Goal: Task Accomplishment & Management: Complete application form

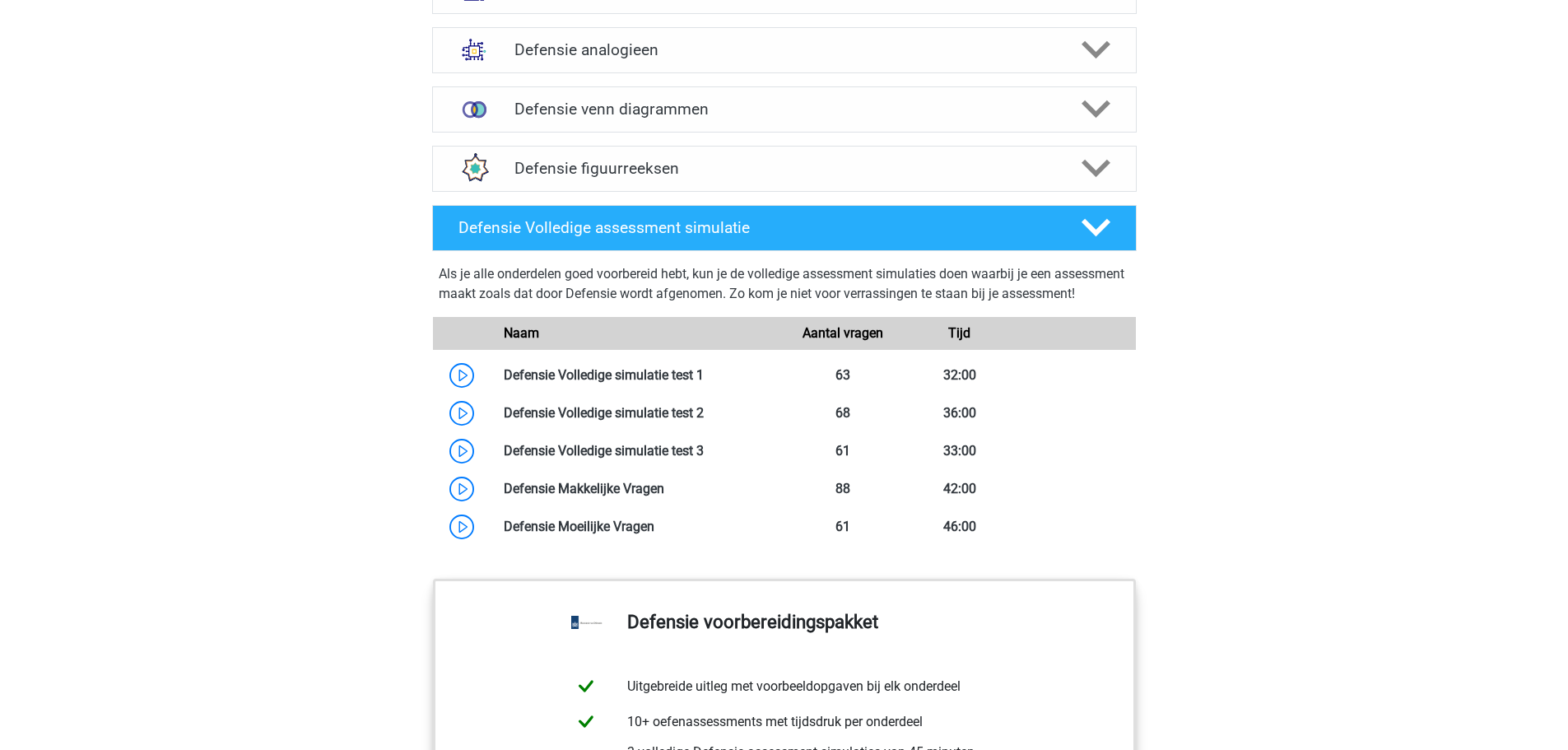
scroll to position [1399, 0]
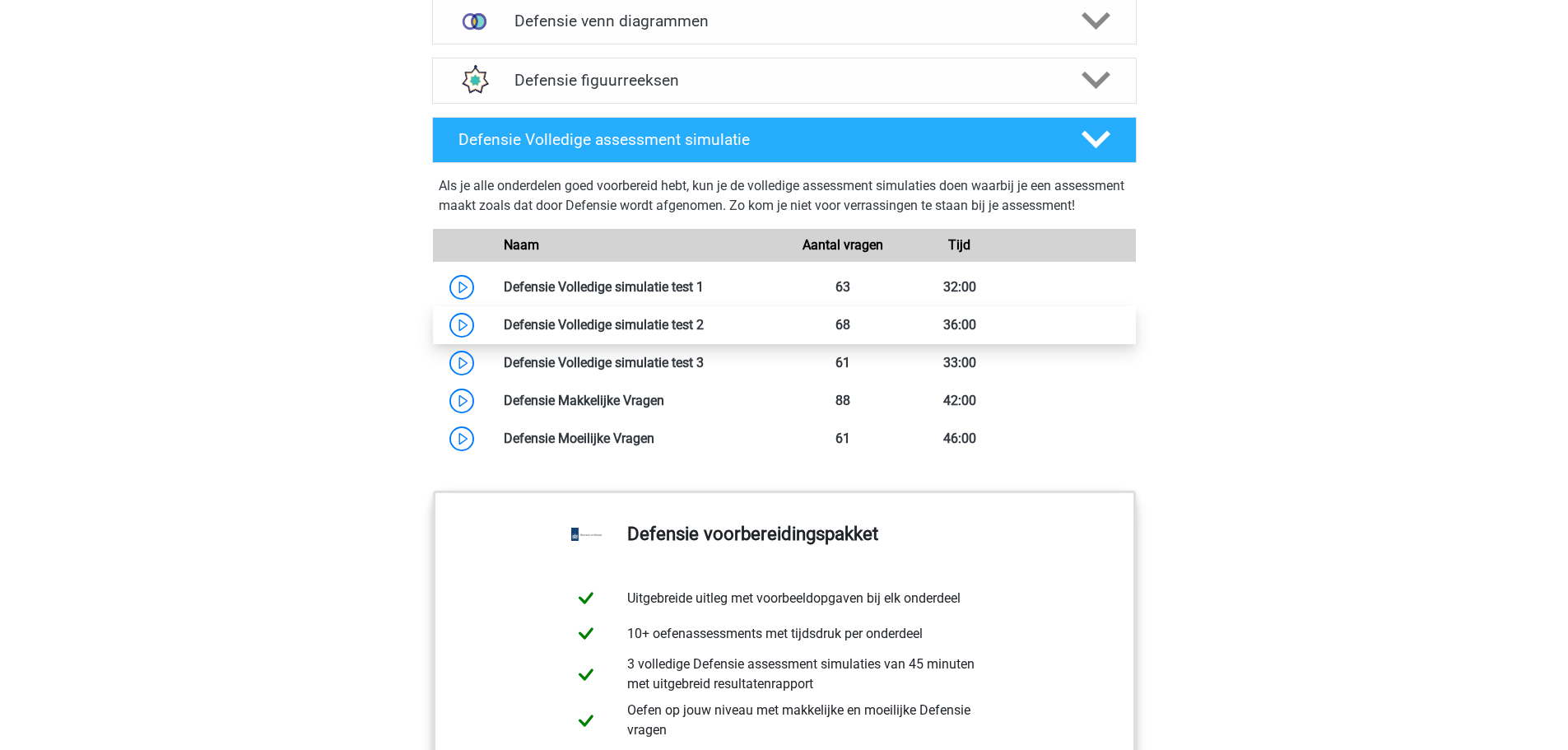
click at [703, 333] on link at bounding box center [703, 324] width 0 height 16
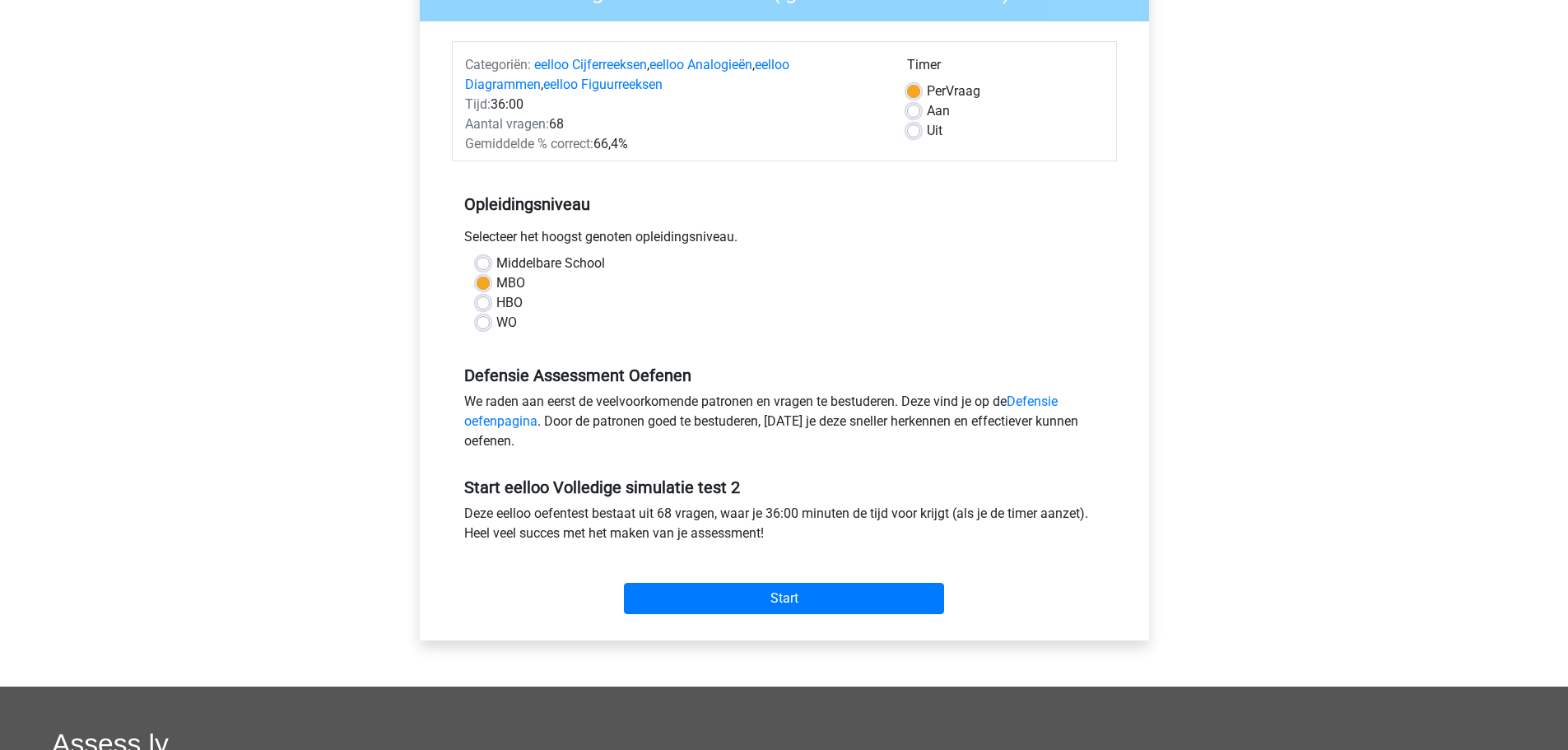
scroll to position [329, 0]
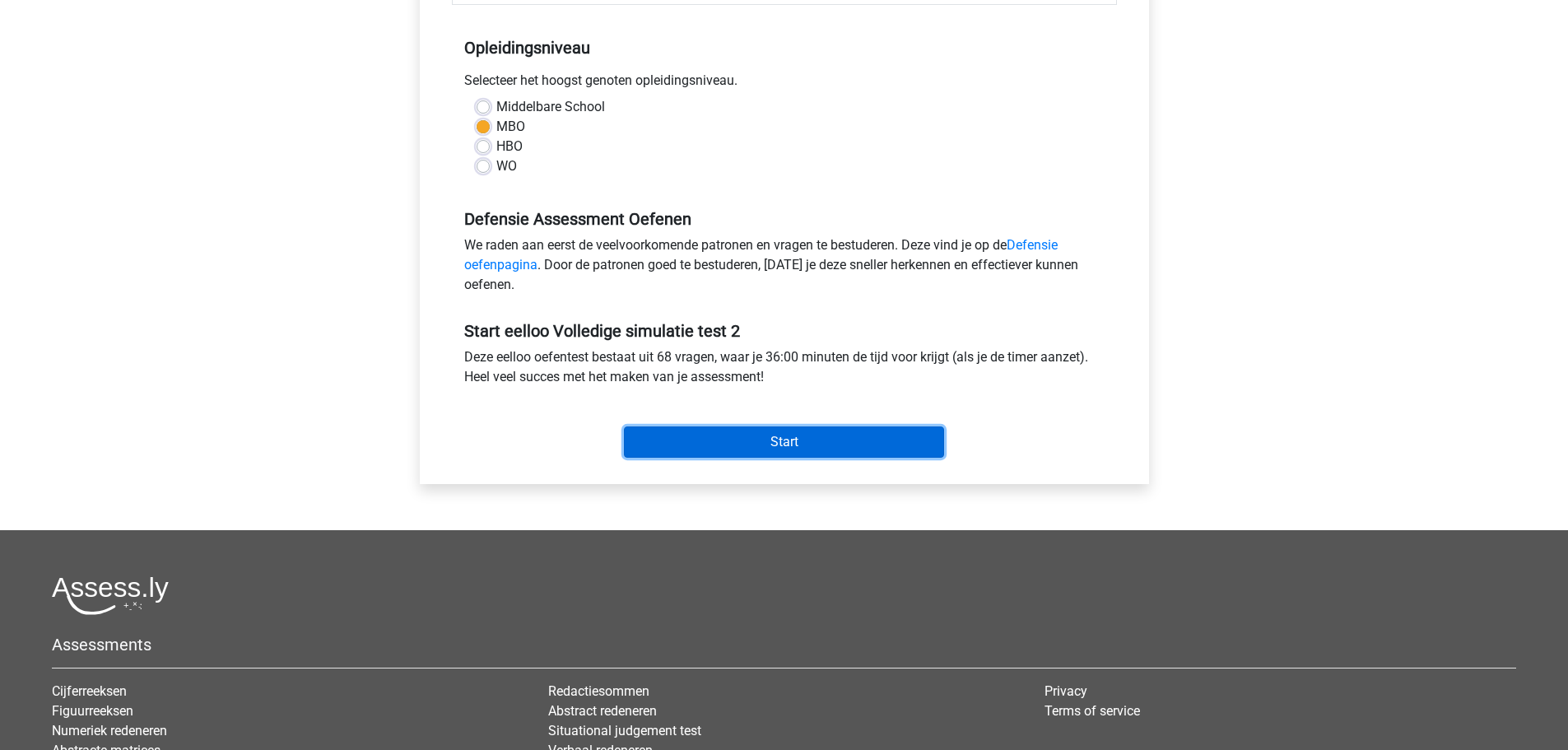
click at [892, 435] on input "Start" at bounding box center [784, 442] width 320 height 31
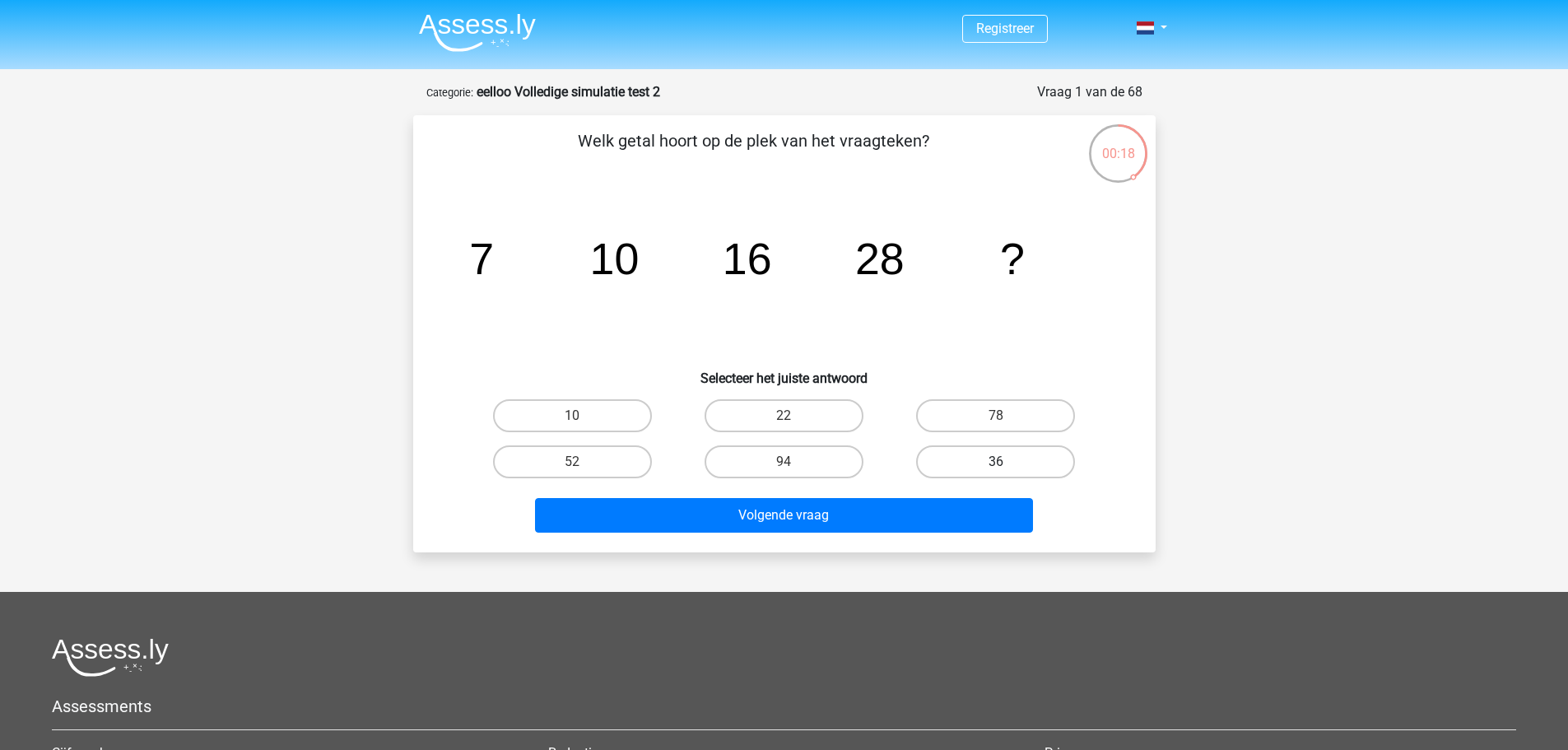
click at [1014, 461] on label "36" at bounding box center [996, 462] width 159 height 33
click at [1007, 462] on input "36" at bounding box center [1002, 467] width 11 height 11
radio input "true"
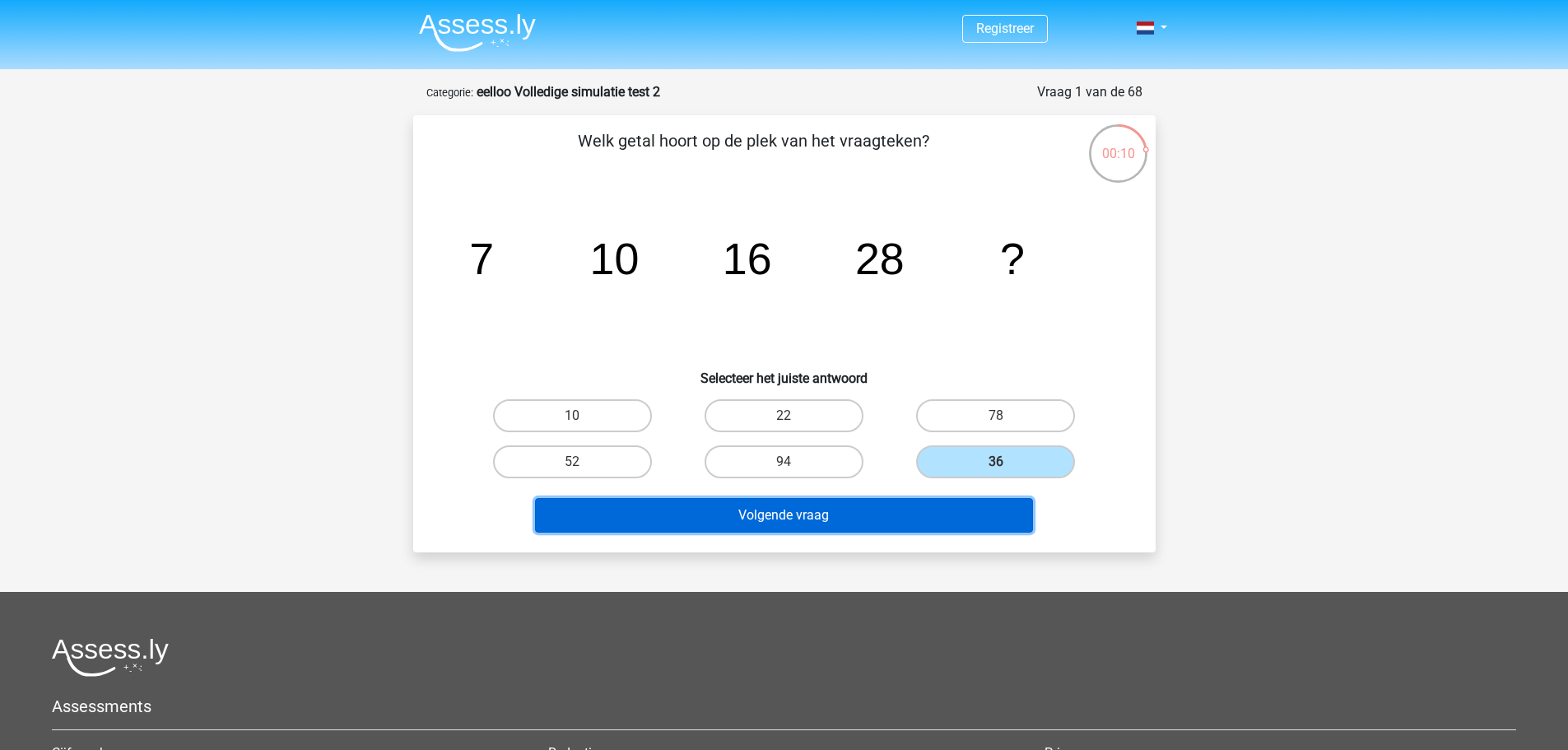
click at [989, 514] on button "Volgende vraag" at bounding box center [784, 515] width 498 height 35
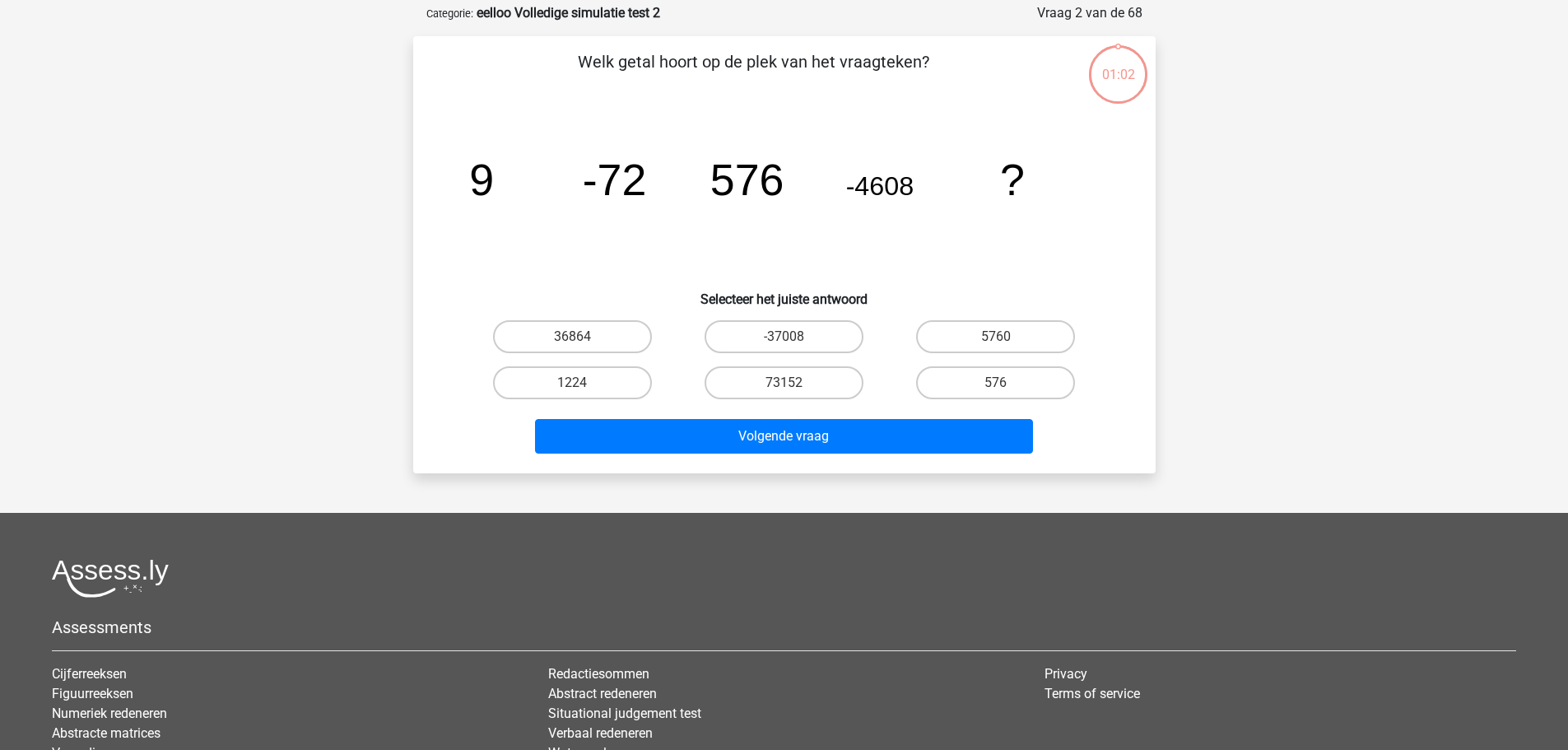
scroll to position [82, 0]
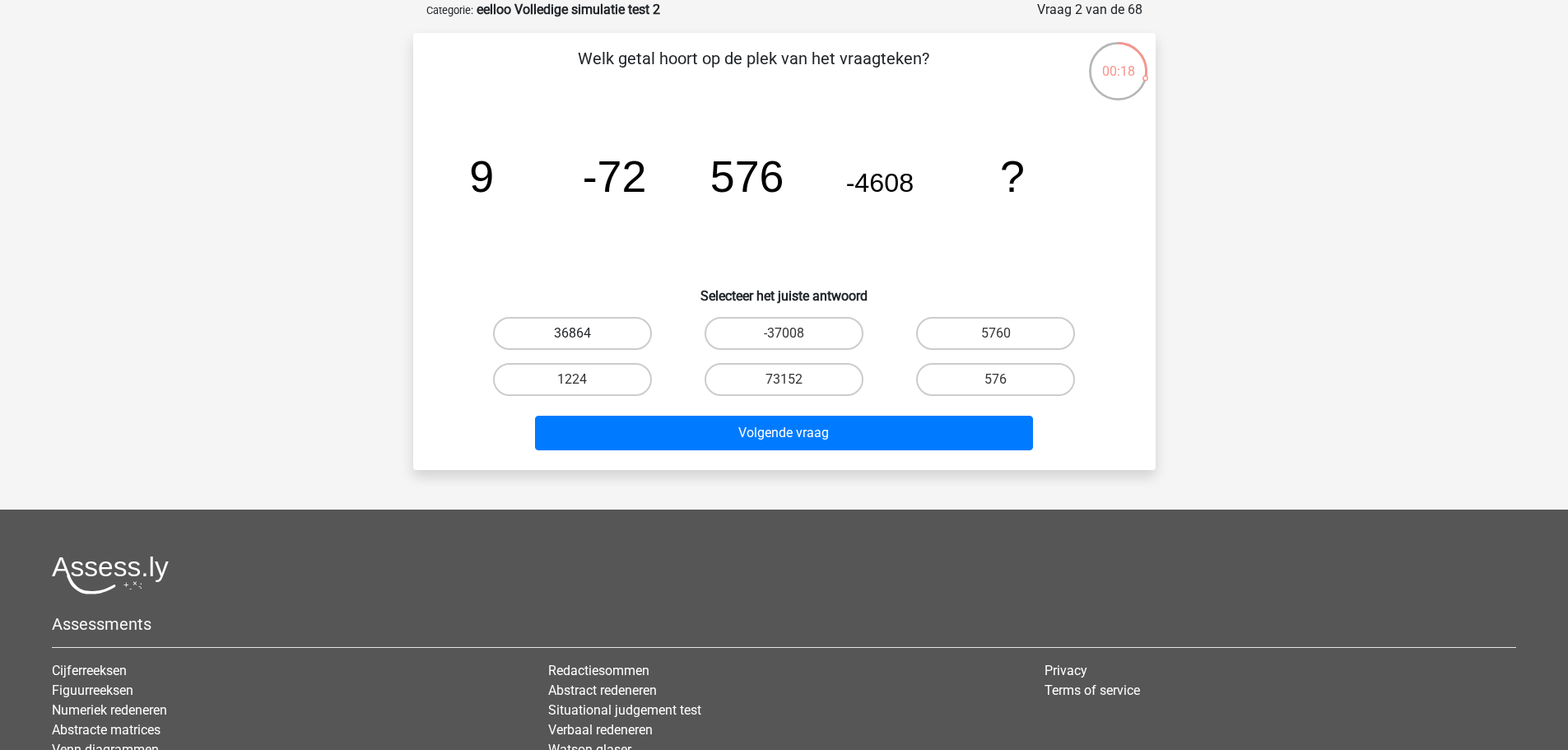
click at [616, 325] on label "36864" at bounding box center [573, 333] width 159 height 33
click at [583, 333] on input "36864" at bounding box center [577, 338] width 11 height 11
radio input "true"
click at [1003, 330] on label "5760" at bounding box center [996, 333] width 159 height 33
click at [1003, 333] on input "5760" at bounding box center [1002, 338] width 11 height 11
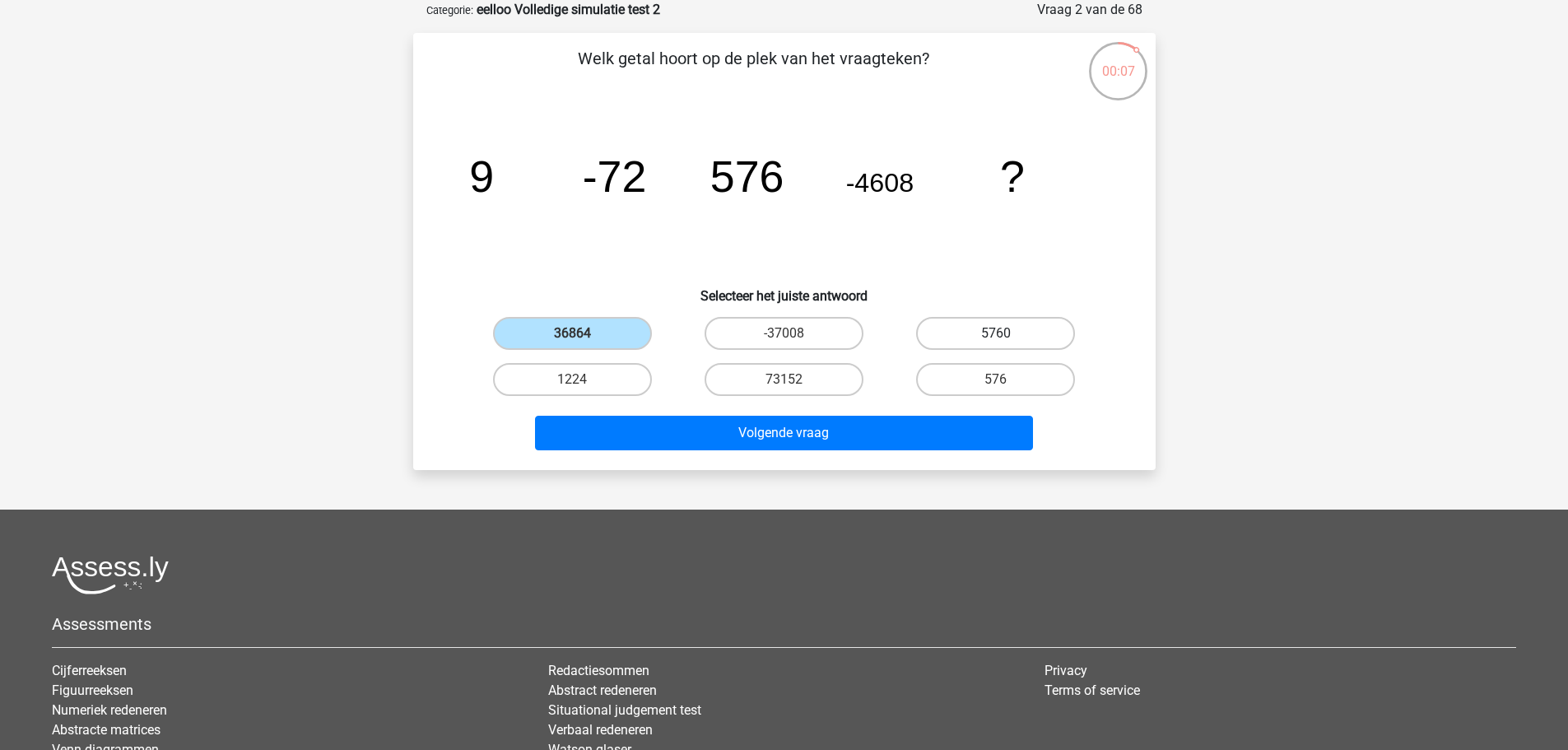
radio input "true"
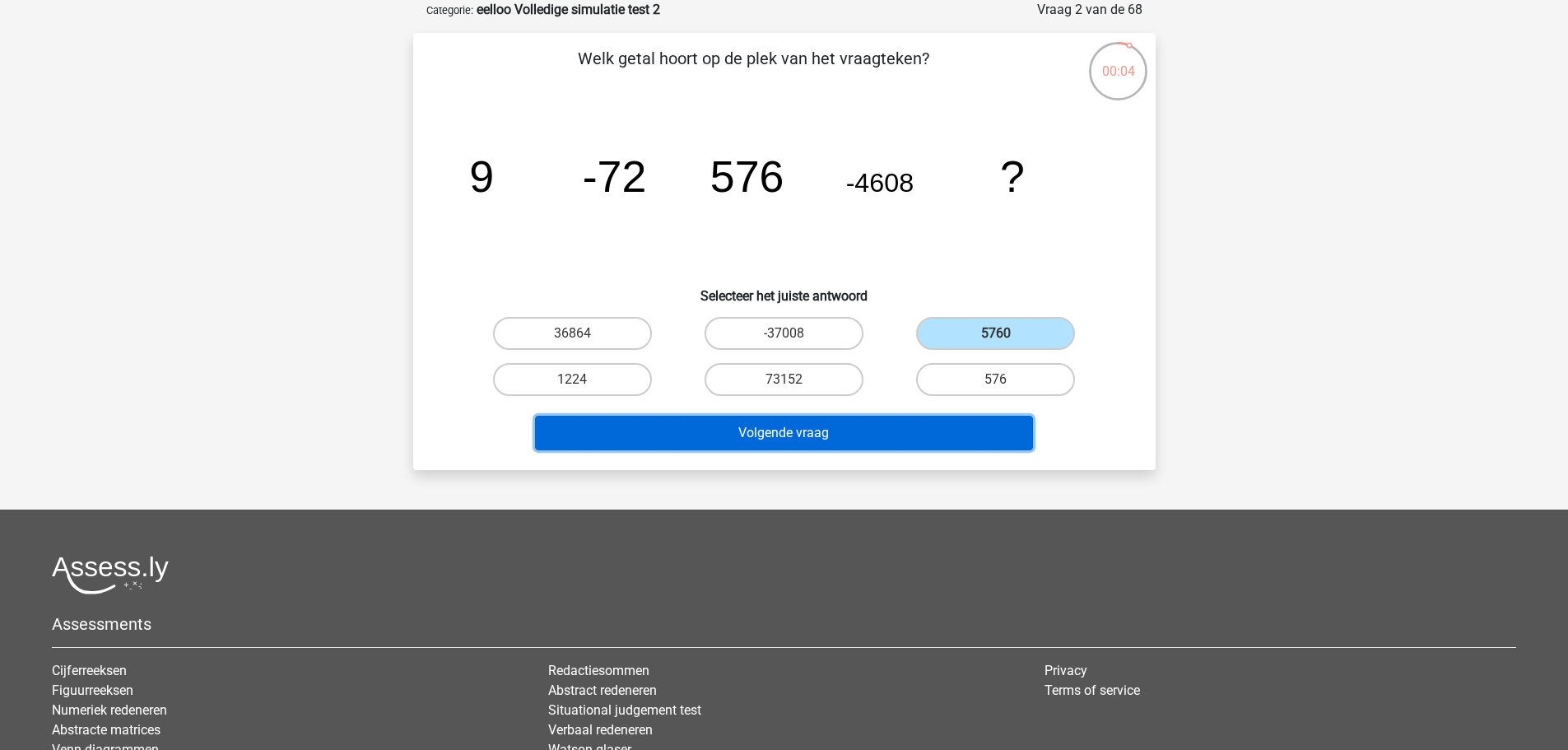
click at [950, 438] on button "Volgende vraag" at bounding box center [784, 433] width 498 height 35
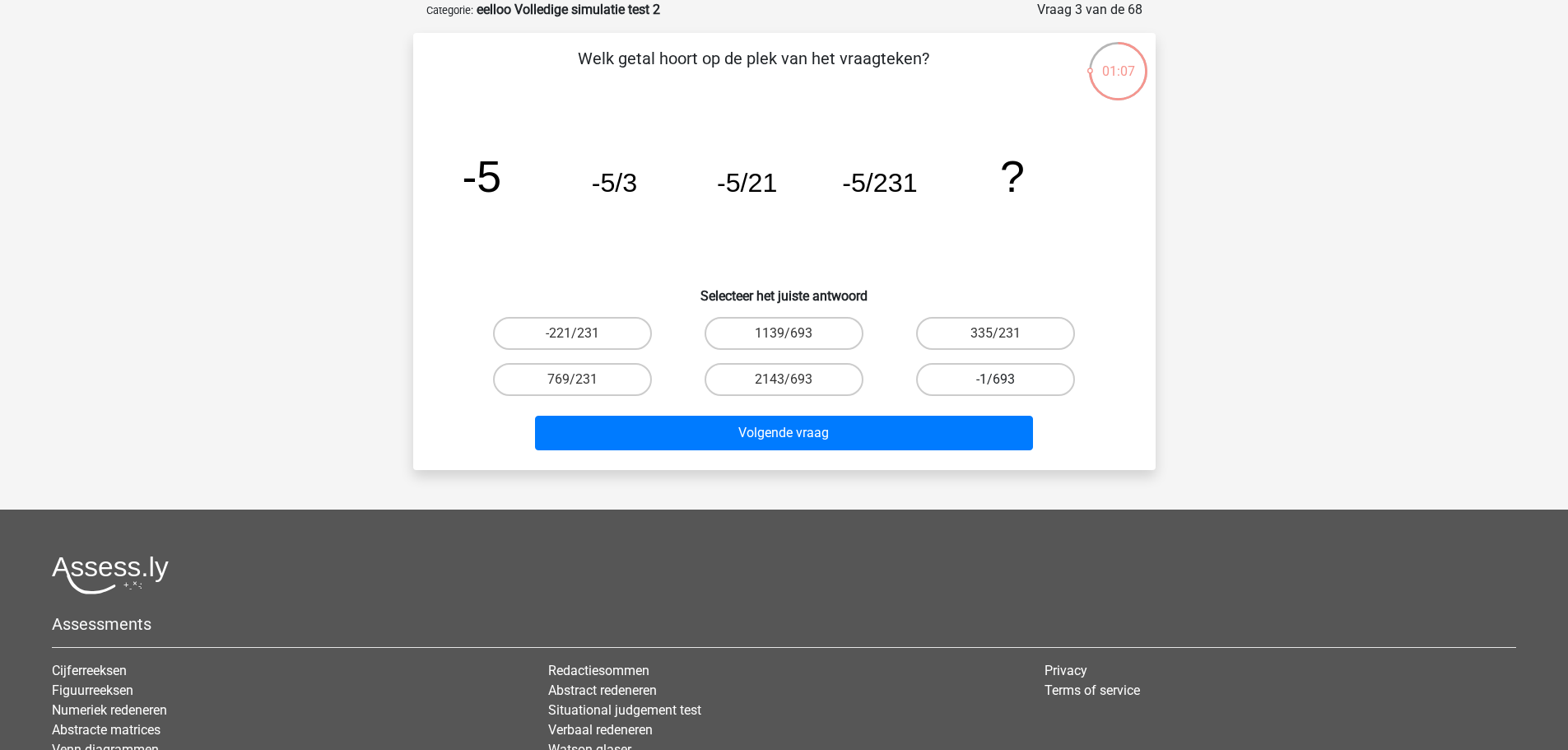
click at [1009, 377] on label "-1/693" at bounding box center [996, 380] width 159 height 33
click at [1007, 380] on input "-1/693" at bounding box center [1002, 385] width 11 height 11
radio input "true"
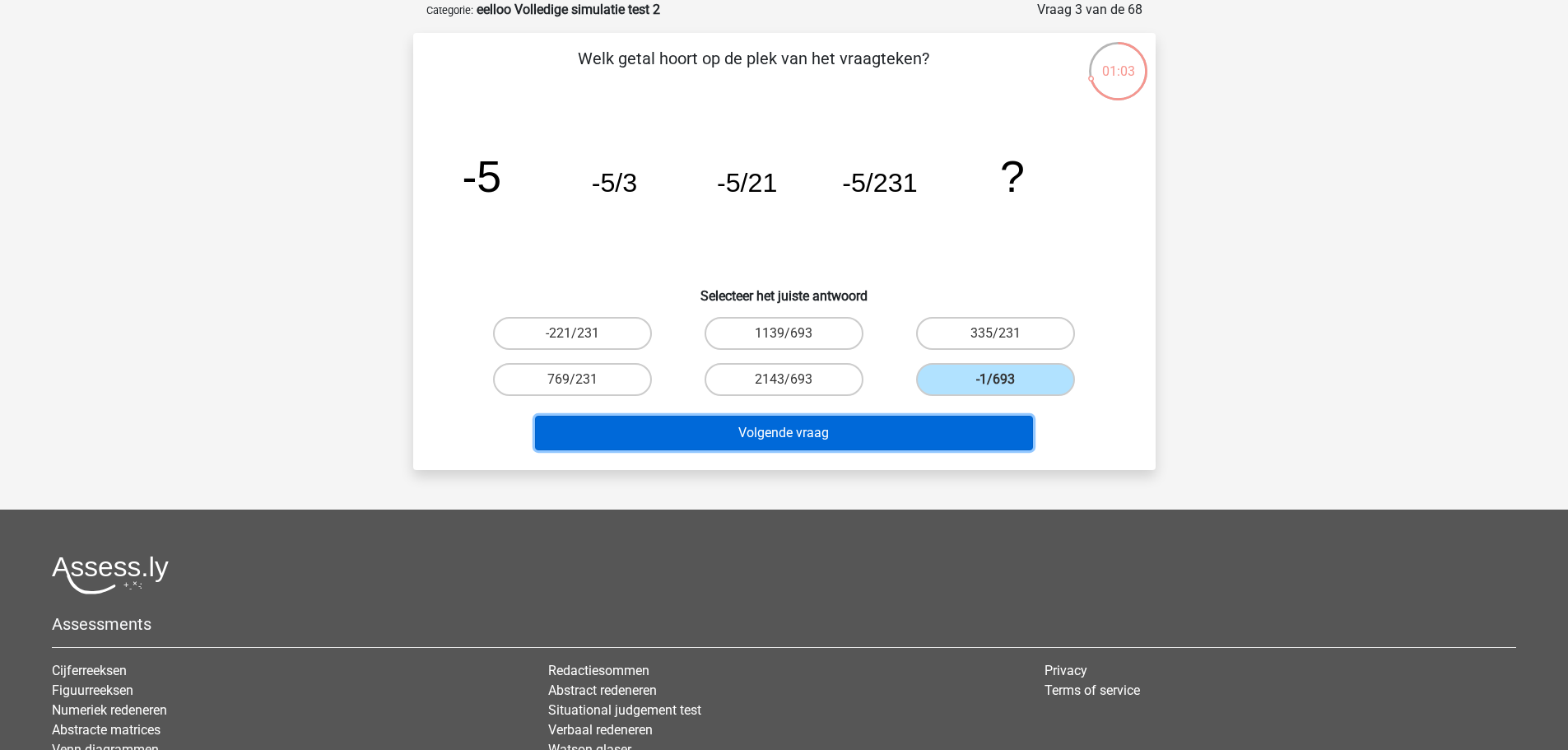
click at [950, 433] on button "Volgende vraag" at bounding box center [784, 433] width 498 height 35
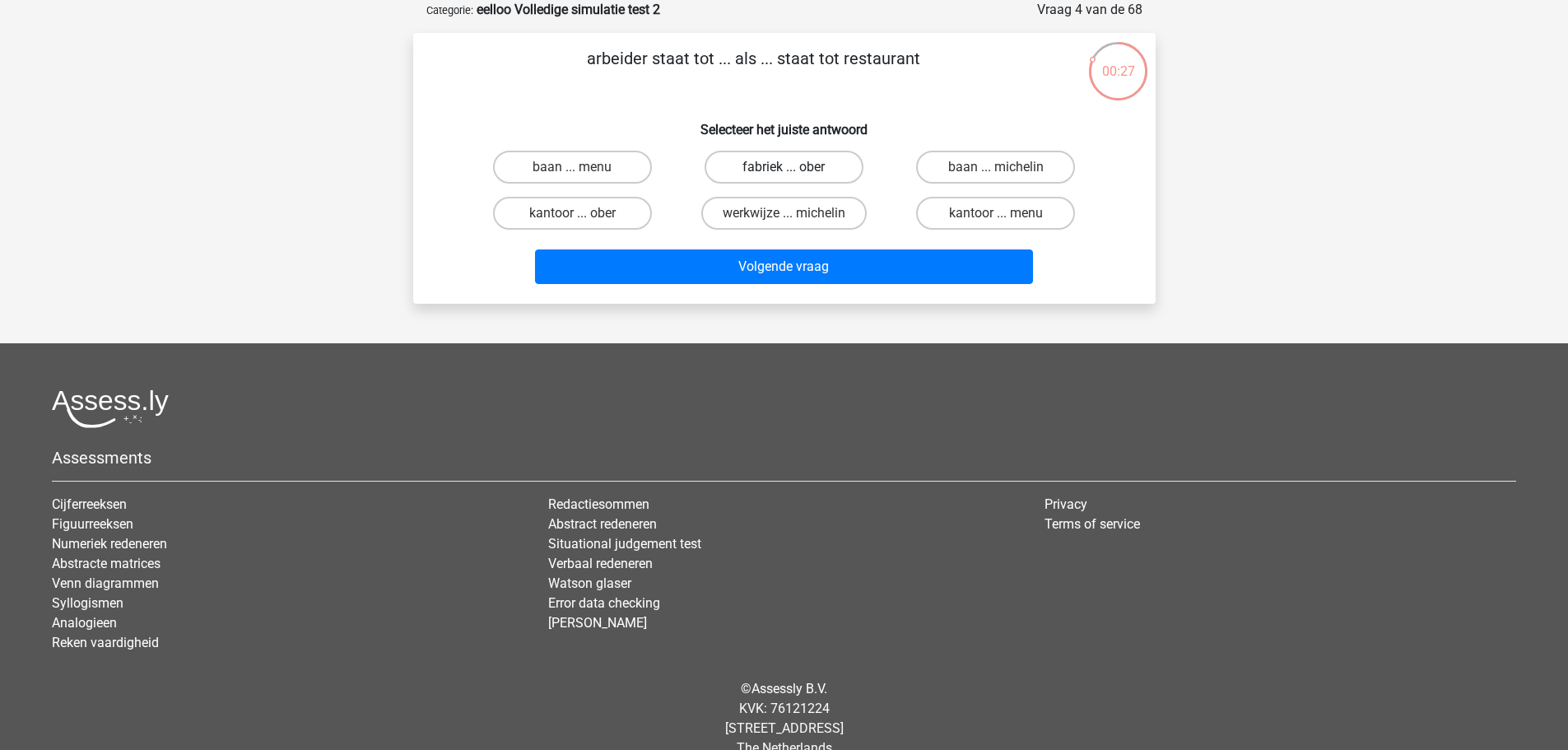
click at [810, 172] on label "fabriek ... ober" at bounding box center [784, 167] width 159 height 33
click at [794, 172] on input "fabriek ... ober" at bounding box center [789, 173] width 11 height 11
radio input "true"
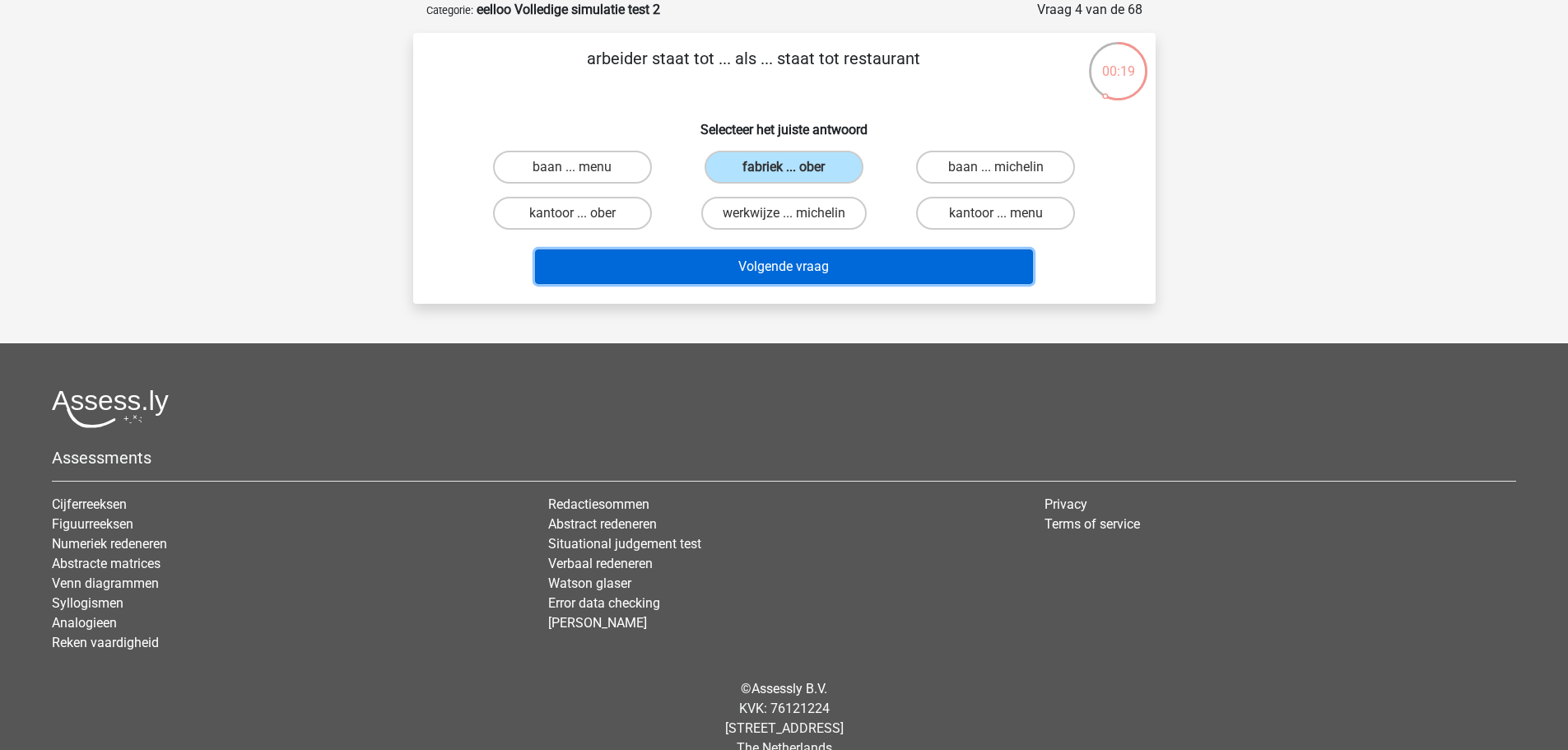
click at [825, 281] on button "Volgende vraag" at bounding box center [784, 267] width 498 height 35
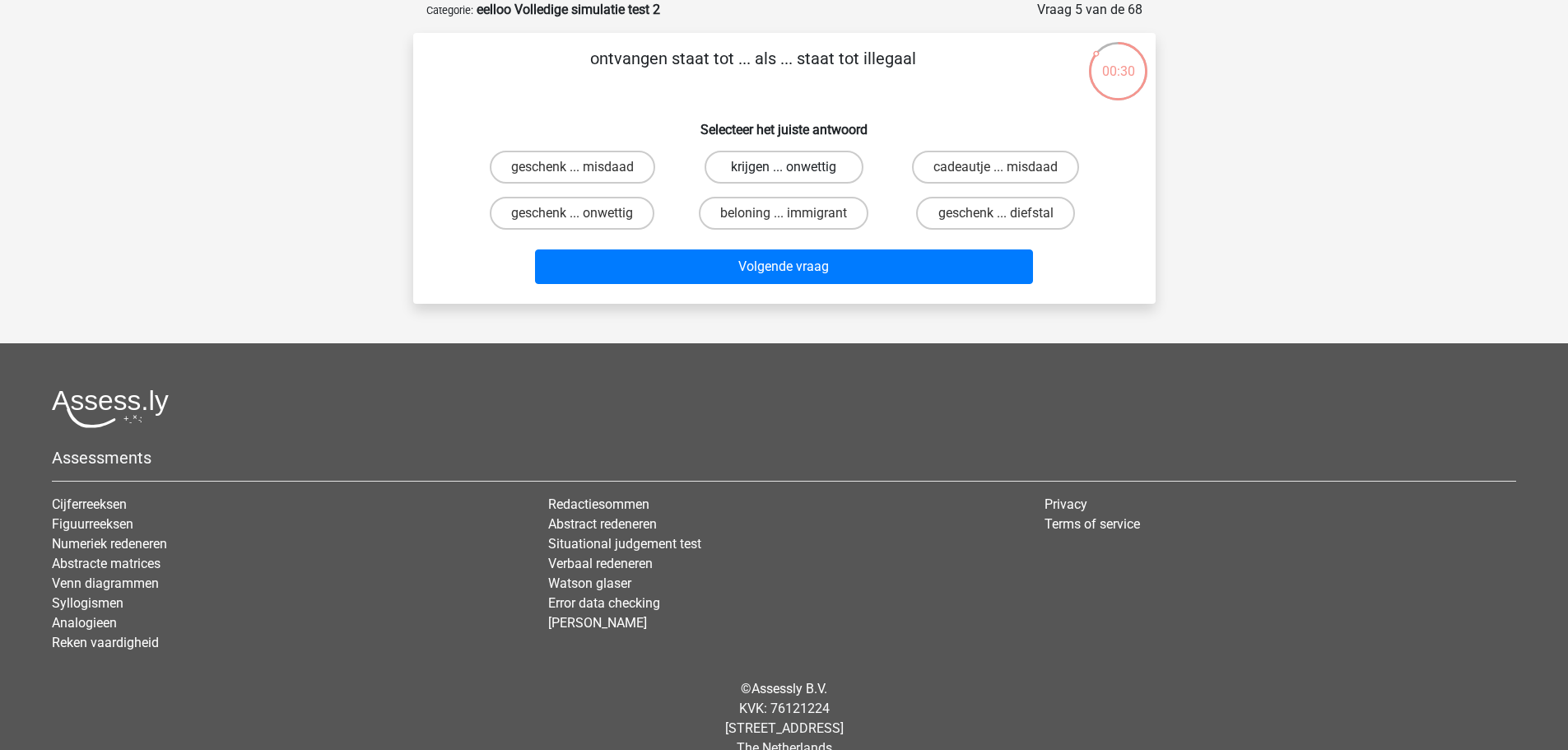
click at [764, 170] on label "krijgen ... onwettig" at bounding box center [784, 167] width 159 height 33
click at [784, 170] on input "krijgen ... onwettig" at bounding box center [789, 173] width 11 height 11
radio input "true"
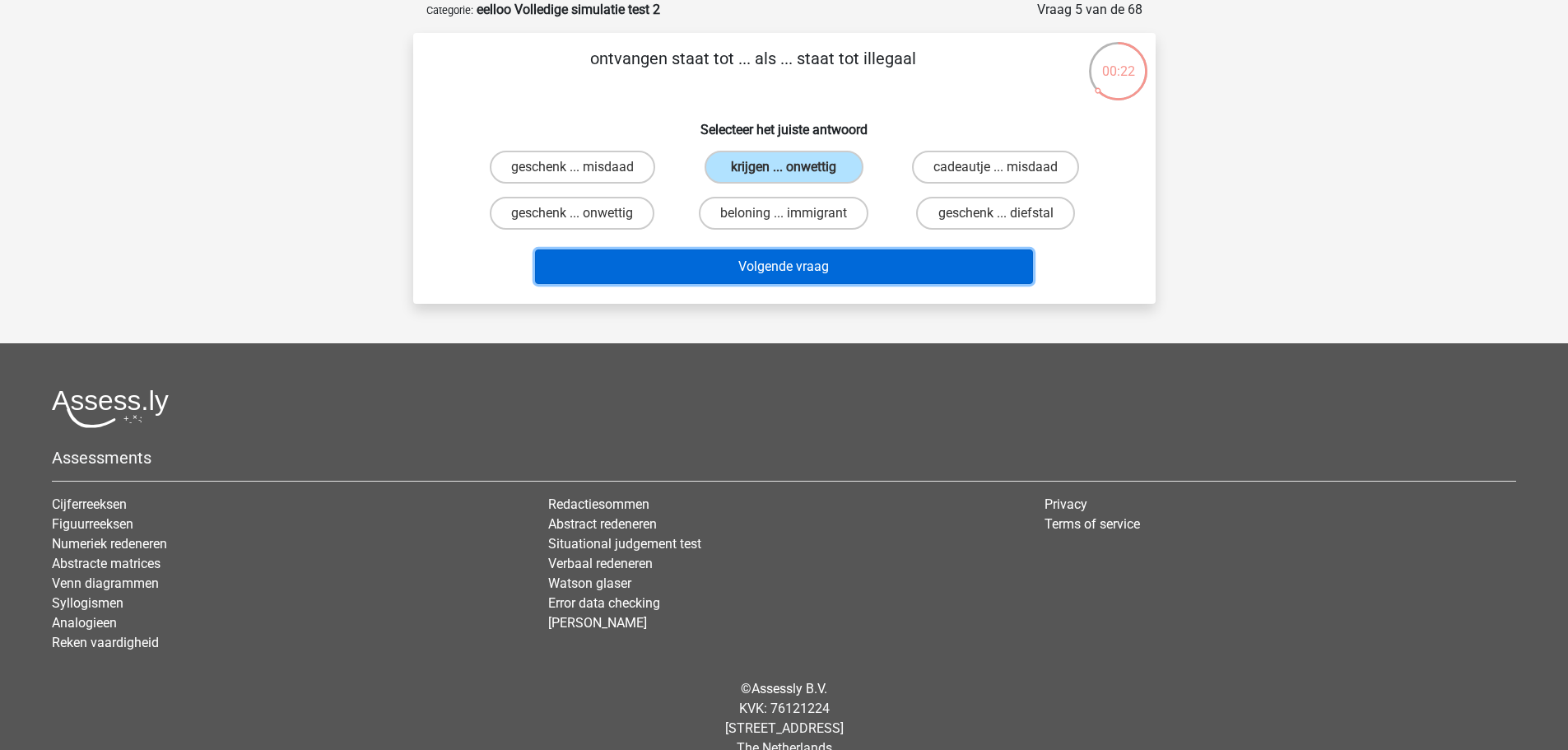
click at [837, 262] on button "Volgende vraag" at bounding box center [784, 267] width 498 height 35
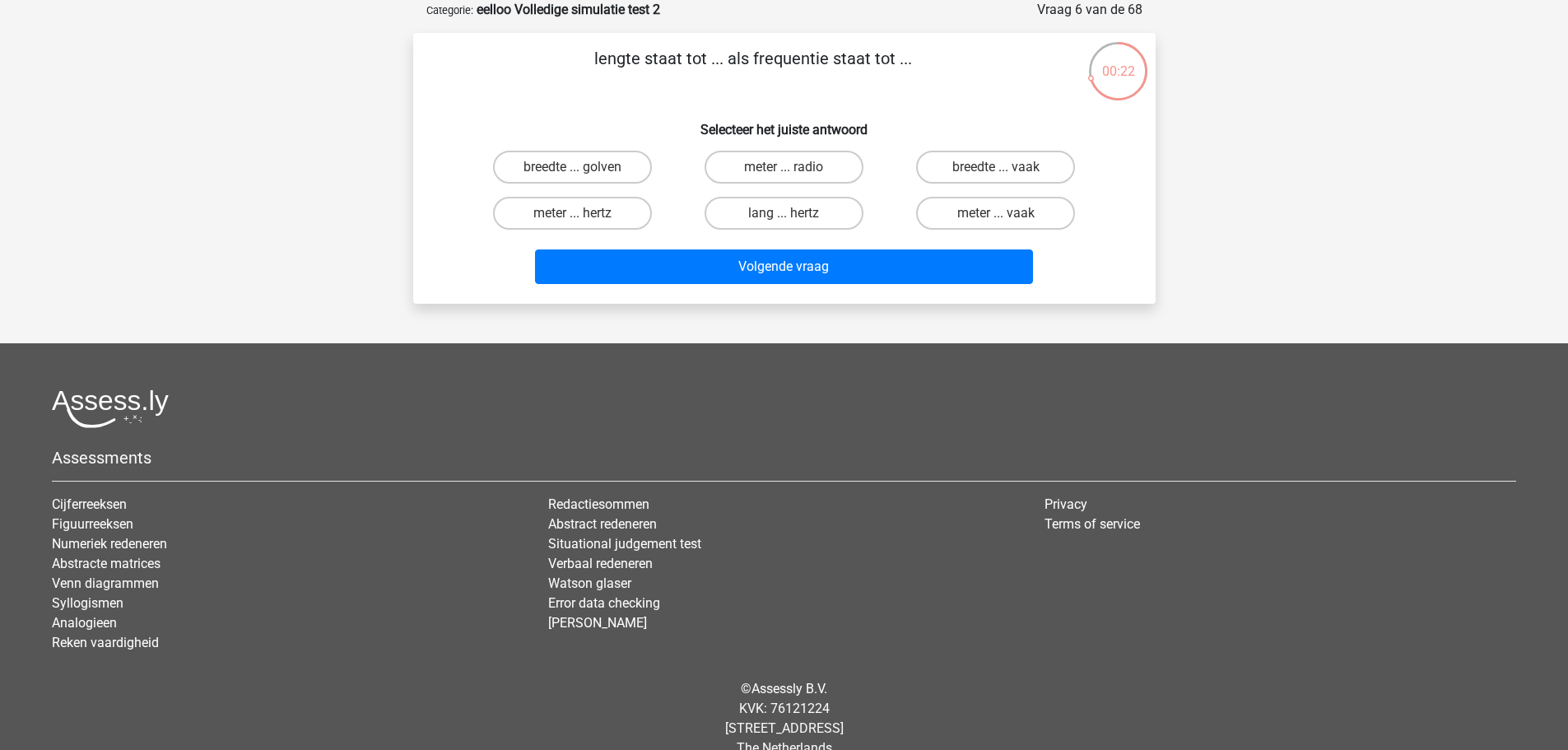
click at [998, 216] on input "meter ... vaak" at bounding box center [1002, 219] width 11 height 11
radio input "true"
click at [609, 221] on label "meter ... hertz" at bounding box center [573, 213] width 159 height 33
click at [583, 221] on input "meter ... hertz" at bounding box center [577, 219] width 11 height 11
radio input "true"
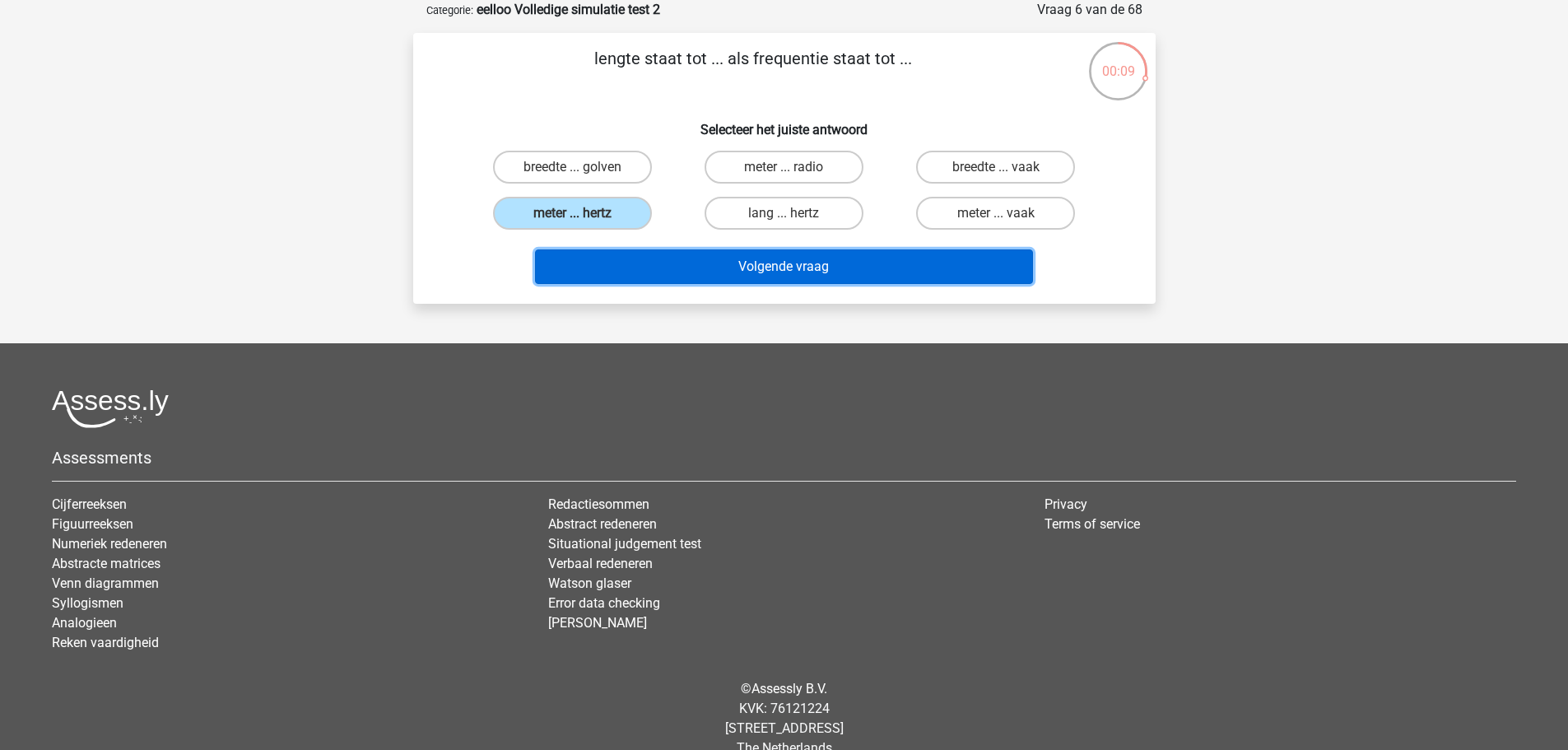
click at [800, 268] on button "Volgende vraag" at bounding box center [784, 267] width 498 height 35
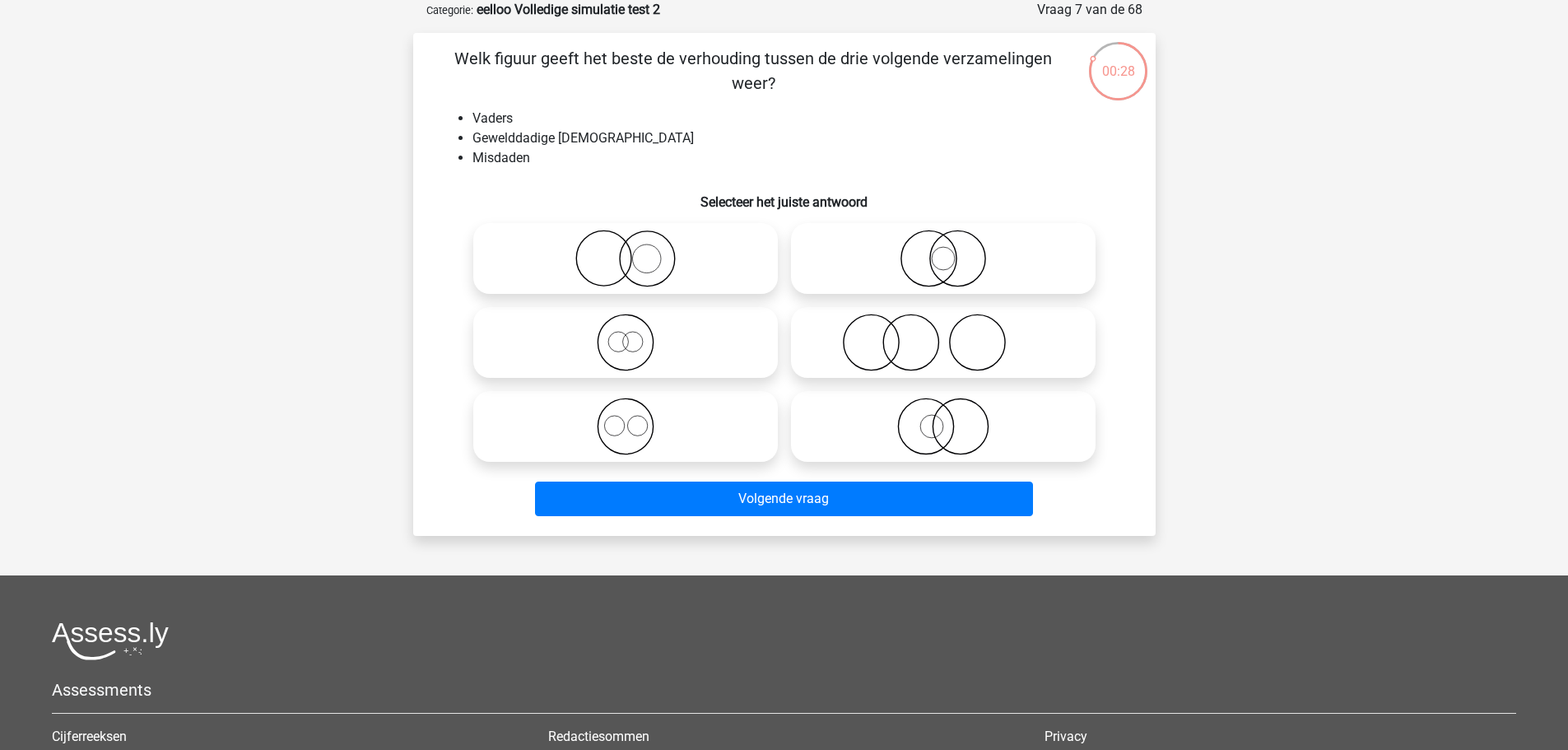
click at [931, 353] on icon at bounding box center [943, 342] width 292 height 58
click at [943, 334] on input "radio" at bounding box center [949, 329] width 11 height 11
radio input "true"
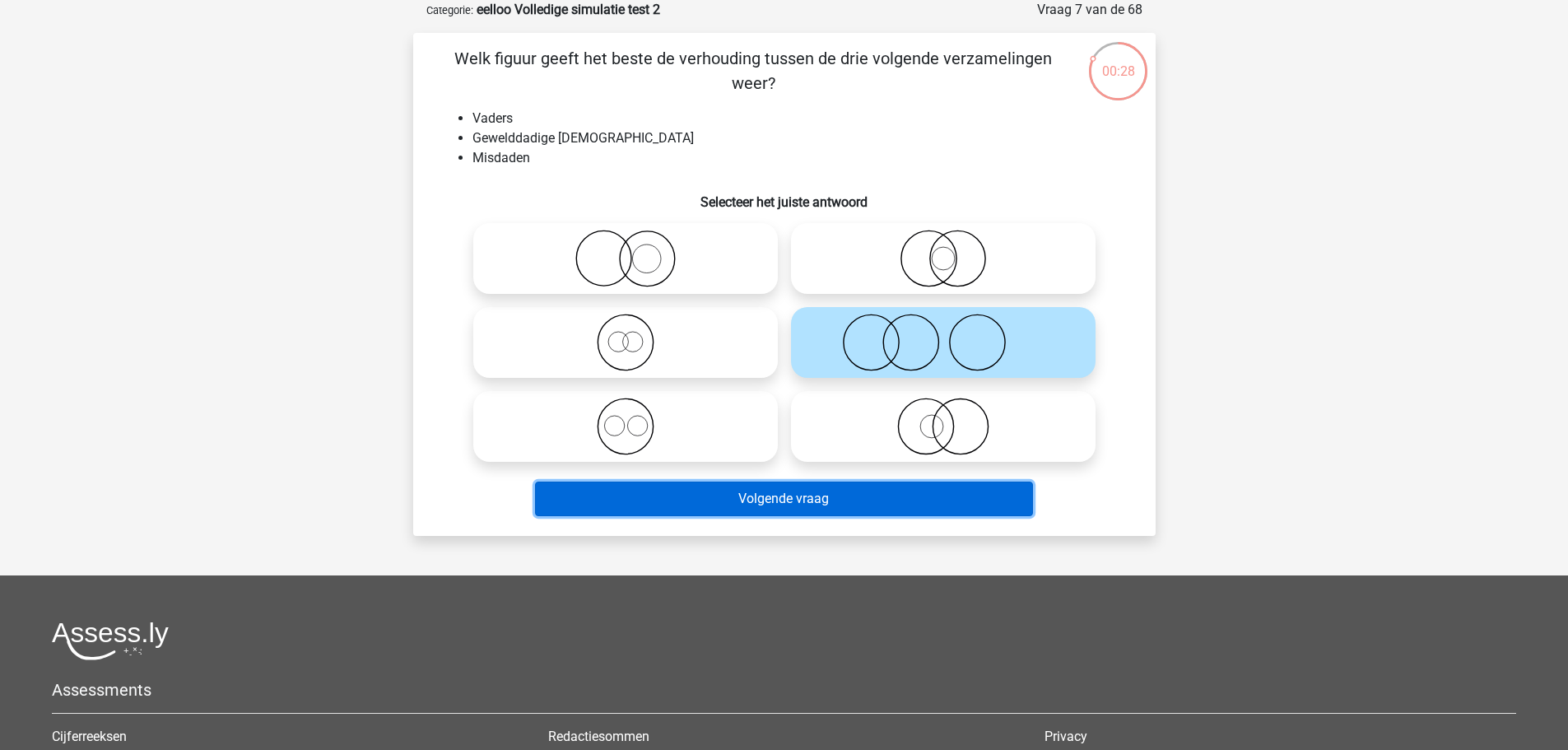
click at [914, 501] on button "Volgende vraag" at bounding box center [784, 498] width 498 height 35
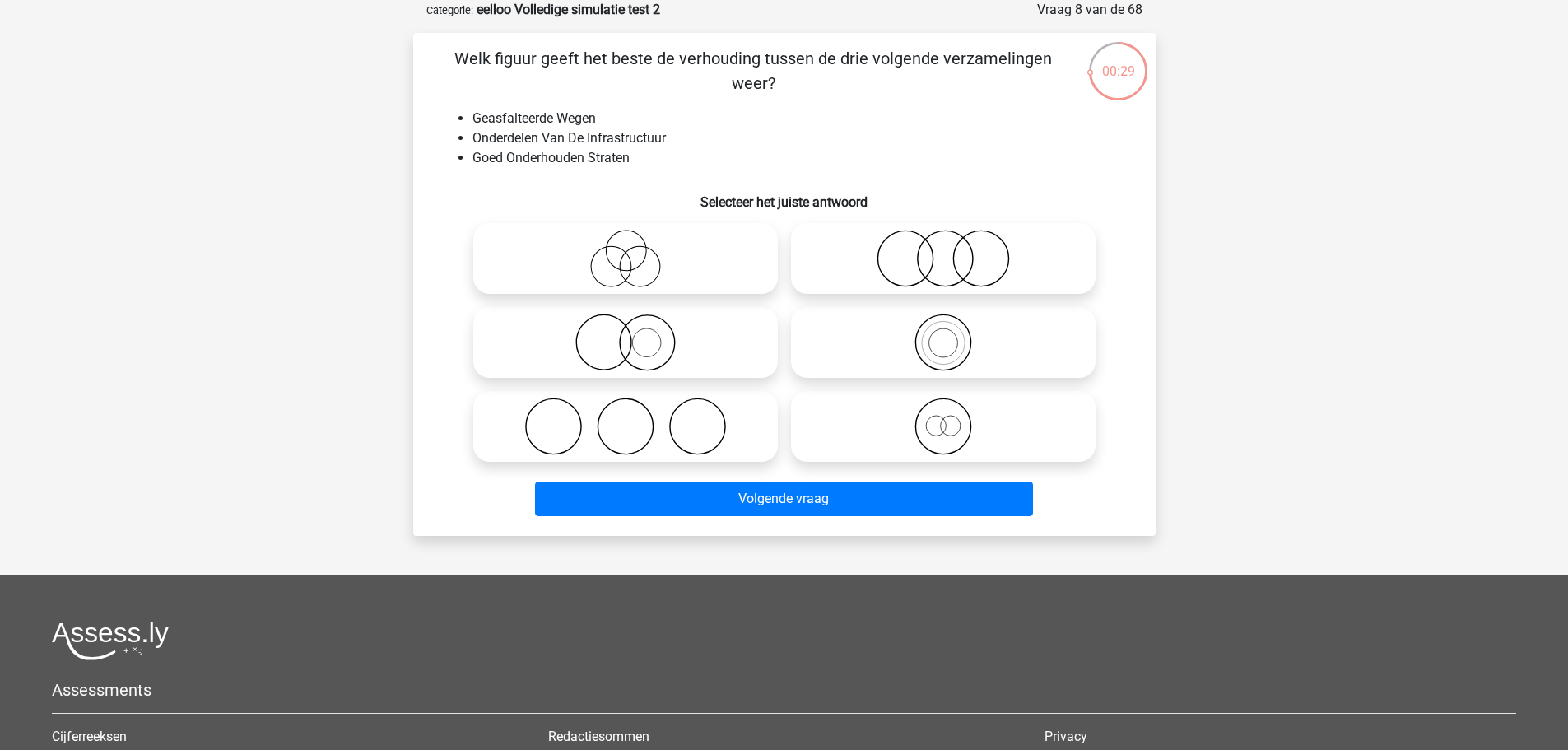
click at [908, 431] on icon at bounding box center [943, 426] width 292 height 58
click at [943, 418] on input "radio" at bounding box center [949, 412] width 11 height 11
radio input "true"
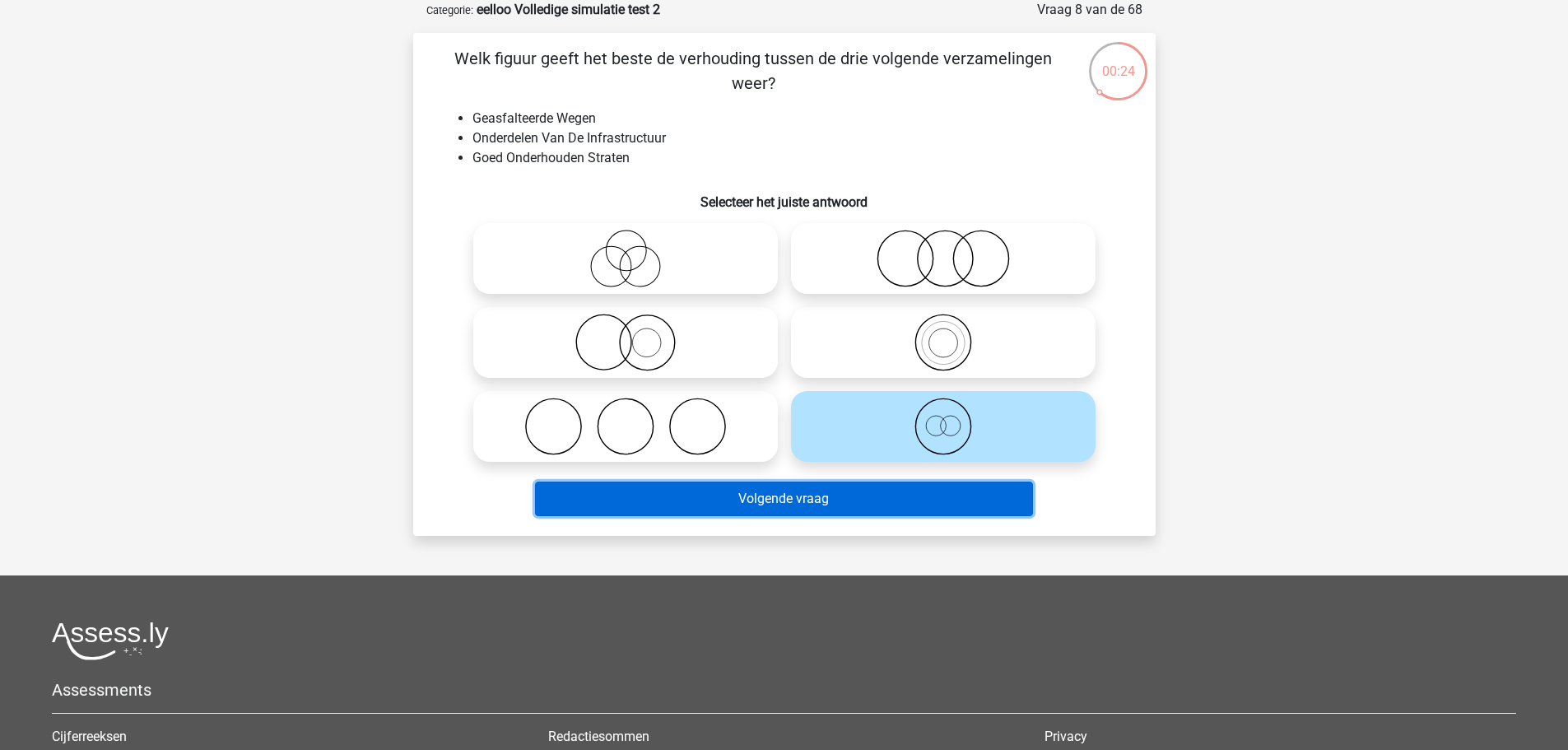
click at [956, 501] on button "Volgende vraag" at bounding box center [784, 498] width 498 height 35
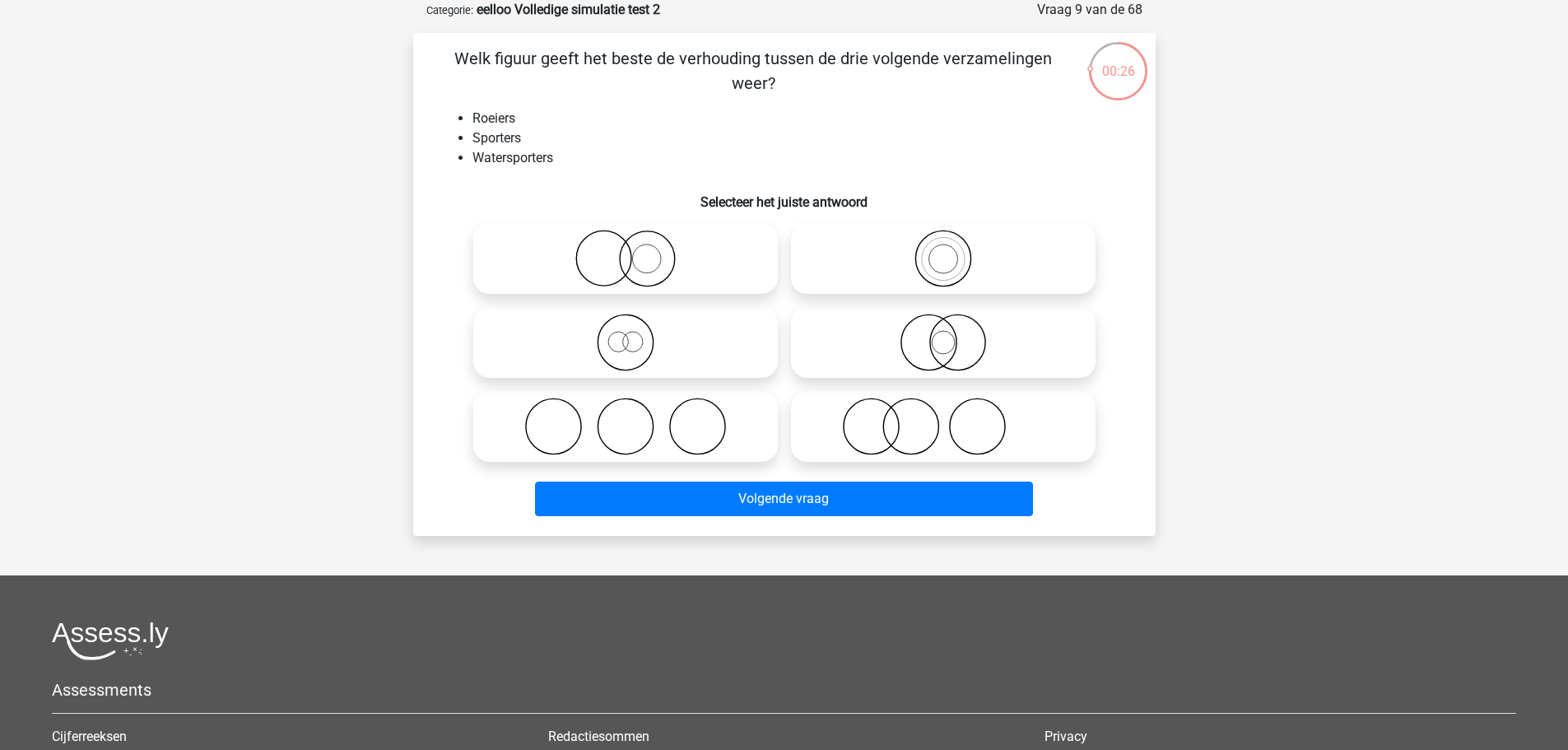
click at [970, 327] on icon at bounding box center [943, 342] width 292 height 58
click at [954, 327] on input "radio" at bounding box center [949, 329] width 11 height 11
radio input "true"
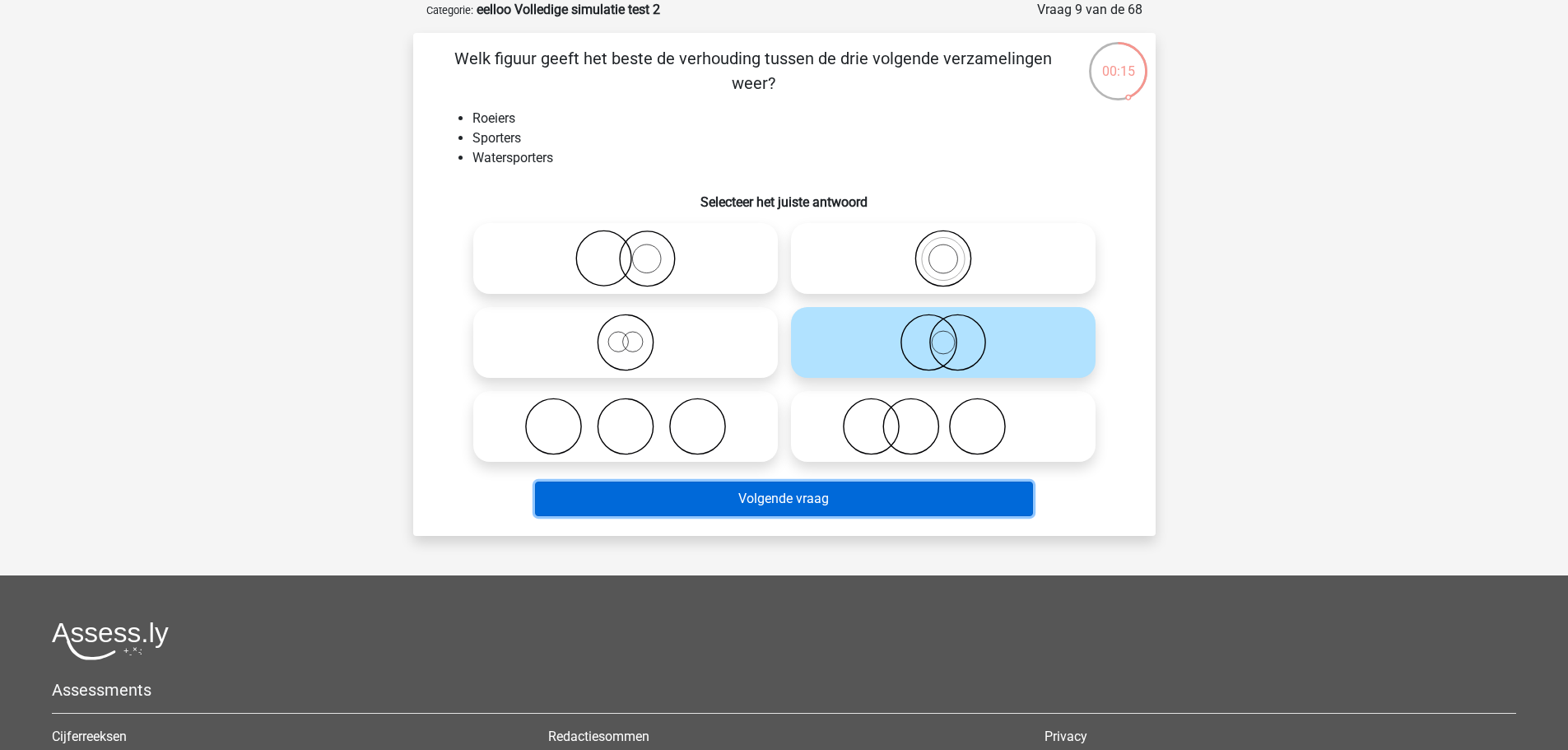
click at [992, 499] on button "Volgende vraag" at bounding box center [784, 498] width 498 height 35
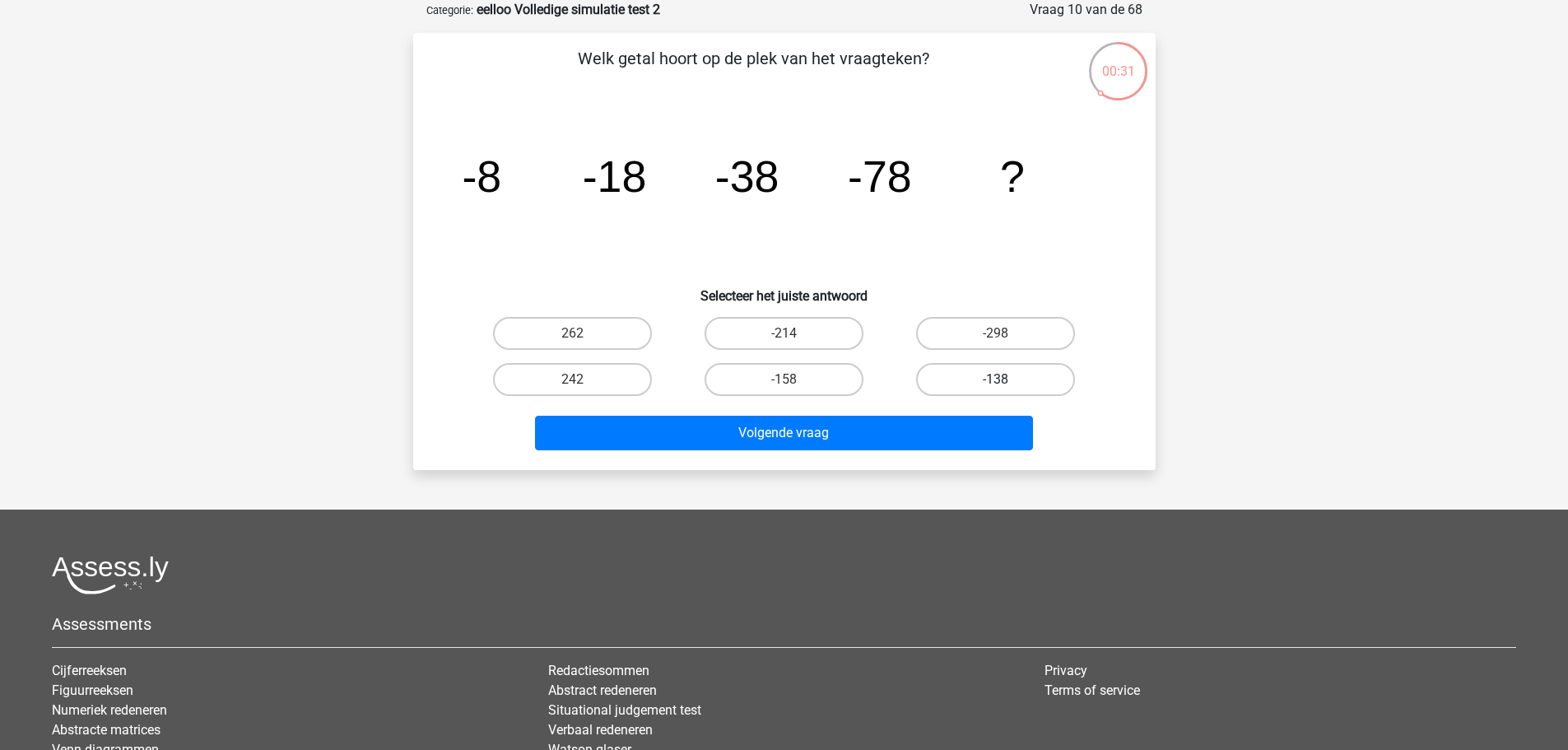
click at [1015, 379] on label "-138" at bounding box center [996, 380] width 159 height 33
click at [1007, 380] on input "-138" at bounding box center [1002, 385] width 11 height 11
radio input "true"
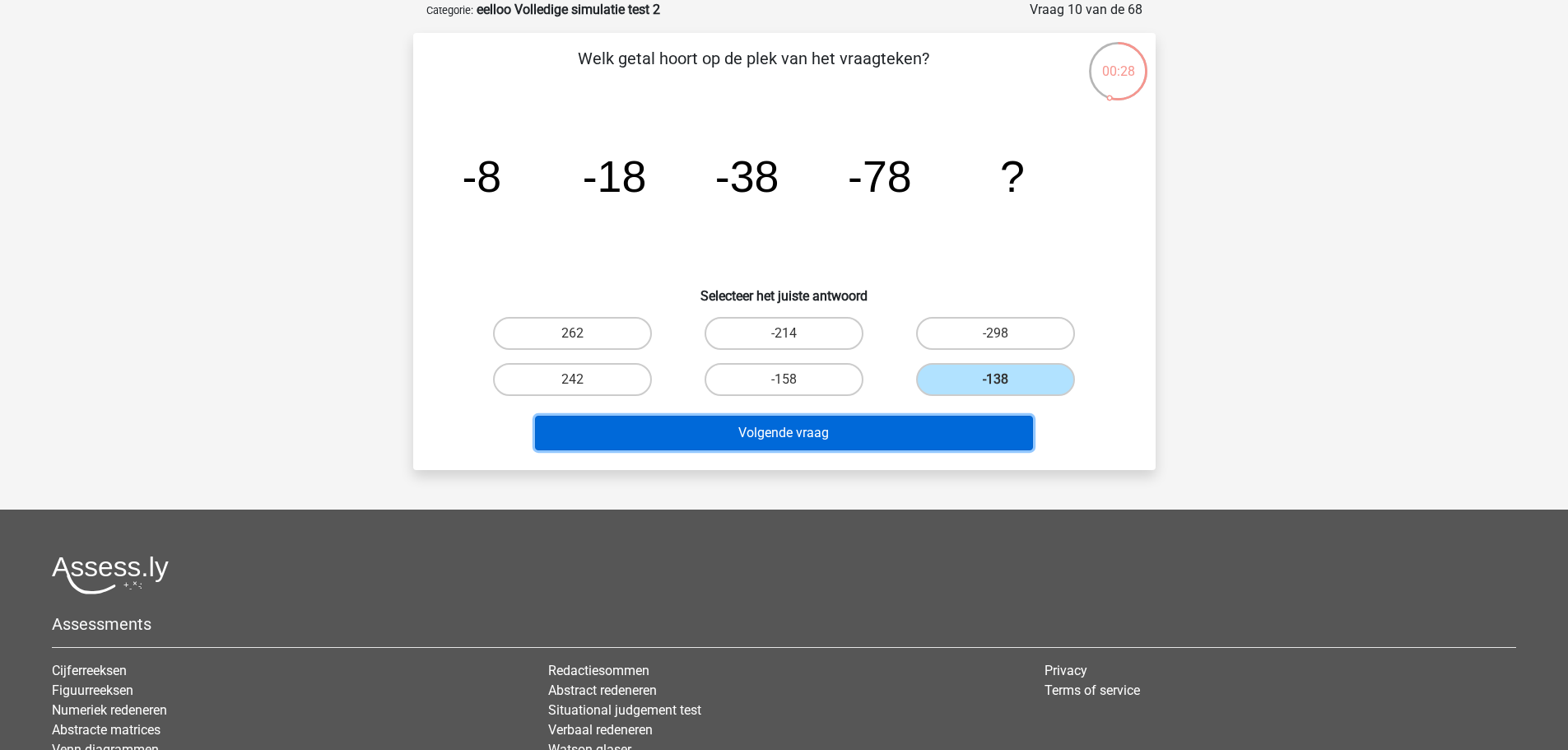
click at [992, 432] on button "Volgende vraag" at bounding box center [784, 433] width 498 height 35
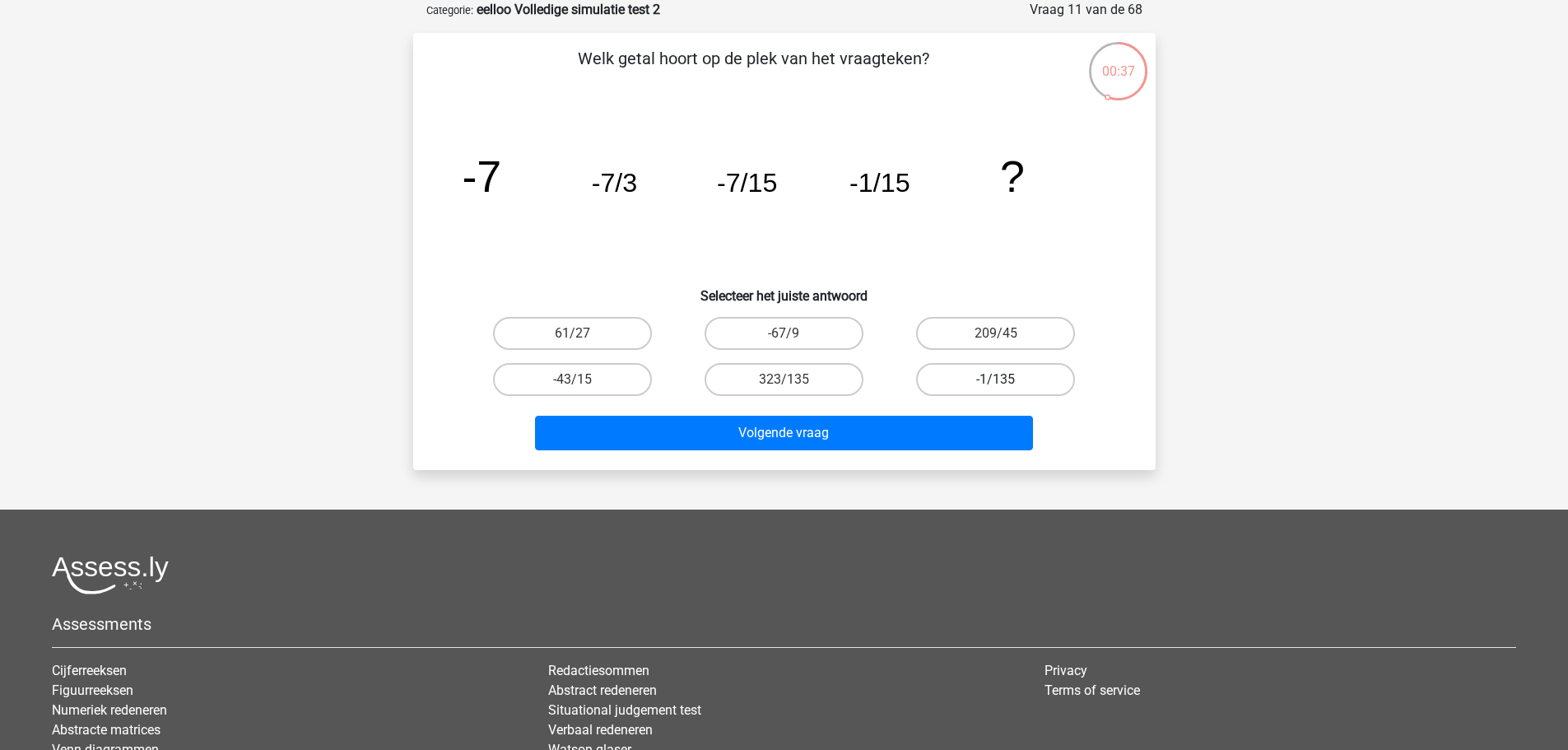
click at [939, 376] on label "-1/135" at bounding box center [996, 380] width 159 height 33
click at [996, 380] on input "-1/135" at bounding box center [1002, 385] width 11 height 11
radio input "true"
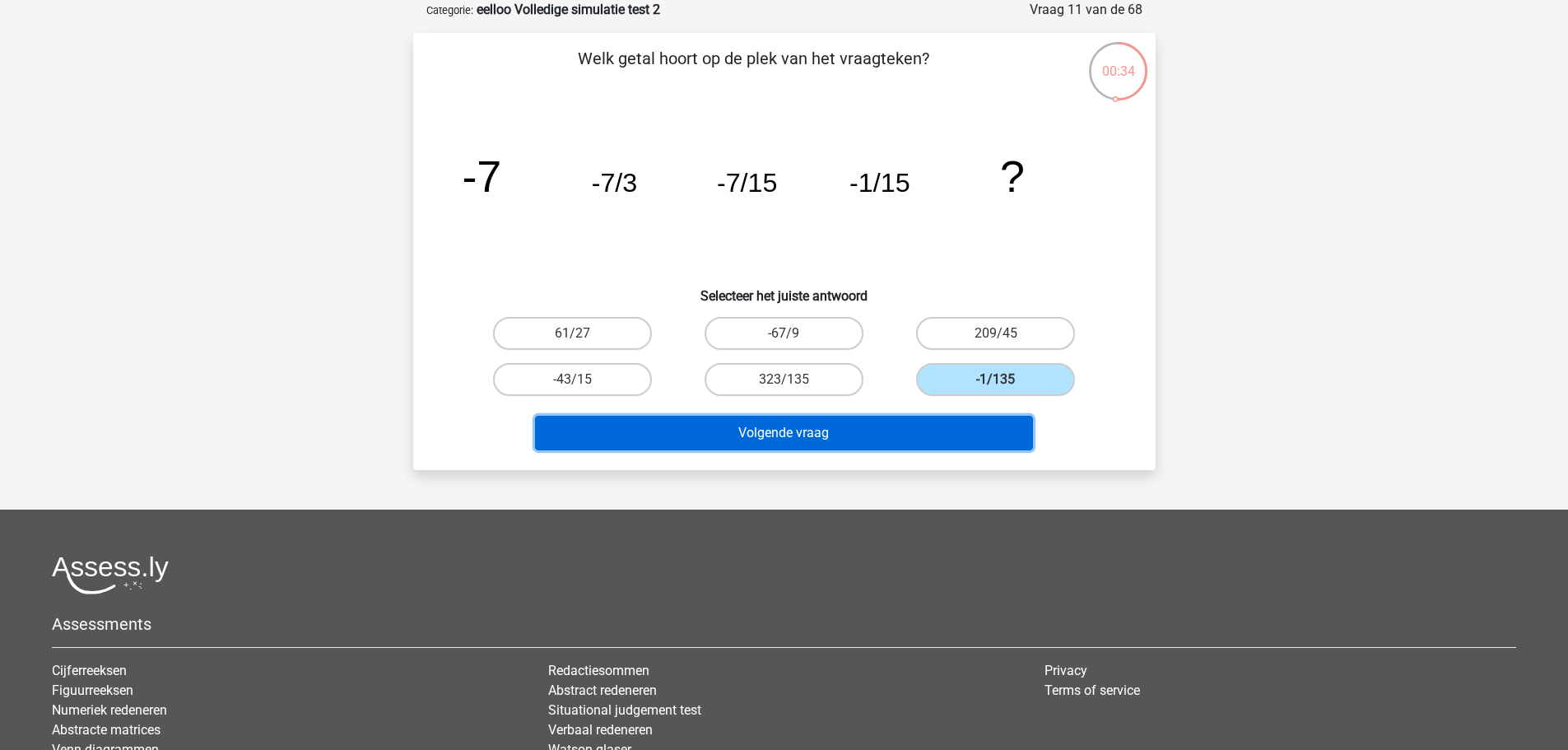
click at [925, 428] on button "Volgende vraag" at bounding box center [784, 433] width 498 height 35
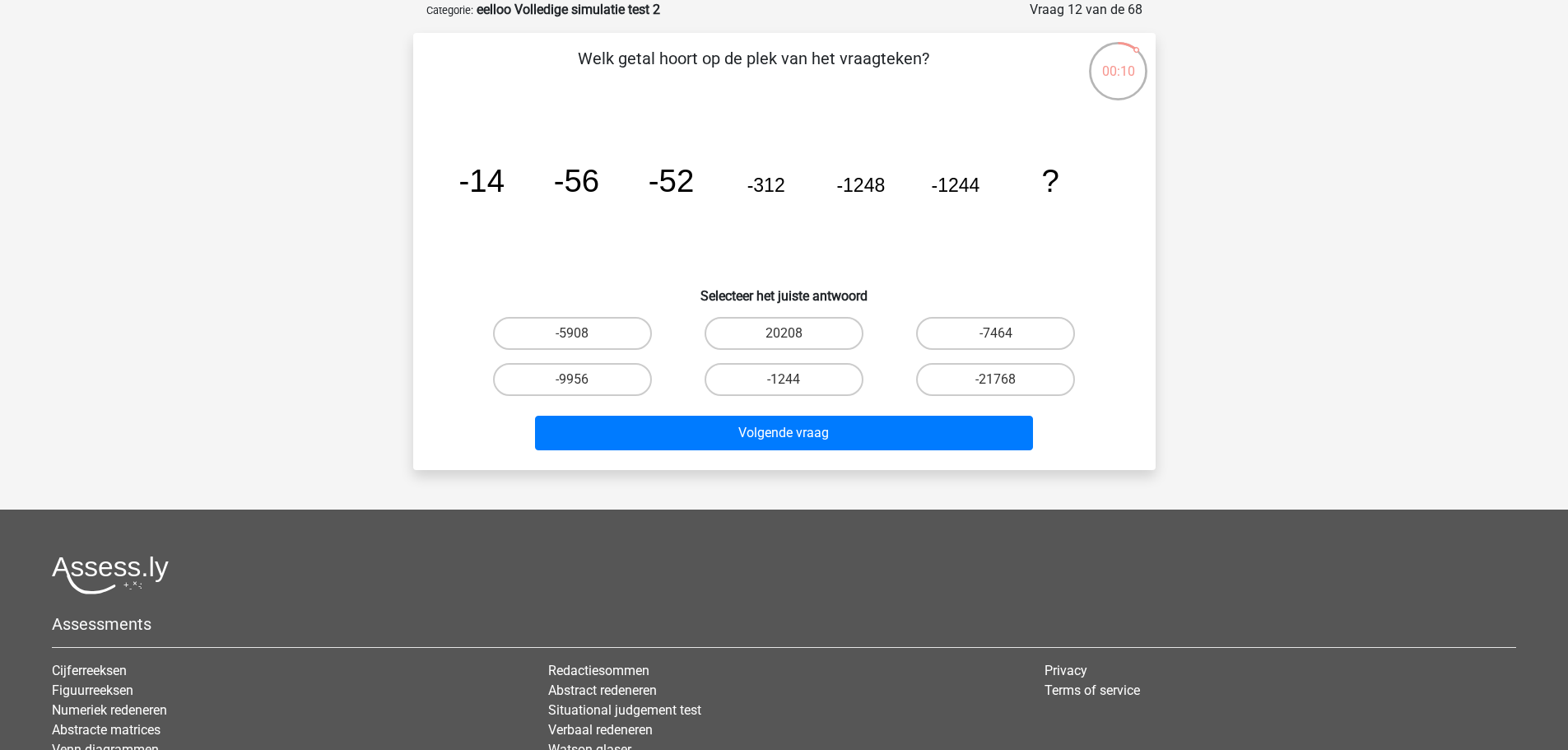
click at [789, 390] on input "-1244" at bounding box center [789, 385] width 11 height 11
radio input "true"
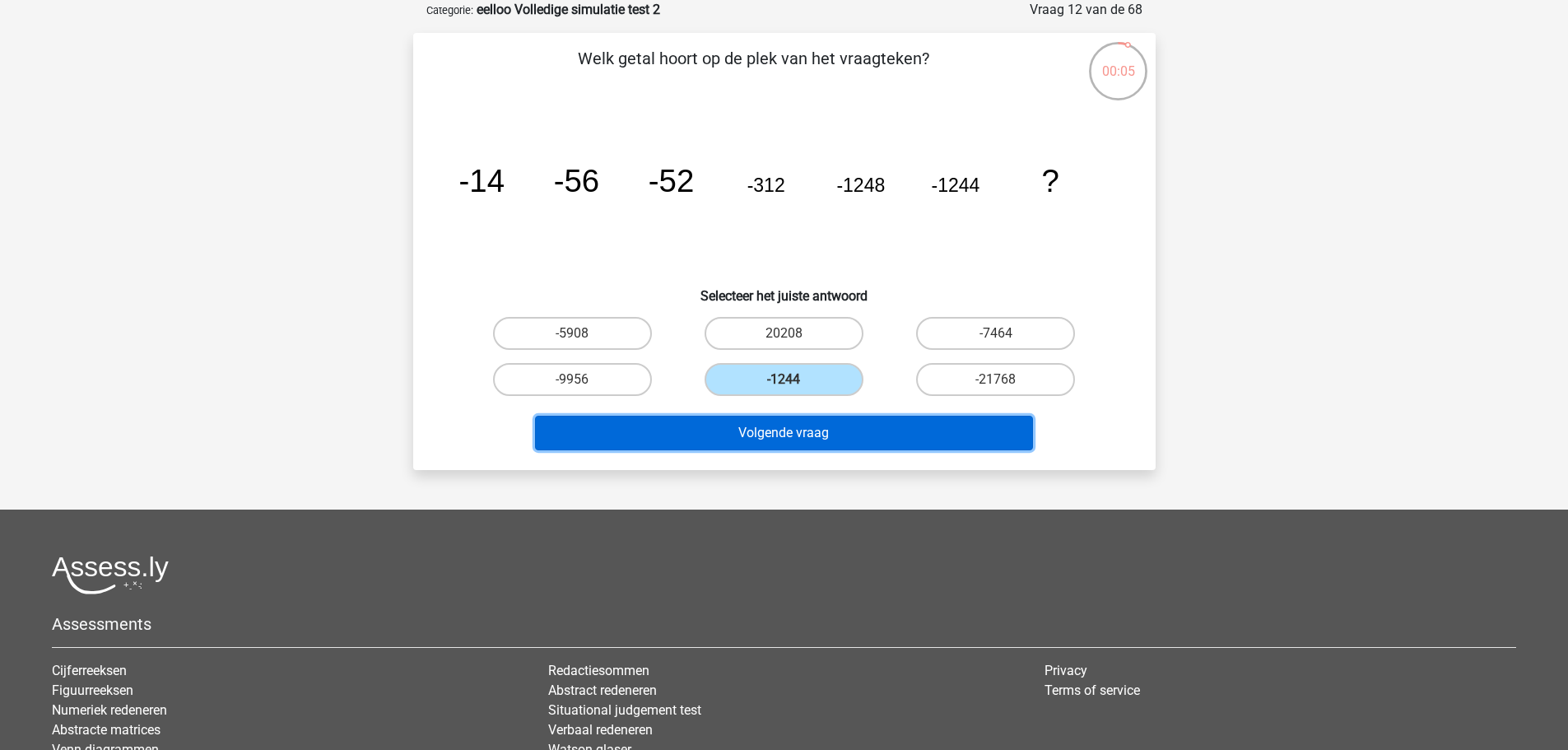
click at [874, 431] on button "Volgende vraag" at bounding box center [784, 433] width 498 height 35
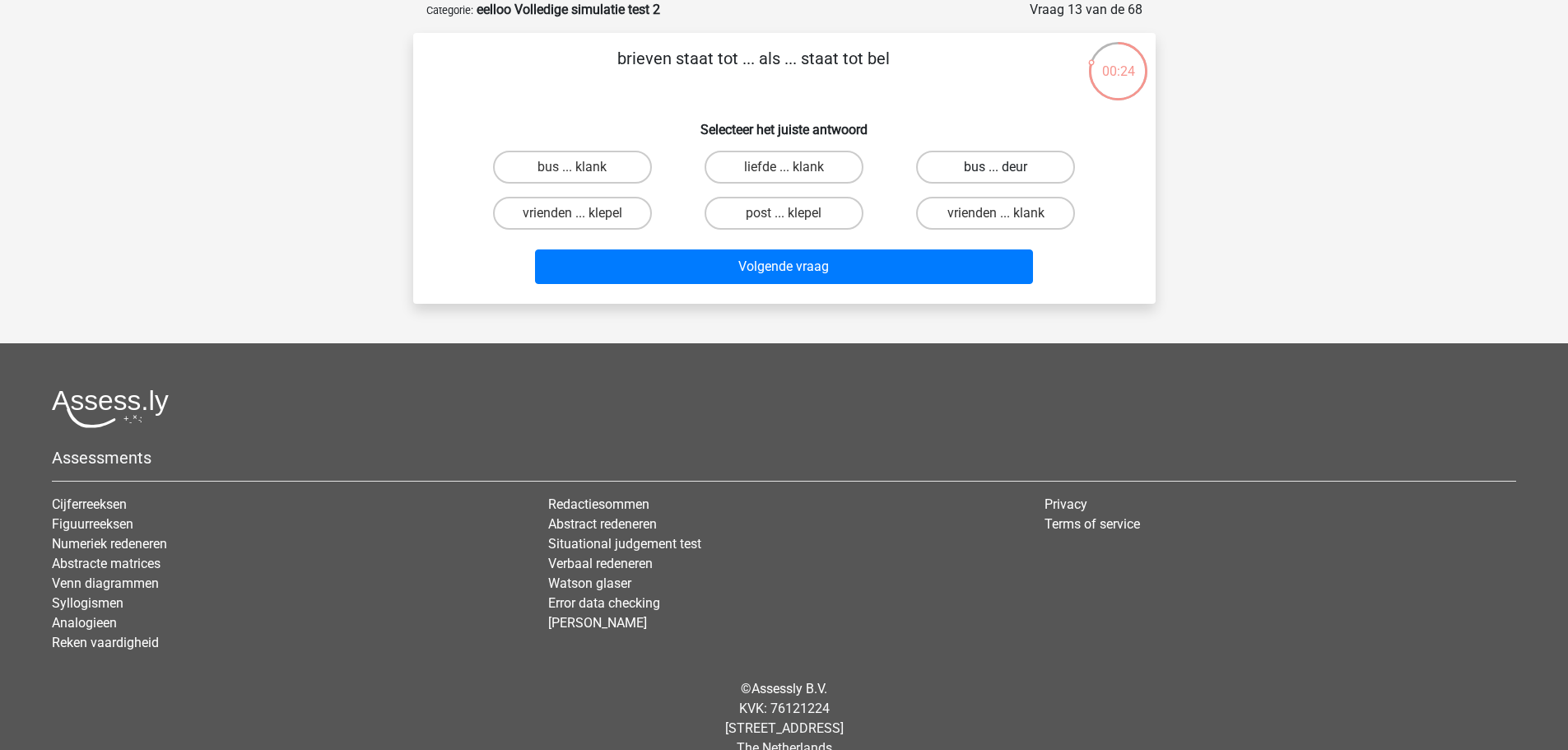
click at [946, 158] on label "bus ... deur" at bounding box center [996, 167] width 159 height 33
click at [996, 167] on input "bus ... deur" at bounding box center [1002, 173] width 11 height 11
radio input "true"
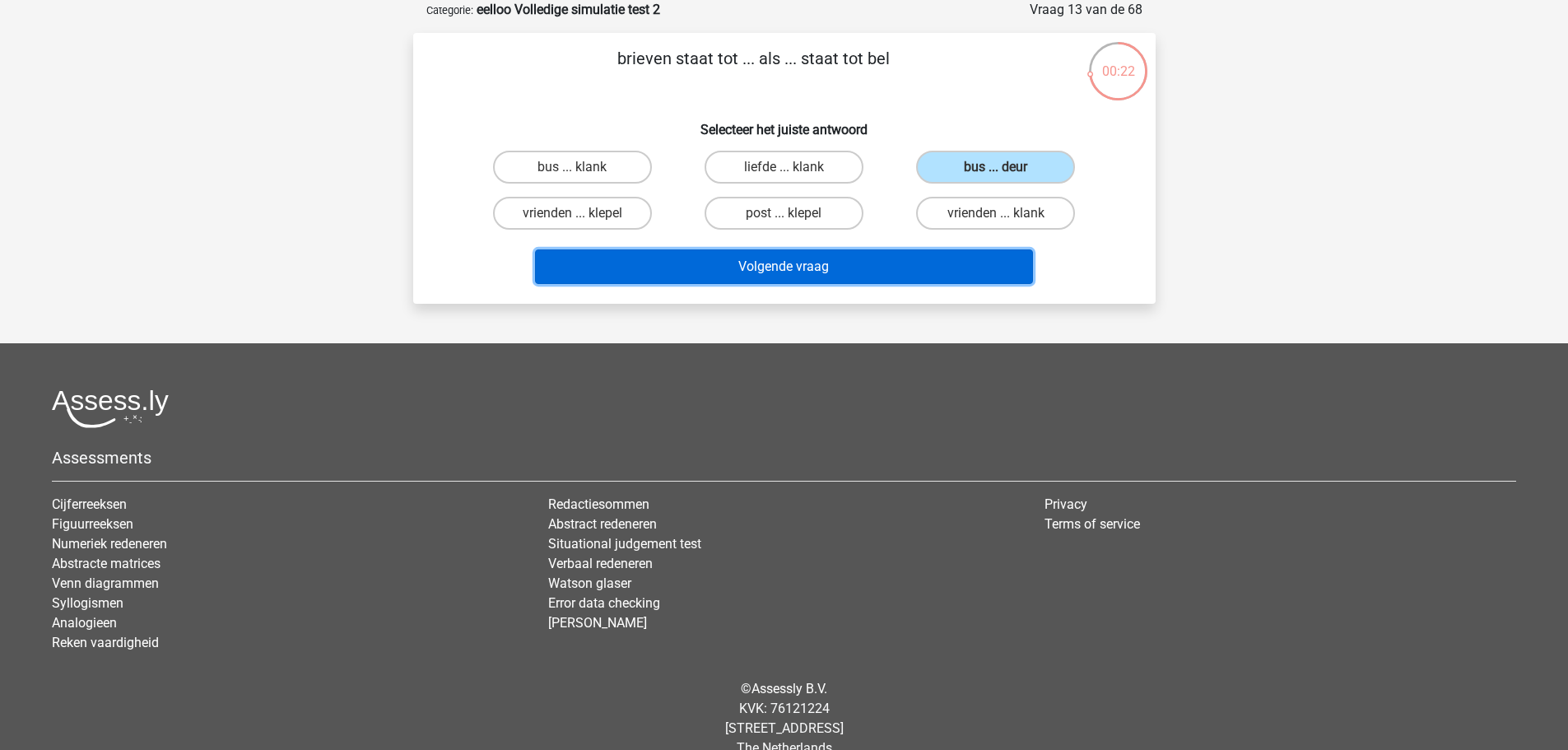
click at [920, 275] on button "Volgende vraag" at bounding box center [784, 267] width 498 height 35
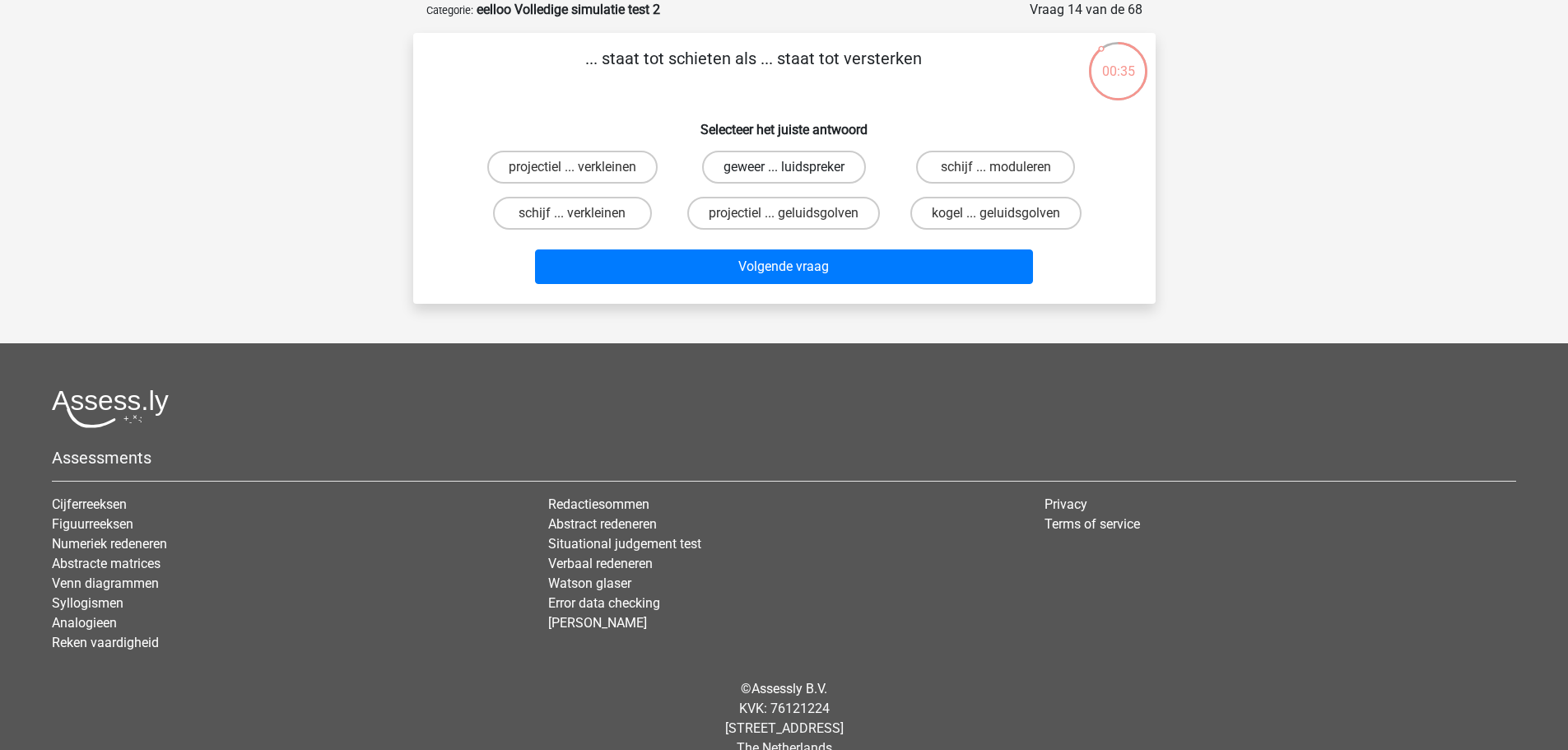
click at [786, 155] on label "geweer ... luidspreker" at bounding box center [784, 167] width 164 height 33
click at [786, 167] on input "geweer ... luidspreker" at bounding box center [789, 173] width 11 height 11
radio input "true"
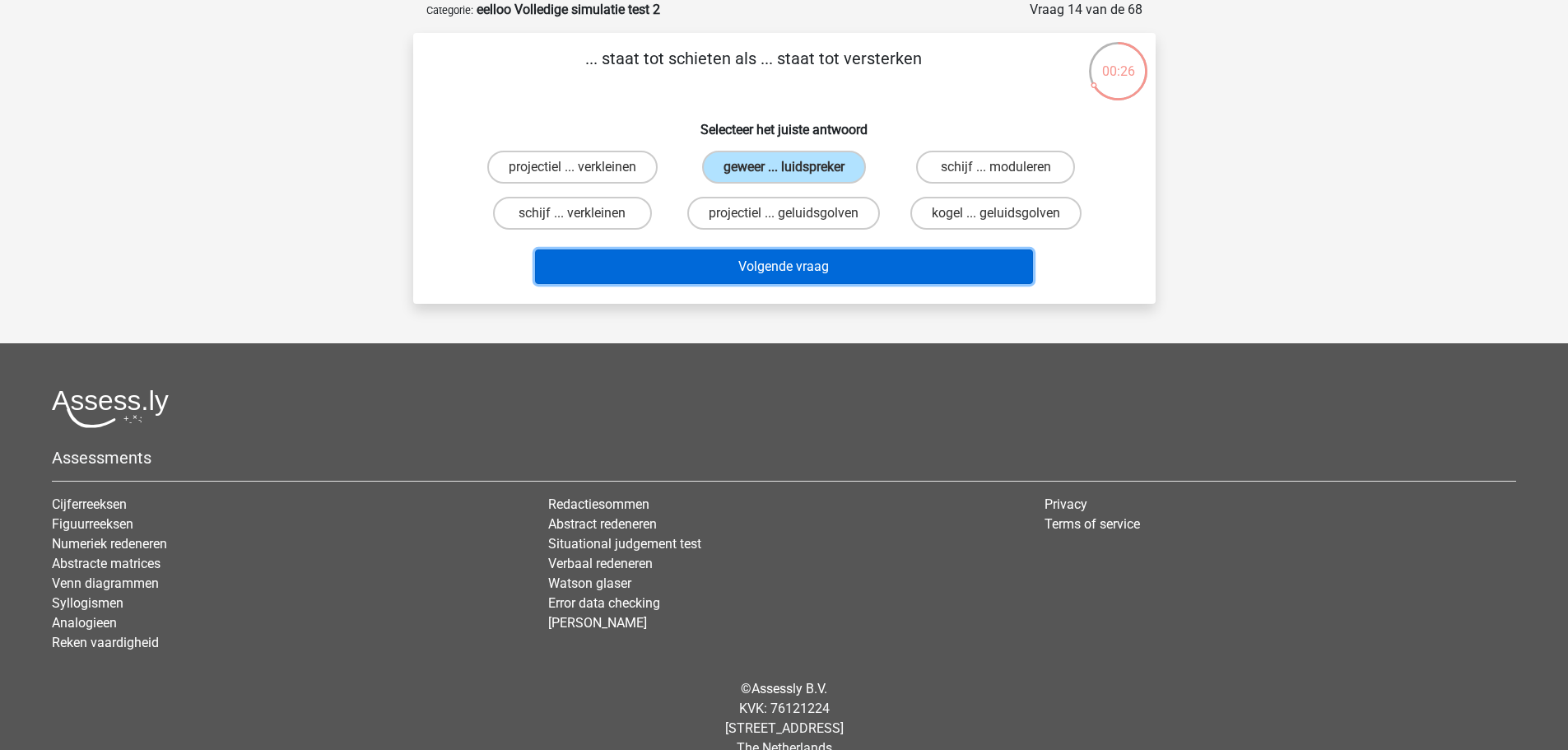
click at [835, 265] on button "Volgende vraag" at bounding box center [784, 267] width 498 height 35
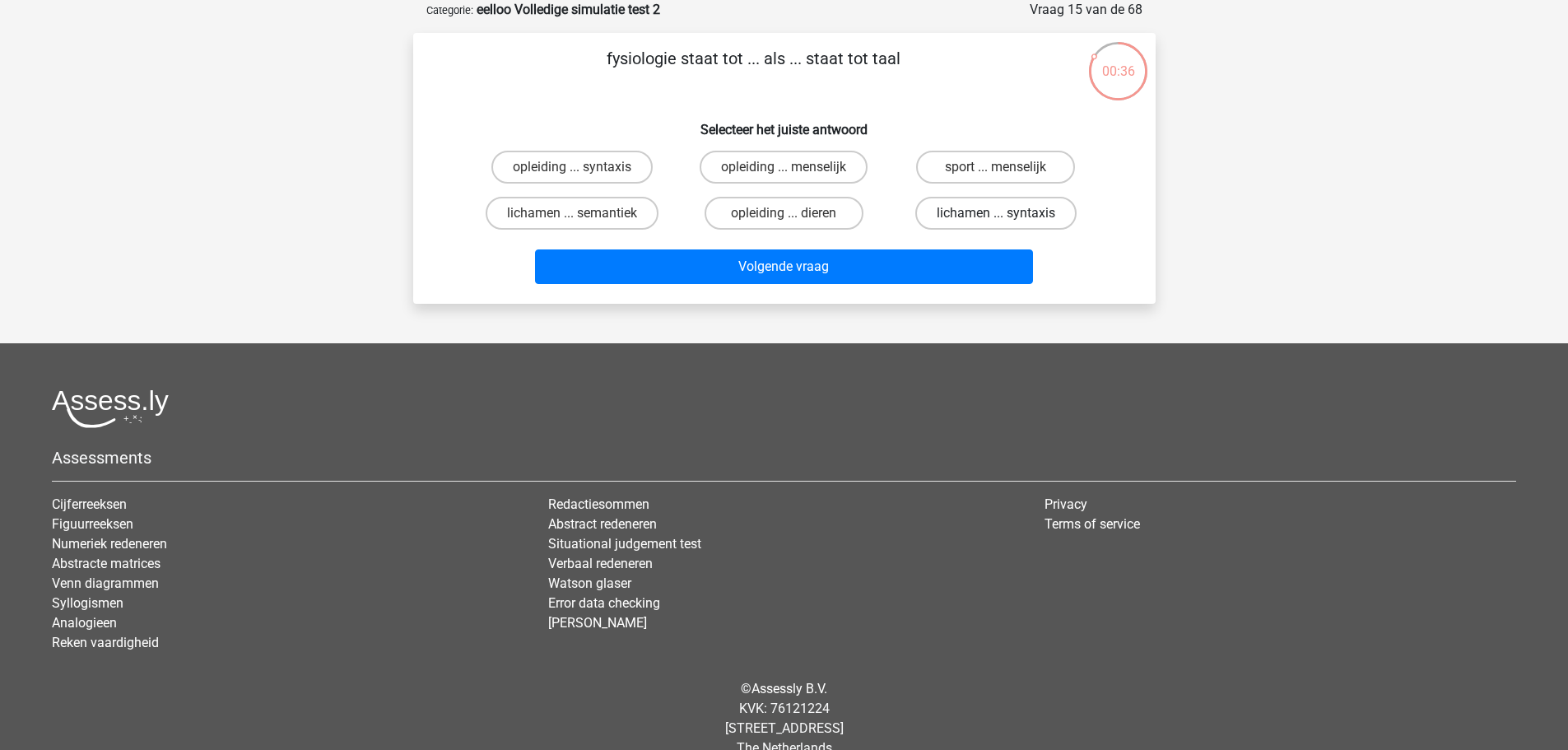
click at [964, 214] on label "lichamen ... syntaxis" at bounding box center [996, 213] width 161 height 33
click at [996, 214] on input "lichamen ... syntaxis" at bounding box center [1002, 219] width 11 height 11
radio input "true"
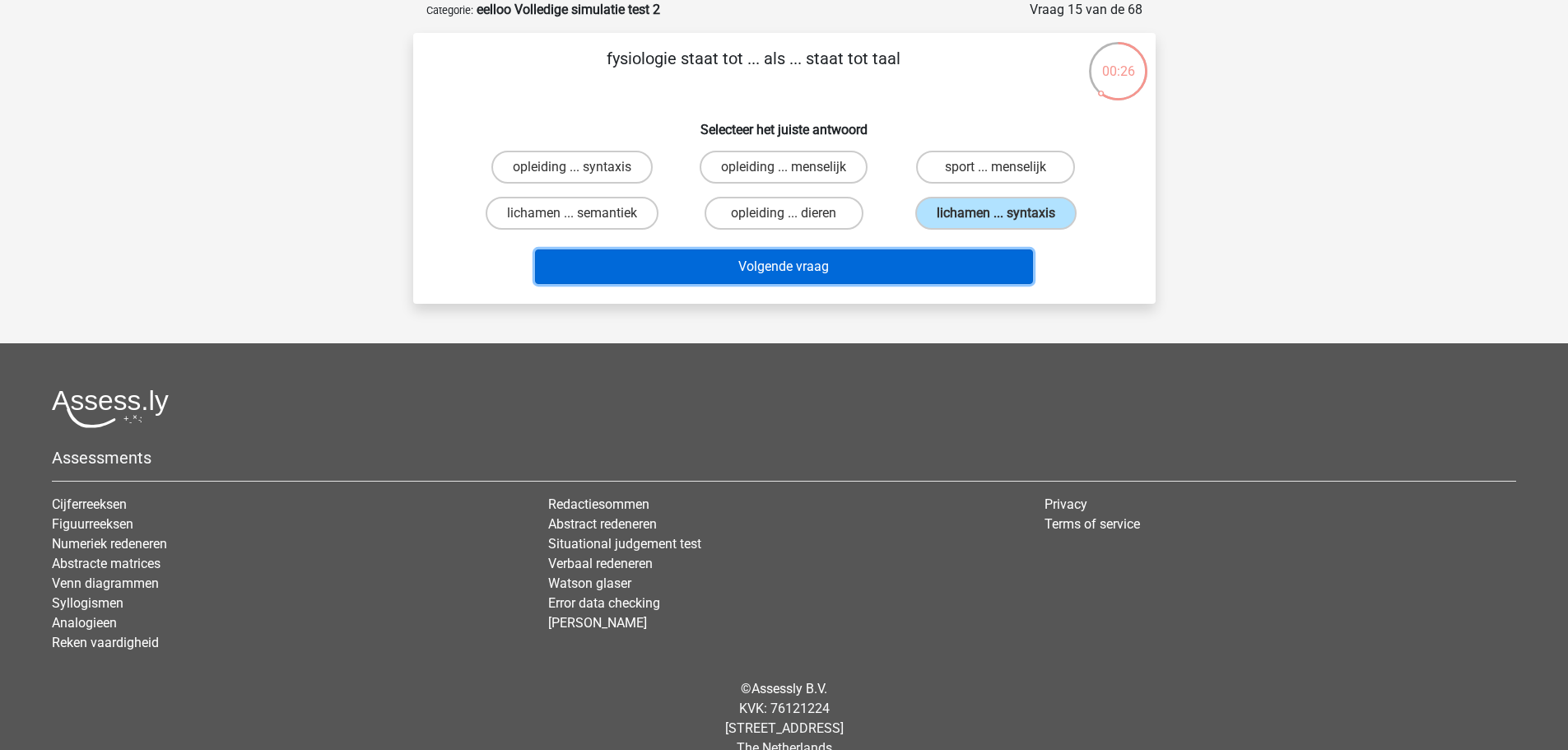
click at [785, 262] on button "Volgende vraag" at bounding box center [784, 267] width 498 height 35
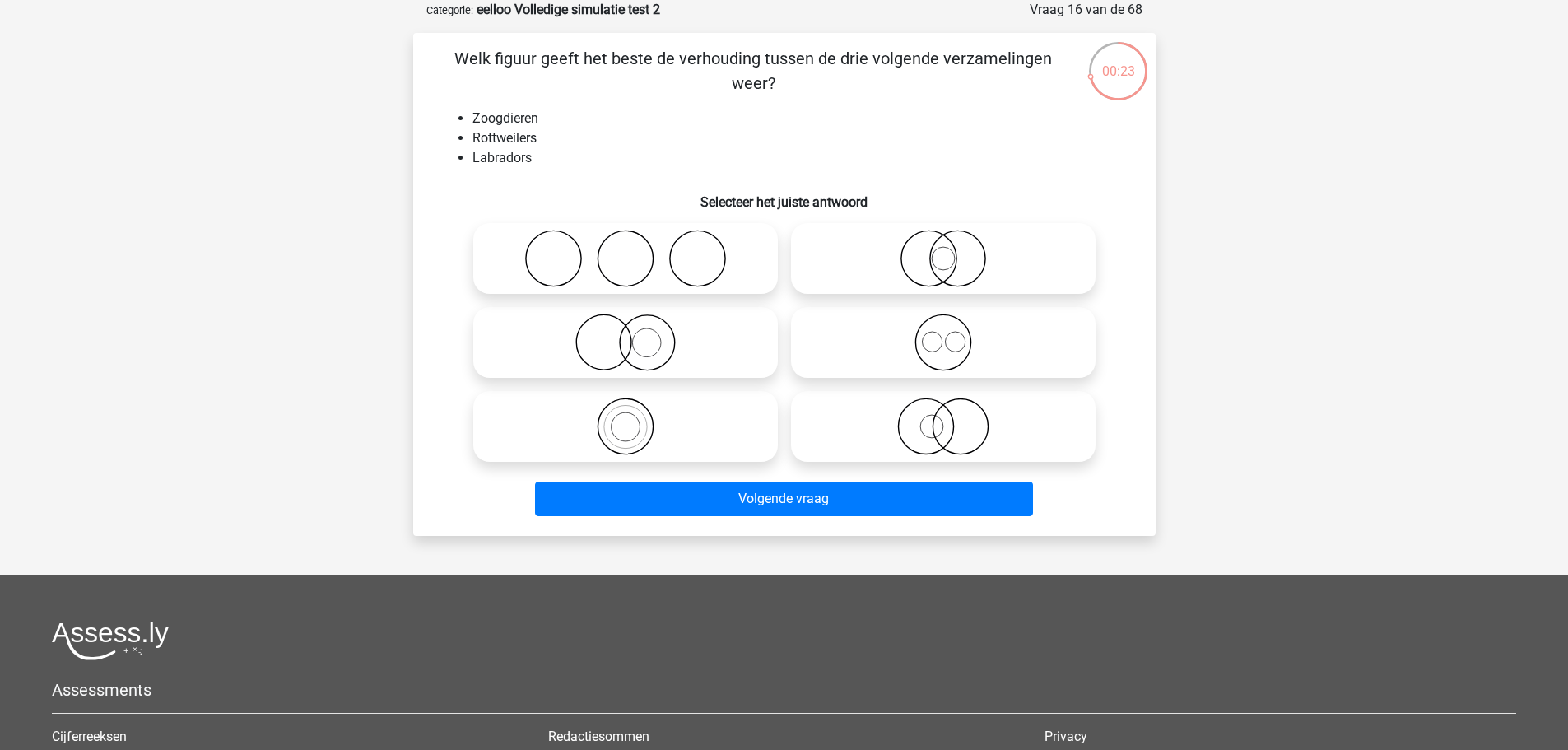
click at [973, 336] on icon at bounding box center [943, 342] width 292 height 58
click at [954, 334] on input "radio" at bounding box center [949, 329] width 11 height 11
radio input "true"
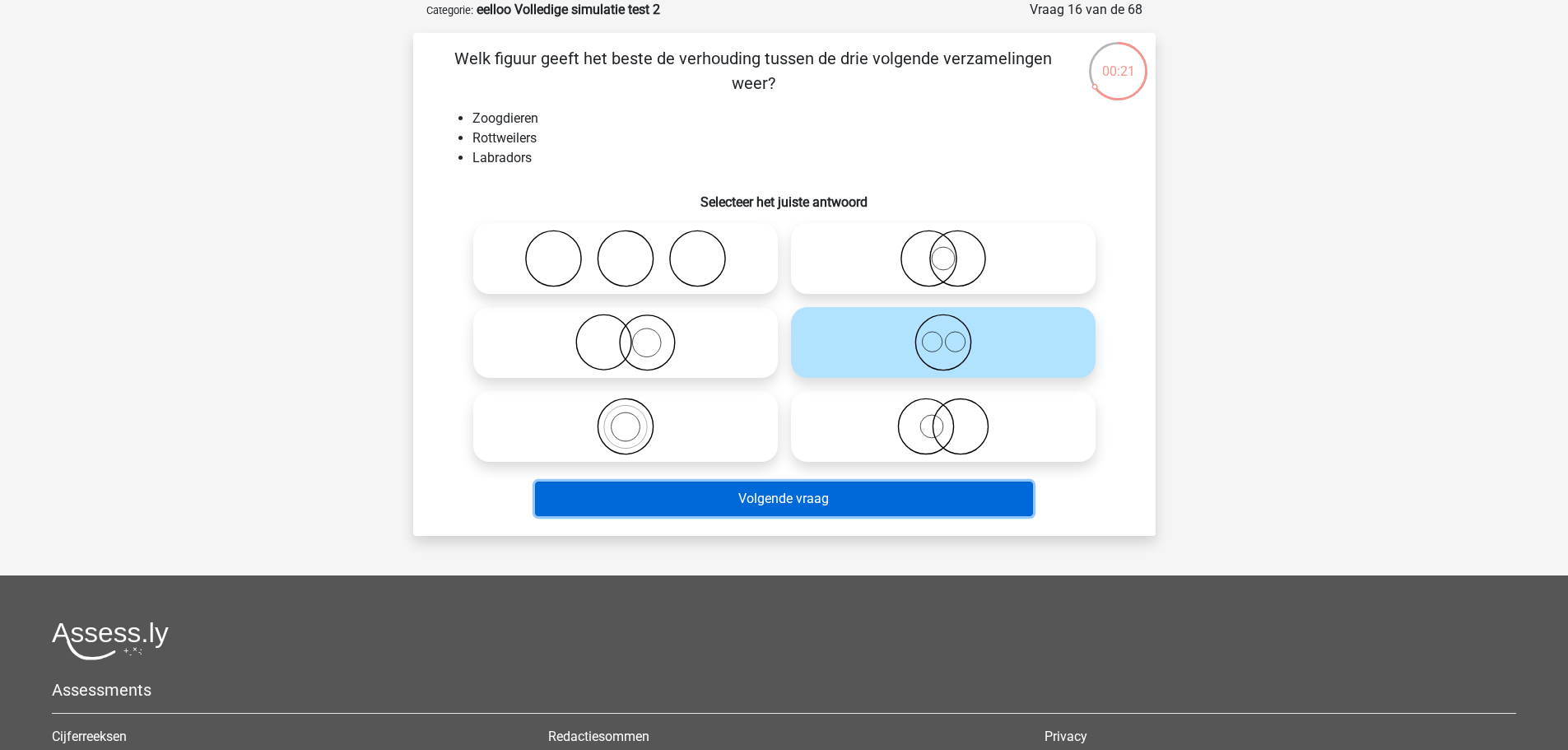
click at [993, 506] on button "Volgende vraag" at bounding box center [784, 498] width 498 height 35
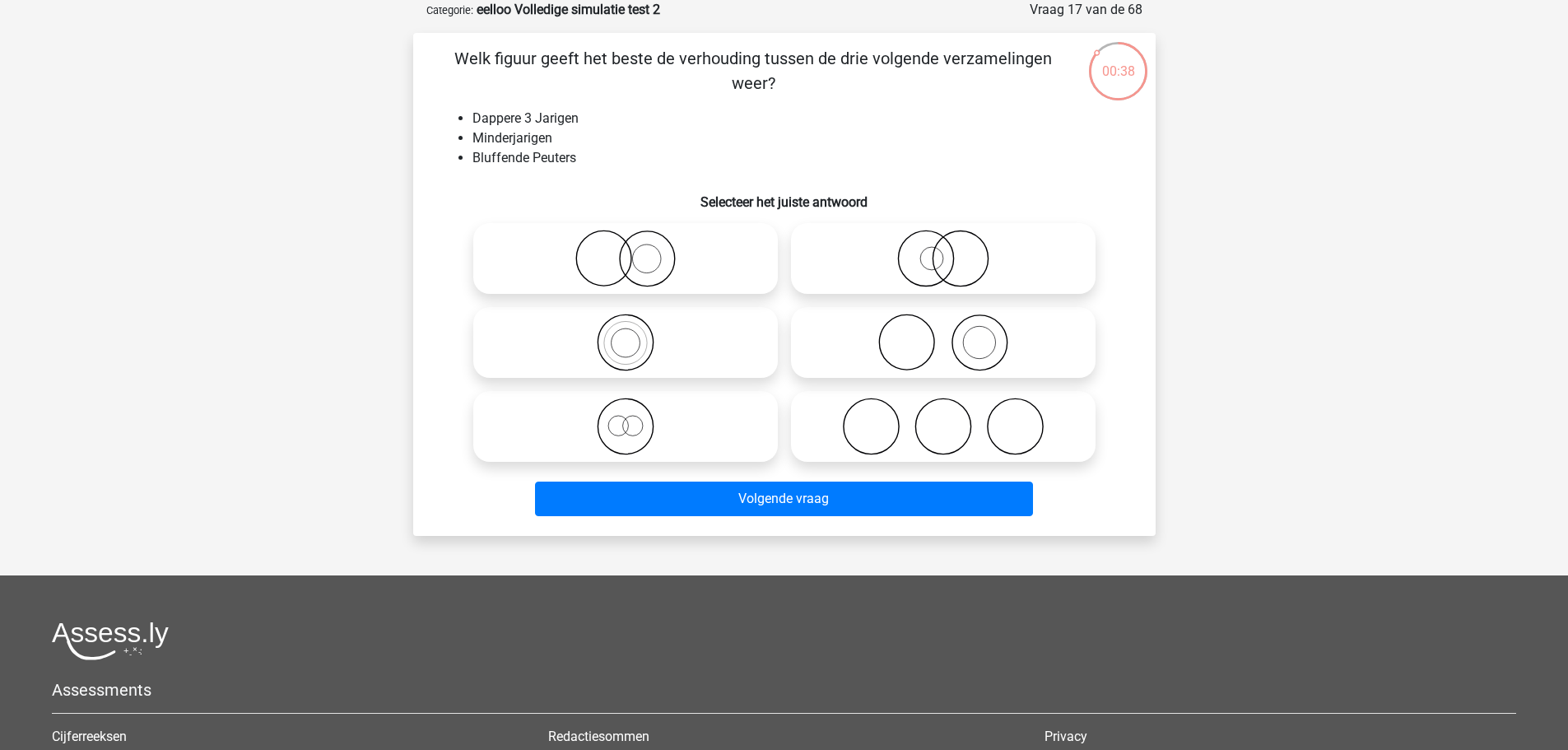
click at [735, 439] on icon at bounding box center [626, 426] width 292 height 58
click at [637, 418] on input "radio" at bounding box center [631, 412] width 11 height 11
radio input "true"
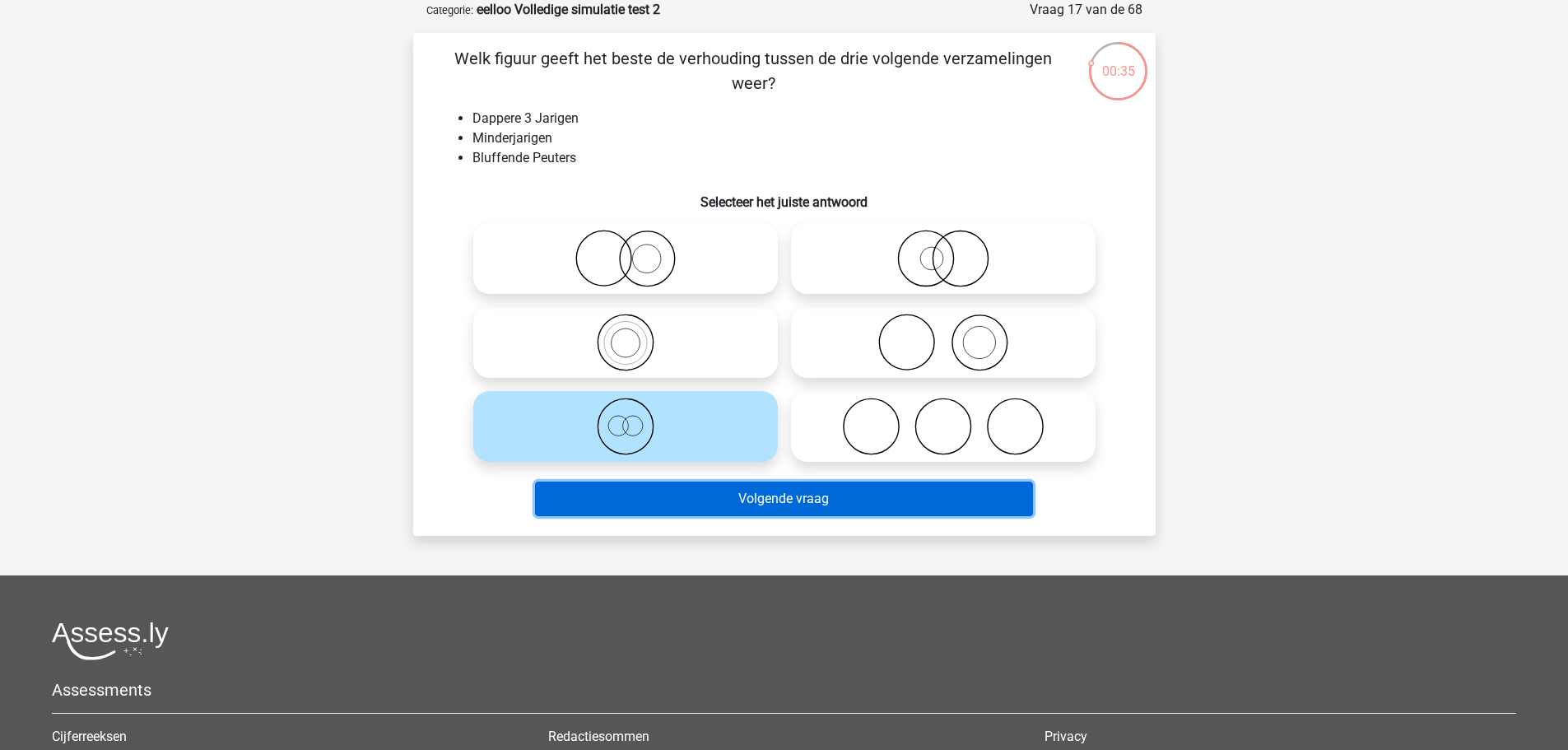
click at [848, 508] on button "Volgende vraag" at bounding box center [784, 498] width 498 height 35
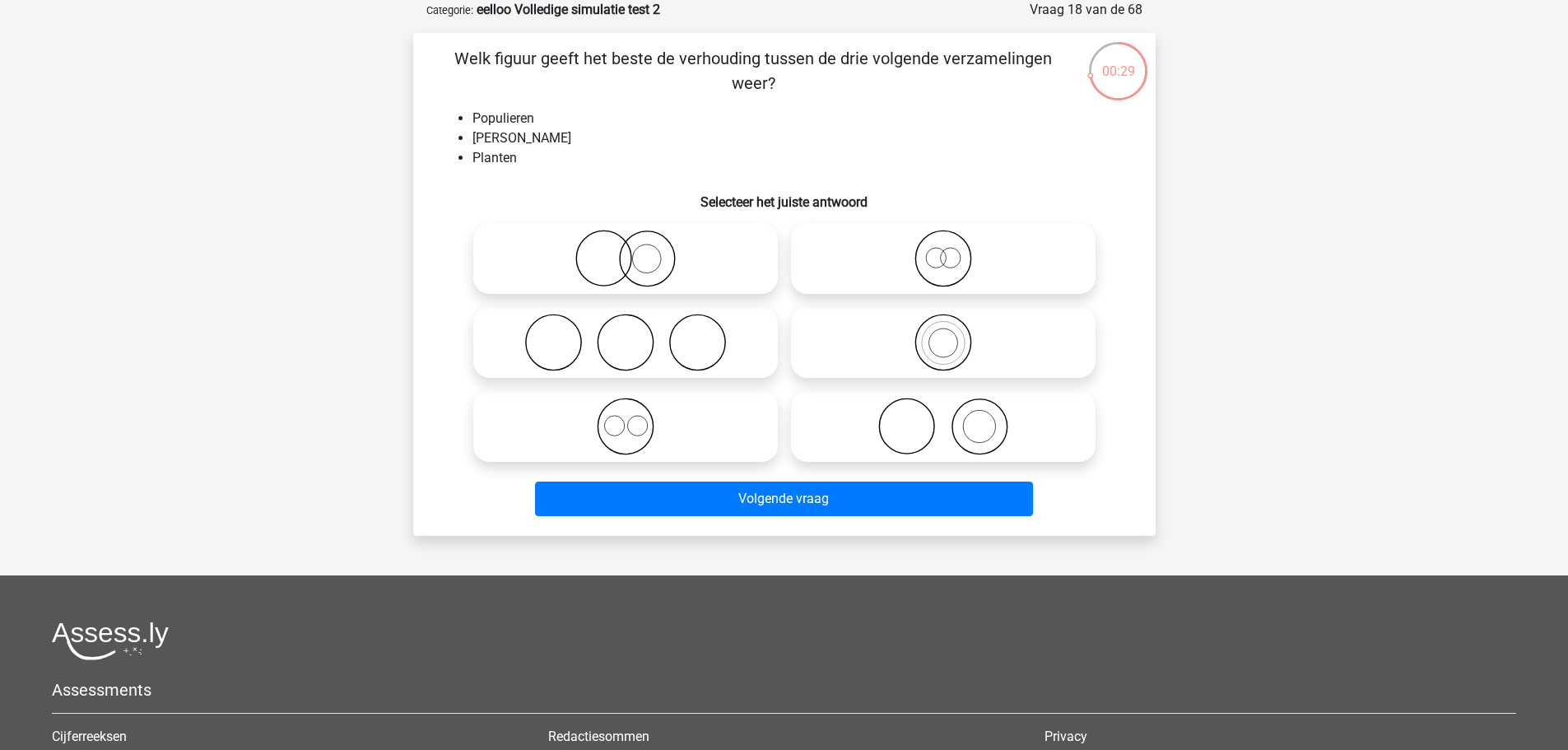
click at [934, 289] on label at bounding box center [943, 258] width 305 height 70
click at [943, 251] on input "radio" at bounding box center [949, 245] width 11 height 11
radio input "true"
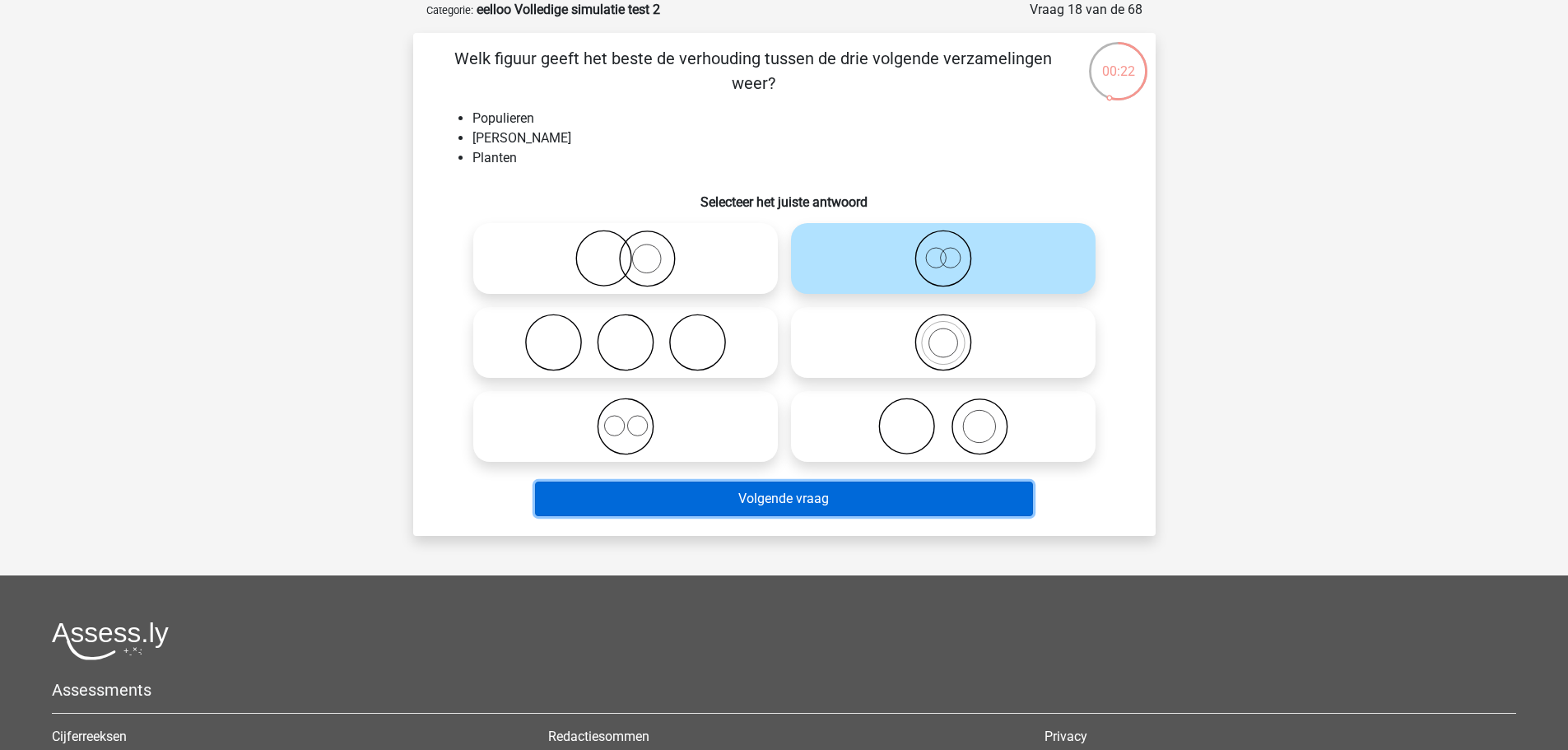
click at [906, 500] on button "Volgende vraag" at bounding box center [784, 498] width 498 height 35
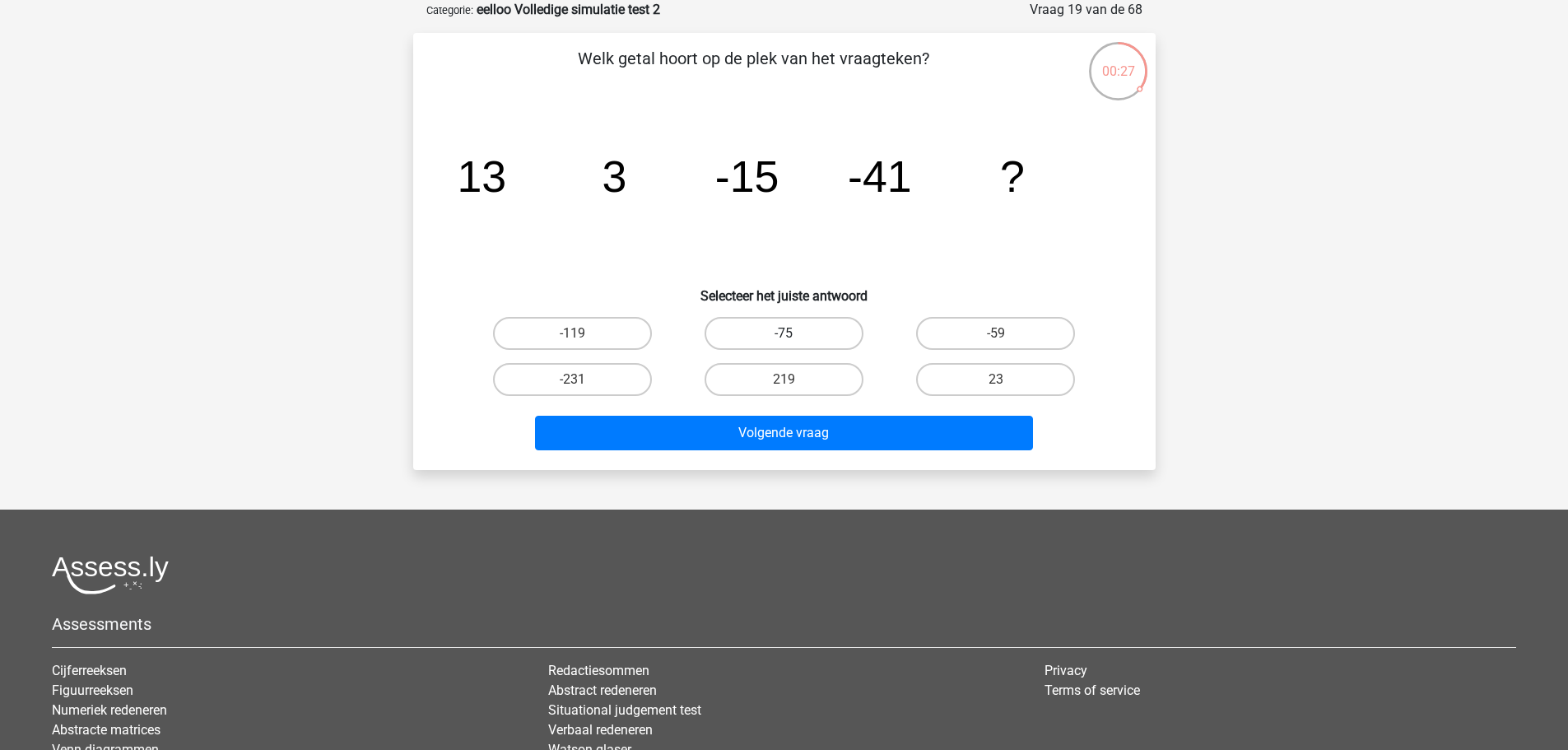
click at [794, 345] on label "-75" at bounding box center [784, 333] width 159 height 33
click at [794, 344] on input "-75" at bounding box center [789, 338] width 11 height 11
radio input "true"
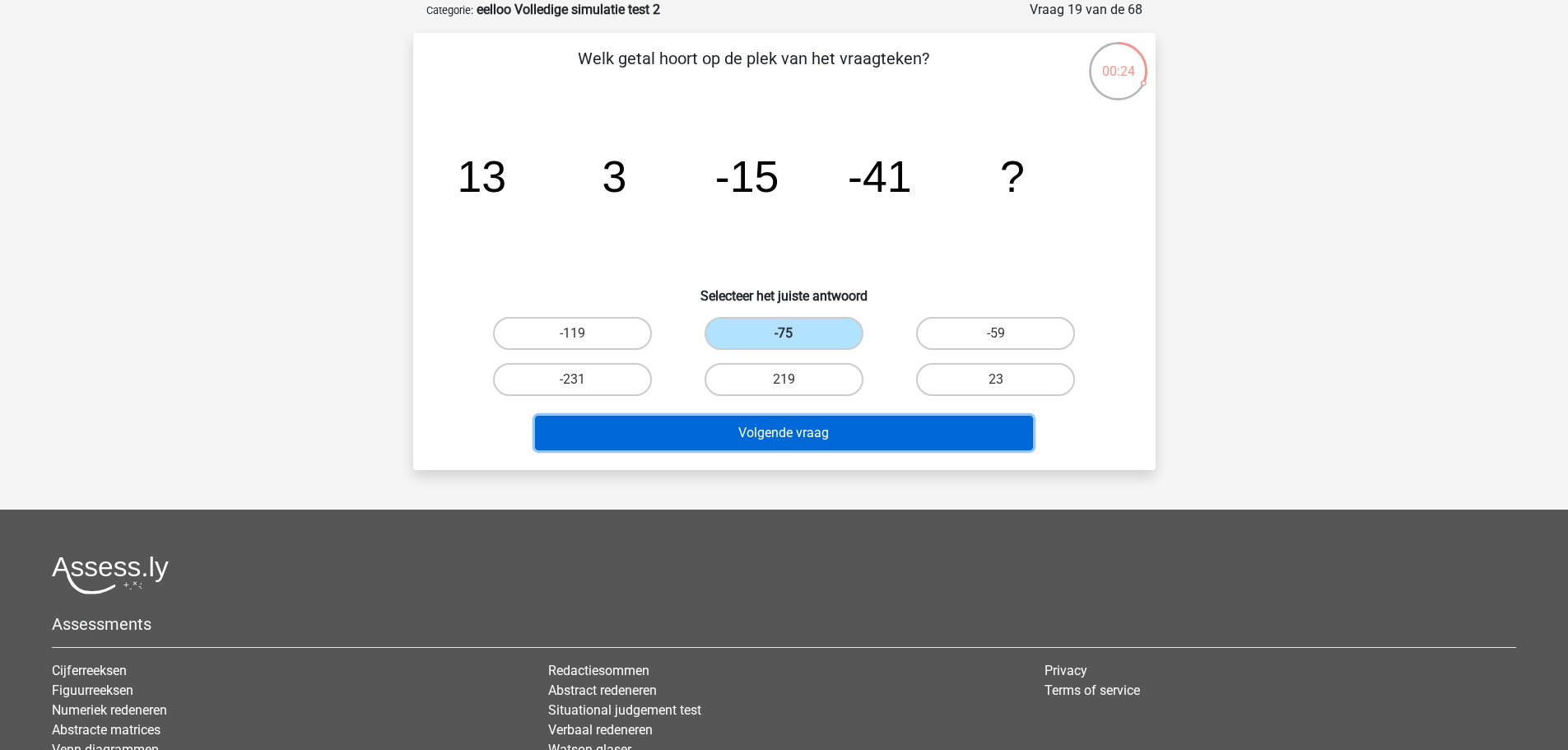
click at [920, 436] on button "Volgende vraag" at bounding box center [784, 433] width 498 height 35
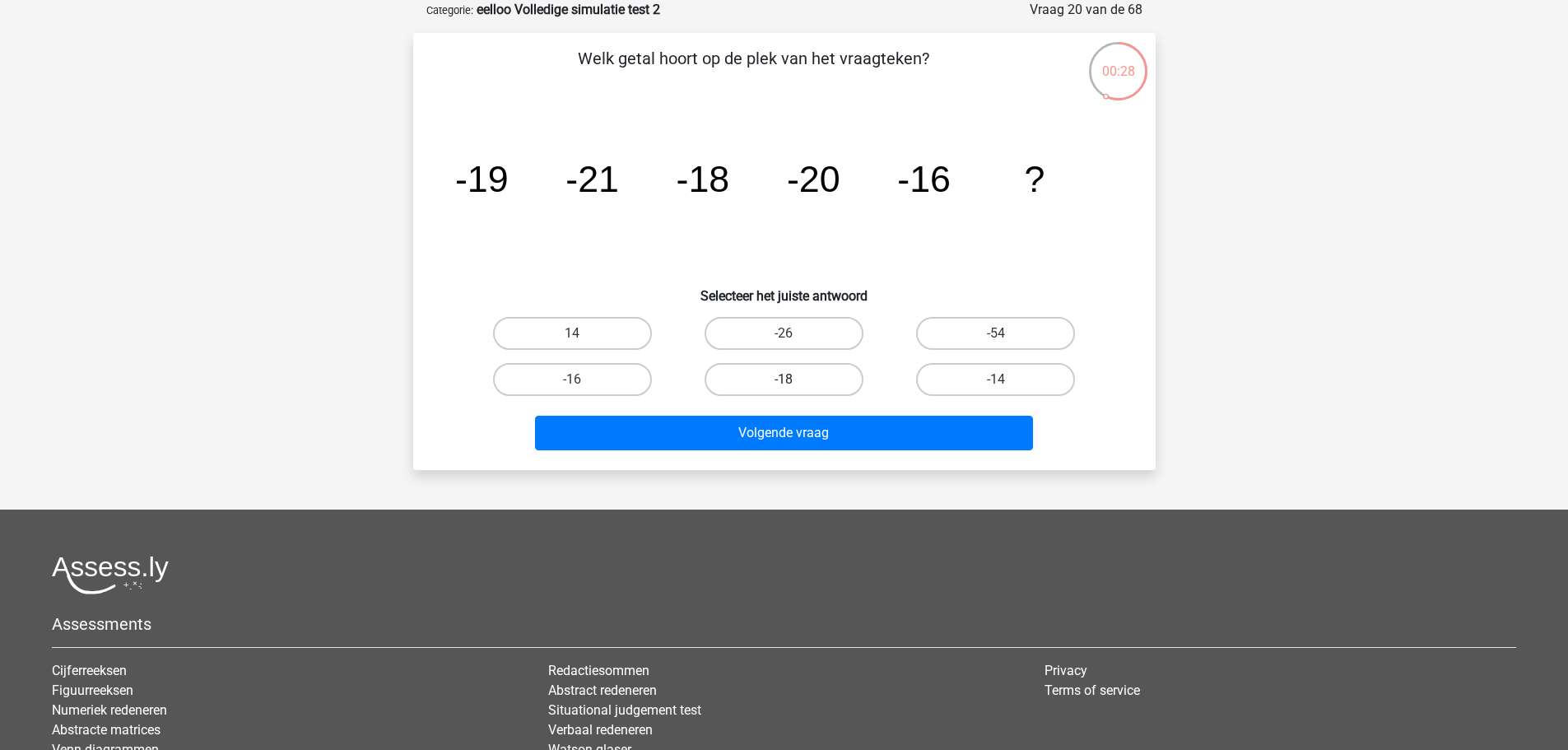
click at [797, 392] on label "-18" at bounding box center [784, 380] width 159 height 33
click at [794, 391] on input "-18" at bounding box center [789, 385] width 11 height 11
radio input "true"
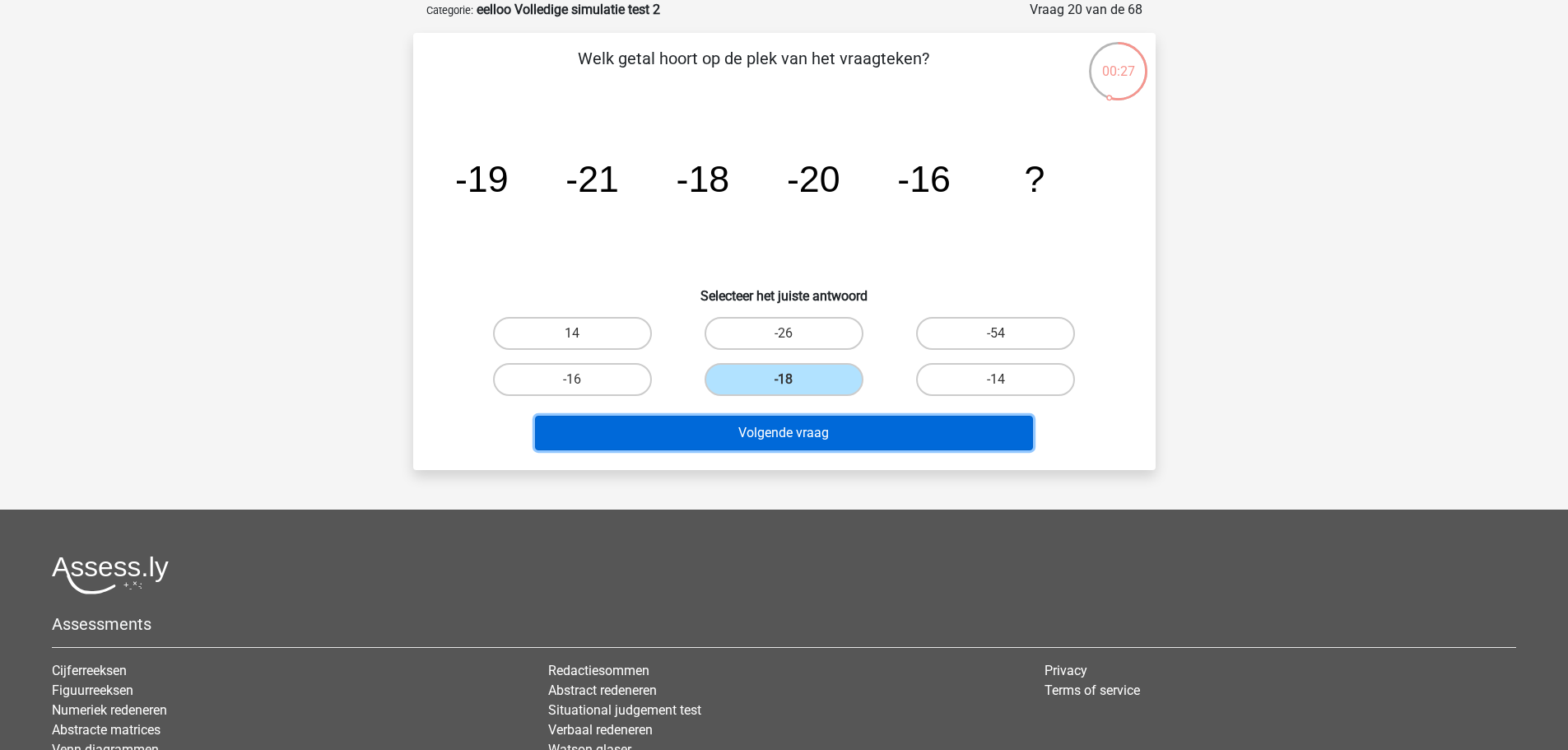
click at [870, 437] on button "Volgende vraag" at bounding box center [784, 433] width 498 height 35
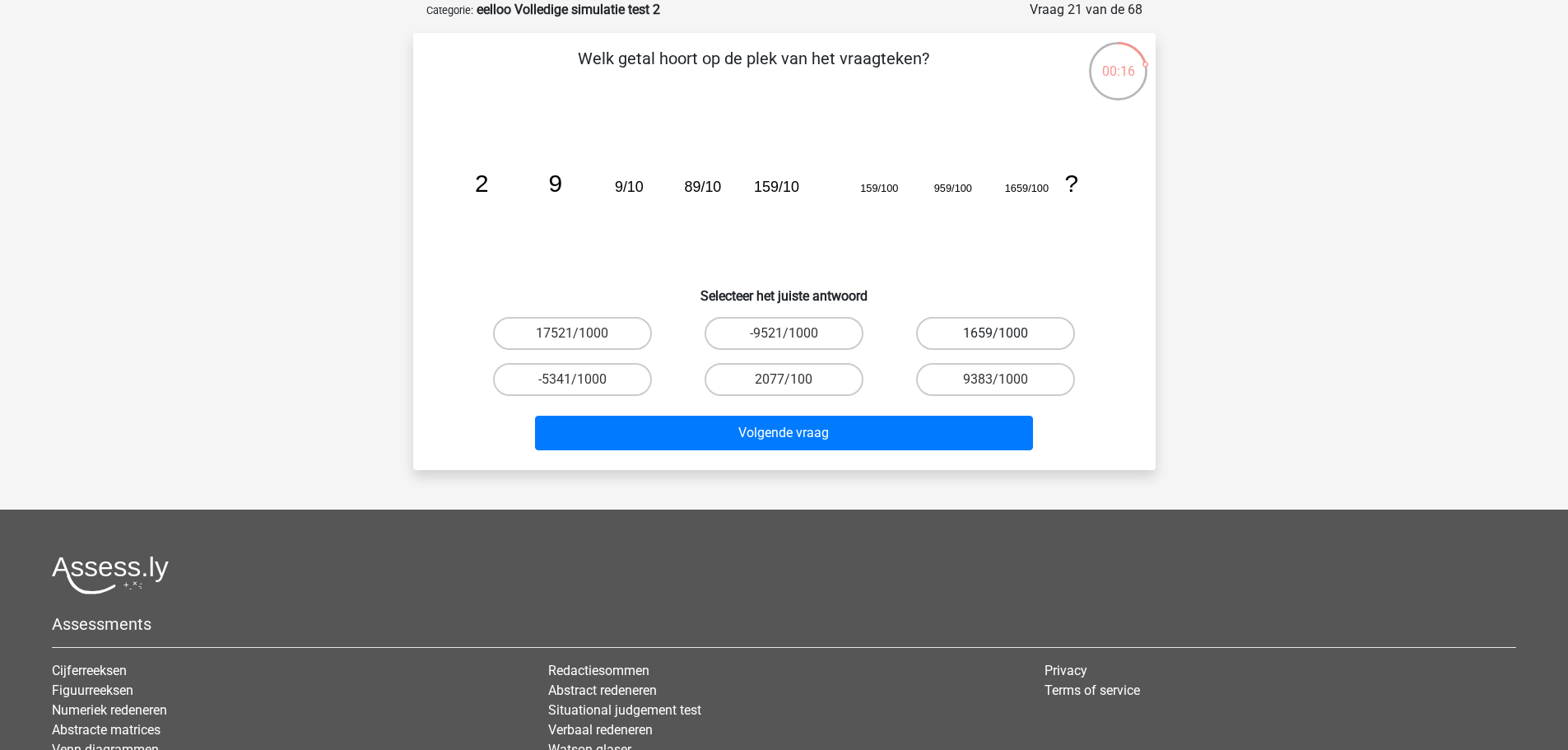
click at [952, 336] on label "1659/1000" at bounding box center [996, 333] width 159 height 33
click at [996, 336] on input "1659/1000" at bounding box center [1002, 338] width 11 height 11
radio input "true"
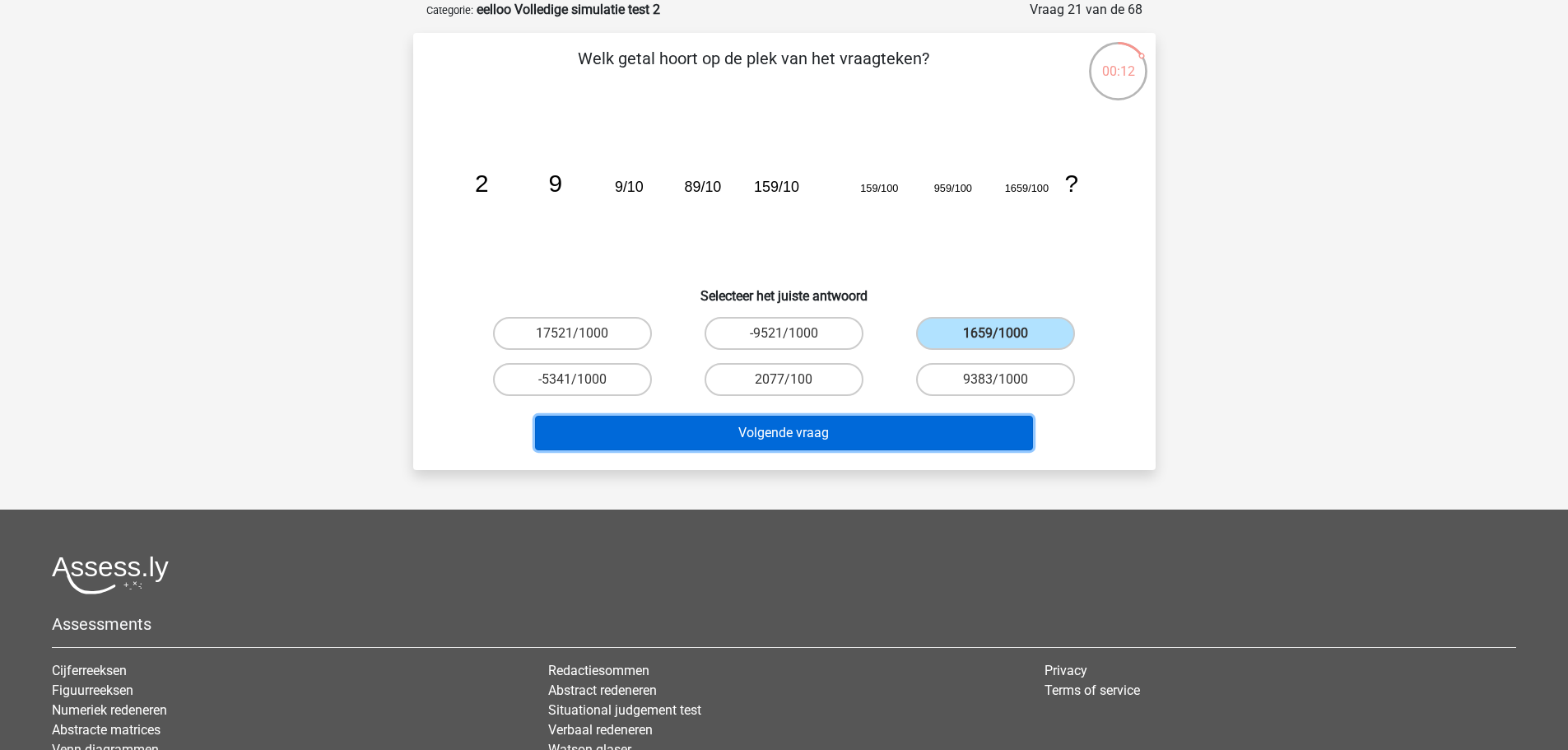
click at [975, 436] on button "Volgende vraag" at bounding box center [784, 433] width 498 height 35
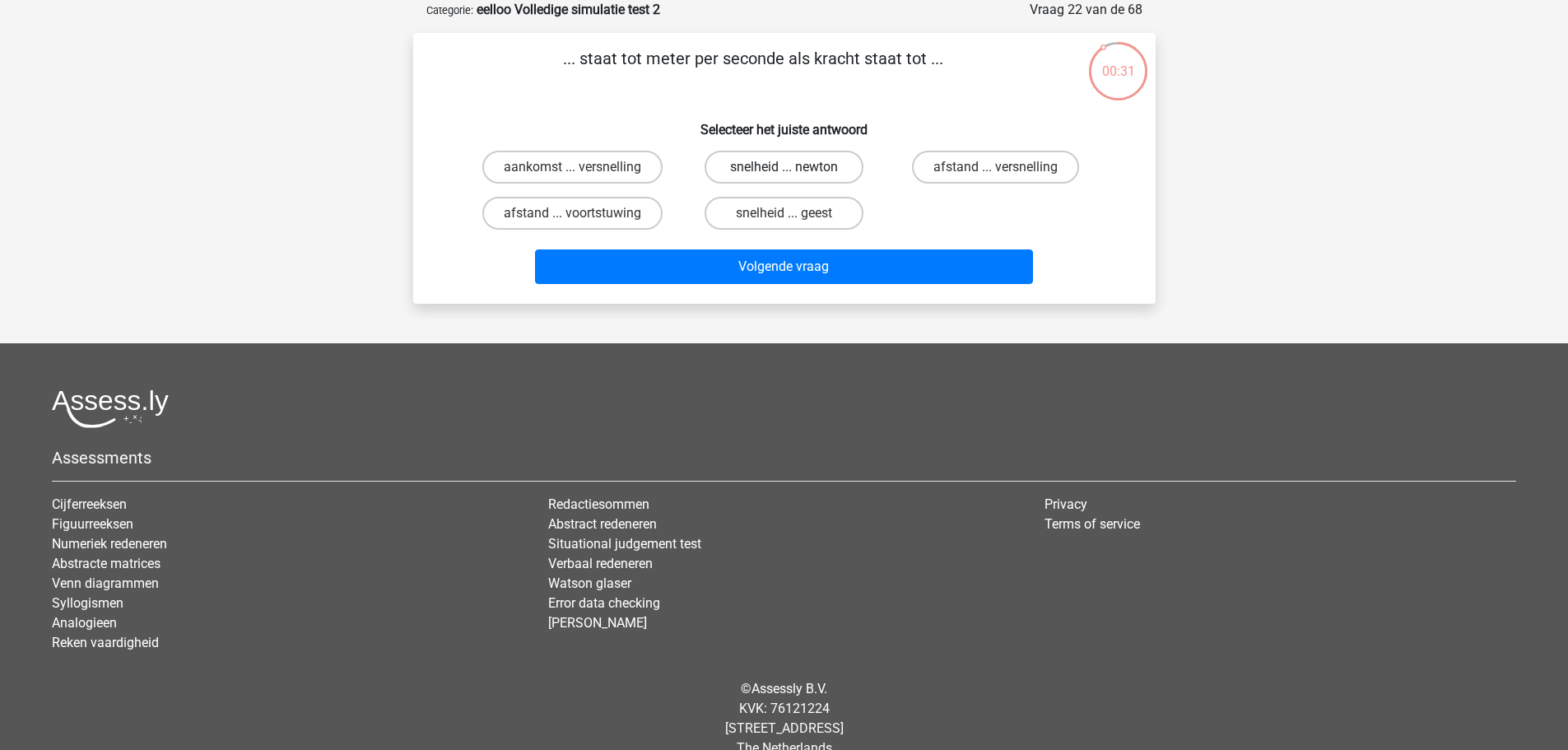
click at [819, 176] on label "snelheid ... newton" at bounding box center [784, 167] width 159 height 33
click at [794, 176] on input "snelheid ... newton" at bounding box center [789, 173] width 11 height 11
radio input "true"
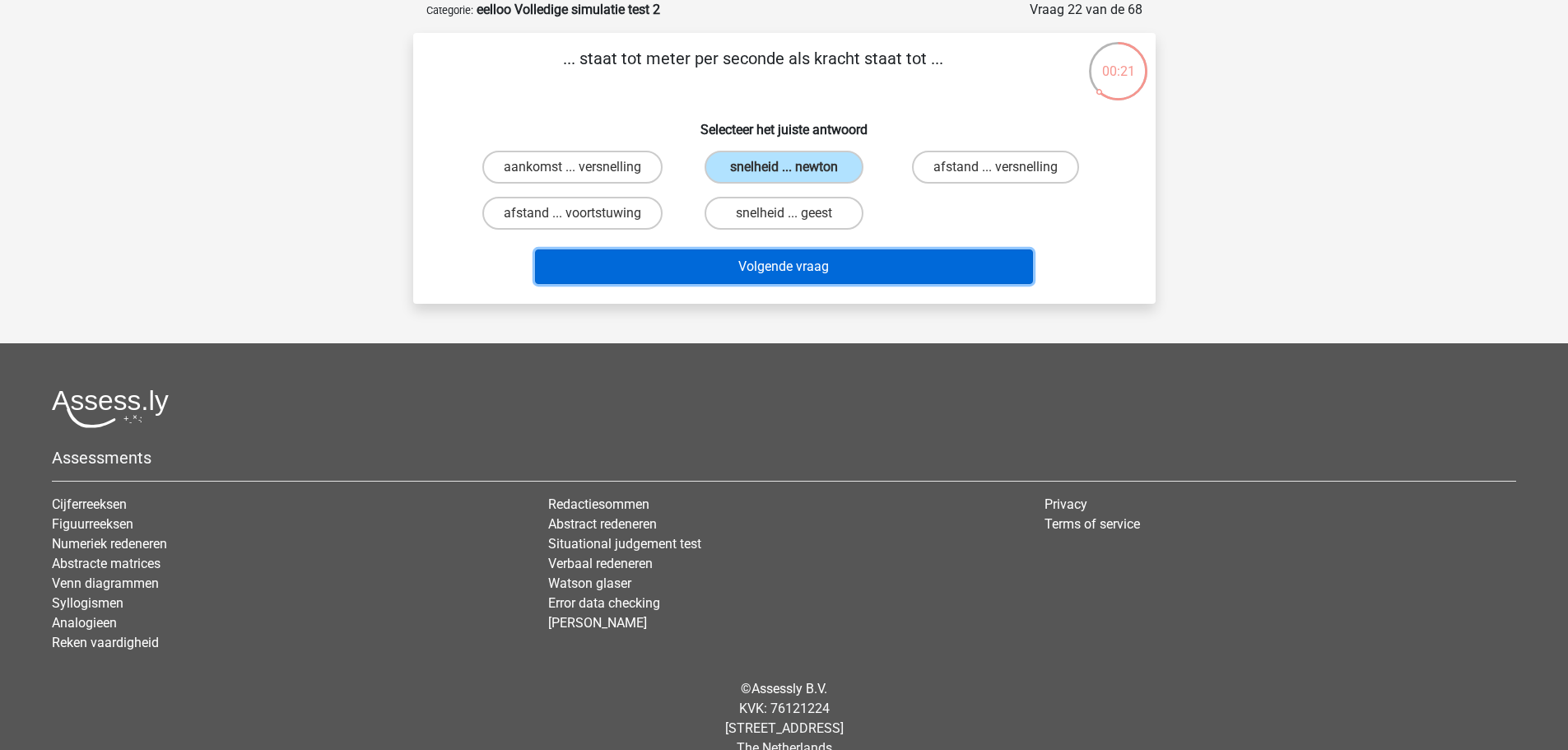
click at [950, 274] on button "Volgende vraag" at bounding box center [784, 267] width 498 height 35
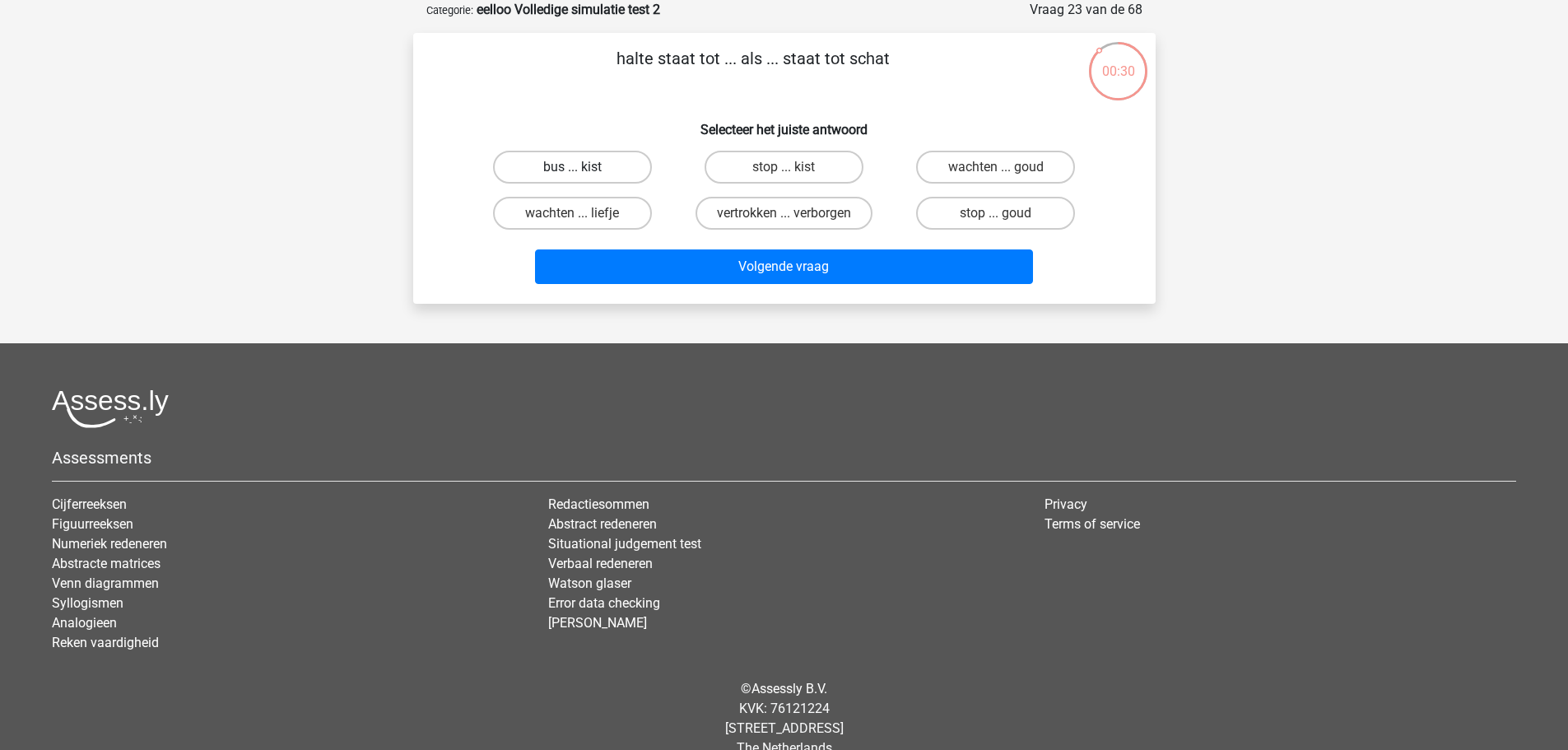
click at [605, 162] on label "bus ... kist" at bounding box center [573, 167] width 159 height 33
click at [583, 167] on input "bus ... kist" at bounding box center [577, 173] width 11 height 11
radio input "true"
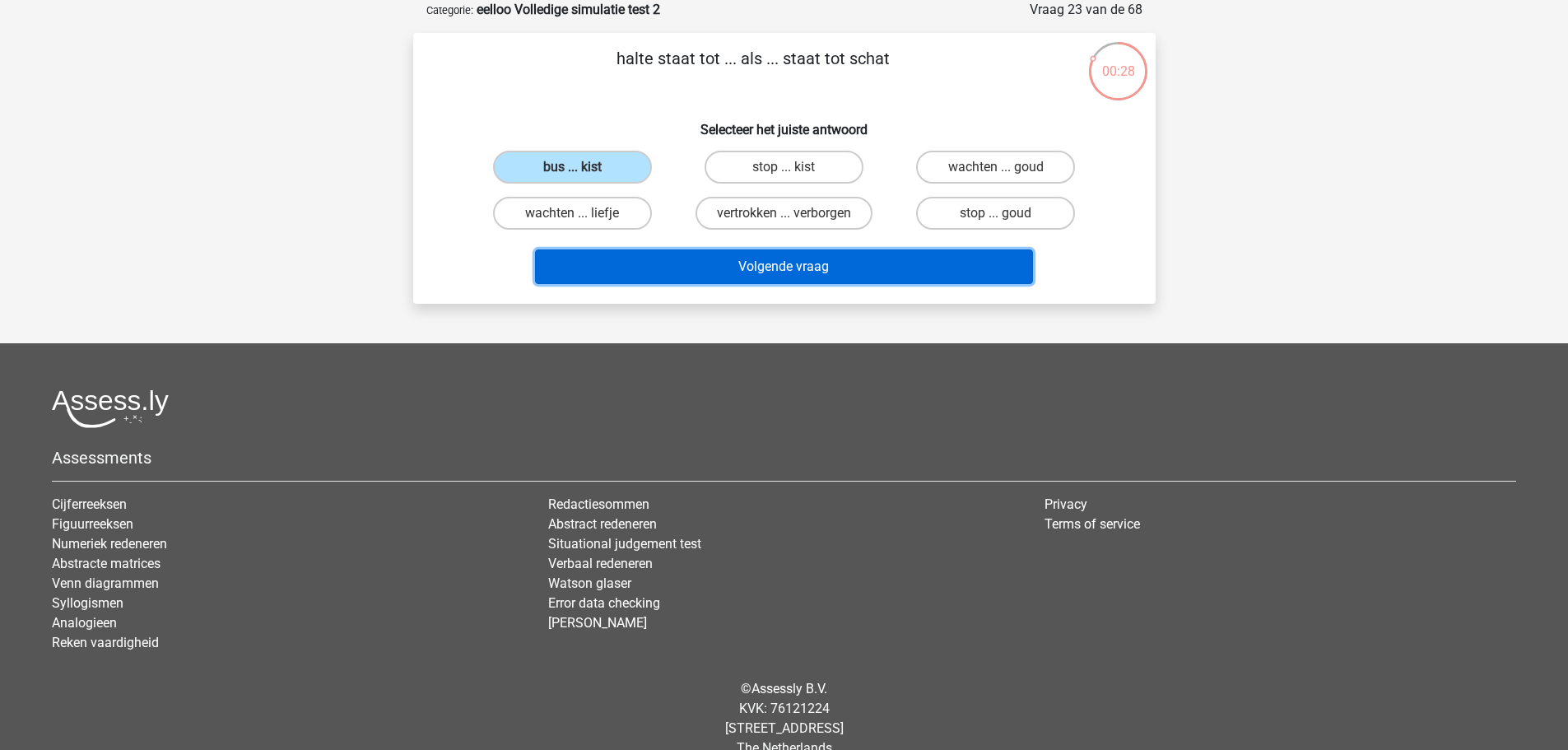
click at [868, 271] on button "Volgende vraag" at bounding box center [784, 267] width 498 height 35
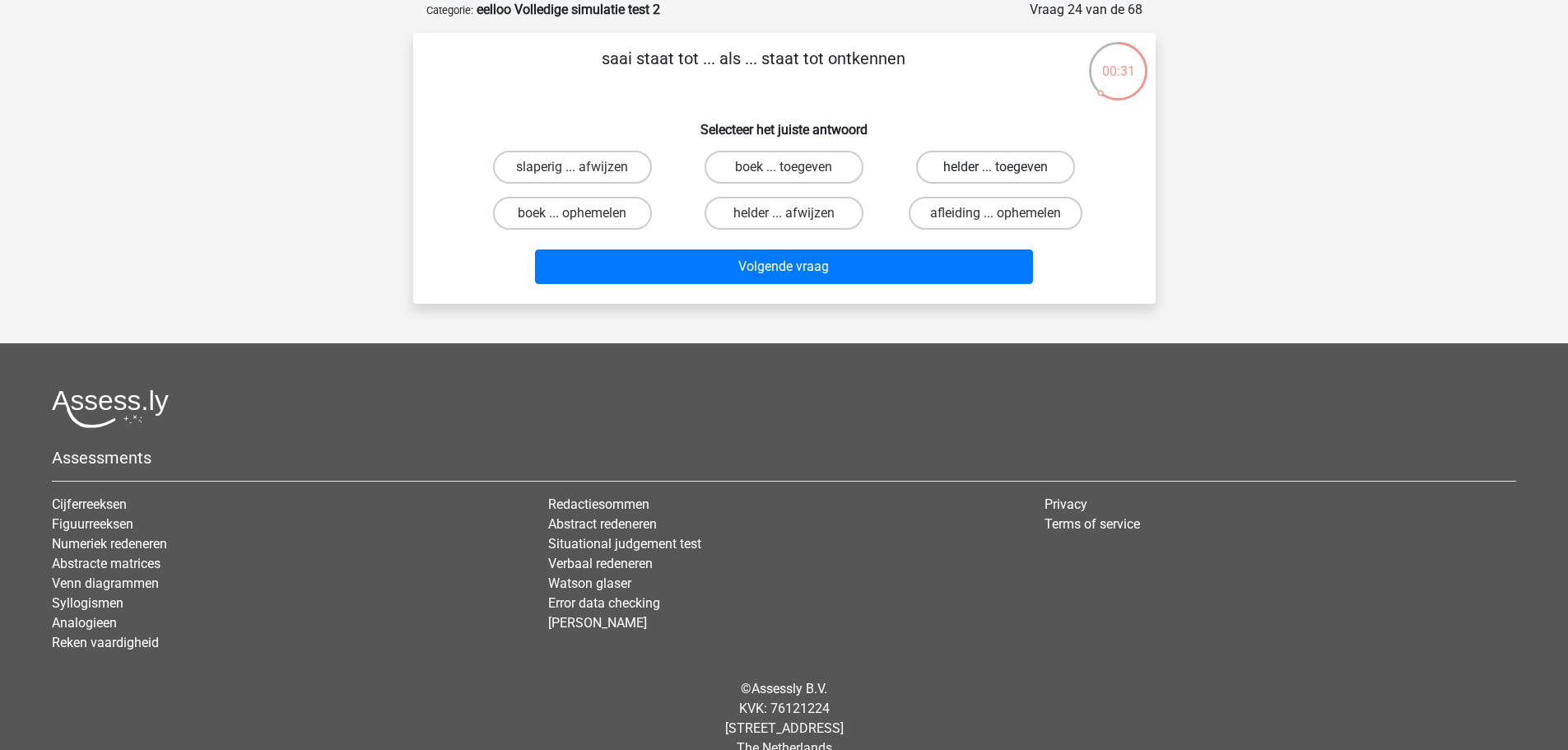
click at [981, 176] on label "helder ... toegeven" at bounding box center [996, 167] width 159 height 33
click at [996, 176] on input "helder ... toegeven" at bounding box center [1002, 173] width 11 height 11
radio input "true"
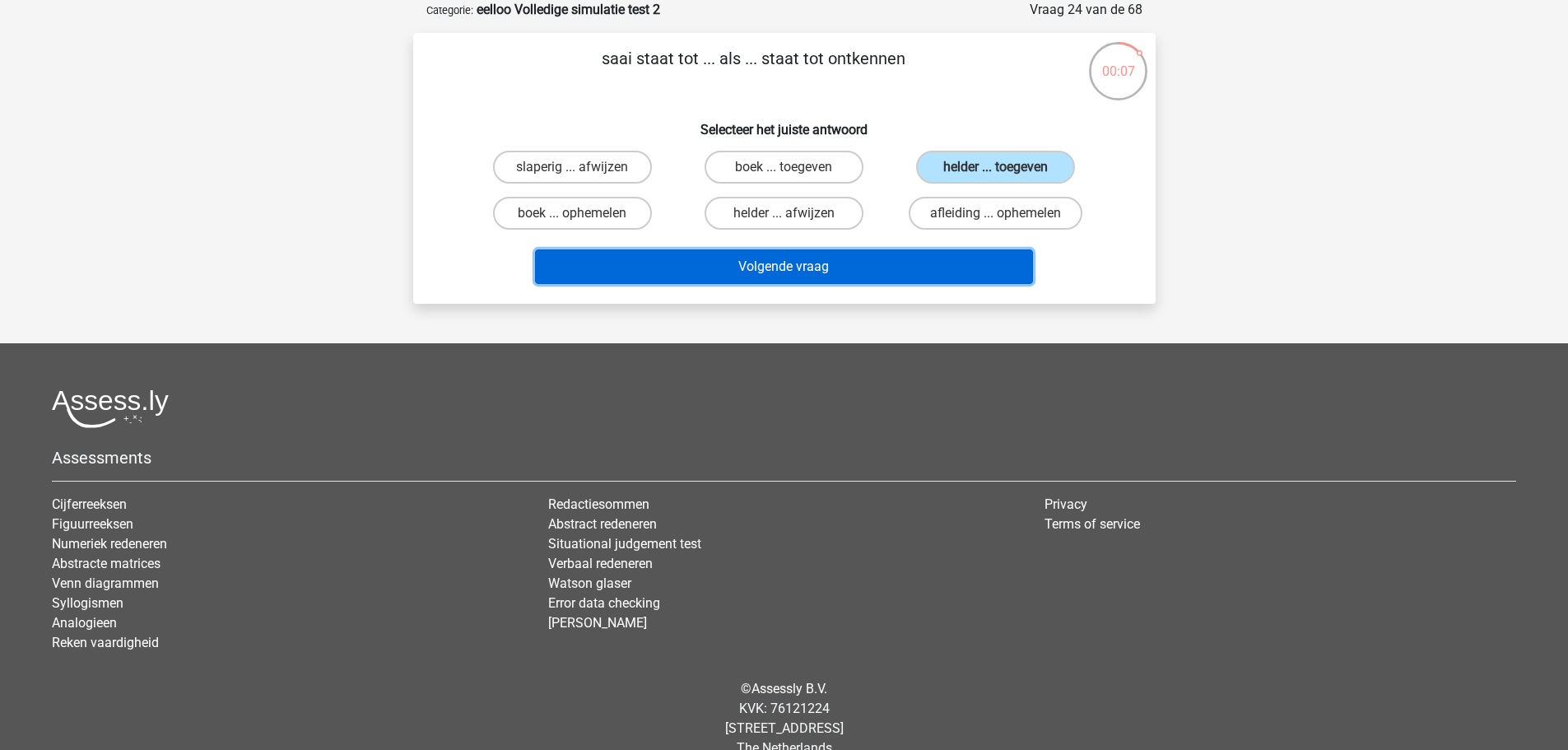
click at [853, 273] on button "Volgende vraag" at bounding box center [784, 267] width 498 height 35
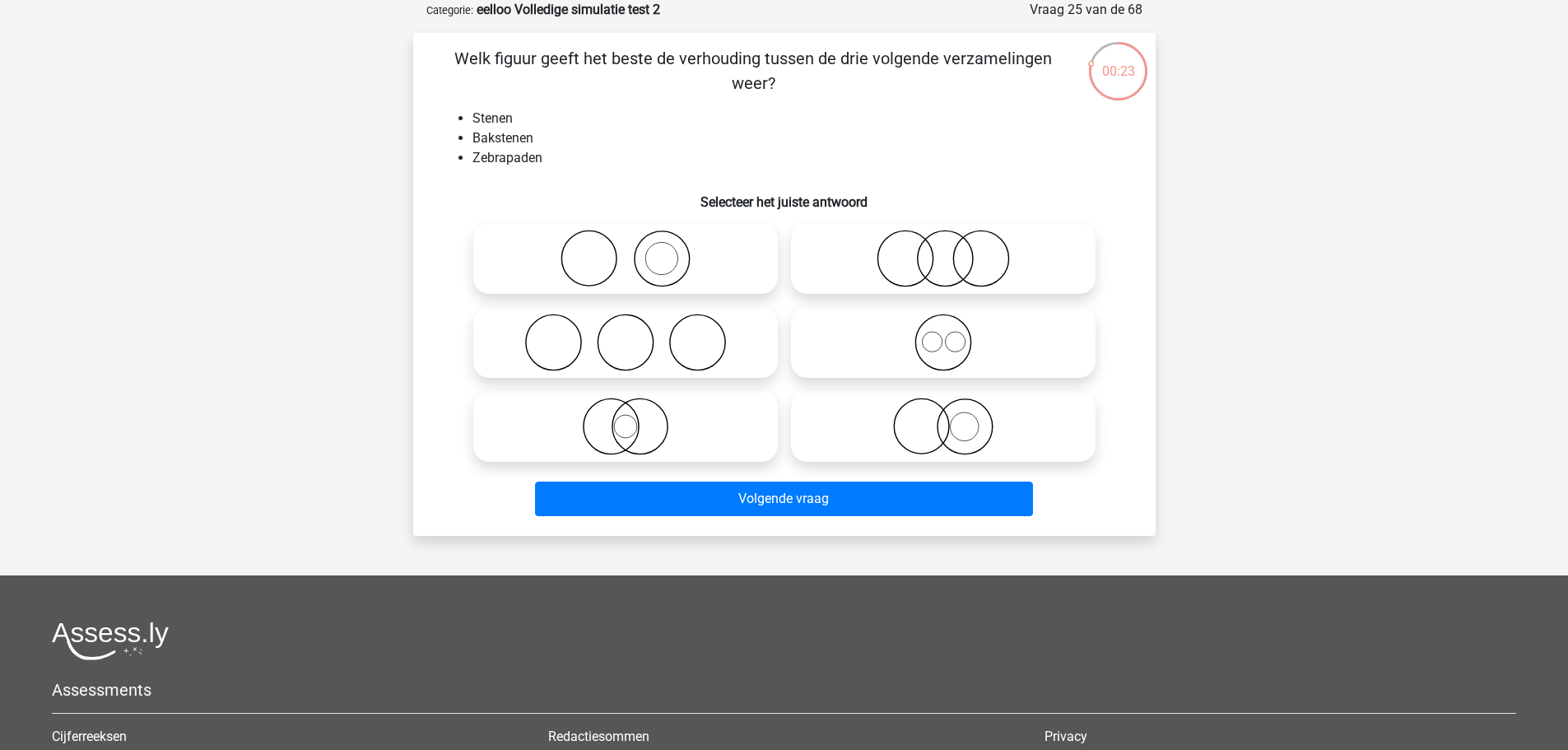
click at [655, 246] on icon at bounding box center [626, 258] width 292 height 58
click at [637, 246] on input "radio" at bounding box center [631, 245] width 11 height 11
radio input "true"
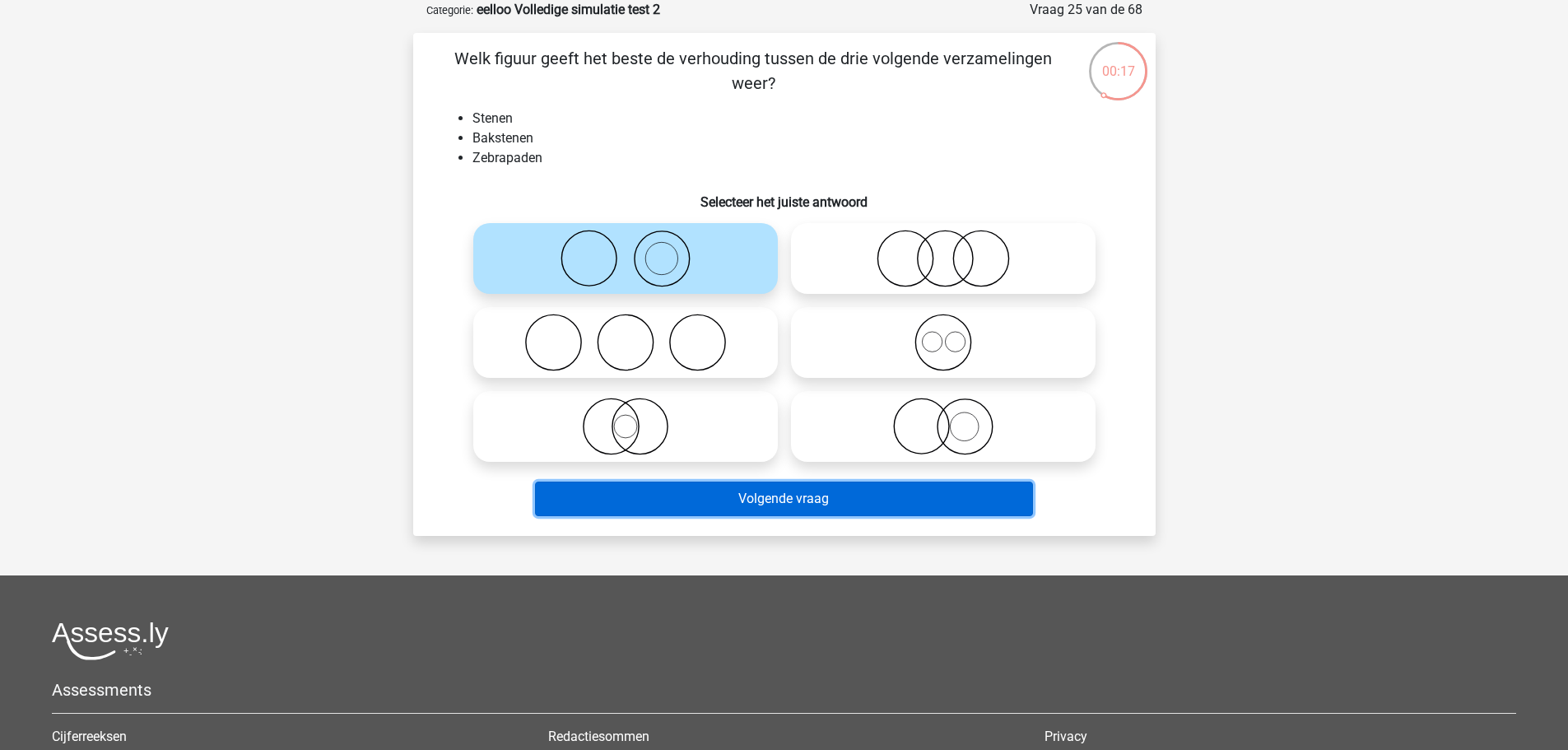
click at [808, 509] on button "Volgende vraag" at bounding box center [784, 498] width 498 height 35
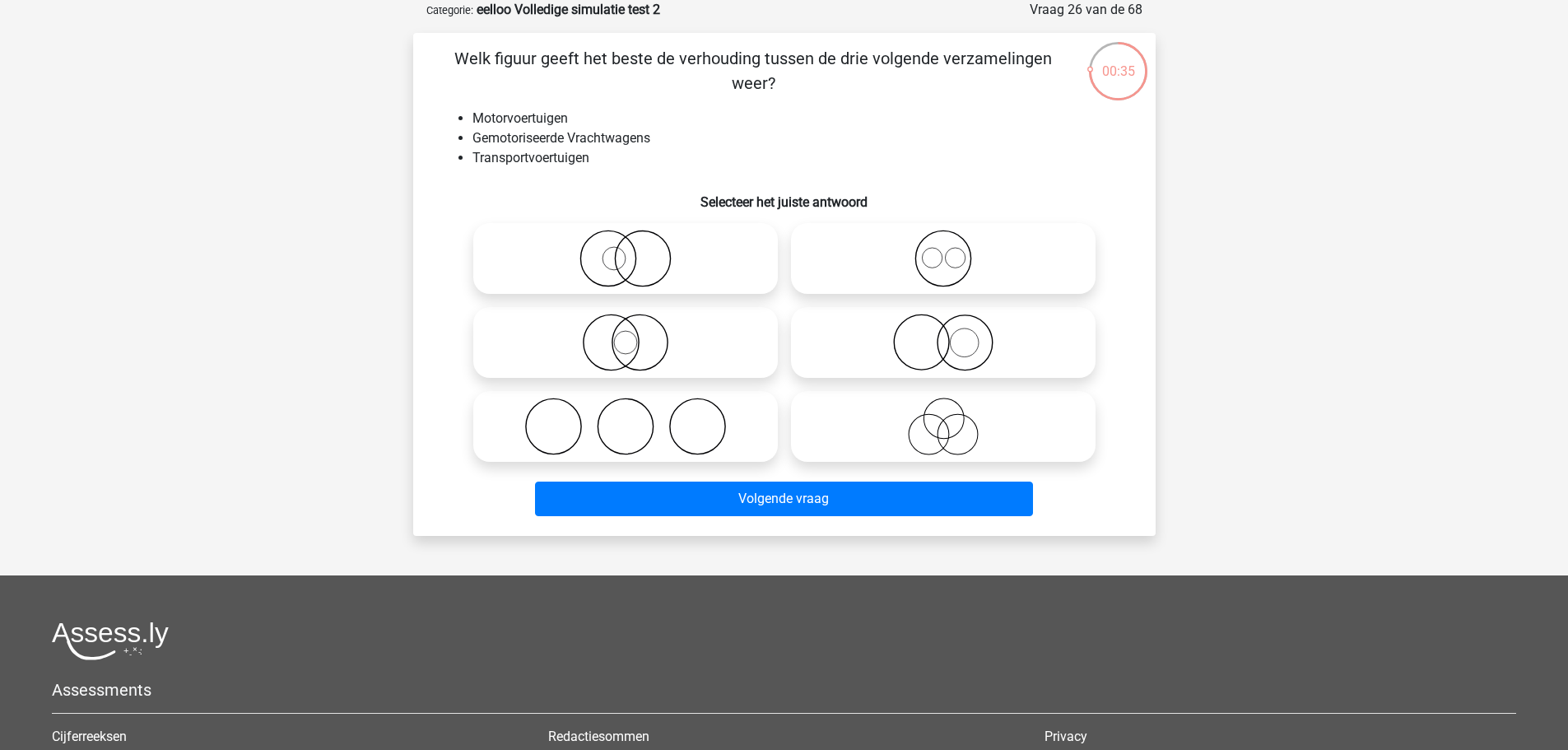
click at [636, 249] on input "radio" at bounding box center [631, 245] width 11 height 11
radio input "true"
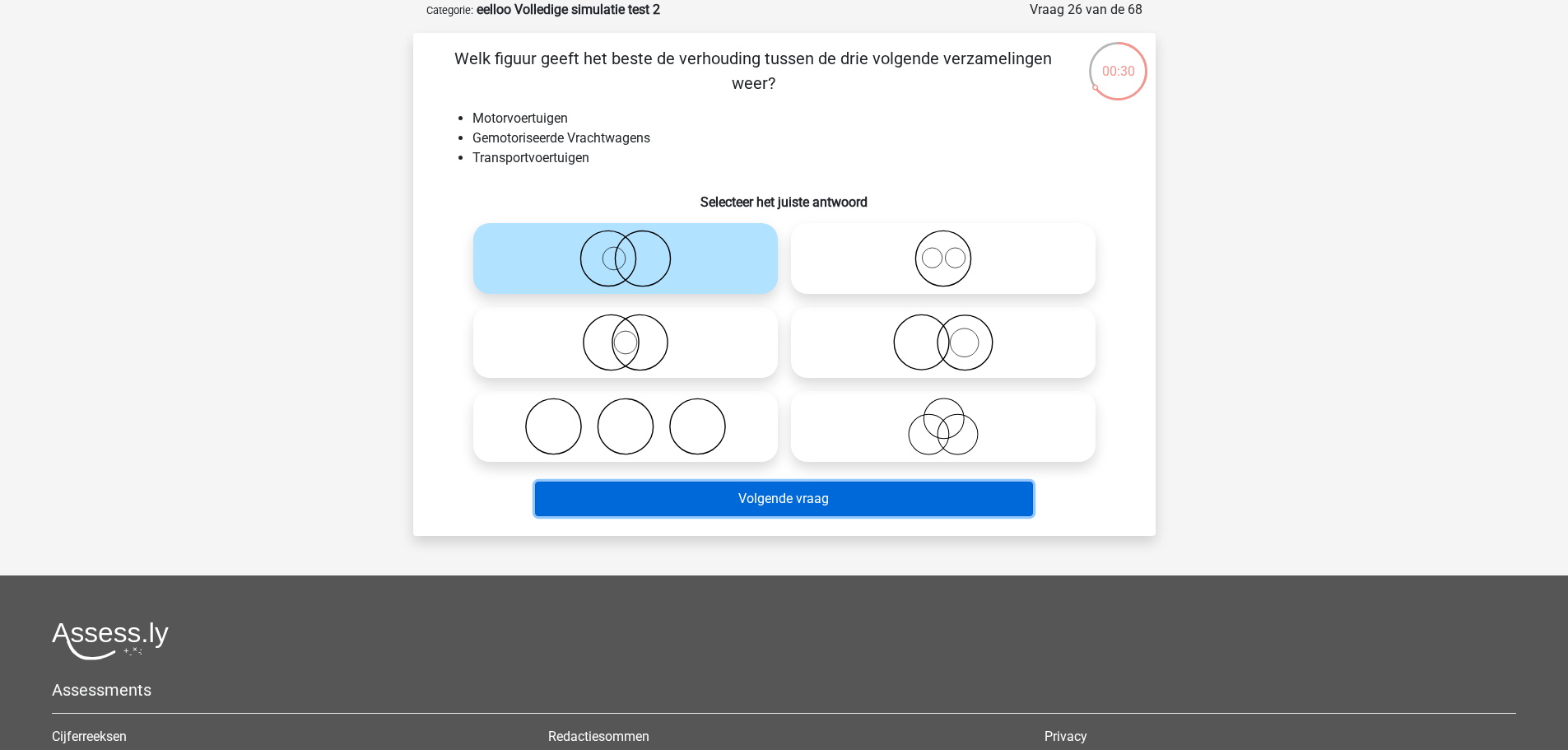
click at [792, 502] on button "Volgende vraag" at bounding box center [784, 498] width 498 height 35
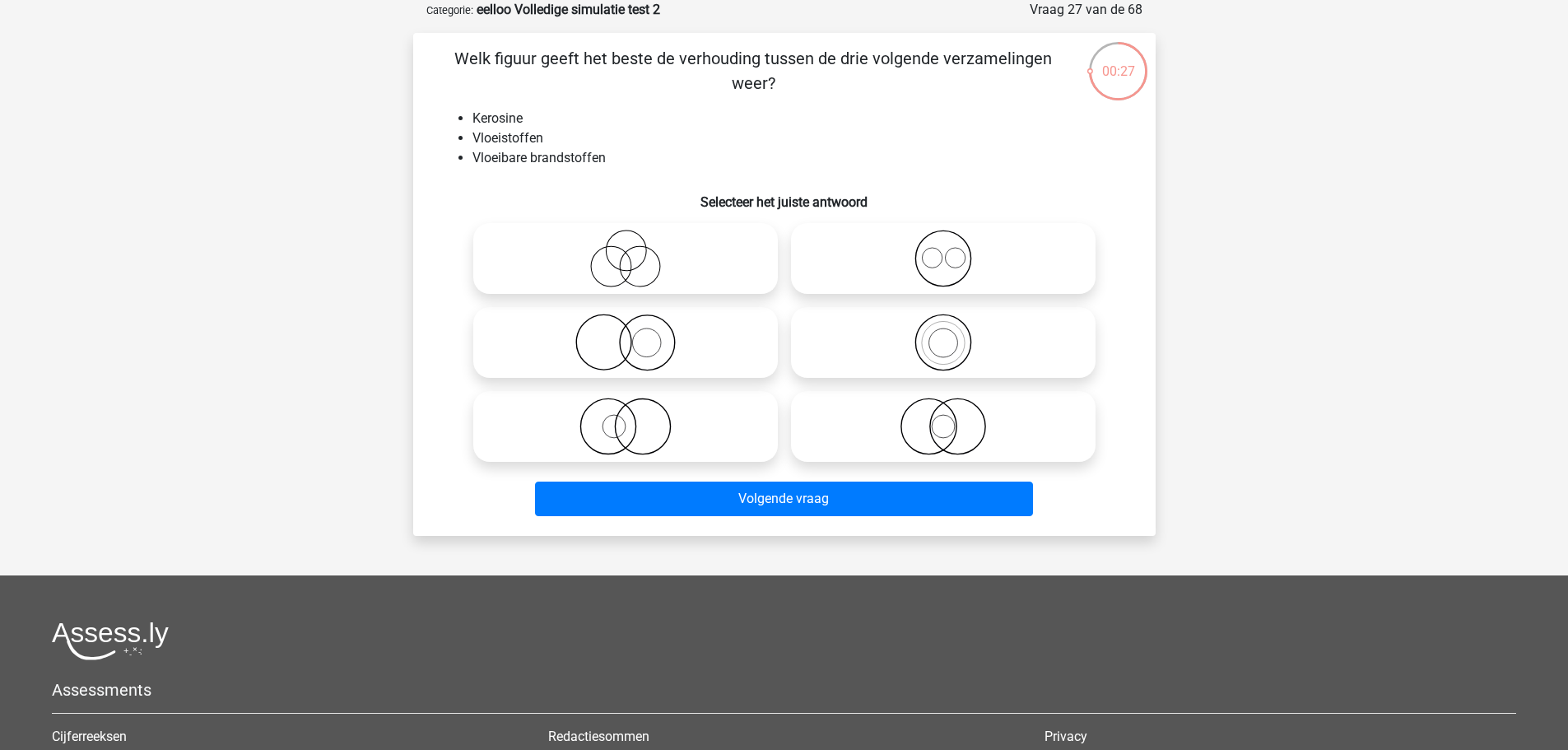
click at [682, 337] on icon at bounding box center [626, 342] width 292 height 58
click at [637, 334] on input "radio" at bounding box center [631, 329] width 11 height 11
radio input "true"
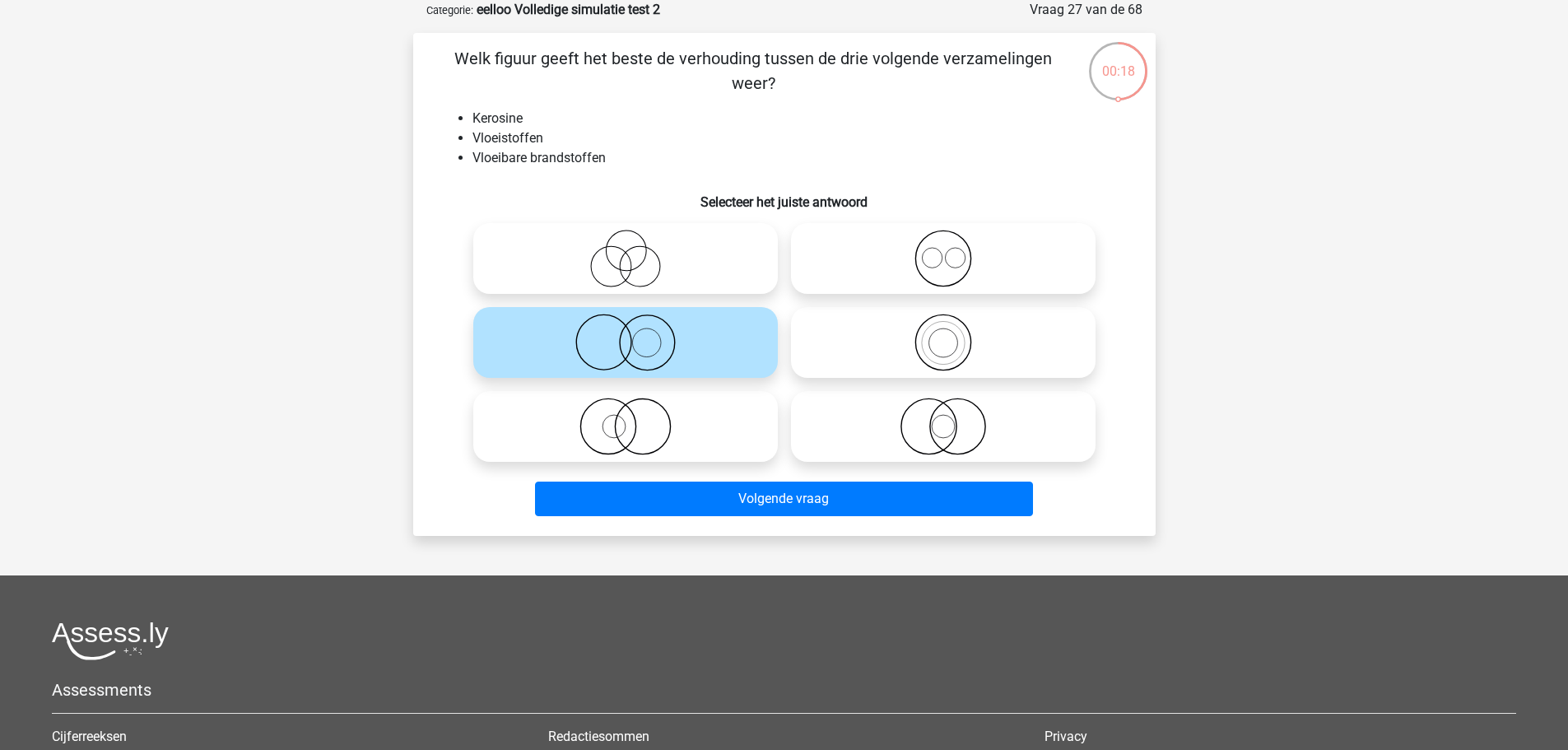
click at [703, 434] on icon at bounding box center [626, 426] width 292 height 58
click at [637, 418] on input "radio" at bounding box center [631, 412] width 11 height 11
radio input "true"
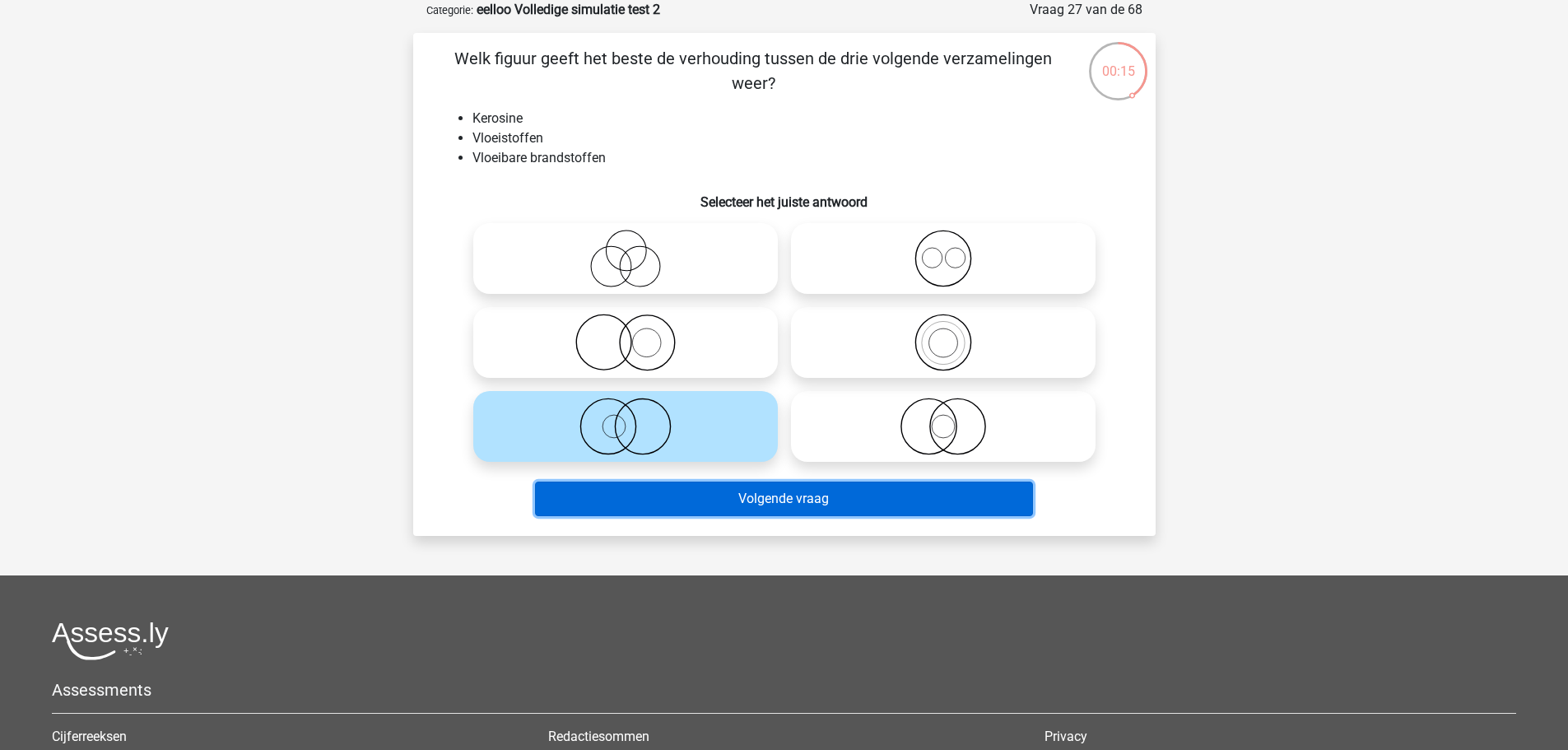
click at [826, 514] on button "Volgende vraag" at bounding box center [784, 498] width 498 height 35
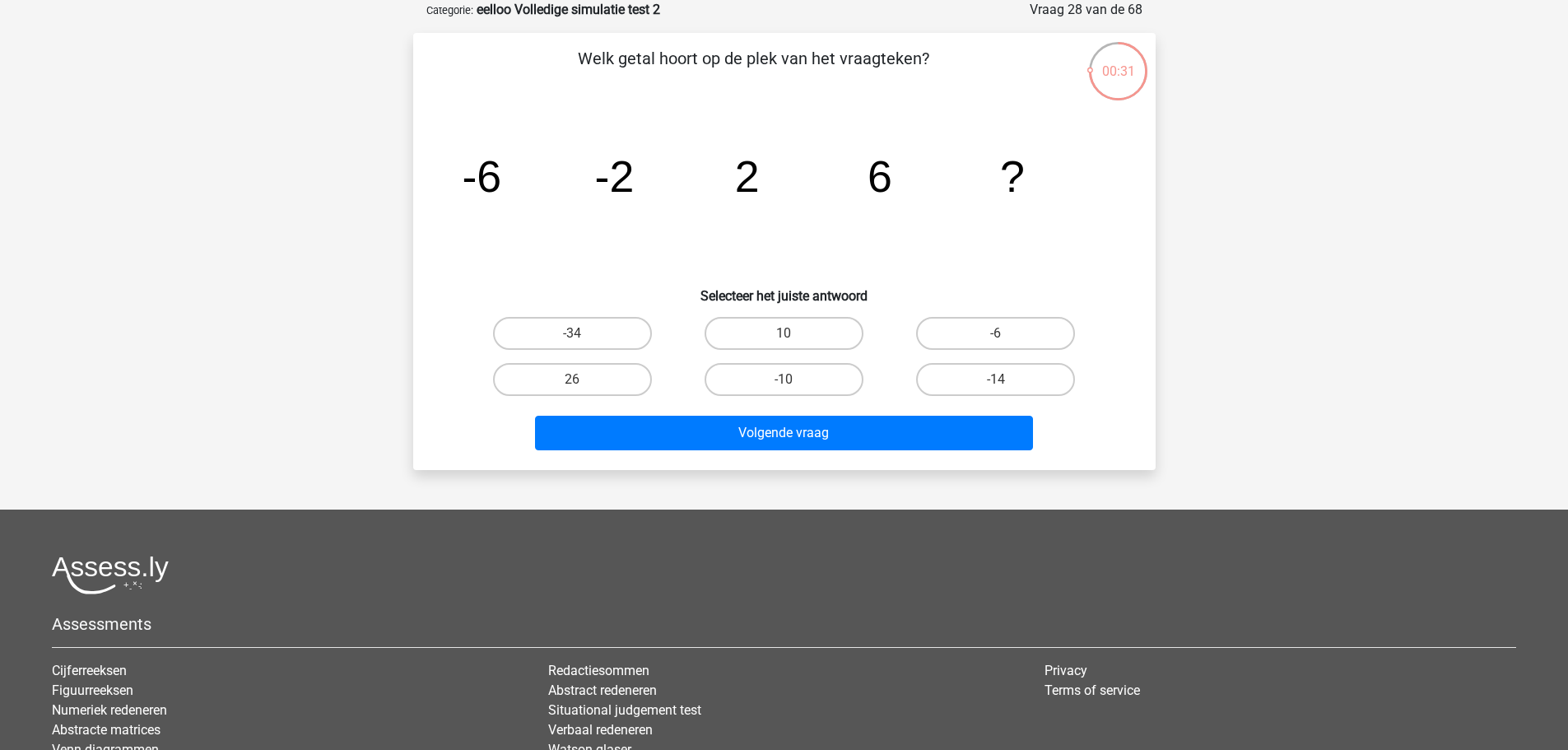
drag, startPoint x: 835, startPoint y: 325, endPoint x: 838, endPoint y: 357, distance: 32.1
click at [832, 325] on label "10" at bounding box center [784, 333] width 159 height 33
click at [794, 333] on input "10" at bounding box center [789, 338] width 11 height 11
radio input "true"
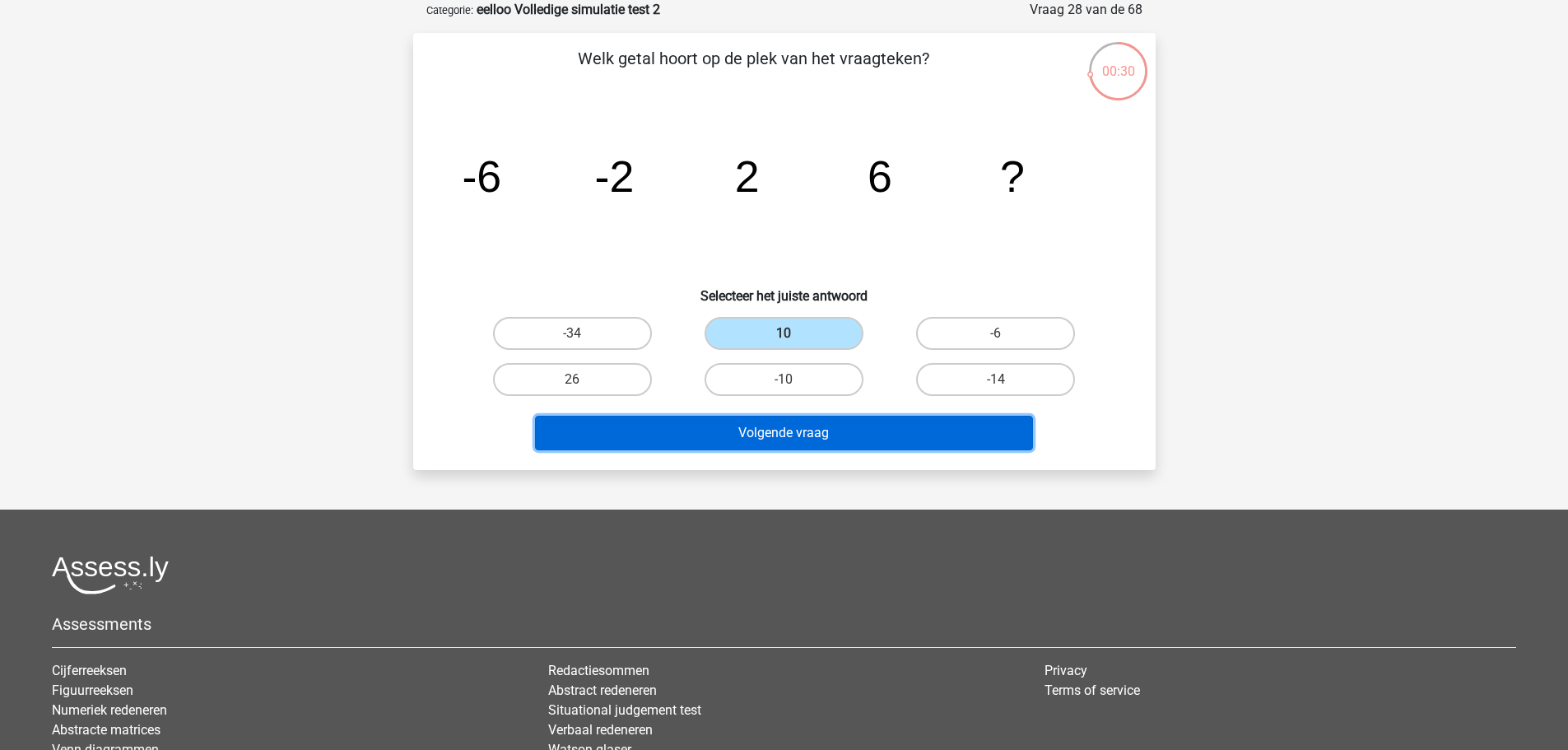
click at [854, 430] on button "Volgende vraag" at bounding box center [784, 433] width 498 height 35
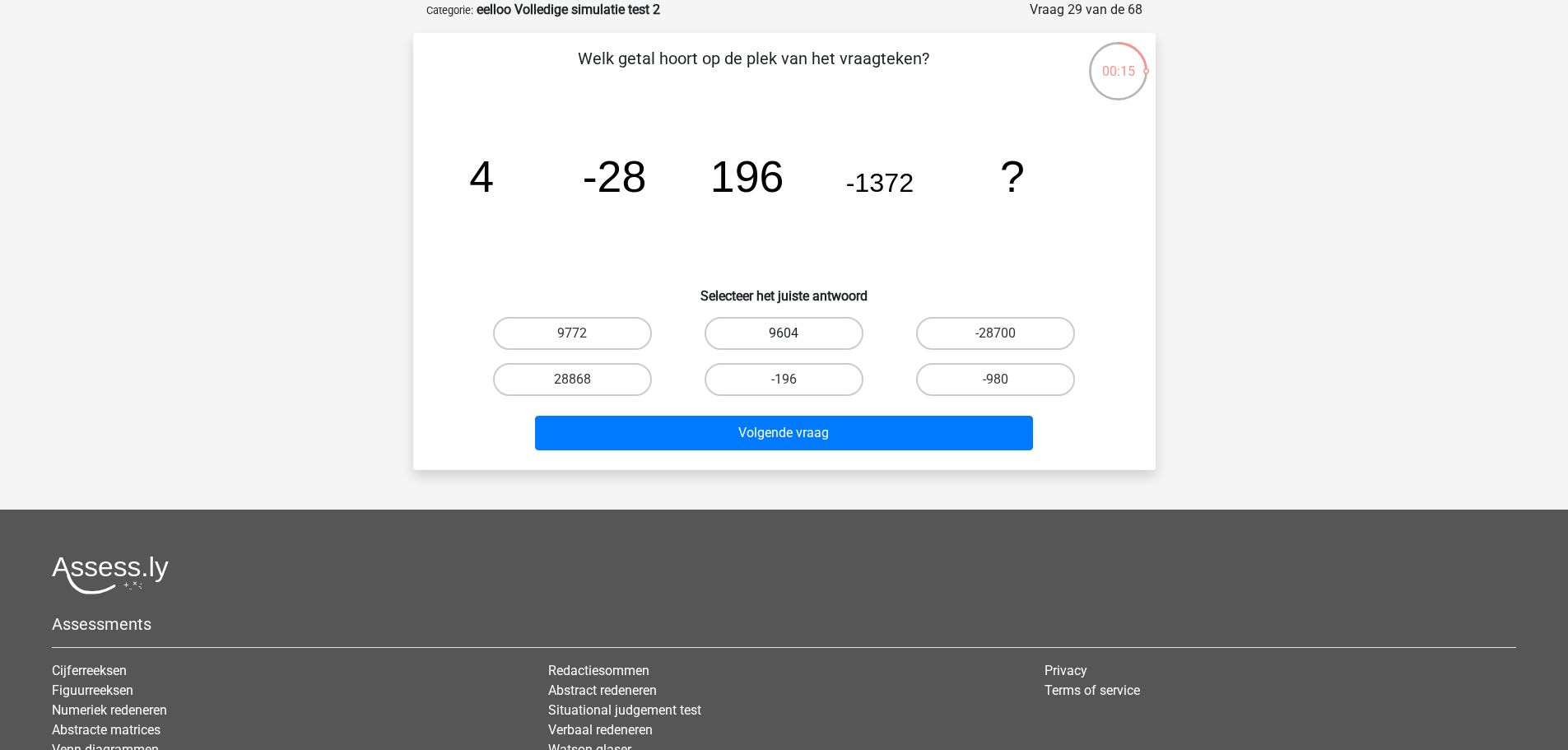
click at [778, 337] on label "9604" at bounding box center [784, 333] width 159 height 33
click at [784, 337] on input "9604" at bounding box center [789, 338] width 11 height 11
radio input "true"
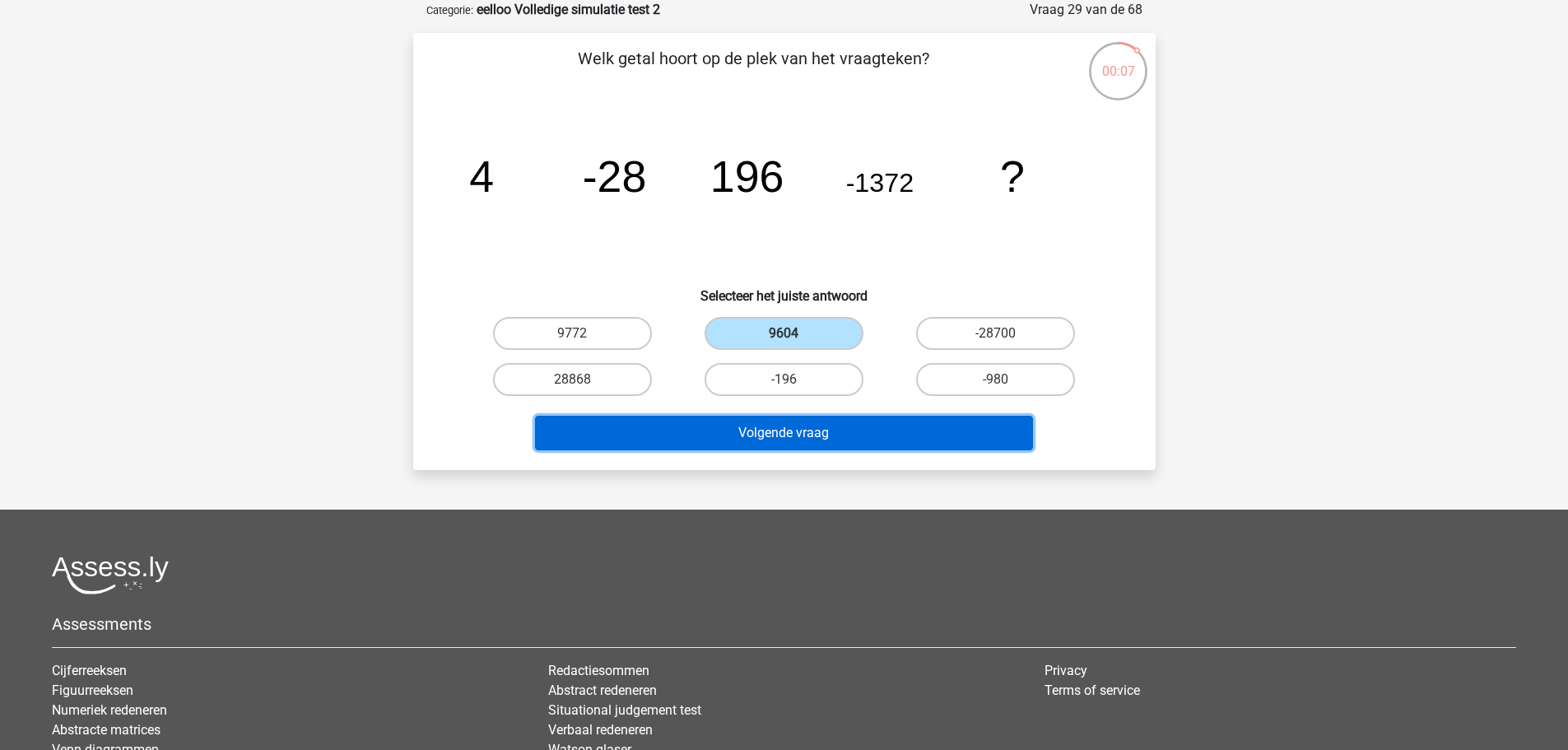
click at [810, 433] on button "Volgende vraag" at bounding box center [784, 433] width 498 height 35
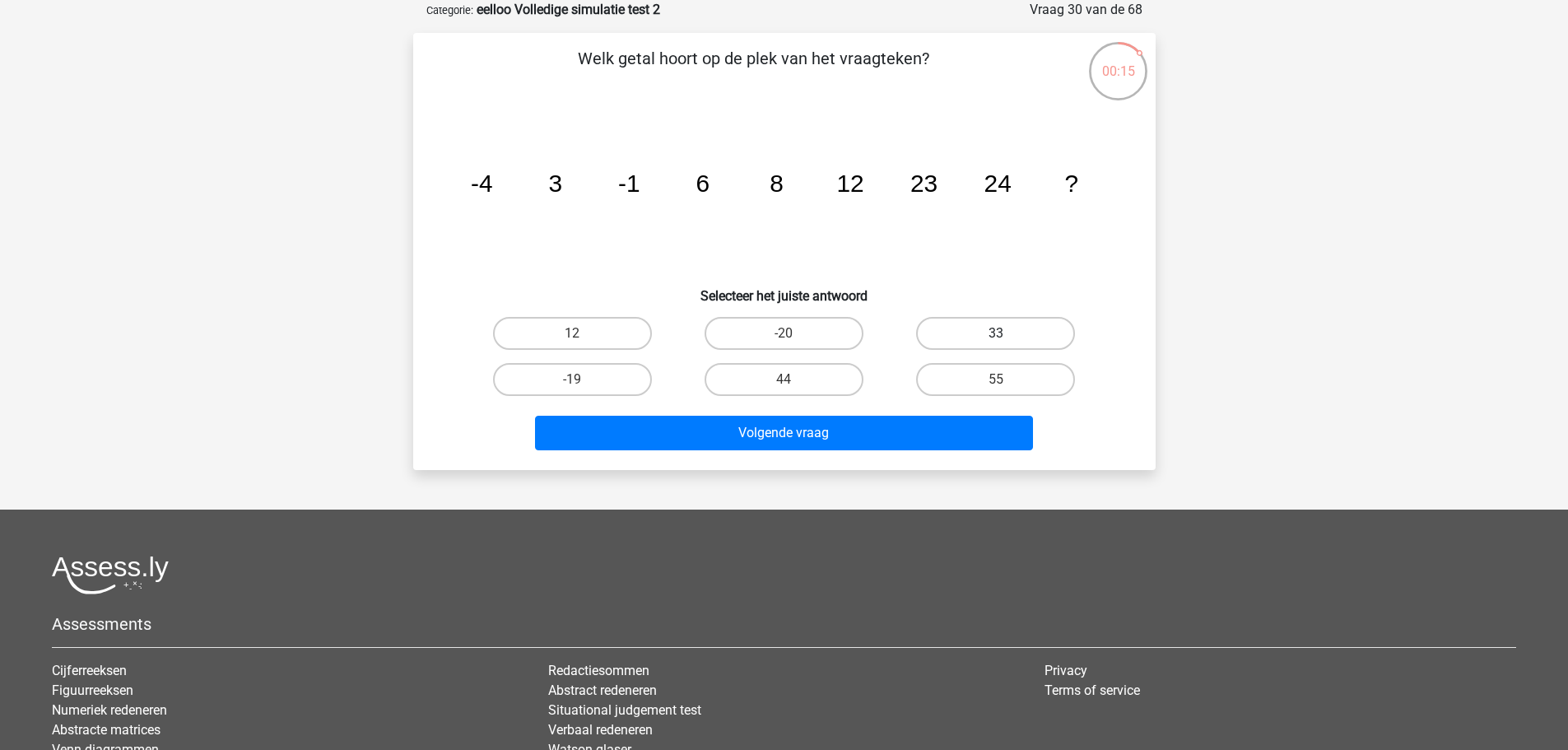
click at [948, 333] on label "33" at bounding box center [996, 333] width 159 height 33
click at [996, 333] on input "33" at bounding box center [1002, 338] width 11 height 11
radio input "true"
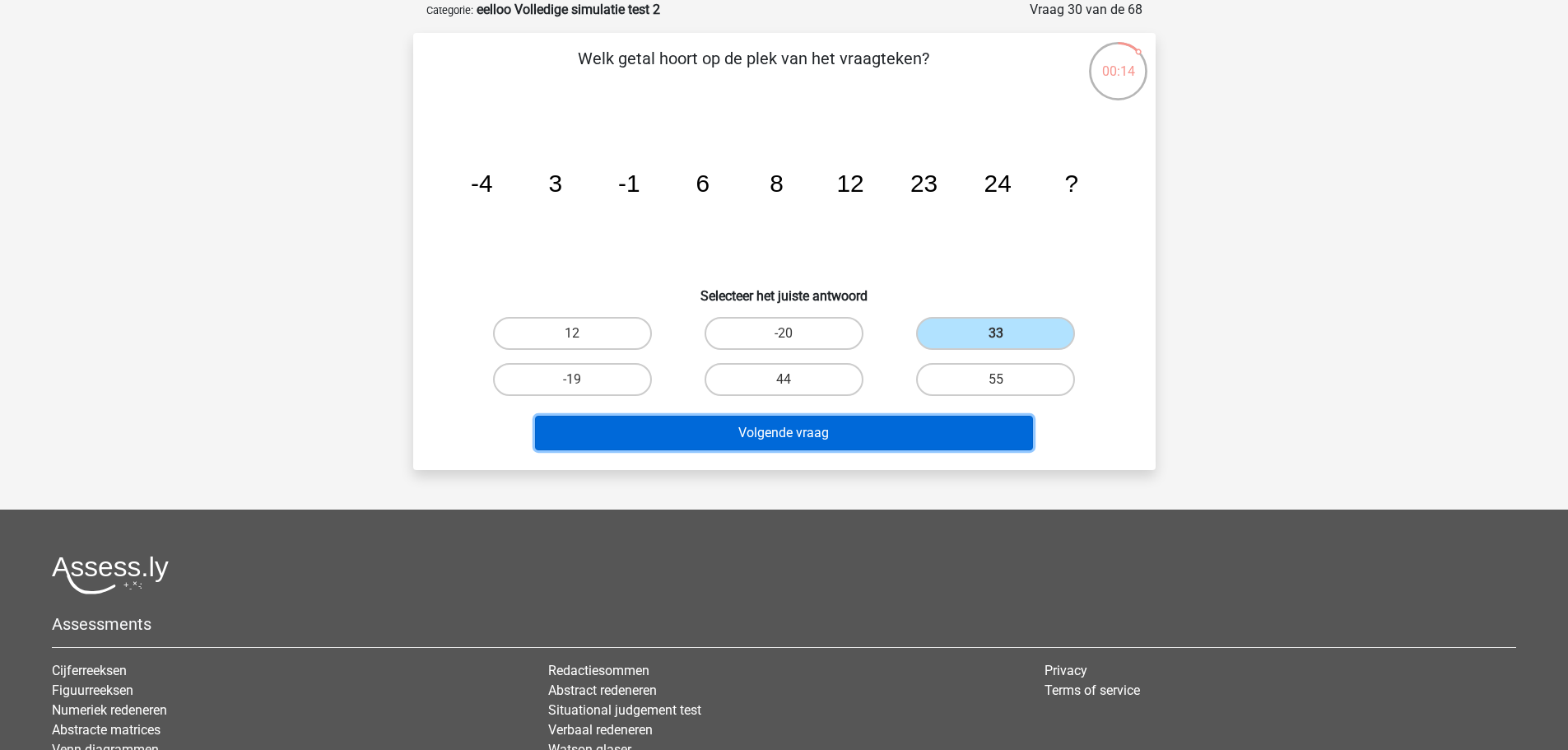
click at [904, 434] on button "Volgende vraag" at bounding box center [784, 433] width 498 height 35
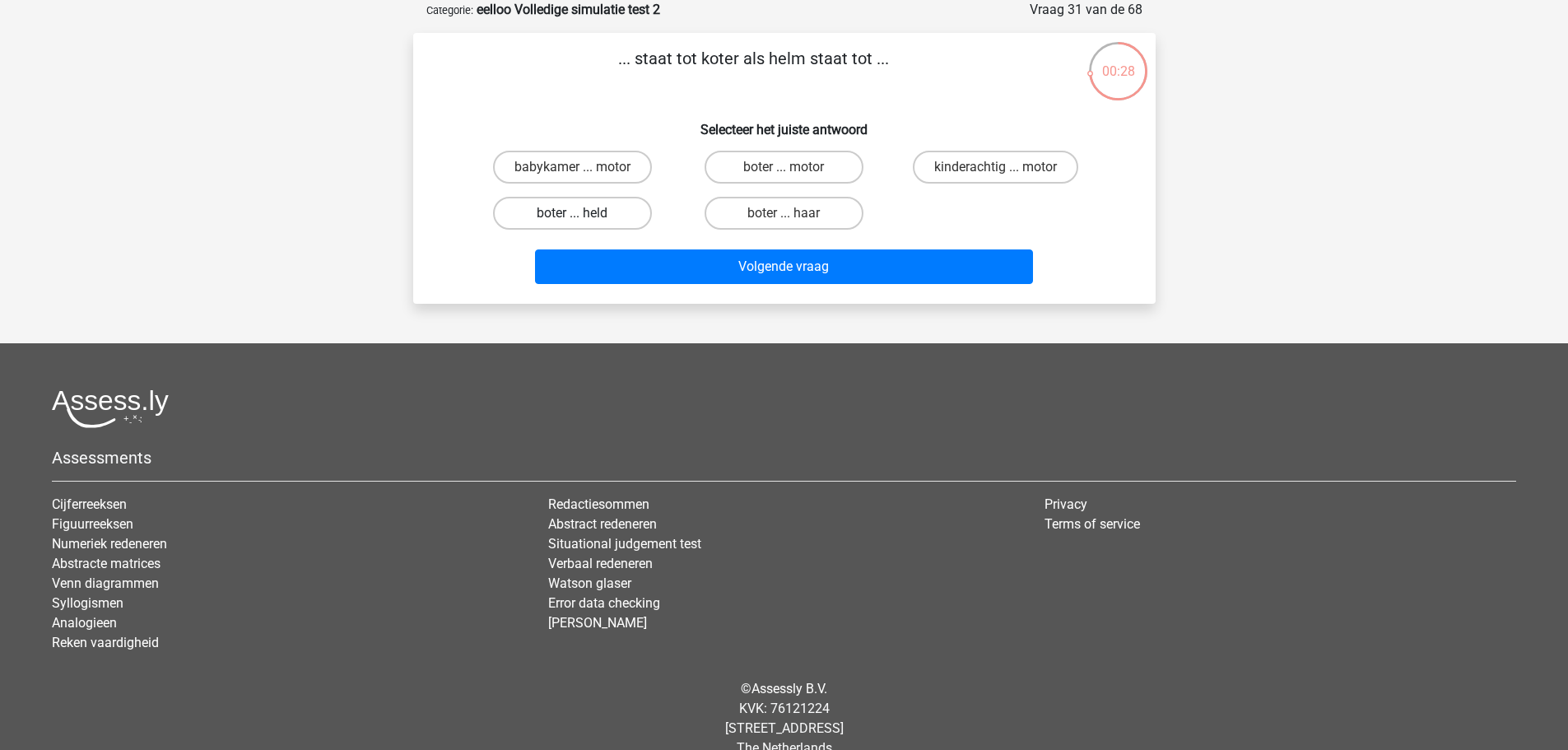
click at [636, 207] on label "boter ... held" at bounding box center [573, 213] width 159 height 33
click at [583, 213] on input "boter ... held" at bounding box center [577, 219] width 11 height 11
radio input "true"
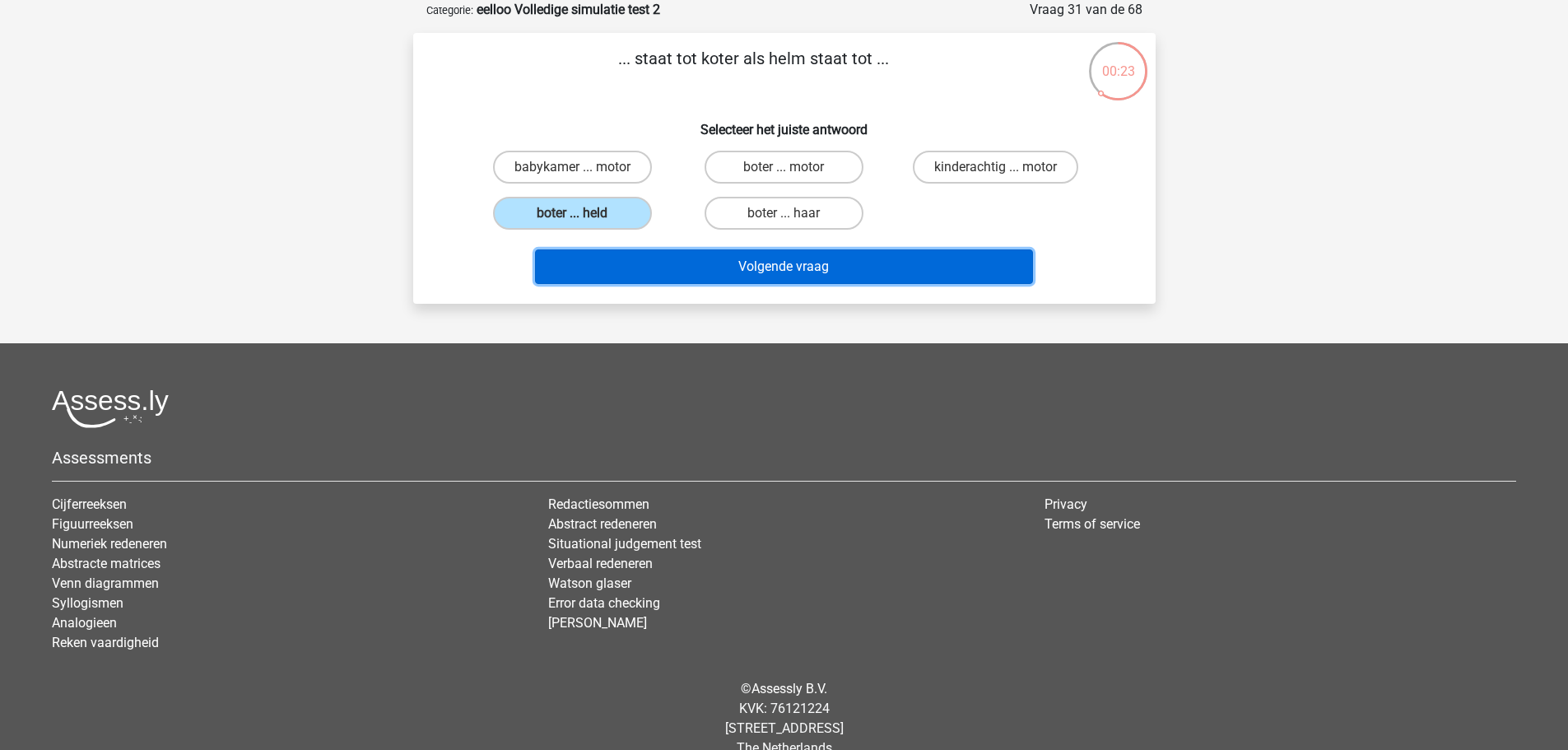
click at [841, 270] on button "Volgende vraag" at bounding box center [784, 267] width 498 height 35
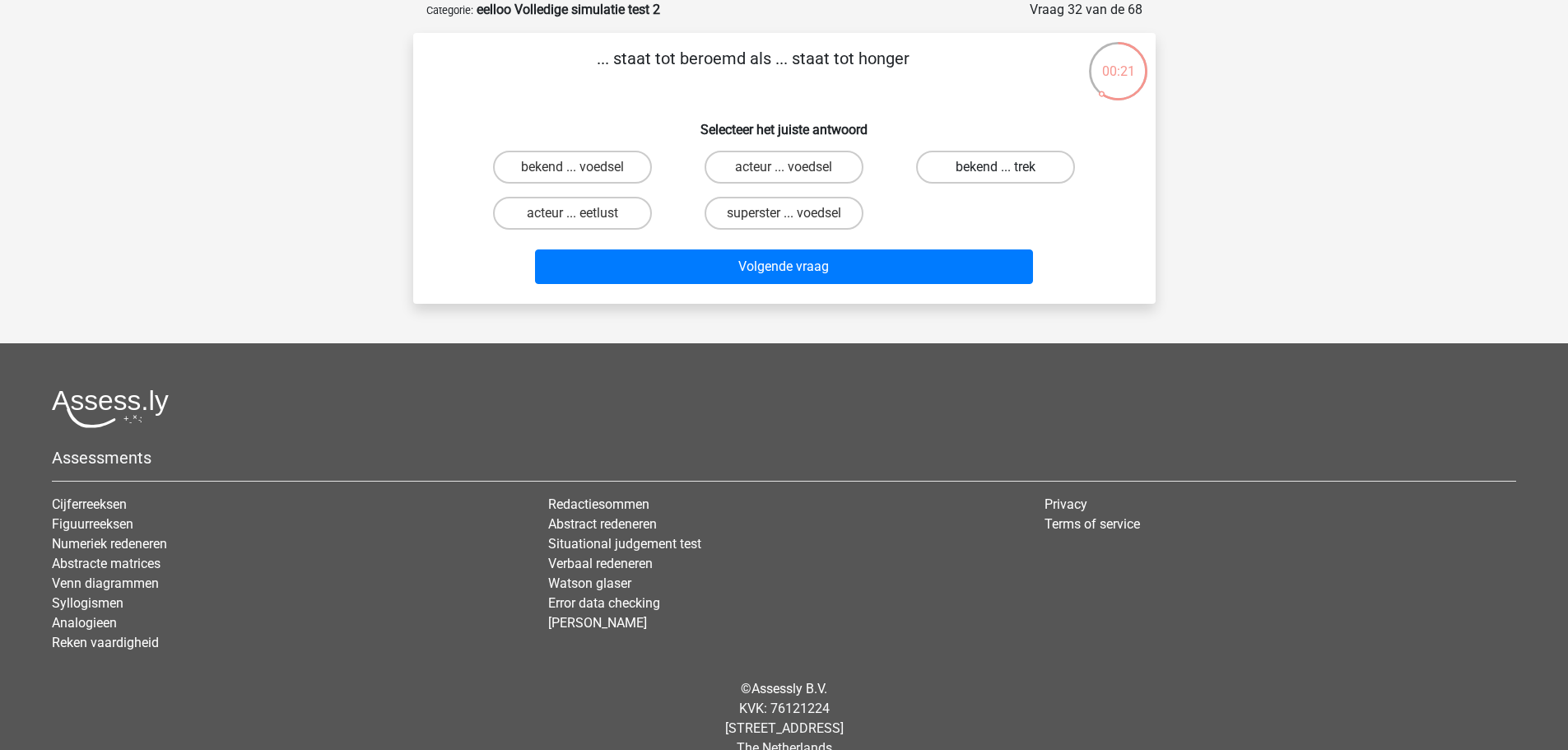
click at [1016, 167] on label "bekend ... trek" at bounding box center [996, 167] width 159 height 33
click at [1007, 167] on input "bekend ... trek" at bounding box center [1002, 173] width 11 height 11
radio input "true"
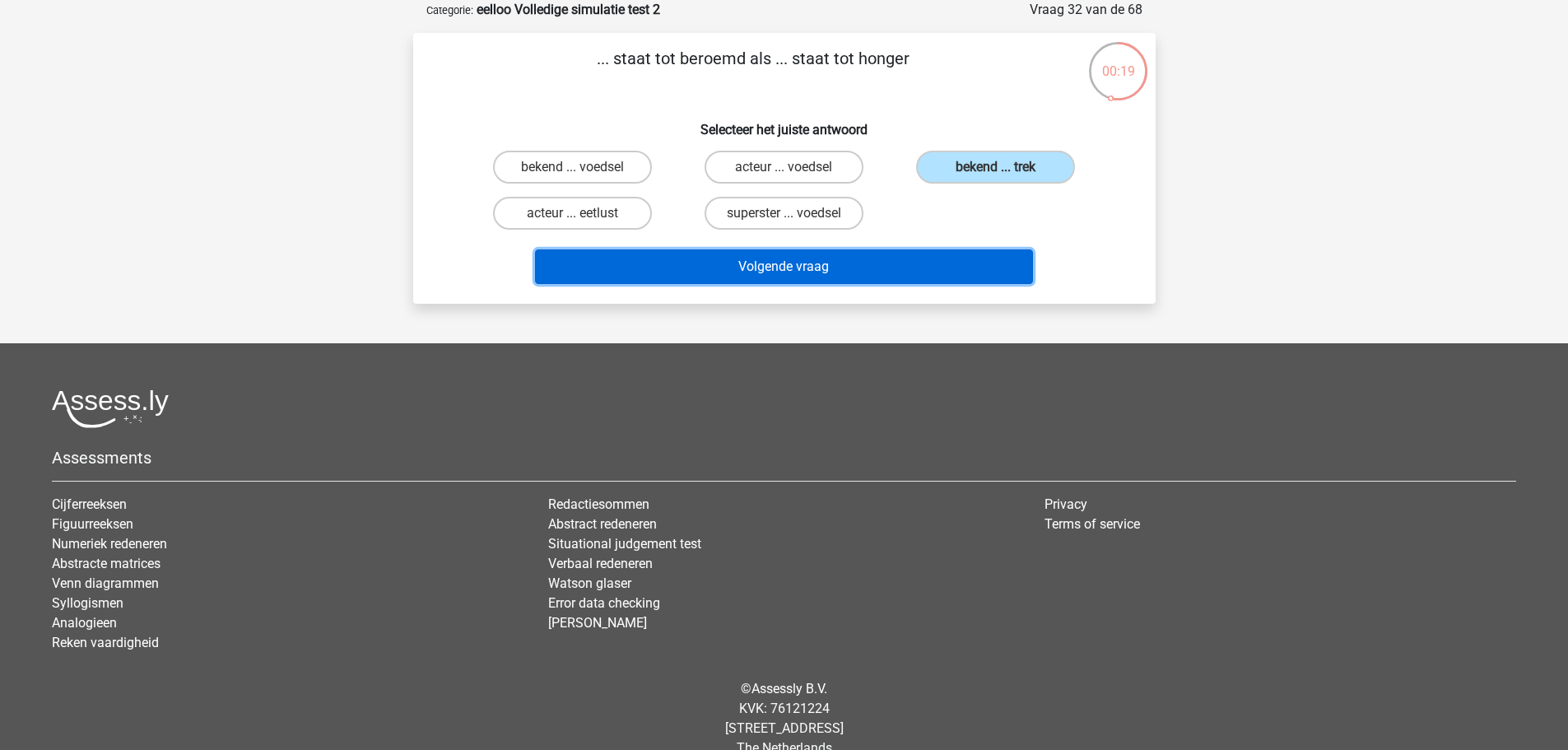
click at [994, 282] on button "Volgende vraag" at bounding box center [784, 267] width 498 height 35
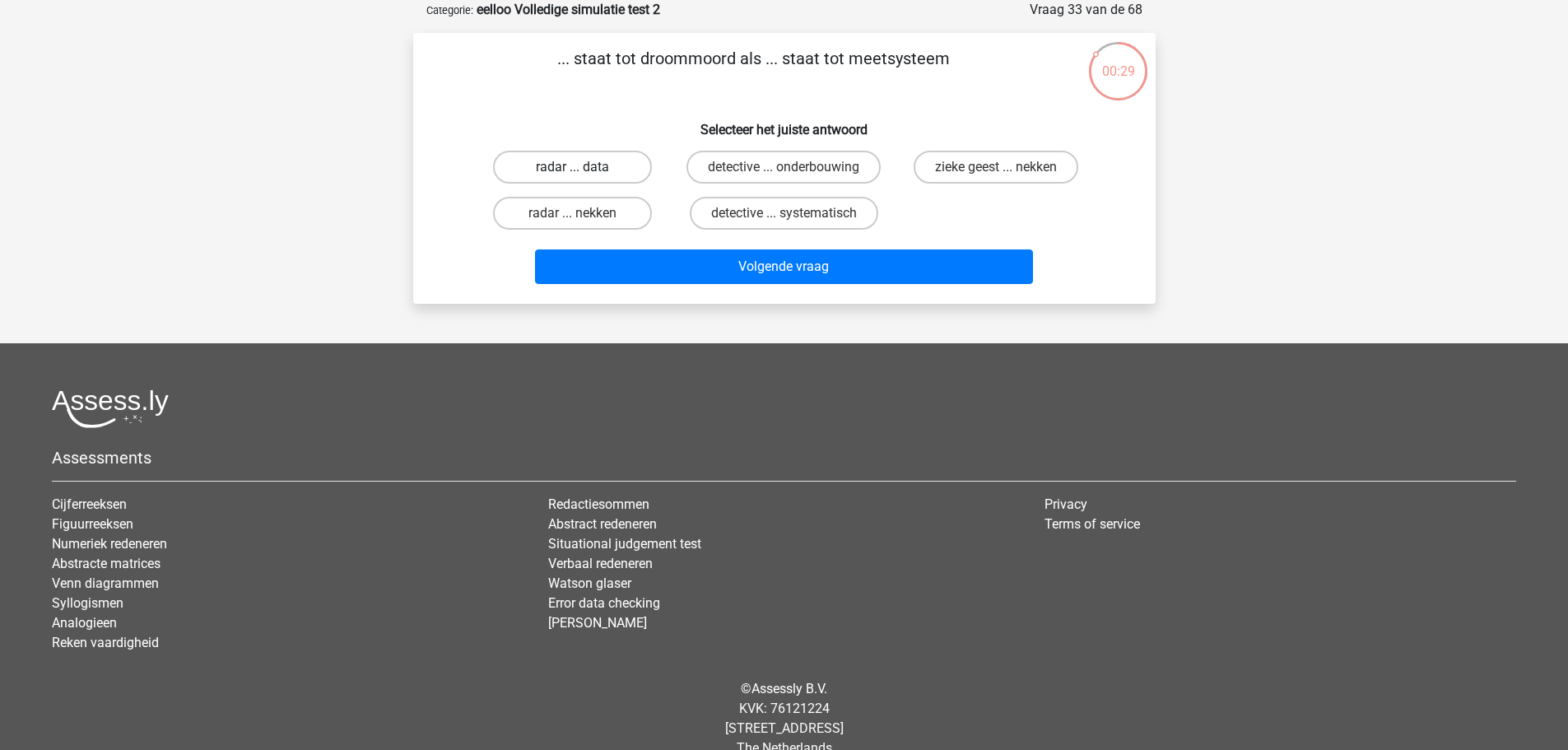
click at [590, 165] on label "radar ... data" at bounding box center [573, 167] width 159 height 33
click at [583, 167] on input "radar ... data" at bounding box center [577, 173] width 11 height 11
radio input "true"
click at [607, 217] on label "radar ... nekken" at bounding box center [573, 213] width 159 height 33
click at [583, 217] on input "radar ... nekken" at bounding box center [577, 219] width 11 height 11
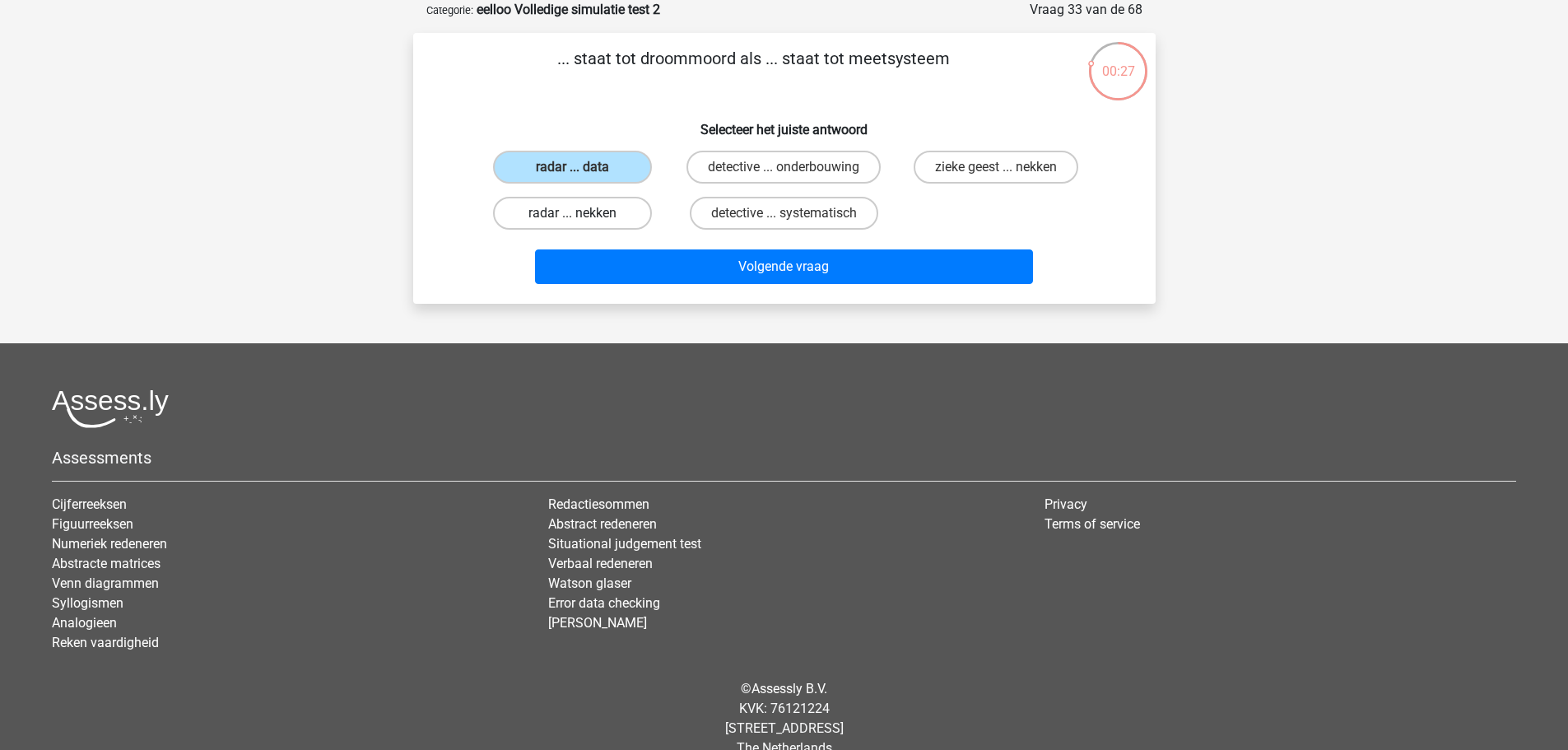
radio input "true"
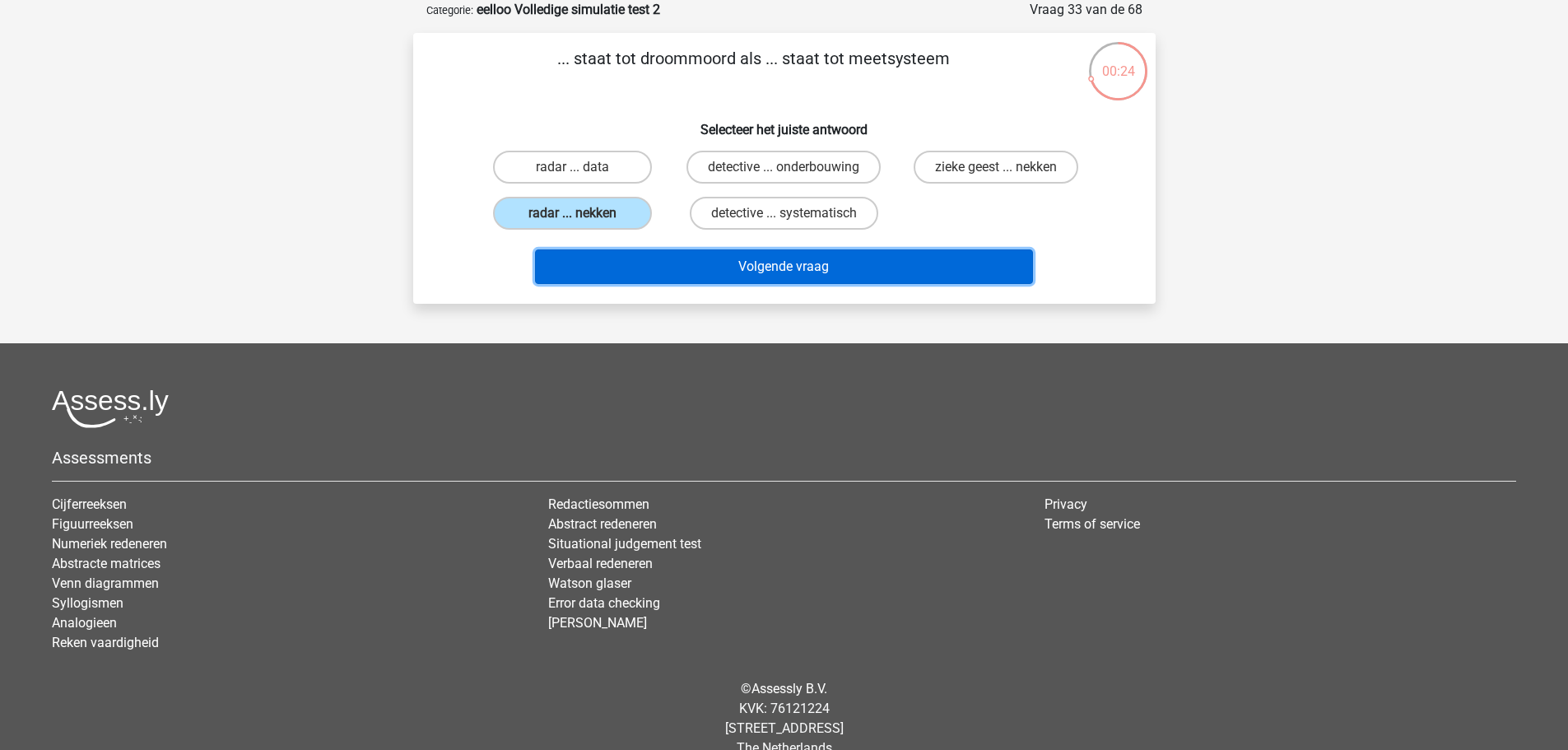
click at [793, 258] on button "Volgende vraag" at bounding box center [784, 267] width 498 height 35
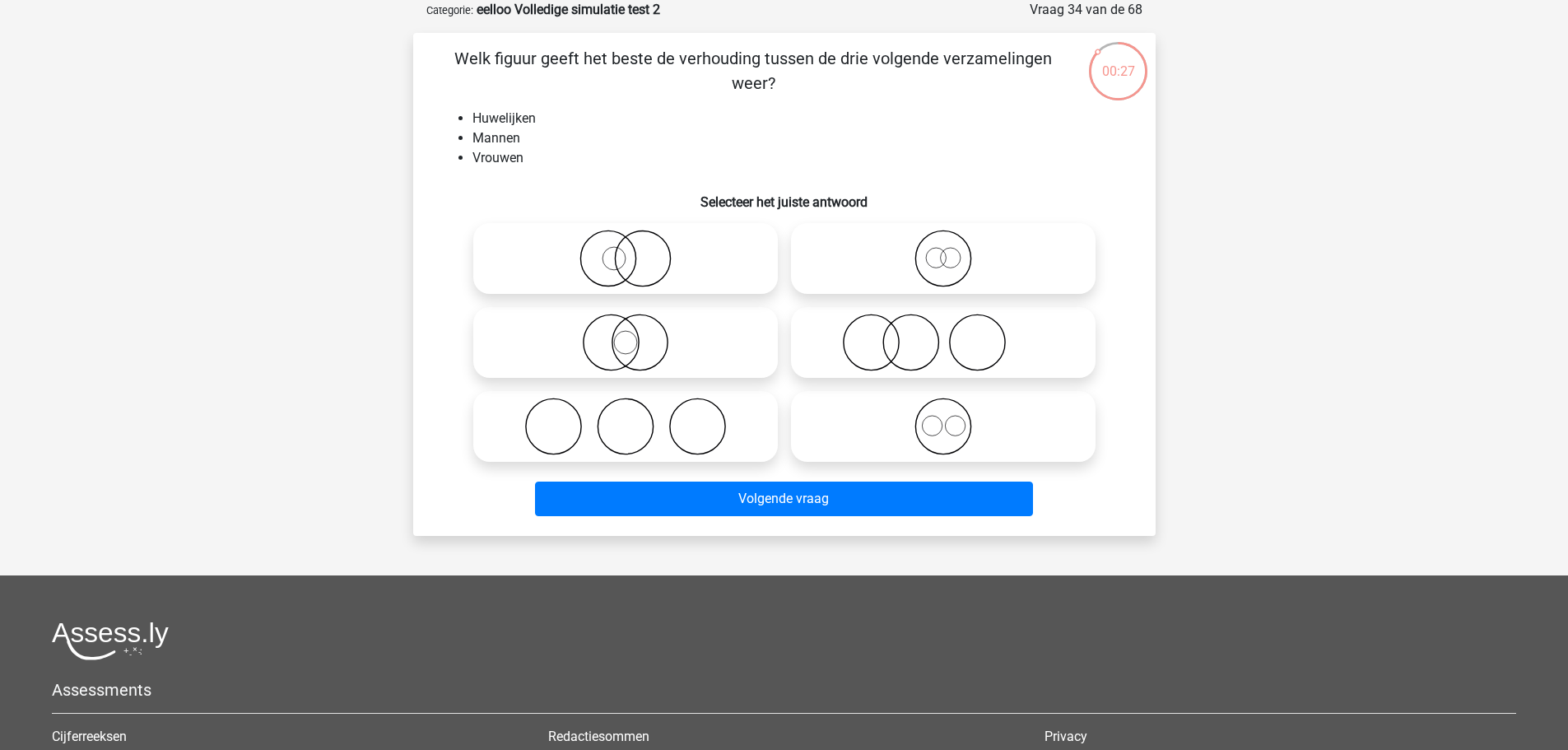
click at [736, 436] on icon at bounding box center [626, 426] width 292 height 58
click at [637, 418] on input "radio" at bounding box center [631, 412] width 11 height 11
radio input "true"
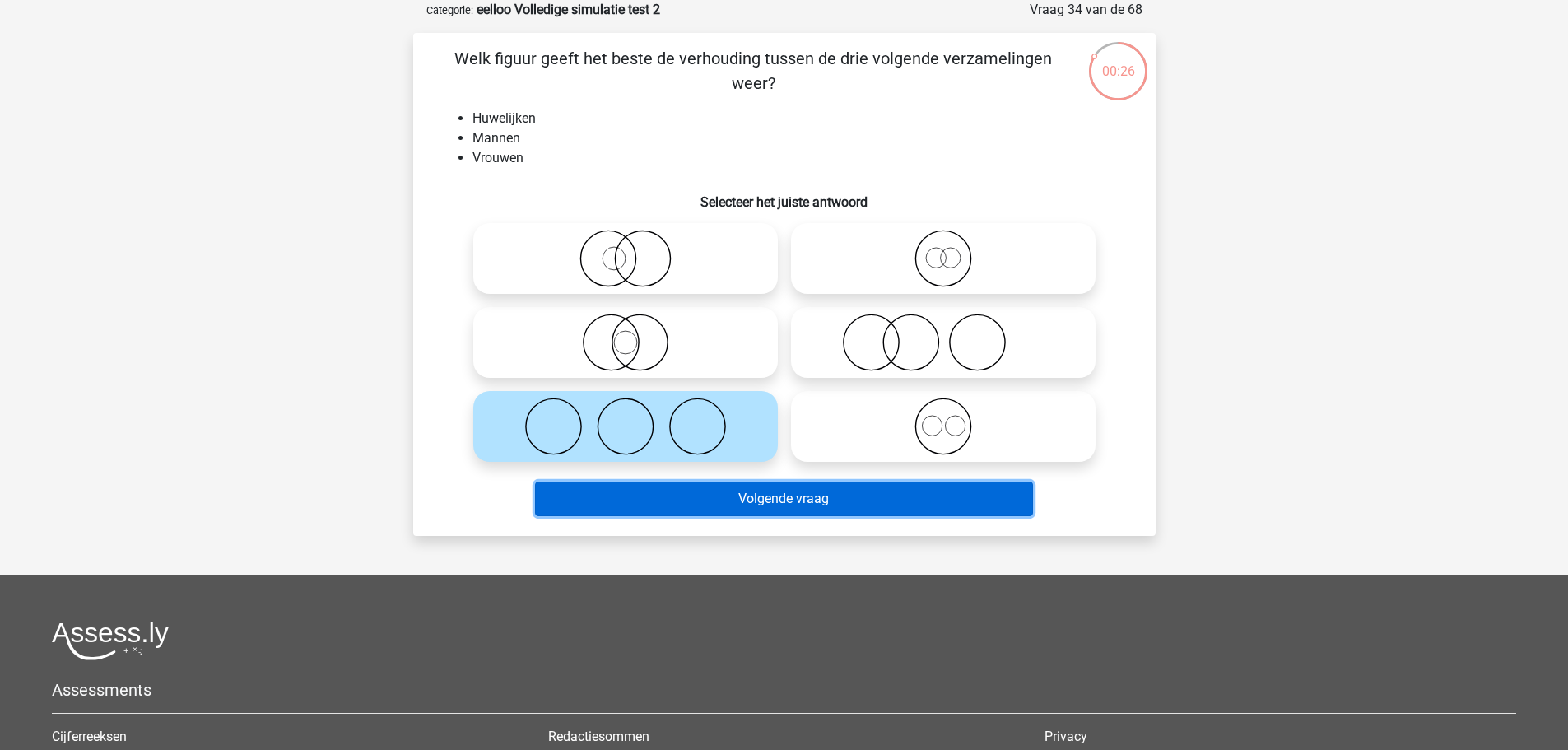
click at [811, 508] on button "Volgende vraag" at bounding box center [784, 498] width 498 height 35
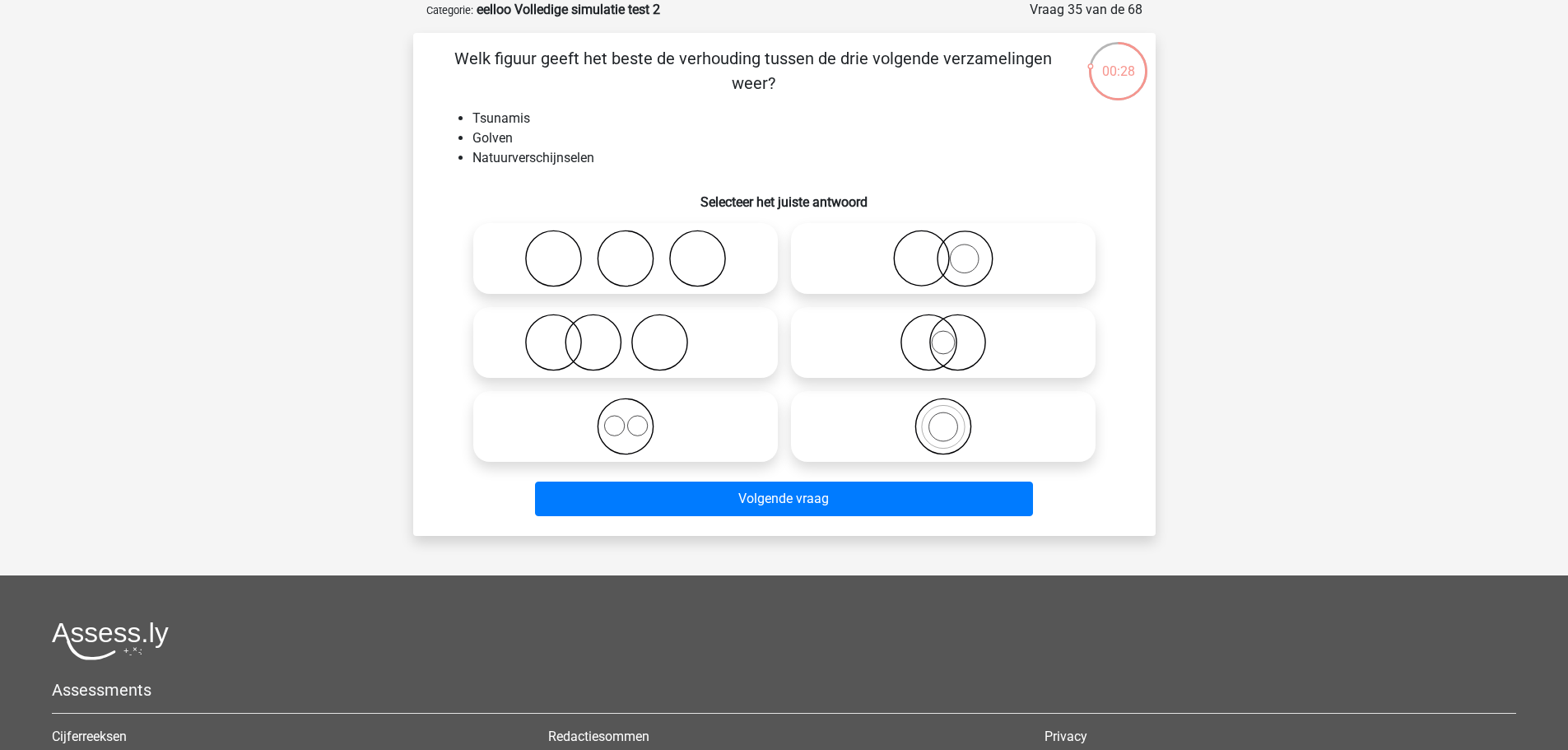
click at [891, 327] on icon at bounding box center [943, 342] width 292 height 58
click at [943, 327] on input "radio" at bounding box center [949, 329] width 11 height 11
radio input "true"
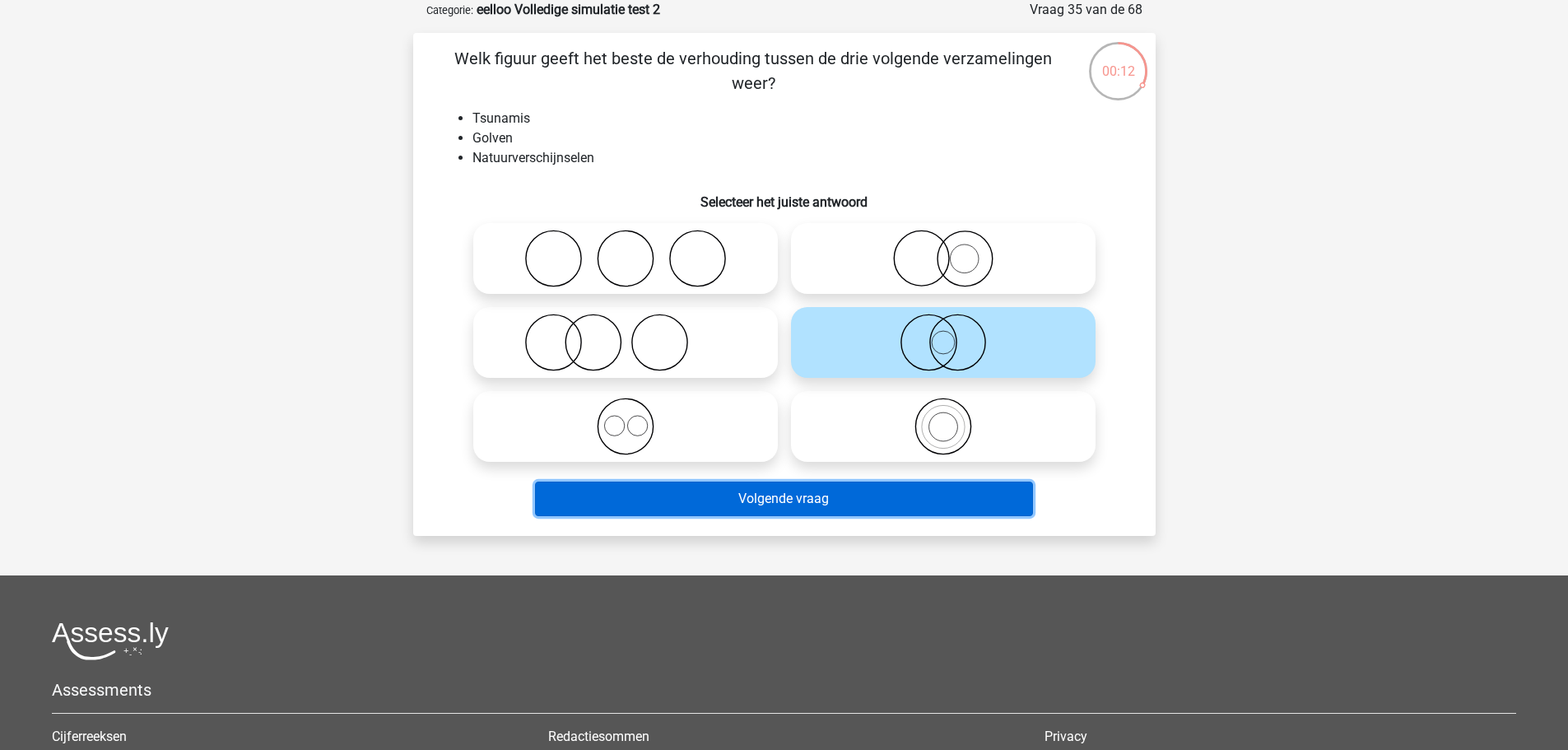
click at [791, 495] on button "Volgende vraag" at bounding box center [784, 498] width 498 height 35
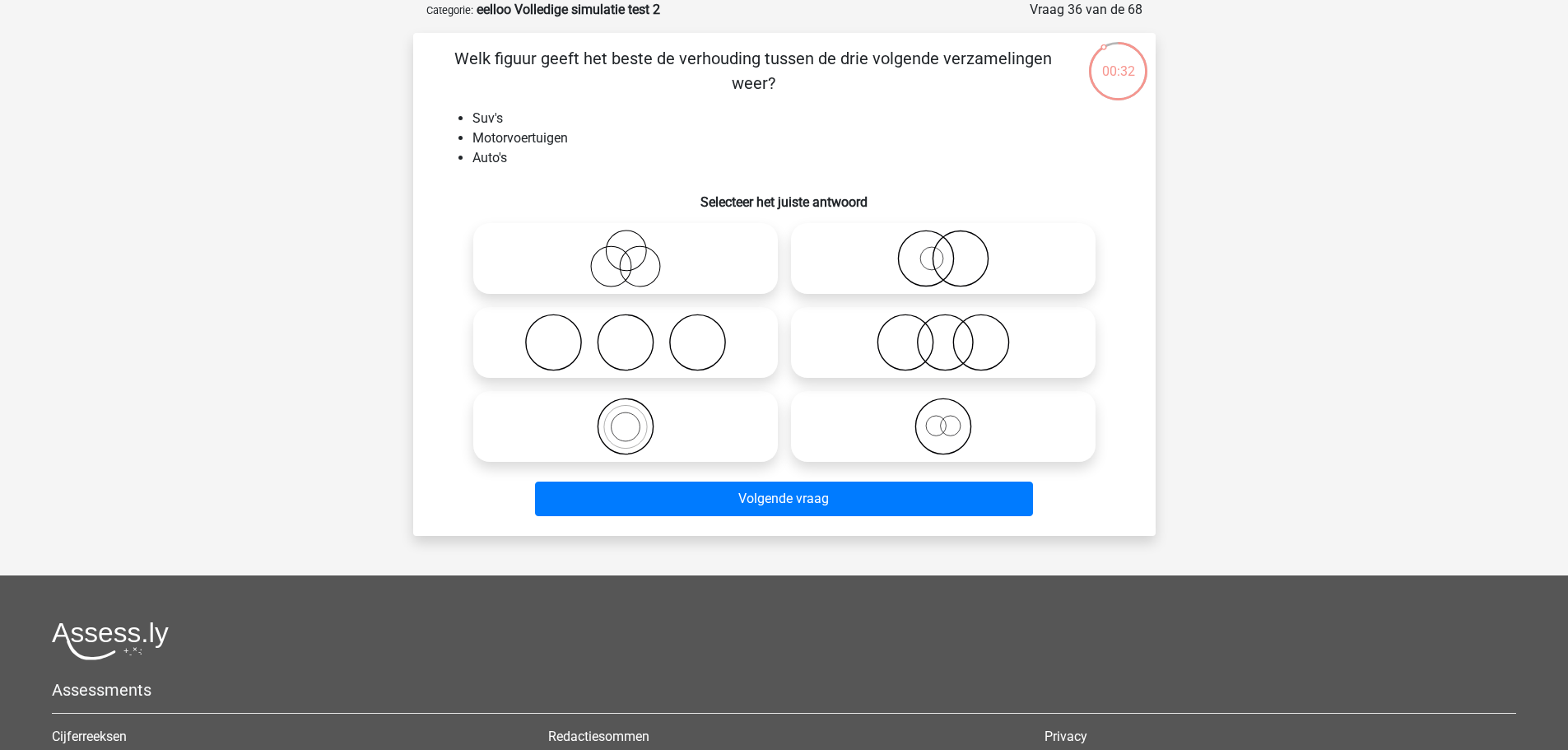
click at [609, 402] on icon at bounding box center [626, 426] width 292 height 58
click at [626, 407] on input "radio" at bounding box center [631, 412] width 11 height 11
radio input "true"
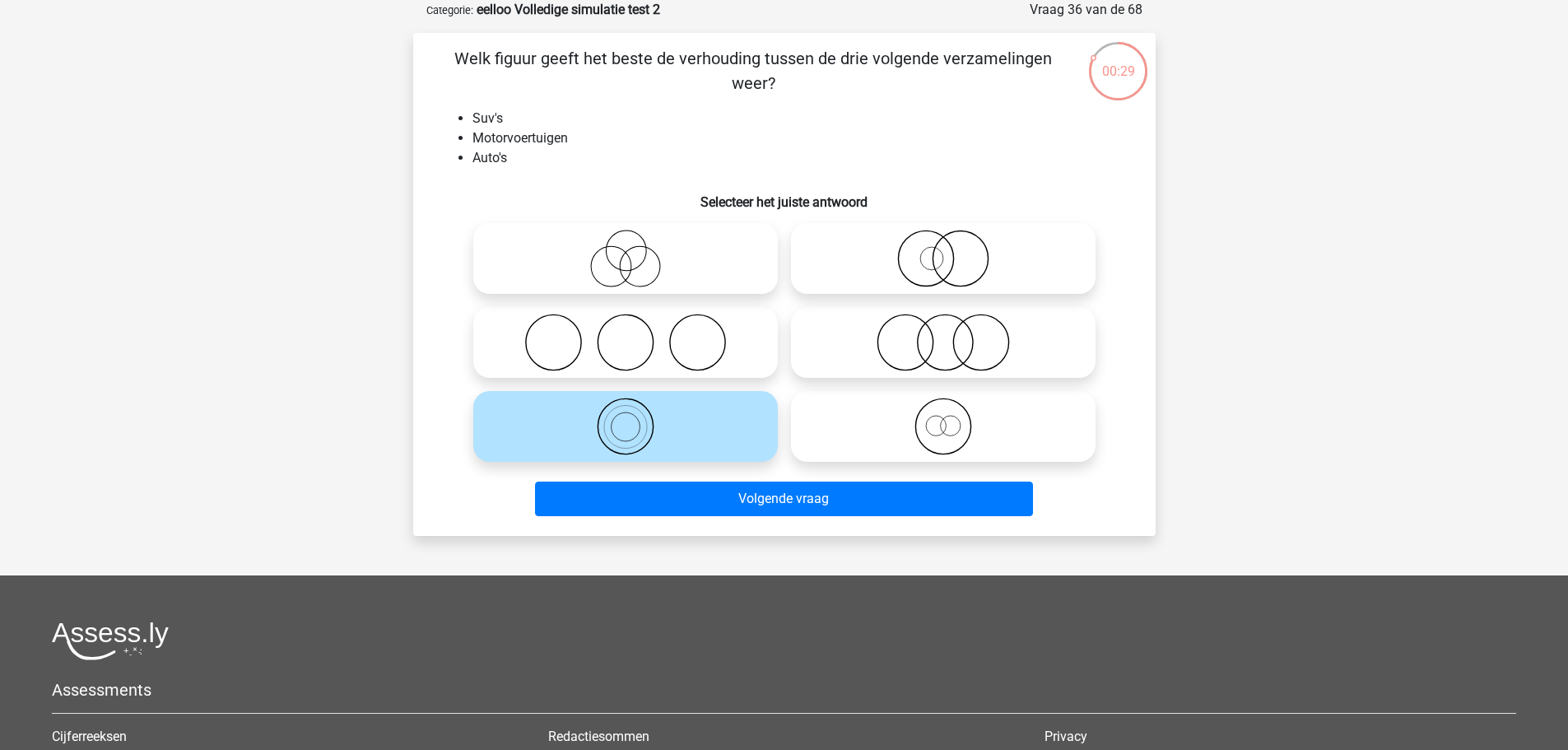
click at [897, 259] on icon at bounding box center [943, 258] width 292 height 58
click at [943, 251] on input "radio" at bounding box center [949, 245] width 11 height 11
radio input "true"
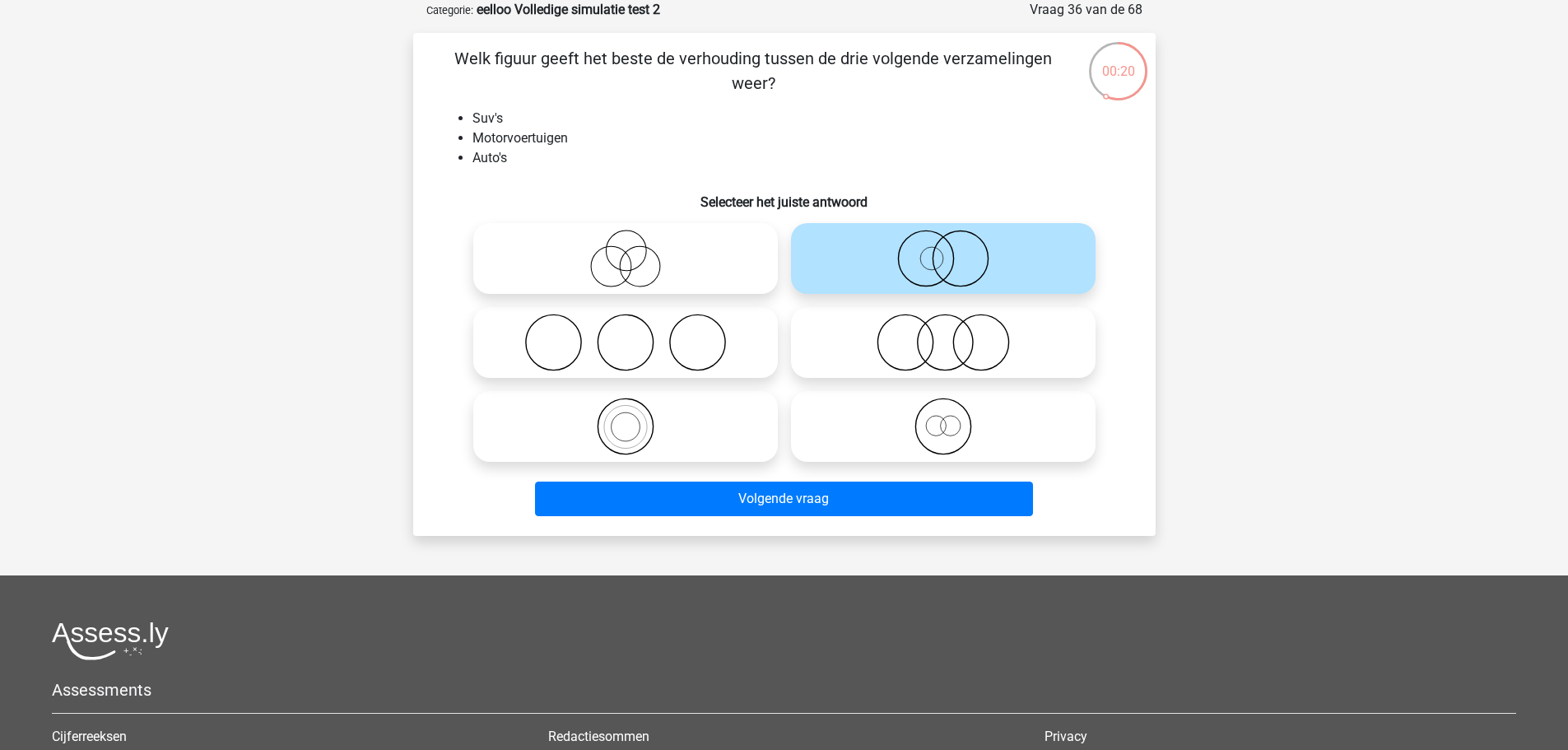
click at [938, 517] on div "Volgende vraag" at bounding box center [784, 501] width 636 height 41
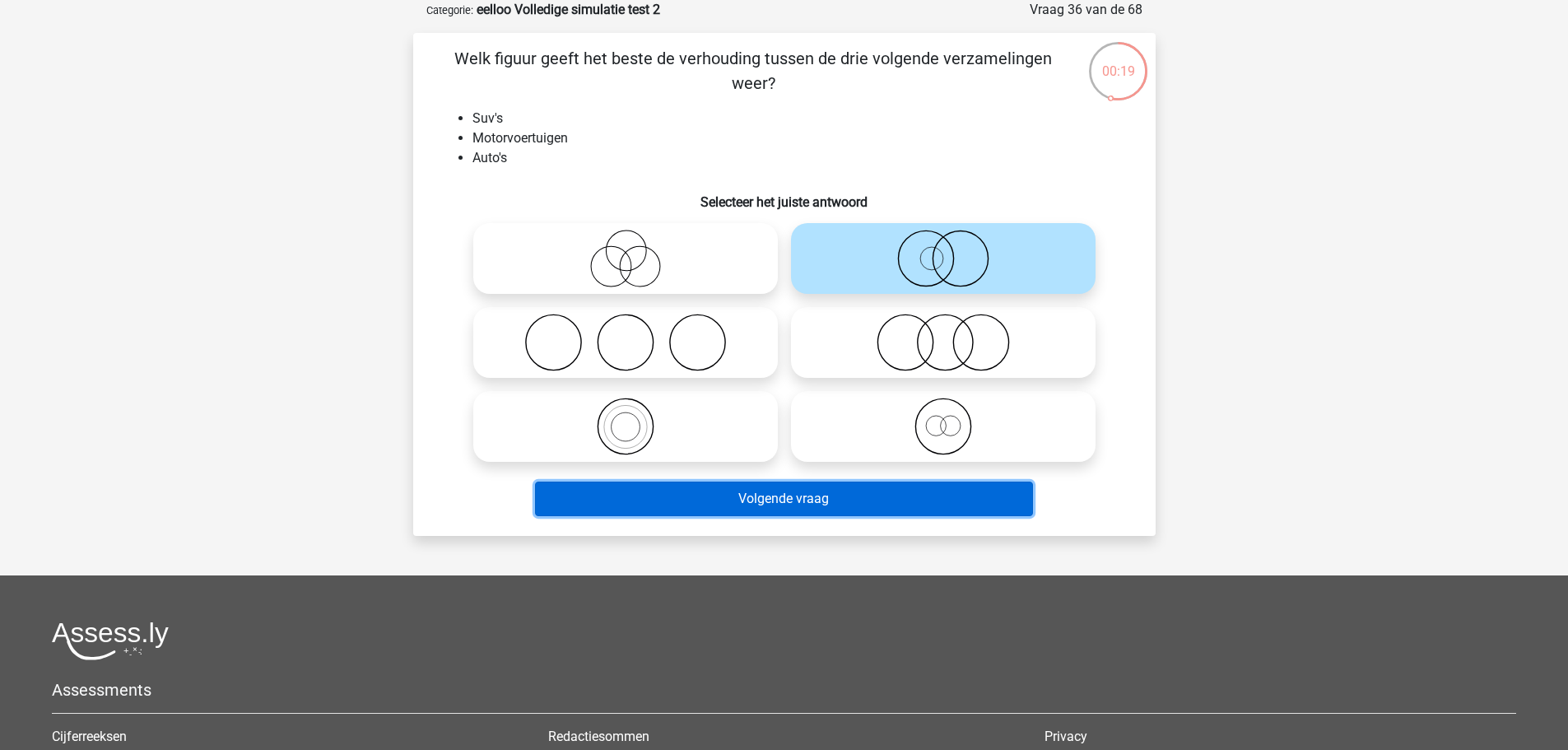
drag, startPoint x: 994, startPoint y: 510, endPoint x: 1027, endPoint y: 504, distance: 33.5
click at [993, 510] on button "Volgende vraag" at bounding box center [784, 498] width 498 height 35
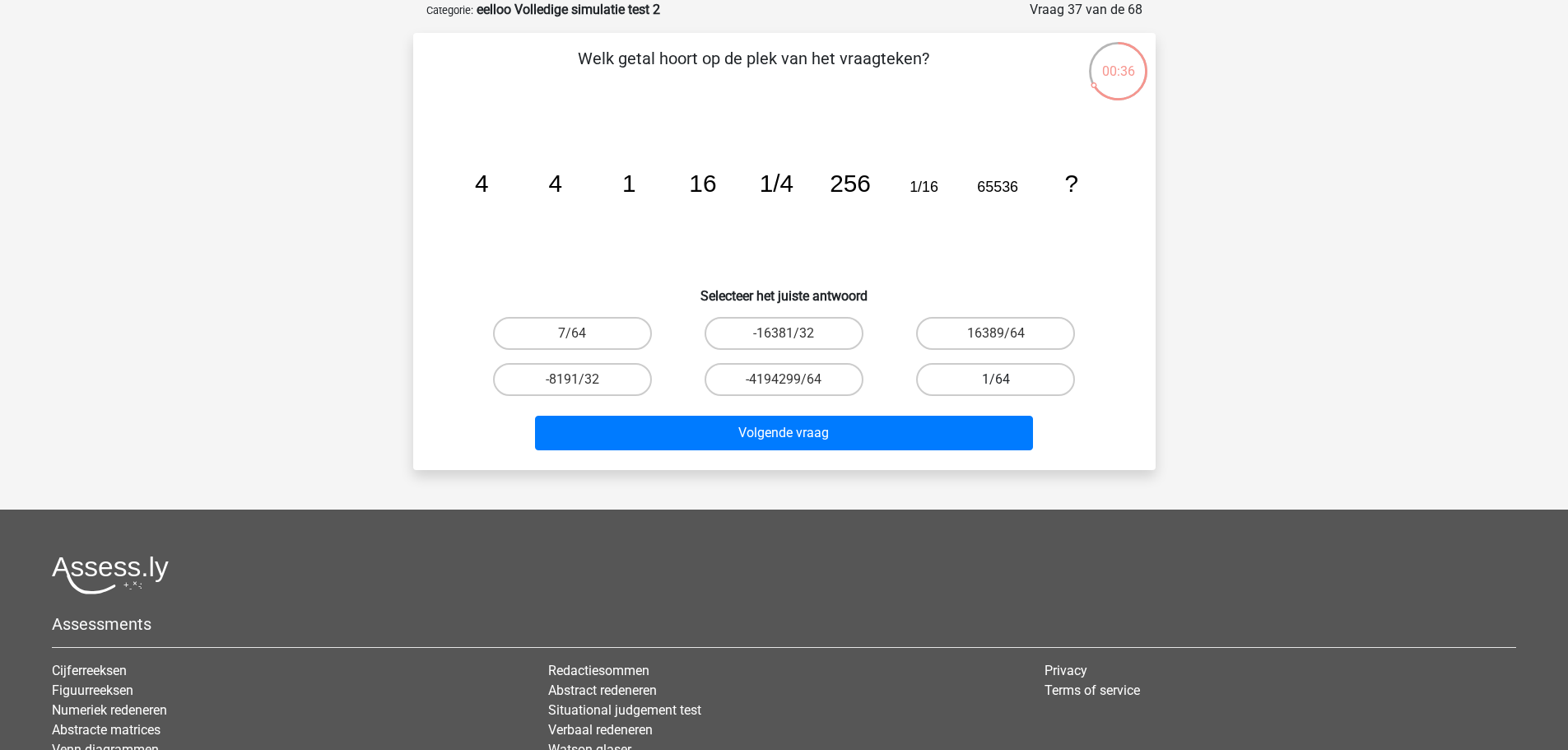
click at [1039, 380] on label "1/64" at bounding box center [996, 380] width 159 height 33
click at [1007, 380] on input "1/64" at bounding box center [1002, 385] width 11 height 11
radio input "true"
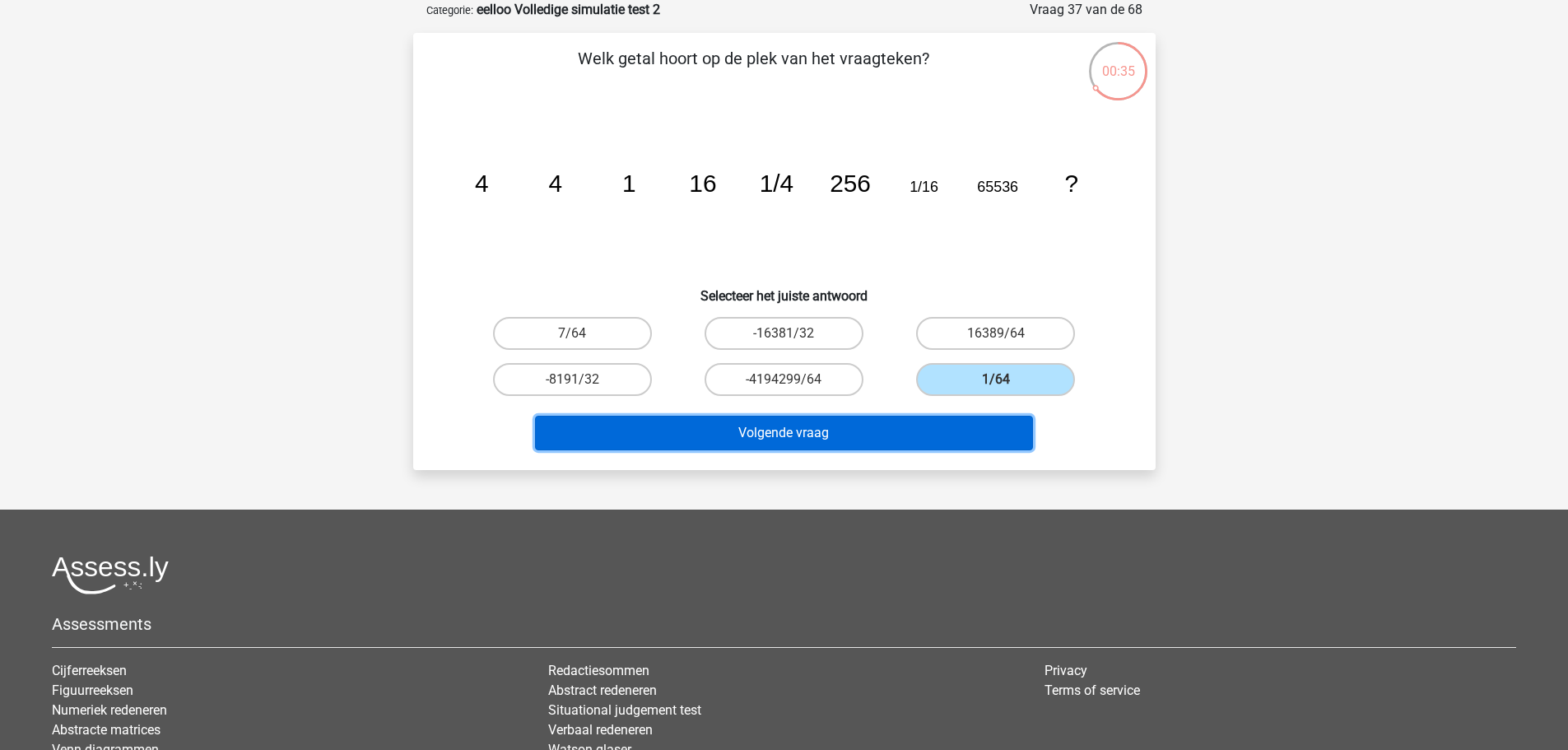
click at [1015, 432] on button "Volgende vraag" at bounding box center [784, 433] width 498 height 35
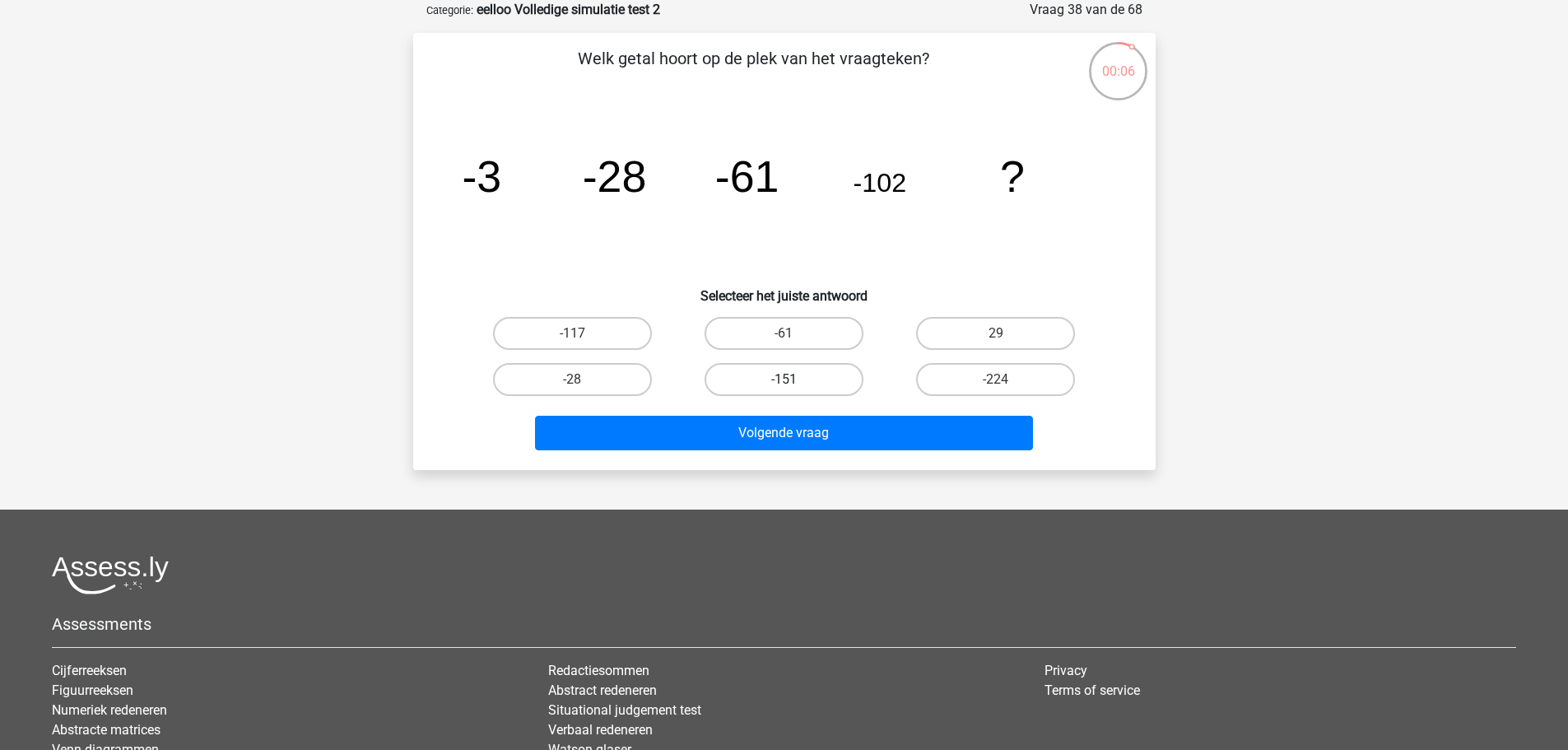
click at [810, 382] on label "-151" at bounding box center [784, 380] width 159 height 33
click at [794, 382] on input "-151" at bounding box center [789, 385] width 11 height 11
radio input "true"
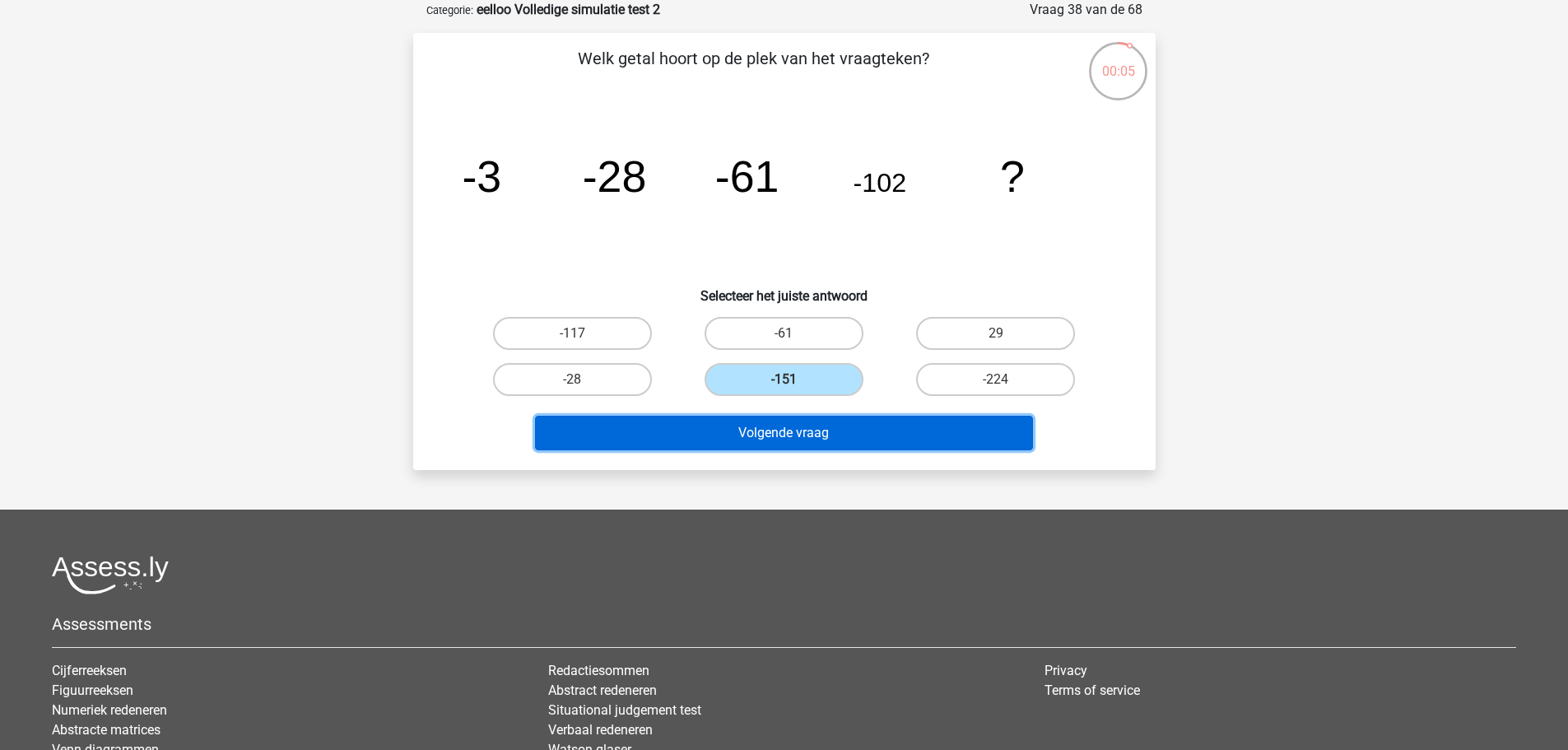
click at [897, 423] on button "Volgende vraag" at bounding box center [784, 433] width 498 height 35
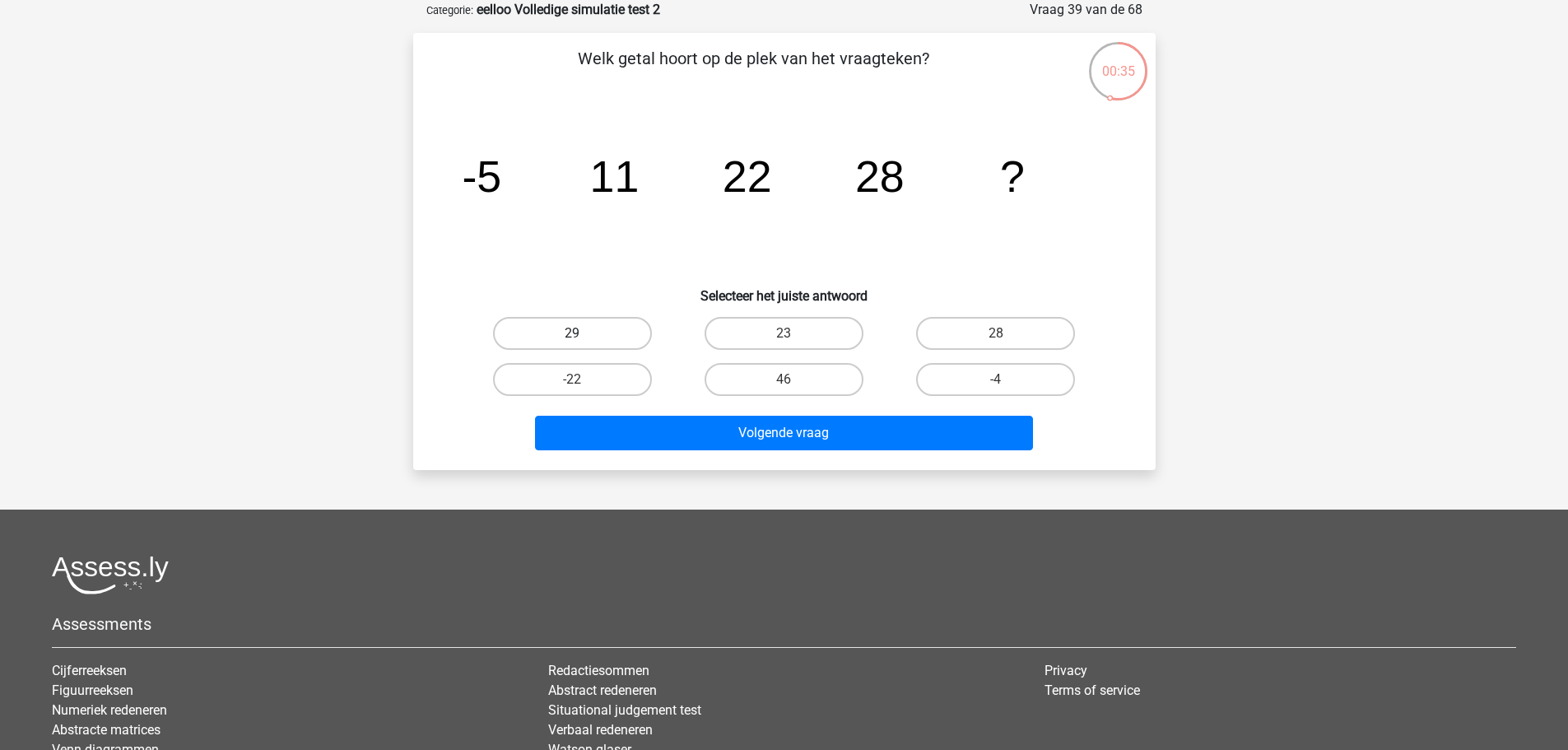
click at [631, 336] on label "29" at bounding box center [573, 333] width 159 height 33
click at [583, 336] on input "29" at bounding box center [577, 338] width 11 height 11
radio input "true"
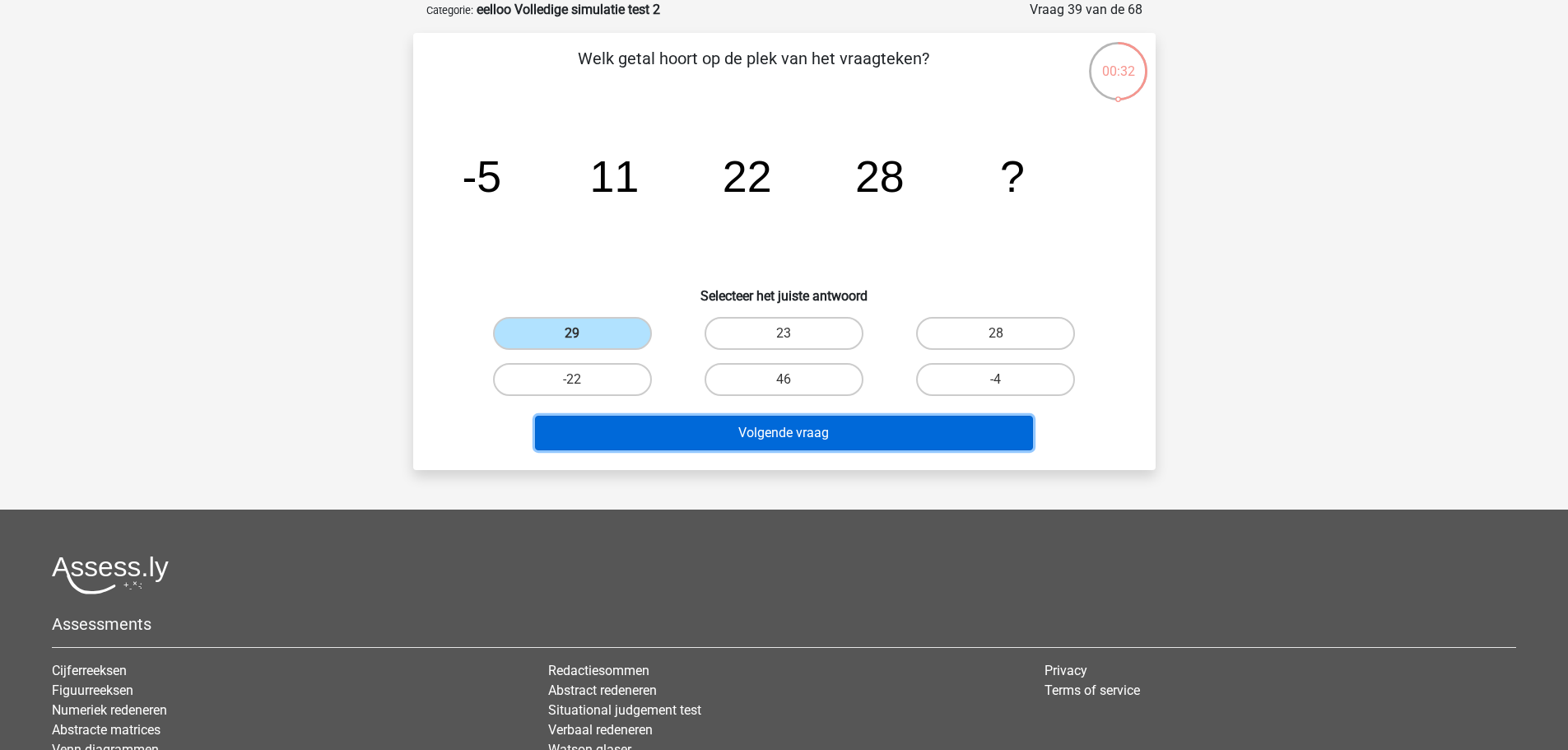
click at [867, 430] on button "Volgende vraag" at bounding box center [784, 433] width 498 height 35
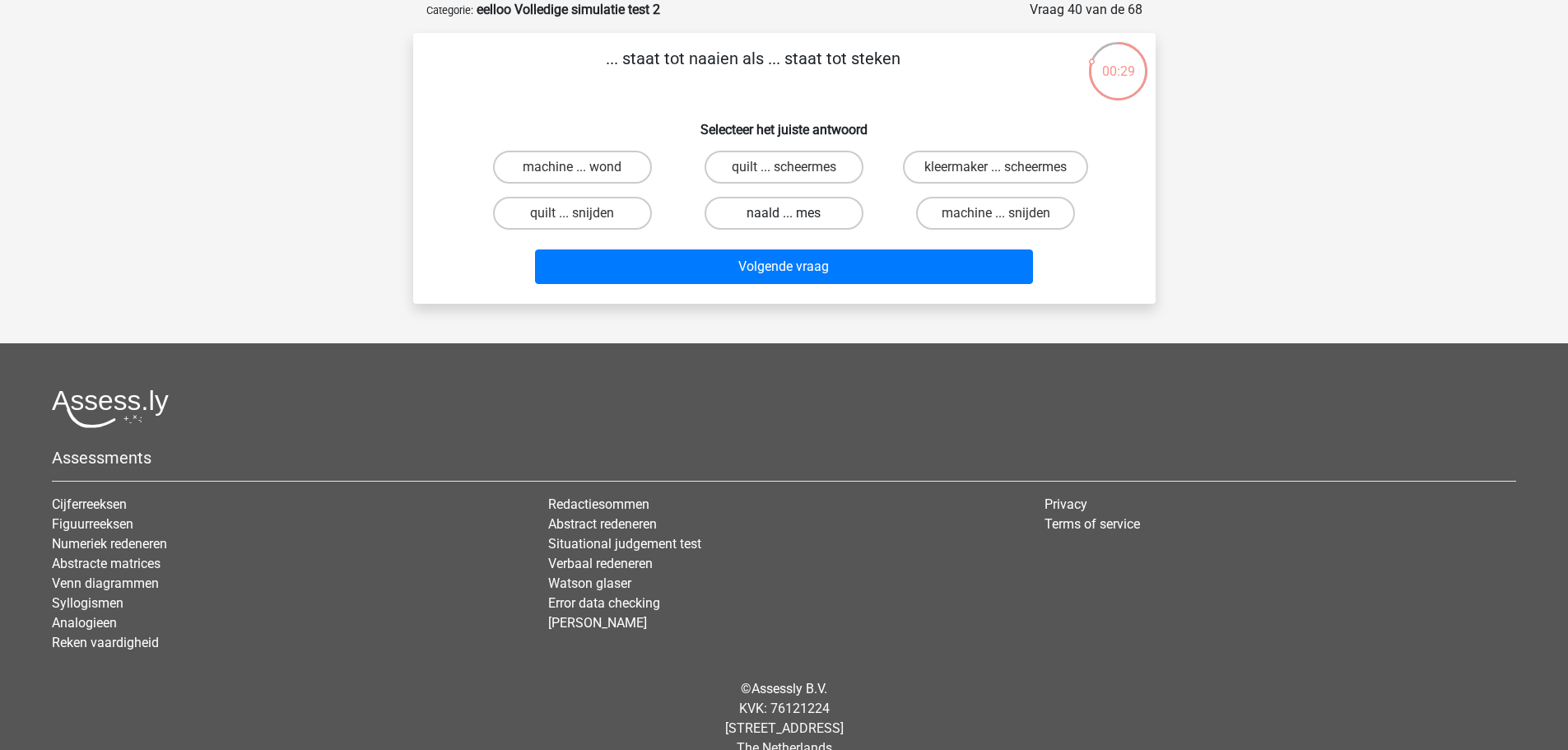
click at [822, 218] on label "naald ... mes" at bounding box center [784, 213] width 159 height 33
click at [794, 218] on input "naald ... mes" at bounding box center [789, 219] width 11 height 11
radio input "true"
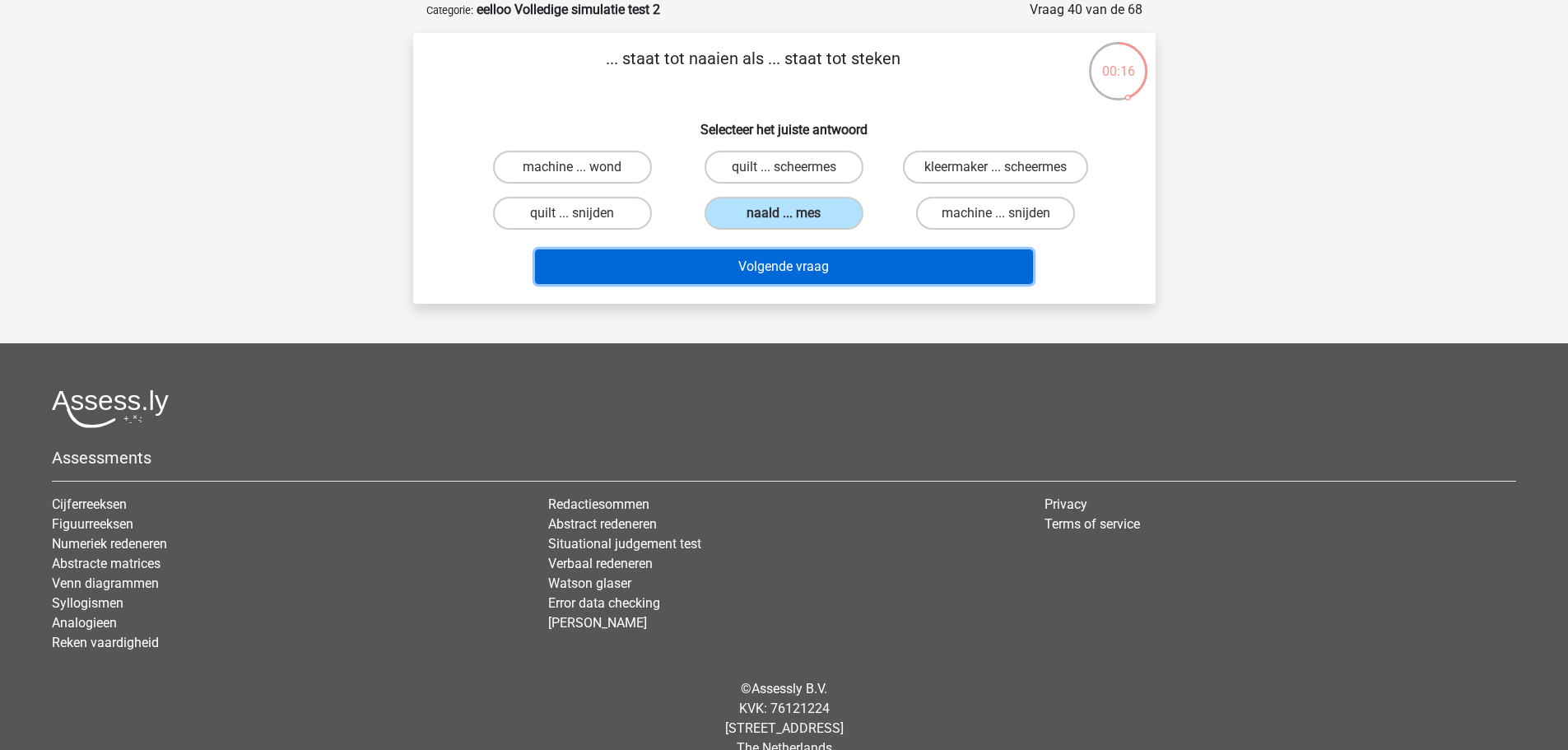
click at [881, 264] on button "Volgende vraag" at bounding box center [784, 267] width 498 height 35
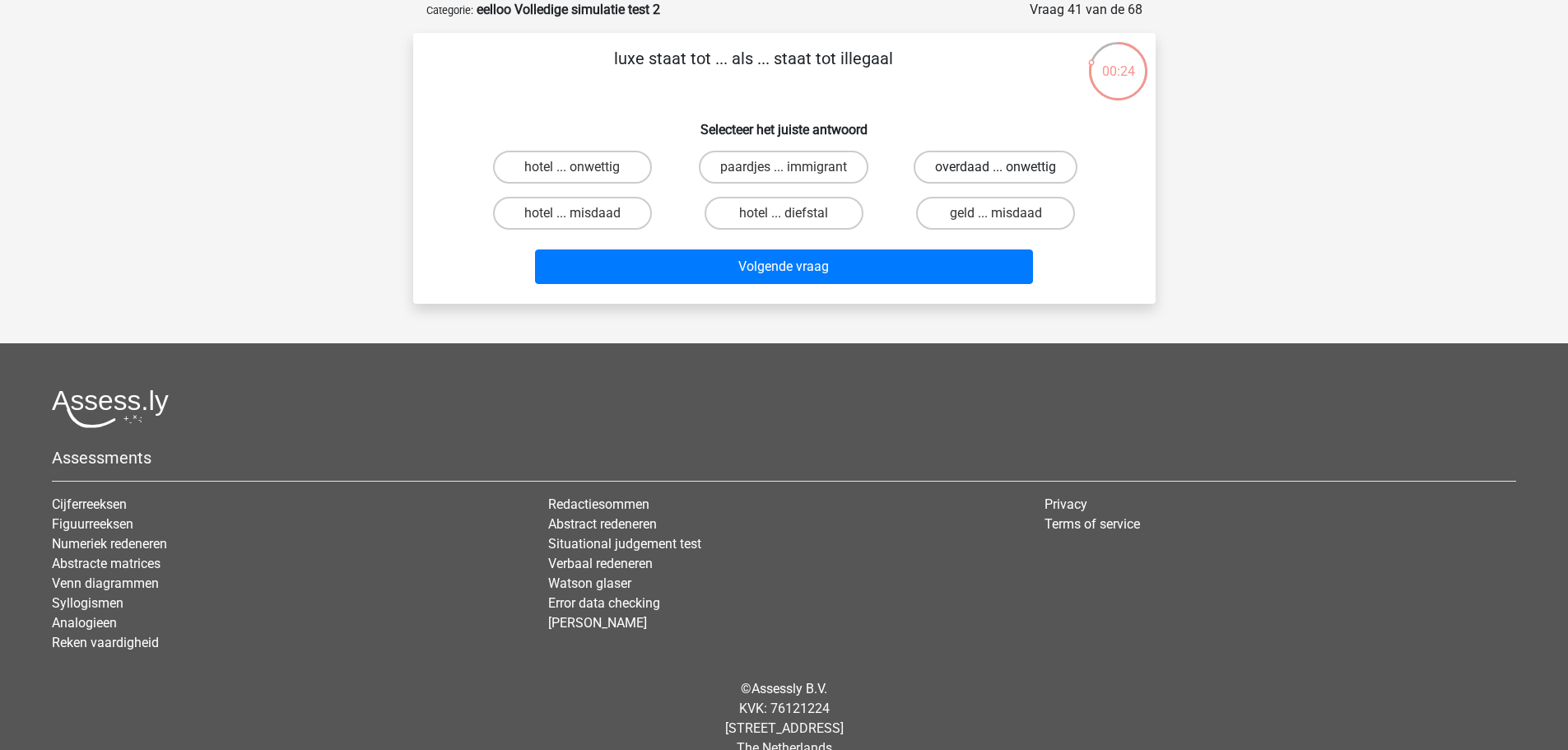
click at [1024, 175] on label "overdaad ... onwettig" at bounding box center [995, 167] width 164 height 33
click at [1007, 175] on input "overdaad ... onwettig" at bounding box center [1002, 173] width 11 height 11
radio input "true"
click at [799, 209] on label "hotel ... diefstal" at bounding box center [784, 213] width 159 height 33
click at [794, 213] on input "hotel ... diefstal" at bounding box center [789, 219] width 11 height 11
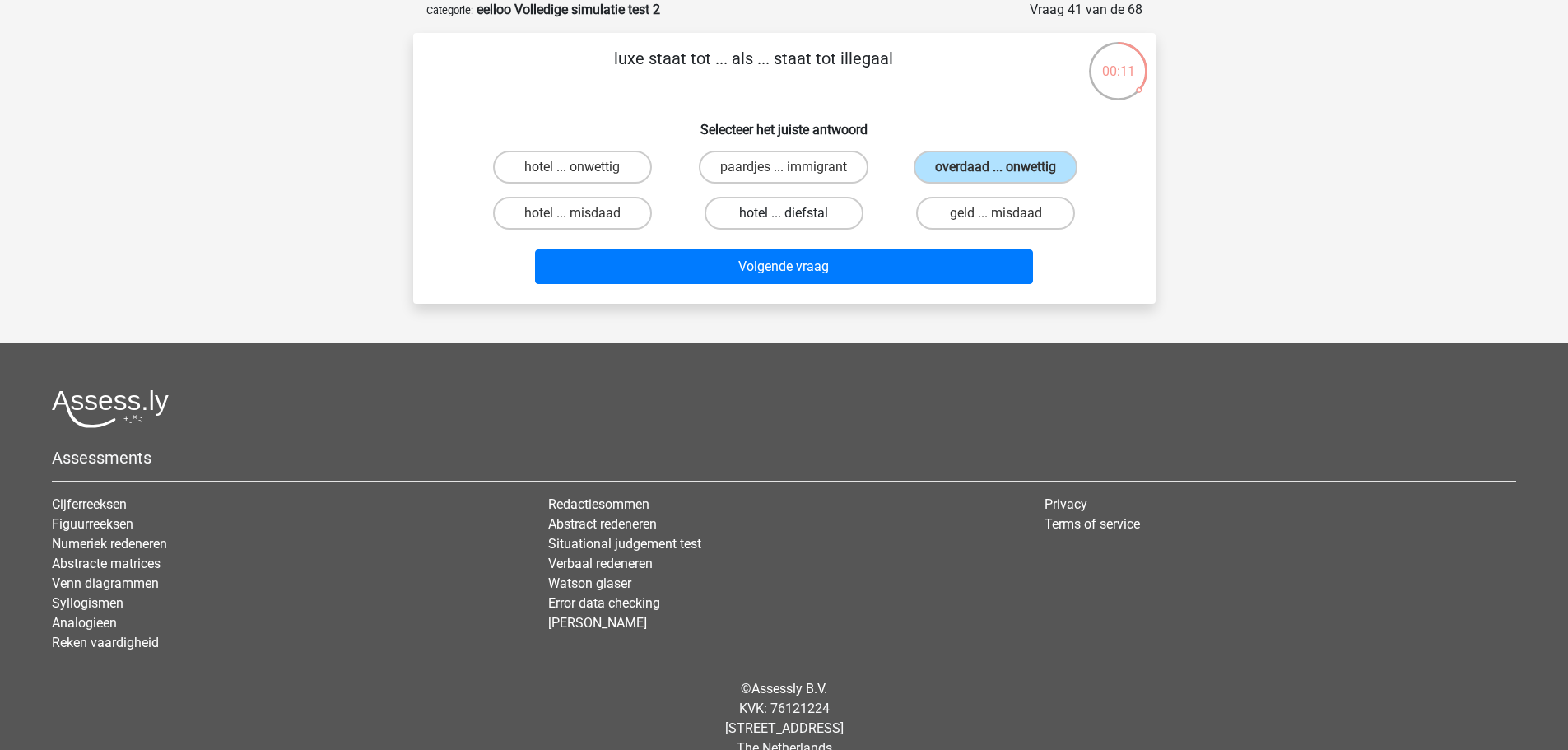
radio input "true"
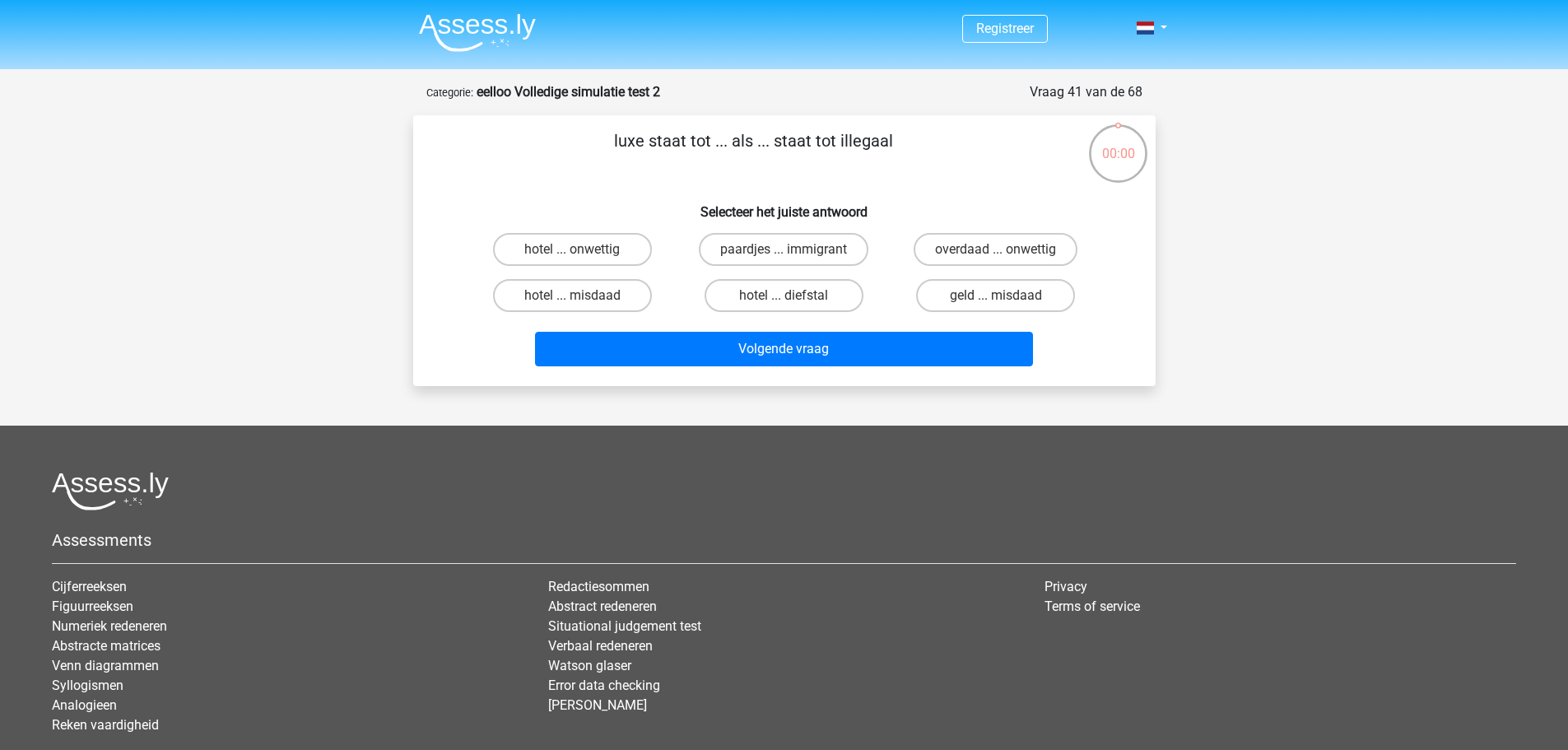
scroll to position [82, 0]
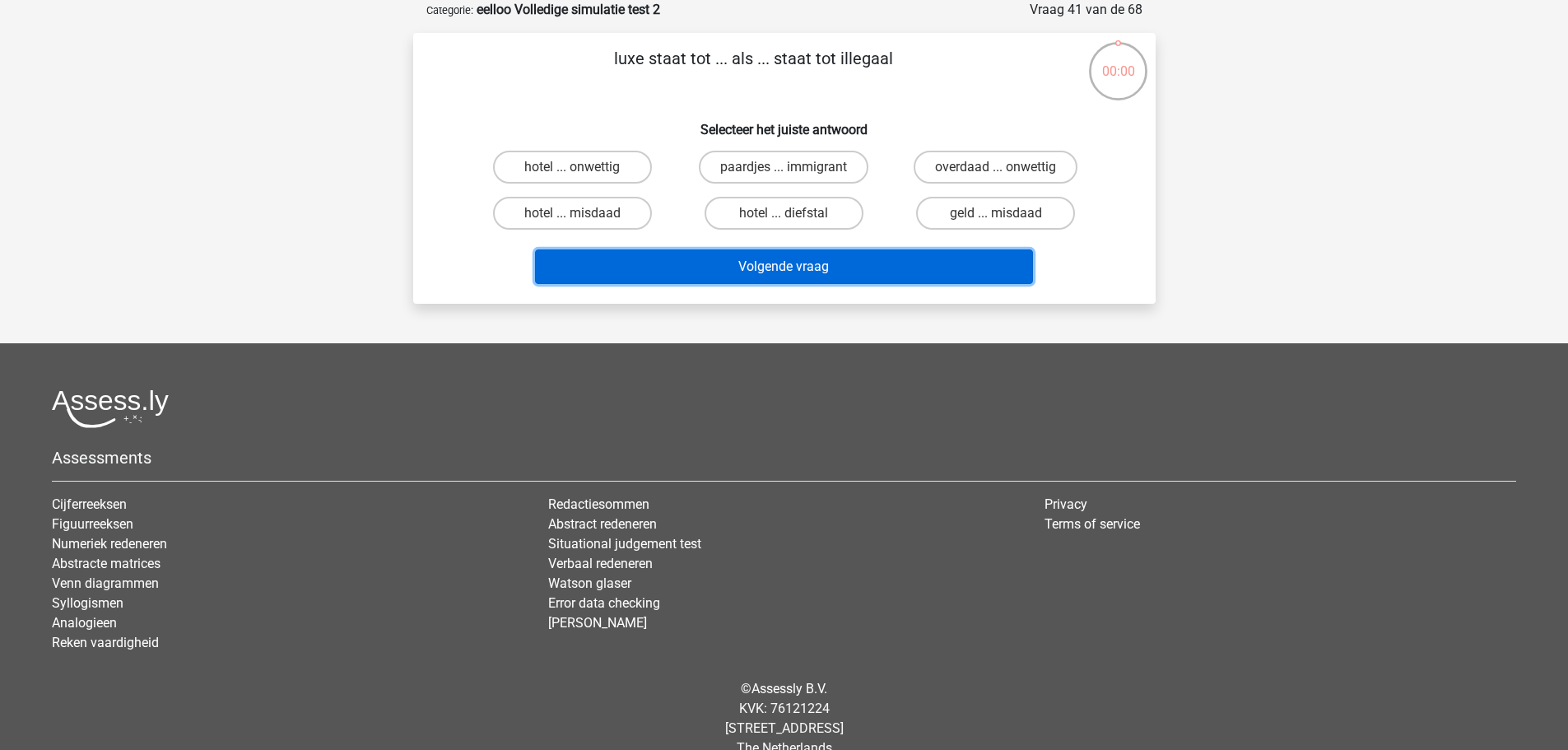
click at [983, 271] on button "Volgende vraag" at bounding box center [784, 267] width 498 height 35
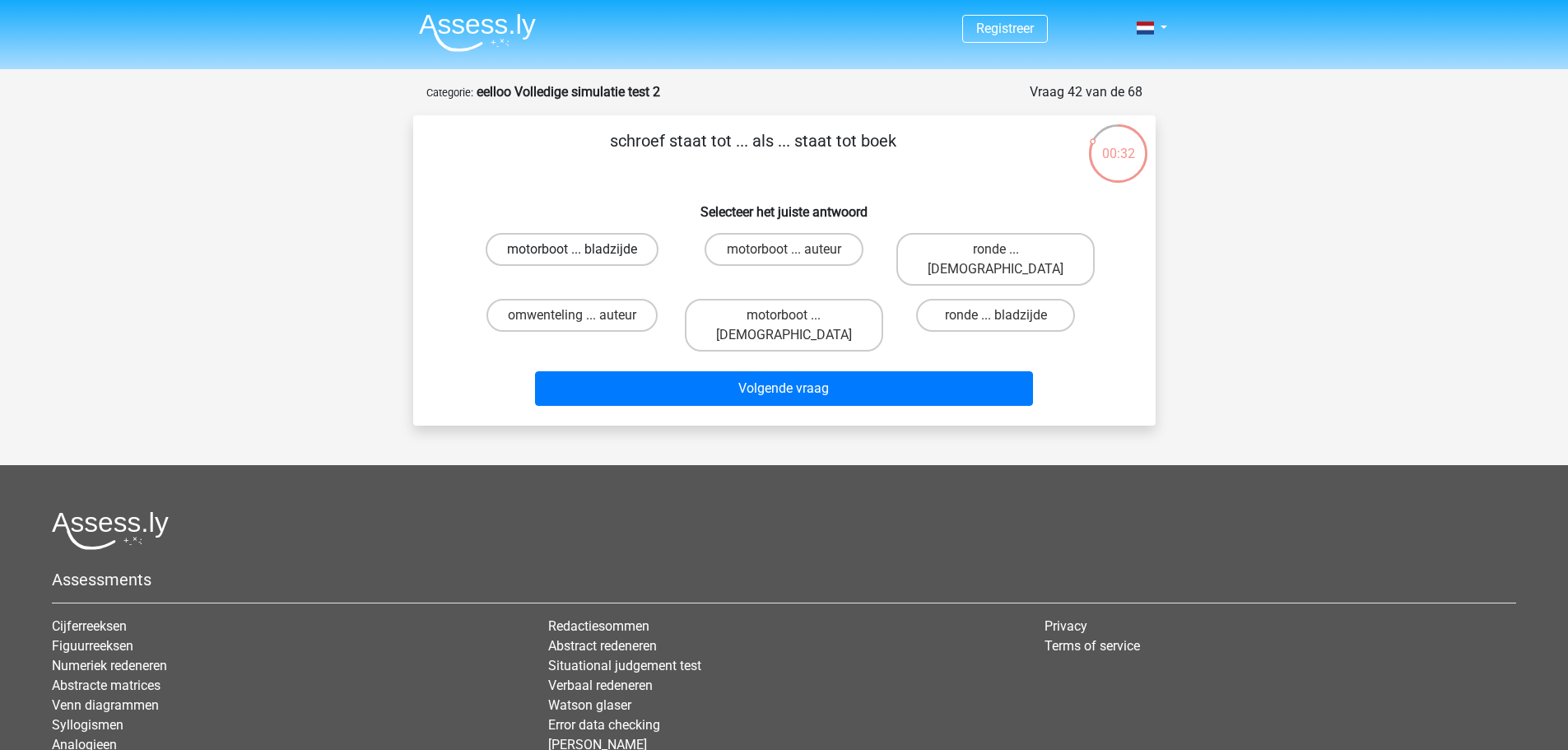
click at [607, 242] on label "motorboot ... bladzijde" at bounding box center [572, 250] width 173 height 33
click at [583, 250] on input "motorboot ... bladzijde" at bounding box center [577, 255] width 11 height 11
radio input "true"
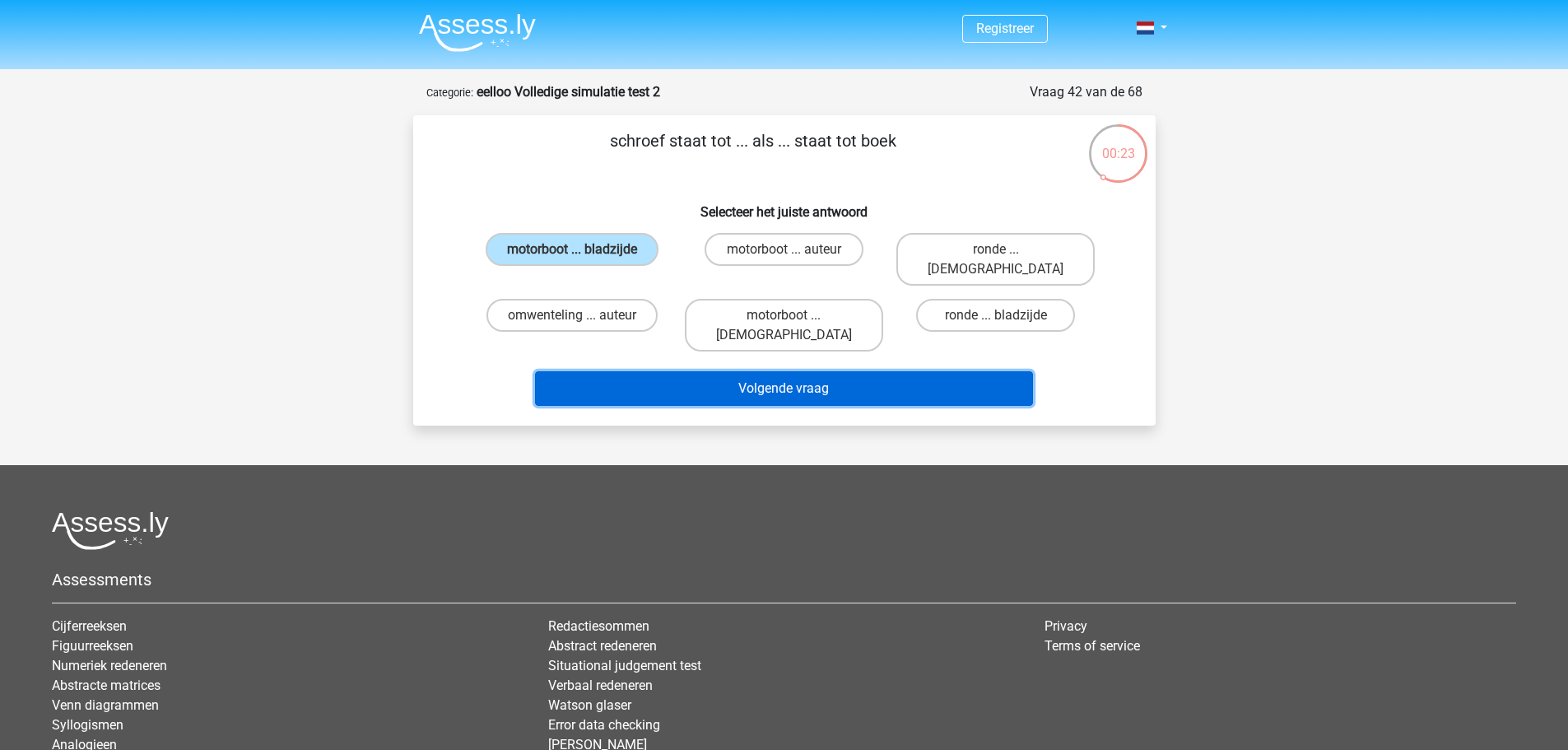
click at [928, 371] on button "Volgende vraag" at bounding box center [784, 389] width 498 height 35
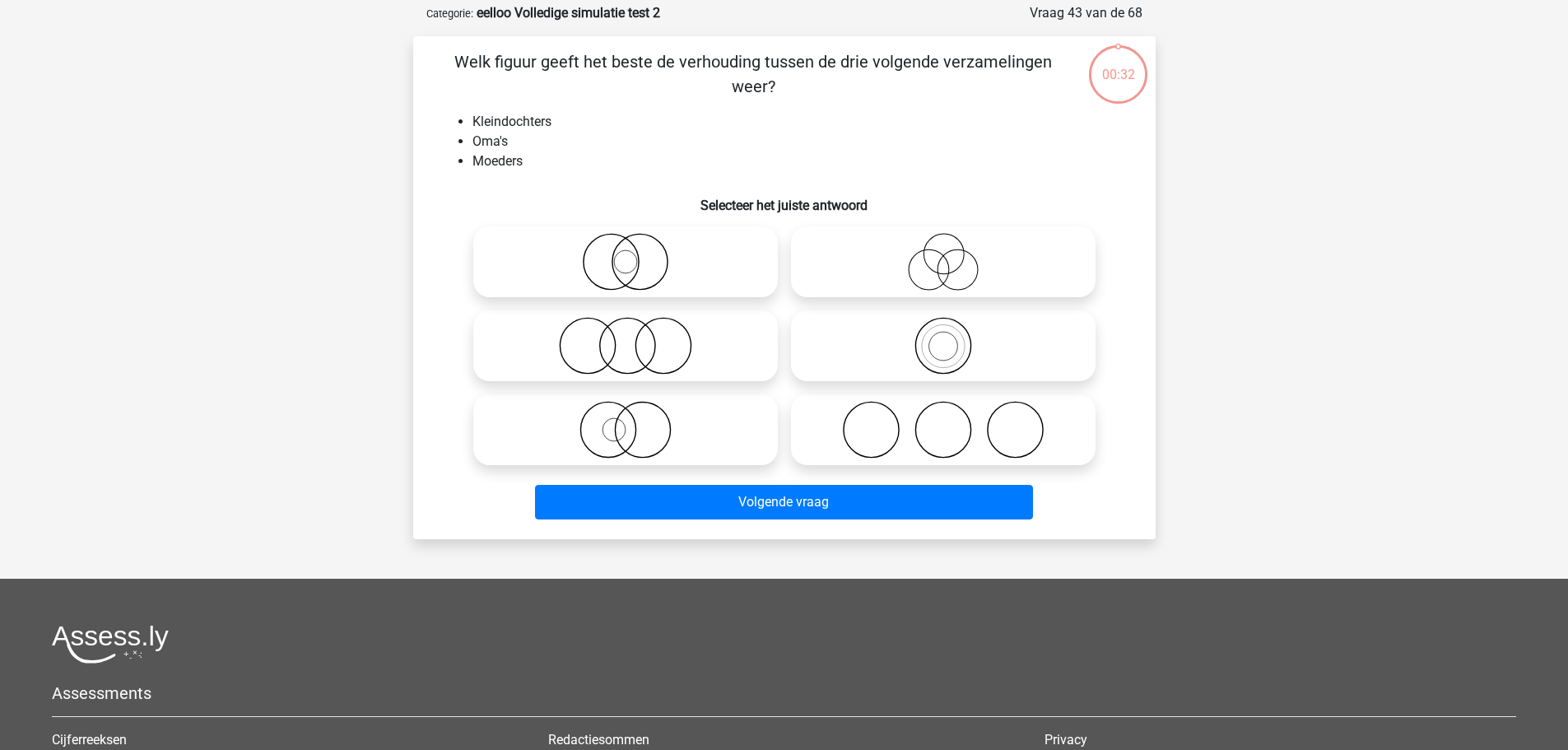
scroll to position [82, 0]
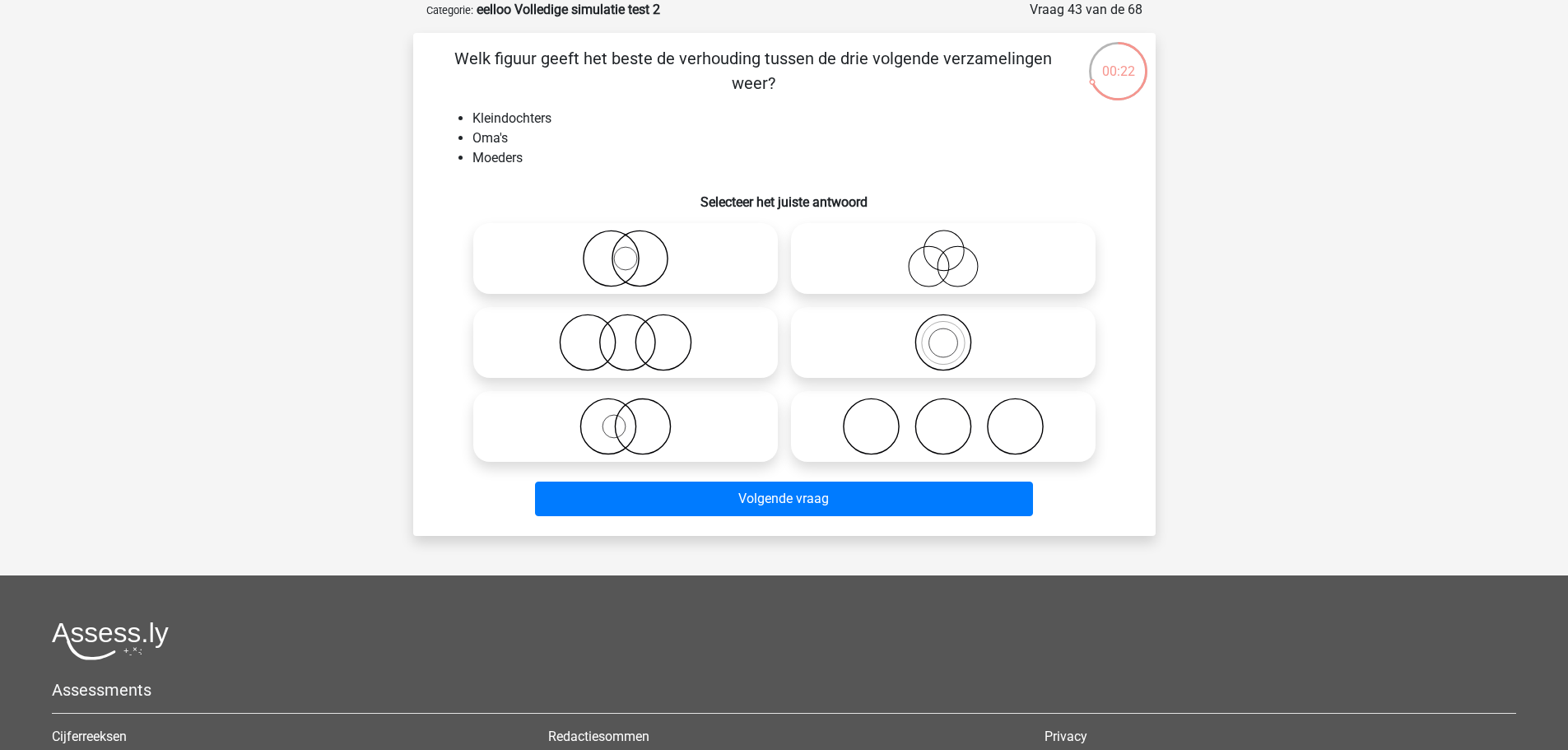
click at [945, 250] on input "radio" at bounding box center [949, 245] width 11 height 11
radio input "true"
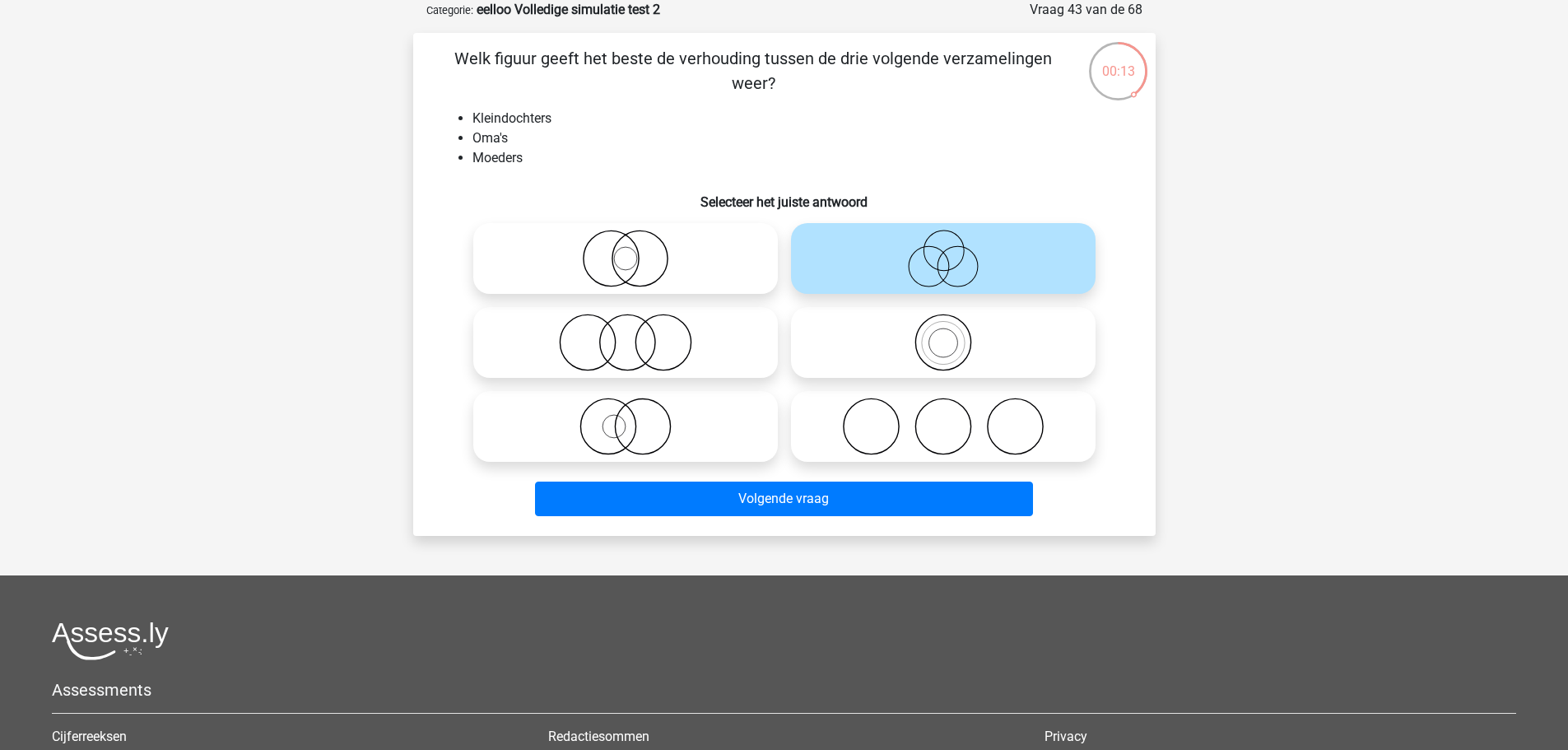
click at [702, 434] on icon at bounding box center [626, 426] width 292 height 58
click at [637, 418] on input "radio" at bounding box center [631, 412] width 11 height 11
radio input "true"
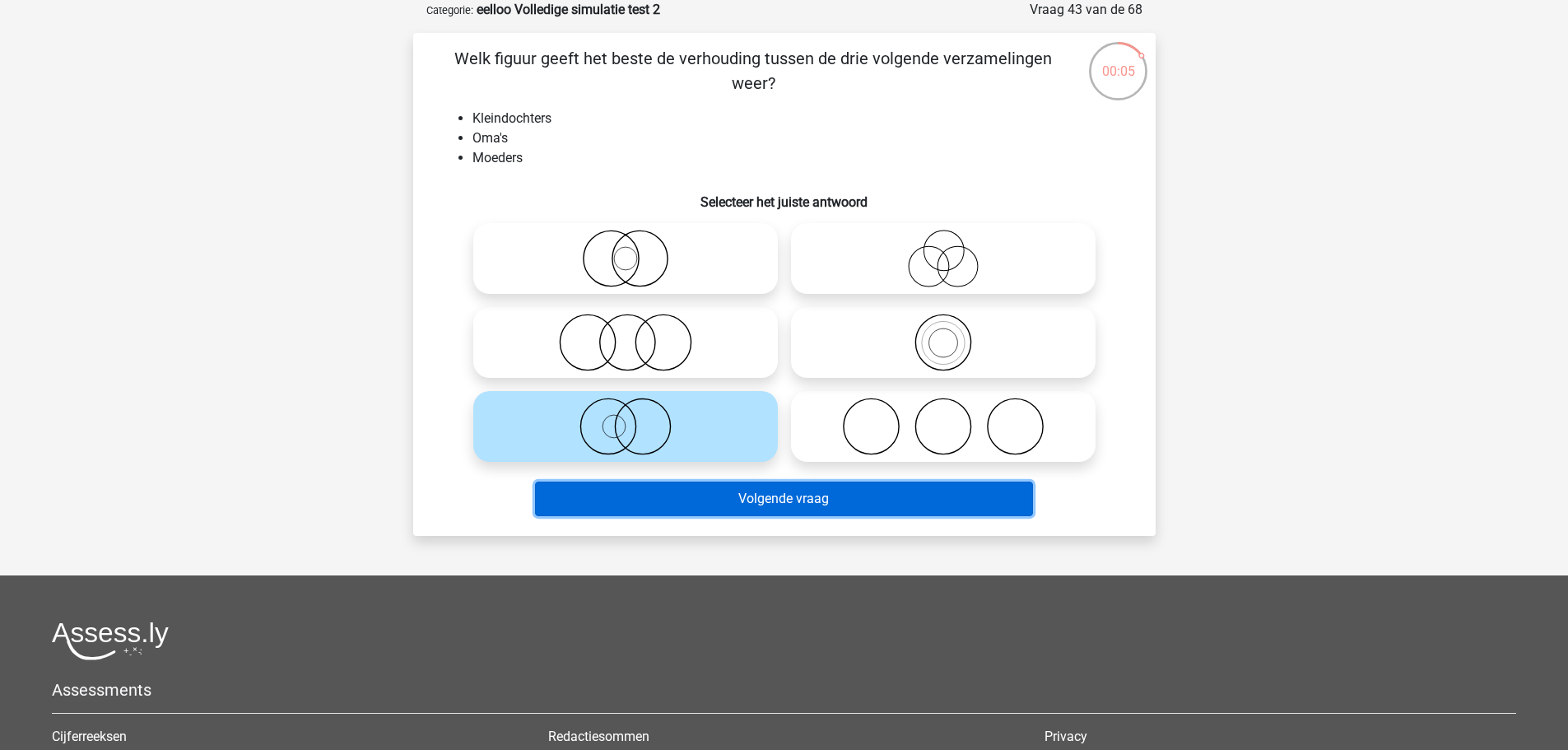
click at [848, 502] on button "Volgende vraag" at bounding box center [784, 498] width 498 height 35
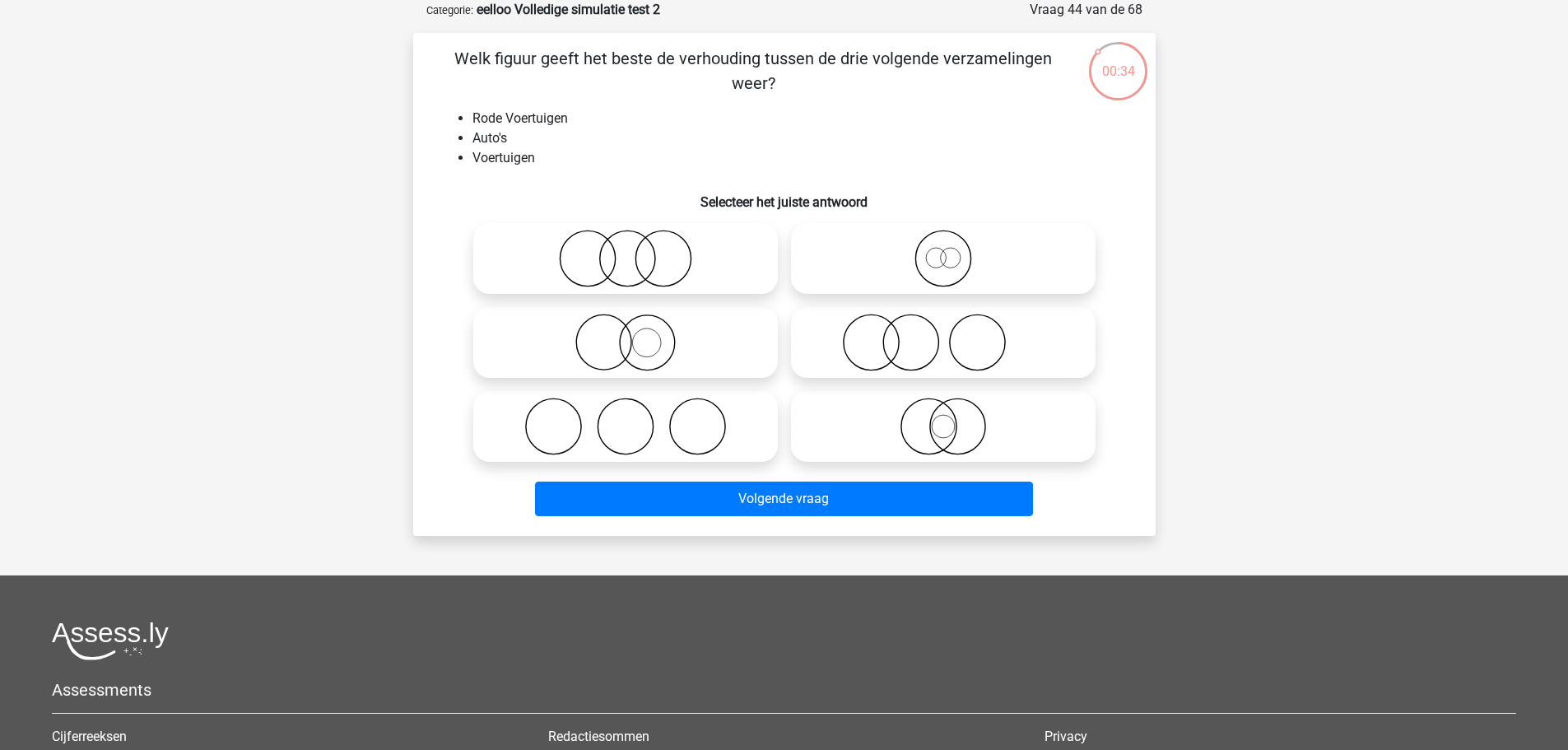
click at [890, 264] on icon at bounding box center [943, 258] width 292 height 58
click at [943, 251] on input "radio" at bounding box center [949, 245] width 11 height 11
radio input "true"
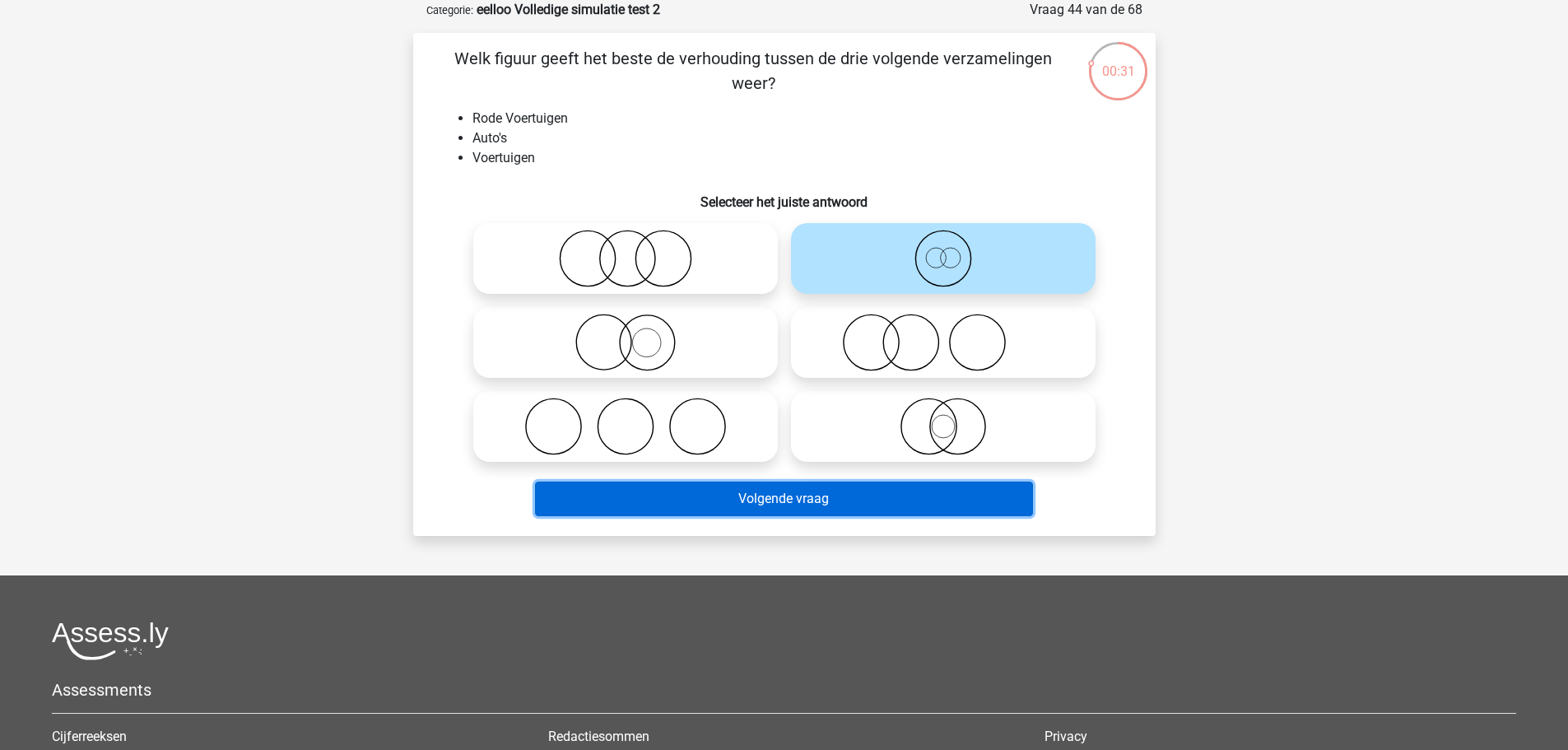
click at [946, 496] on button "Volgende vraag" at bounding box center [784, 498] width 498 height 35
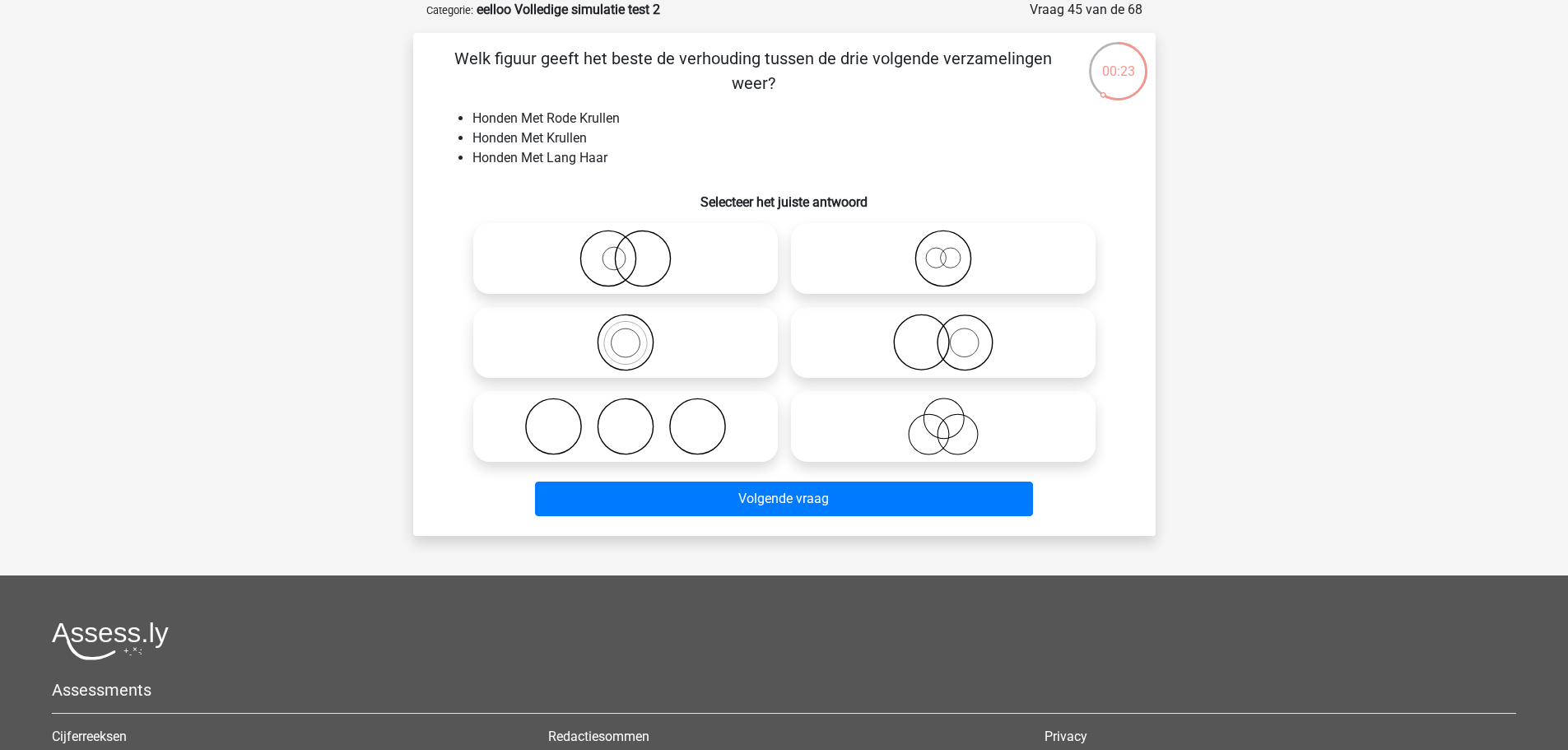
click at [709, 273] on icon at bounding box center [626, 258] width 292 height 58
click at [637, 251] on input "radio" at bounding box center [631, 245] width 11 height 11
radio input "true"
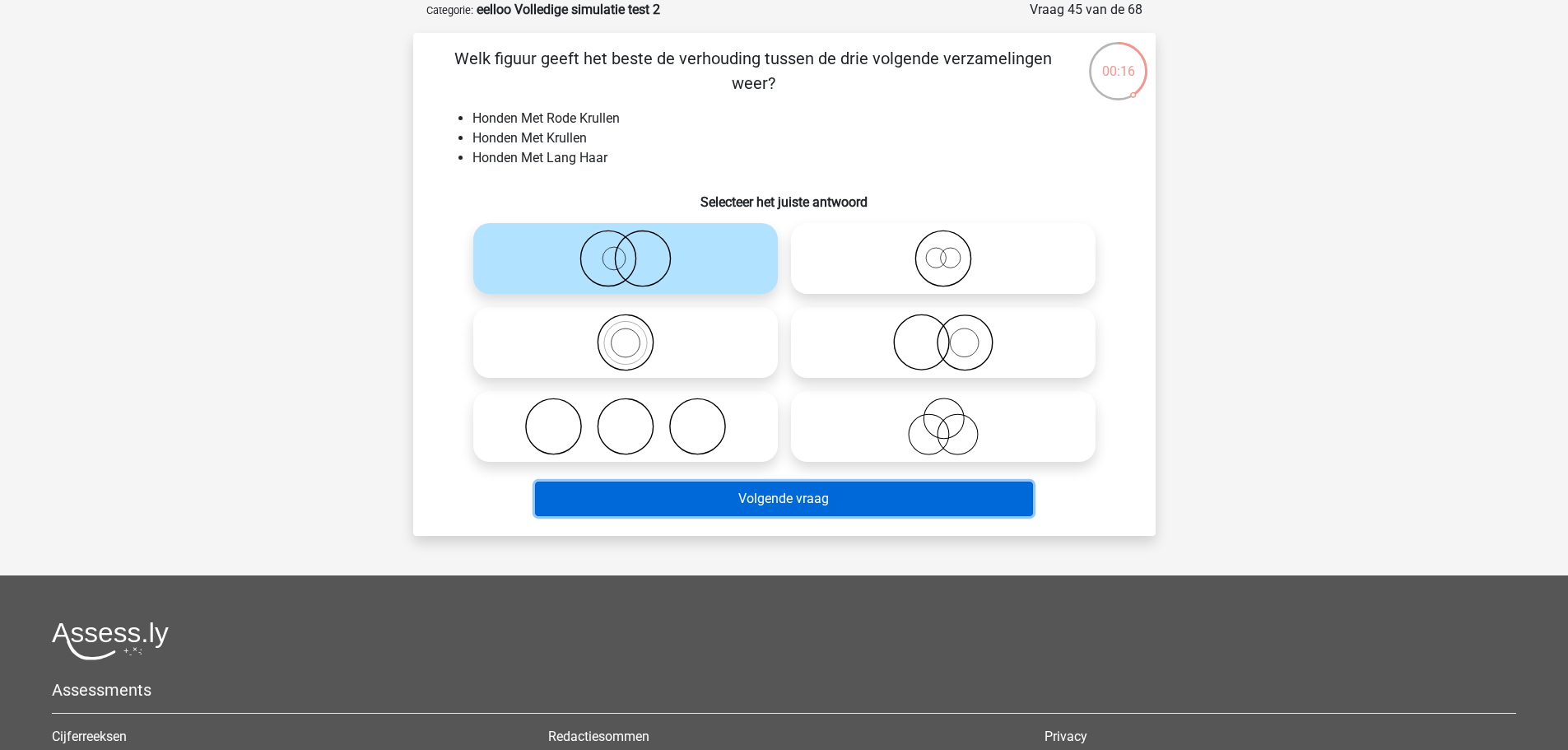
click at [983, 498] on button "Volgende vraag" at bounding box center [784, 498] width 498 height 35
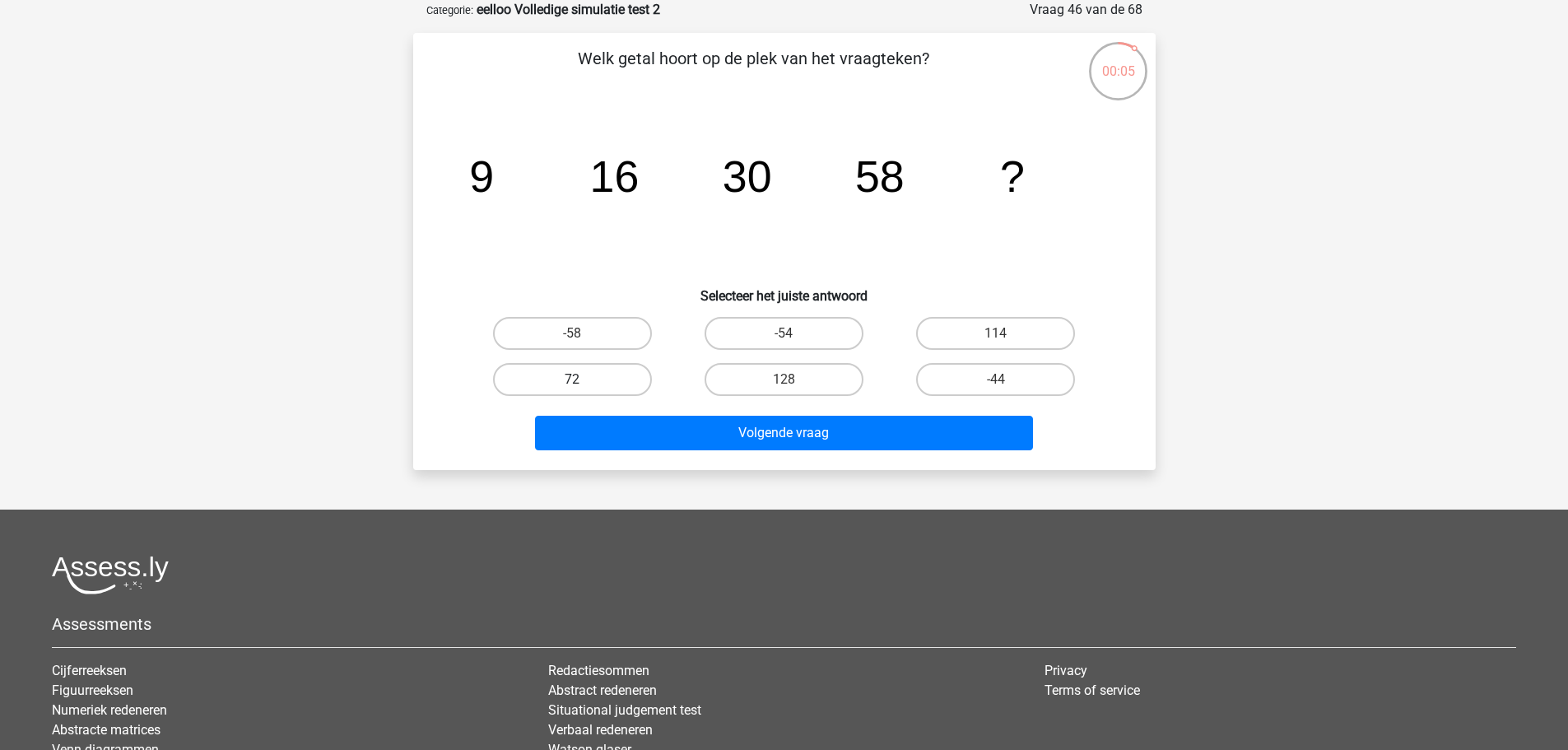
click at [618, 382] on label "72" at bounding box center [573, 380] width 159 height 33
click at [583, 382] on input "72" at bounding box center [577, 385] width 11 height 11
radio input "true"
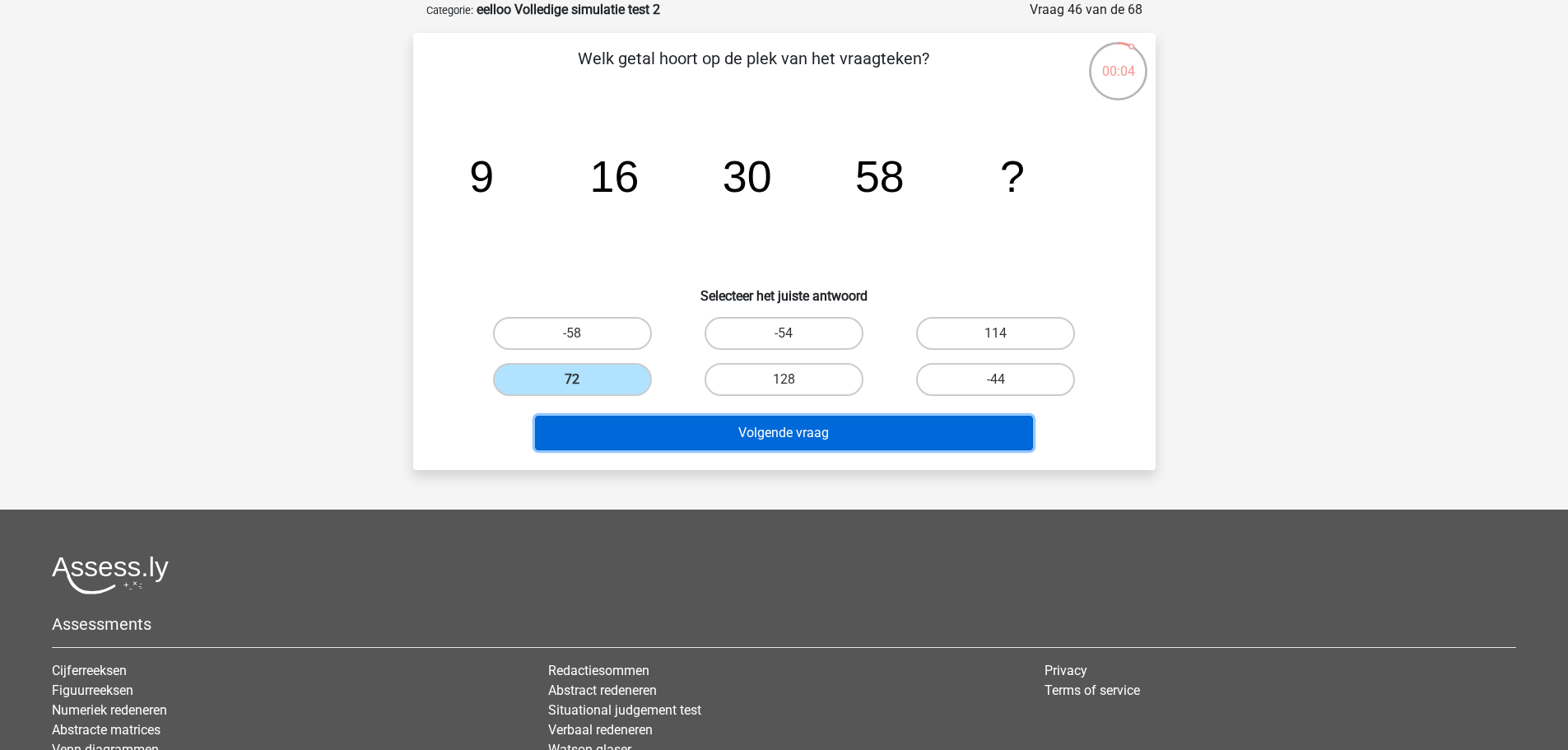
click at [925, 443] on button "Volgende vraag" at bounding box center [784, 433] width 498 height 35
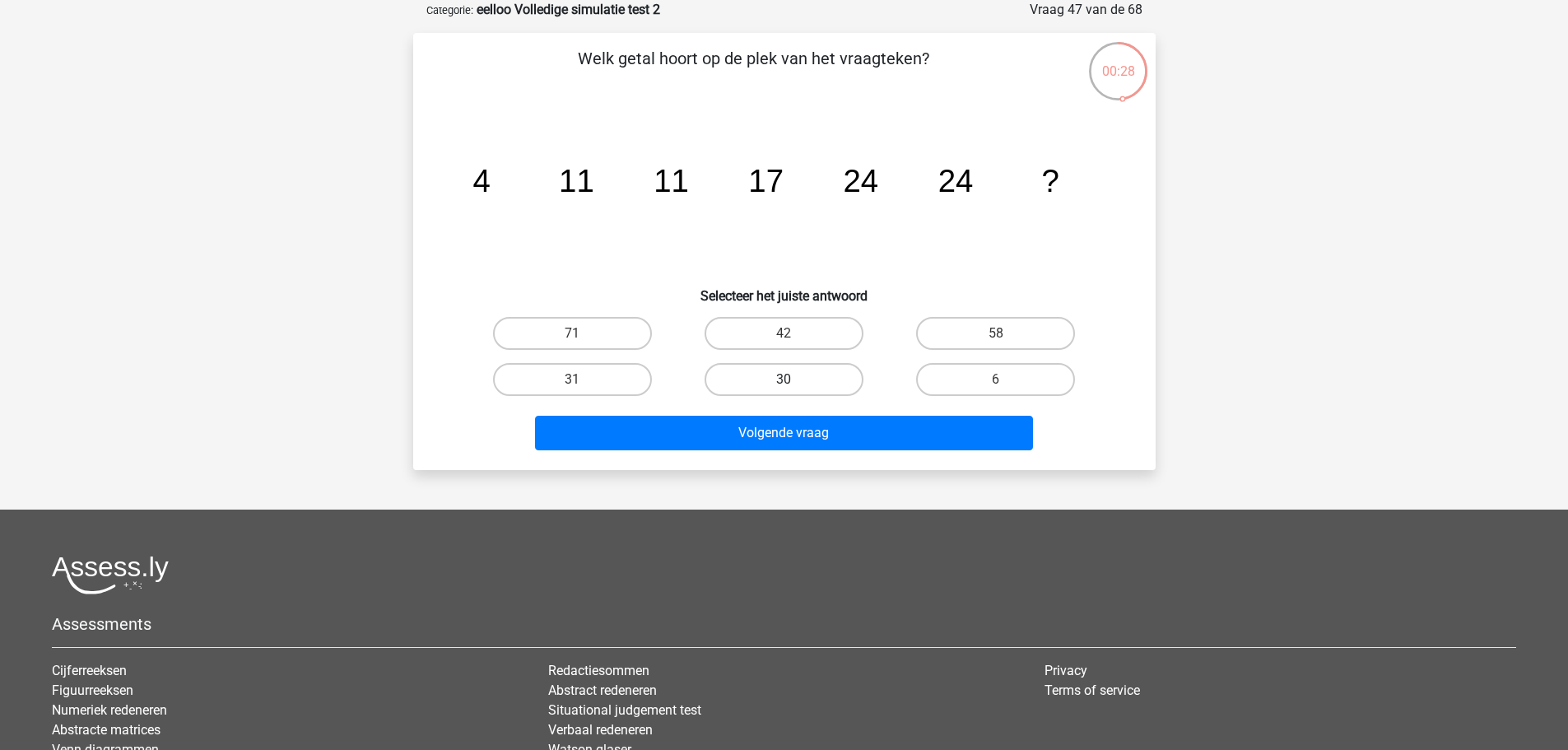
click at [824, 377] on label "30" at bounding box center [784, 380] width 159 height 33
click at [794, 380] on input "30" at bounding box center [789, 385] width 11 height 11
radio input "true"
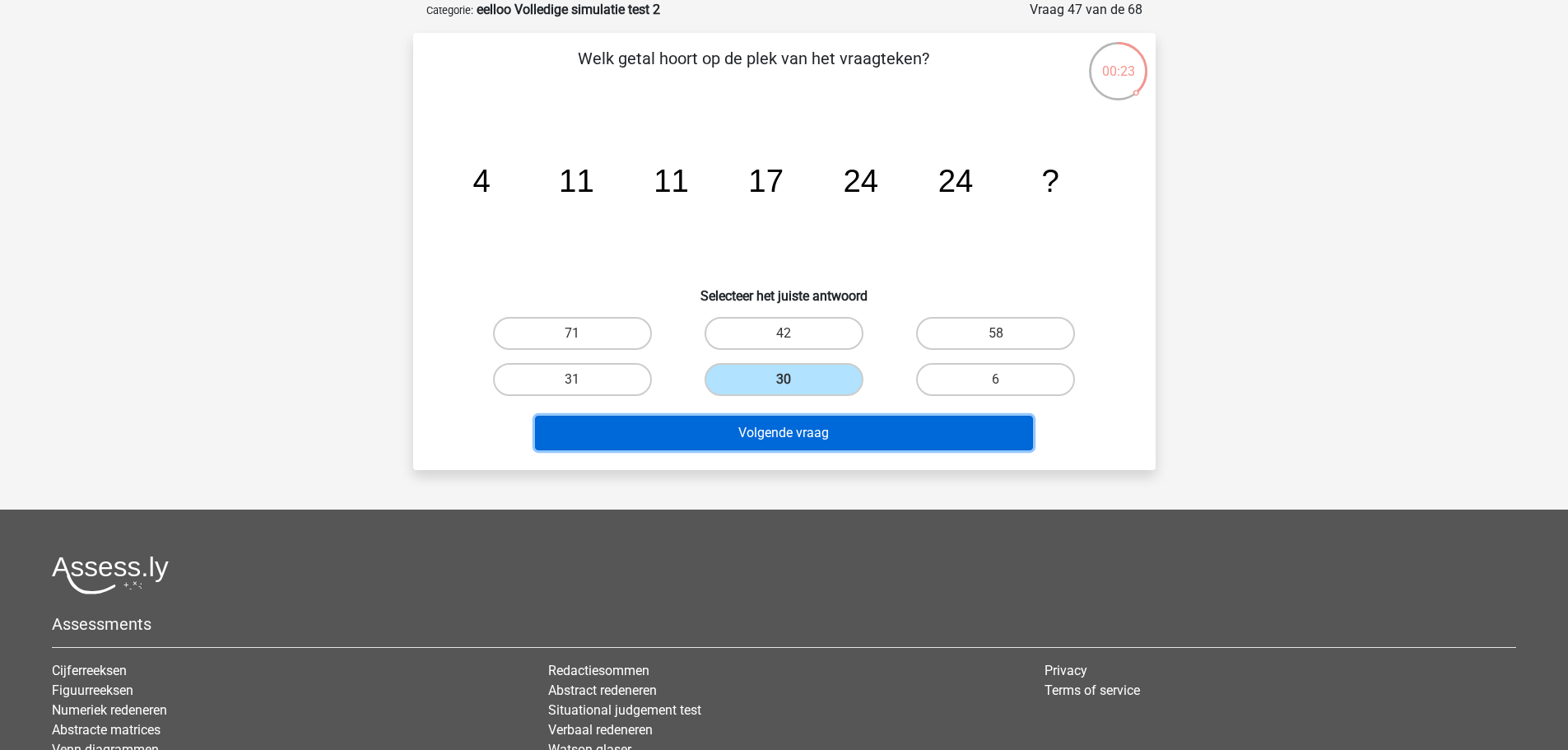
click at [925, 435] on button "Volgende vraag" at bounding box center [784, 433] width 498 height 35
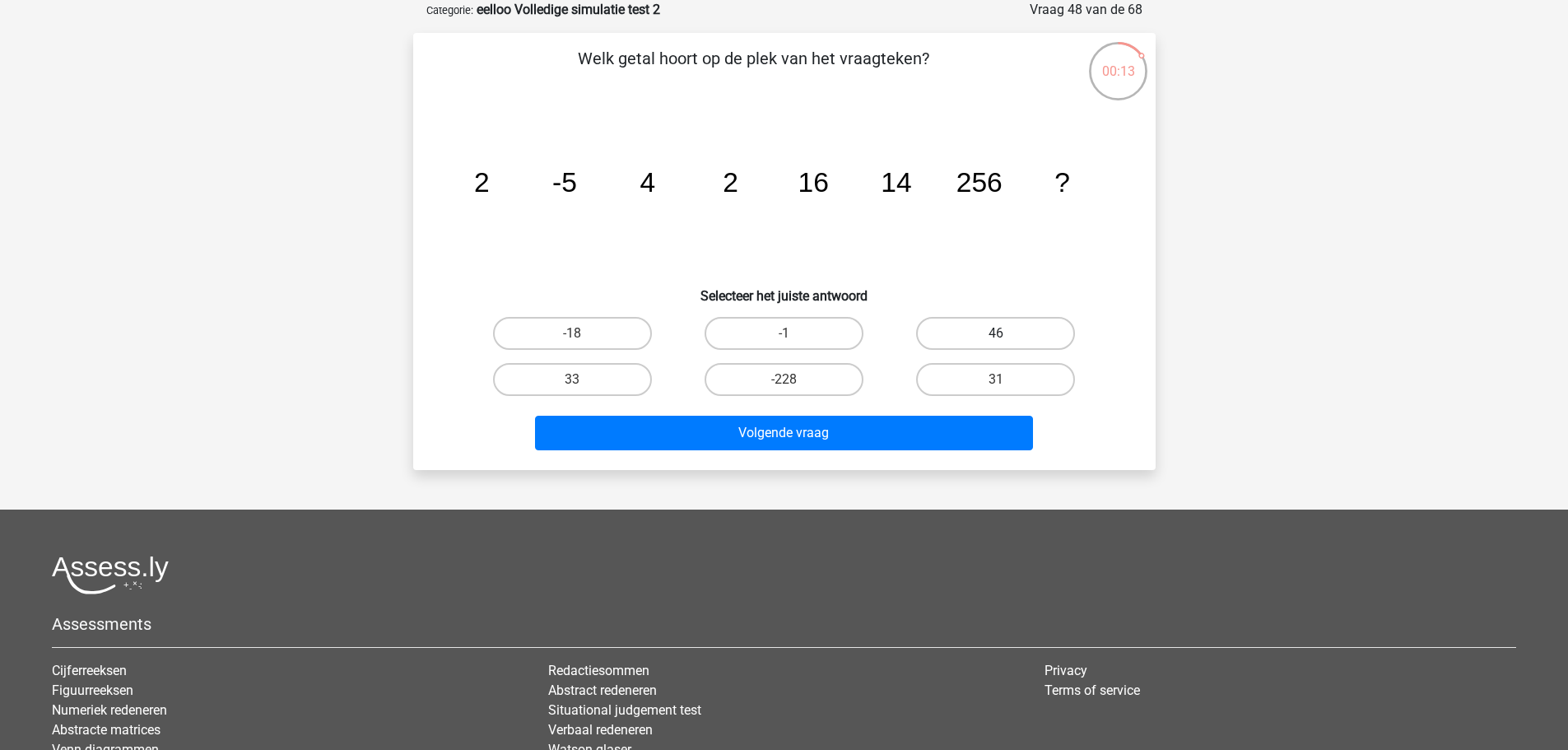
click at [999, 330] on label "46" at bounding box center [996, 333] width 159 height 33
click at [999, 333] on input "46" at bounding box center [1002, 338] width 11 height 11
radio input "true"
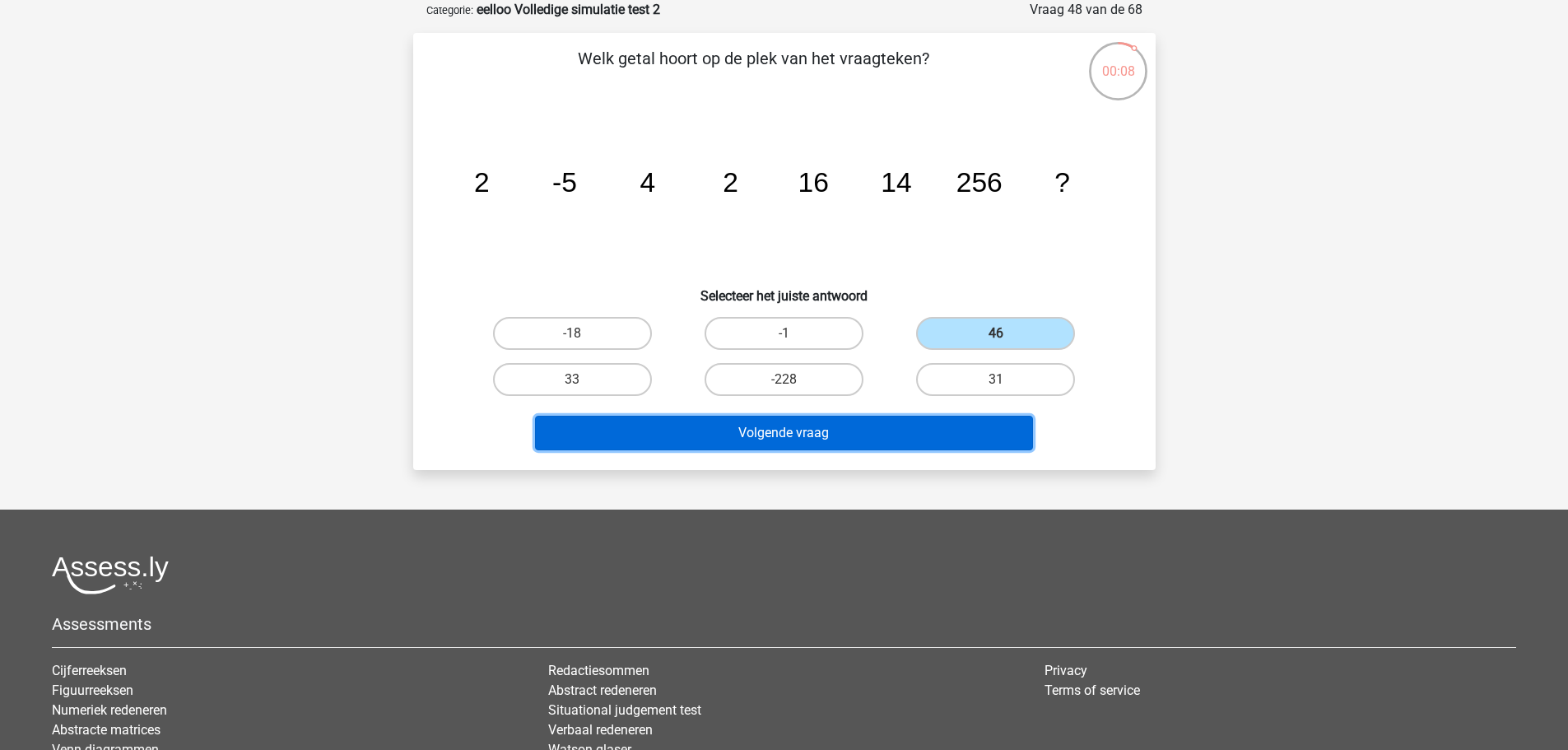
click at [892, 424] on button "Volgende vraag" at bounding box center [784, 433] width 498 height 35
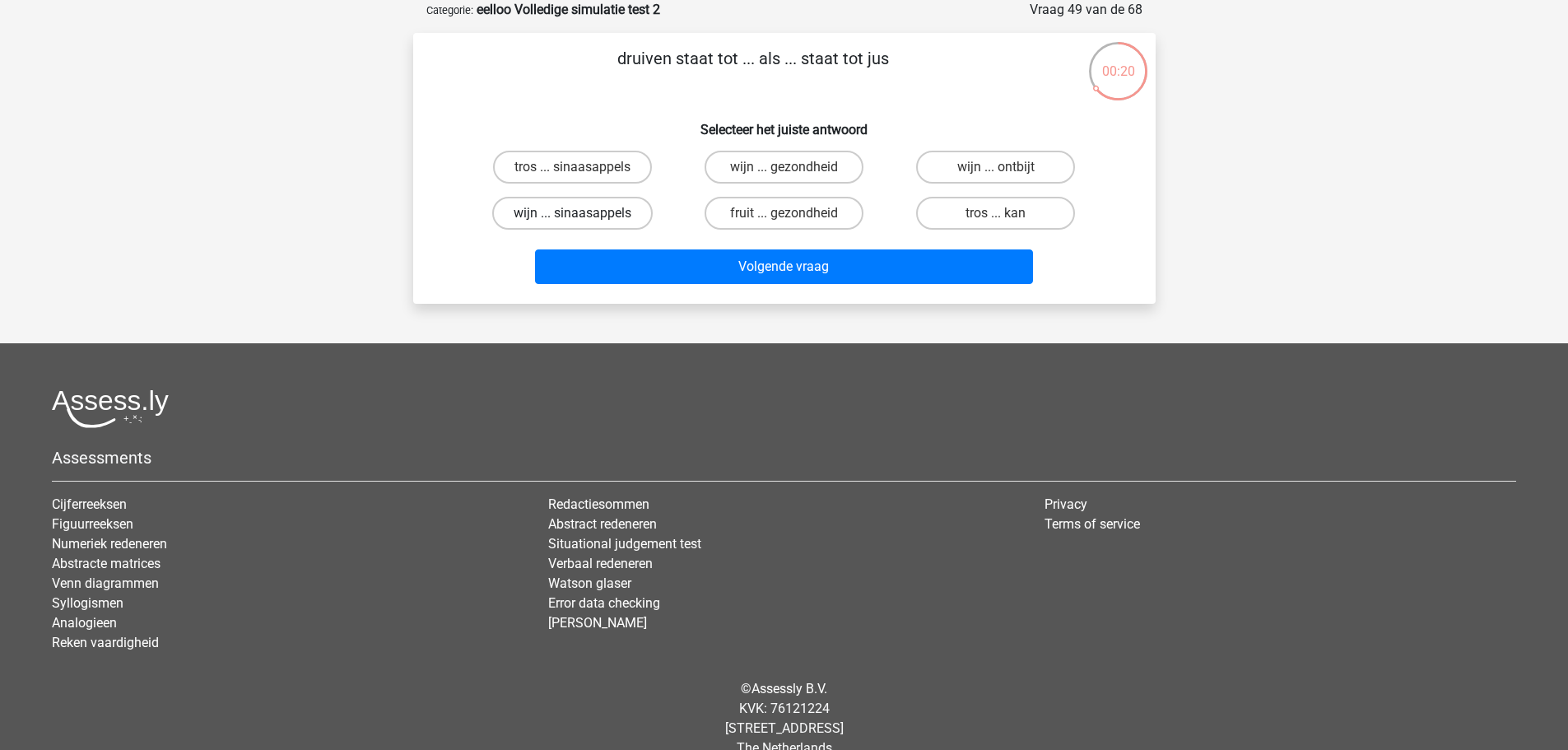
click at [605, 200] on label "wijn ... sinaasappels" at bounding box center [572, 213] width 160 height 33
click at [583, 213] on input "wijn ... sinaasappels" at bounding box center [577, 219] width 11 height 11
radio input "true"
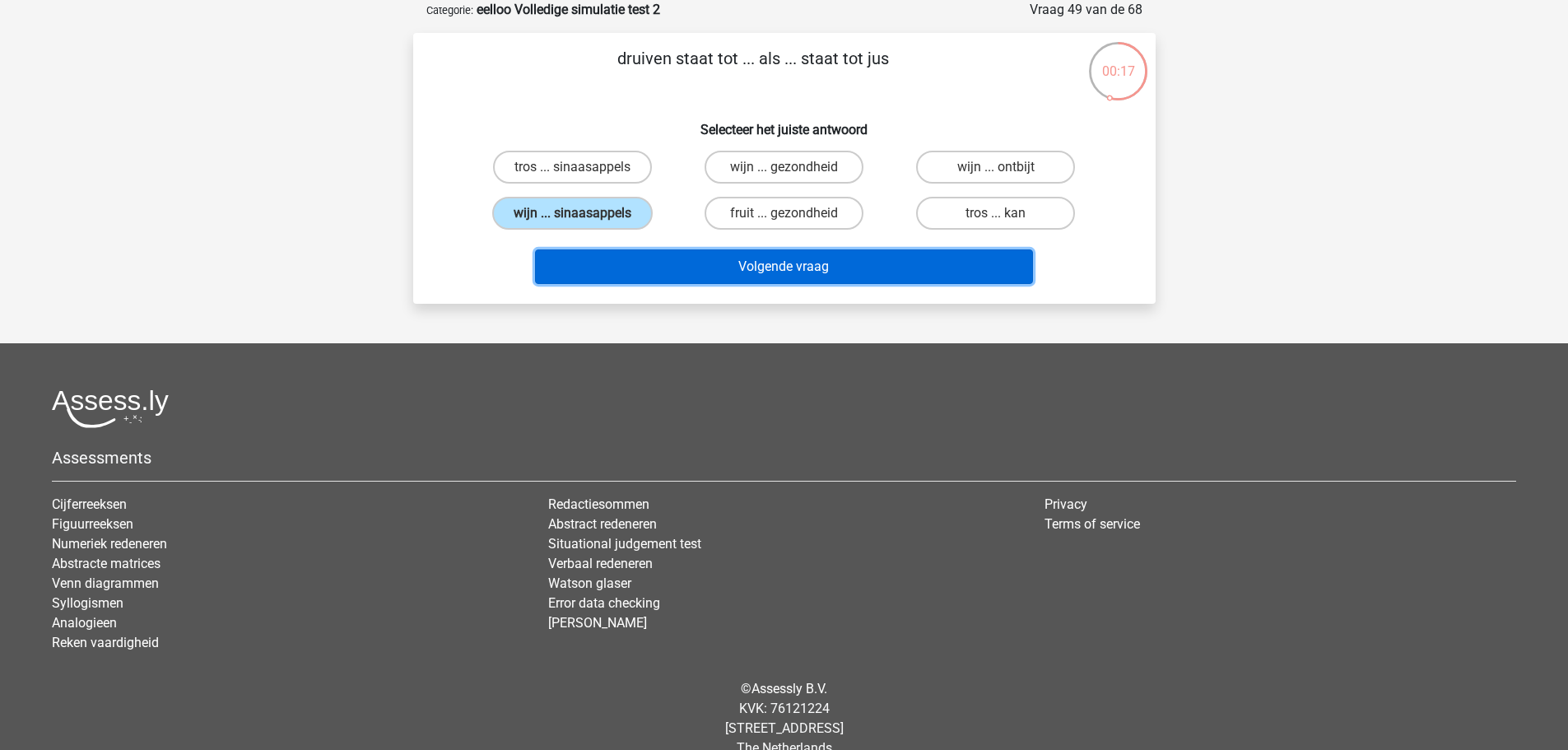
click at [653, 252] on button "Volgende vraag" at bounding box center [784, 267] width 498 height 35
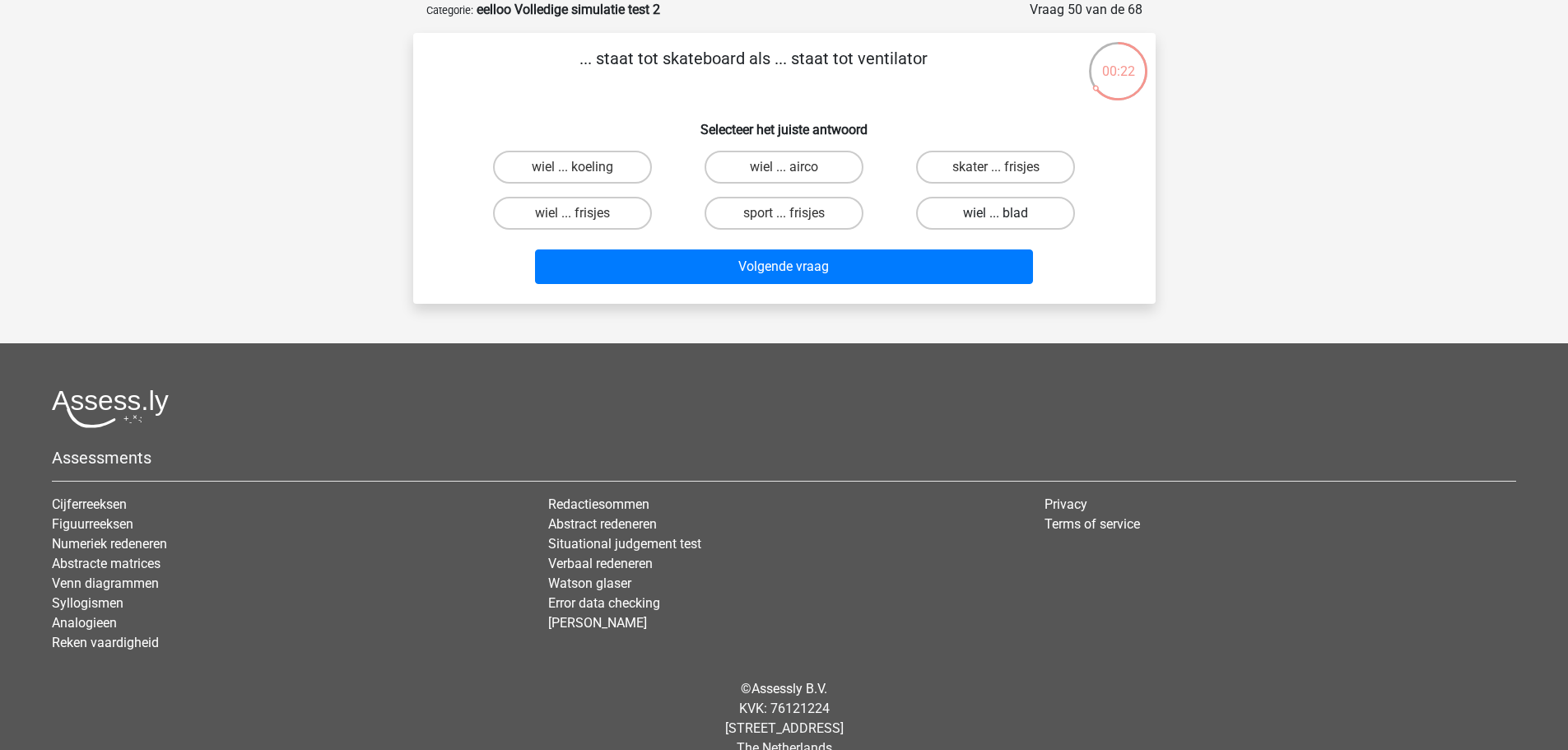
click at [1003, 212] on label "wiel ... blad" at bounding box center [996, 213] width 159 height 33
click at [1003, 213] on input "wiel ... blad" at bounding box center [1002, 219] width 11 height 11
radio input "true"
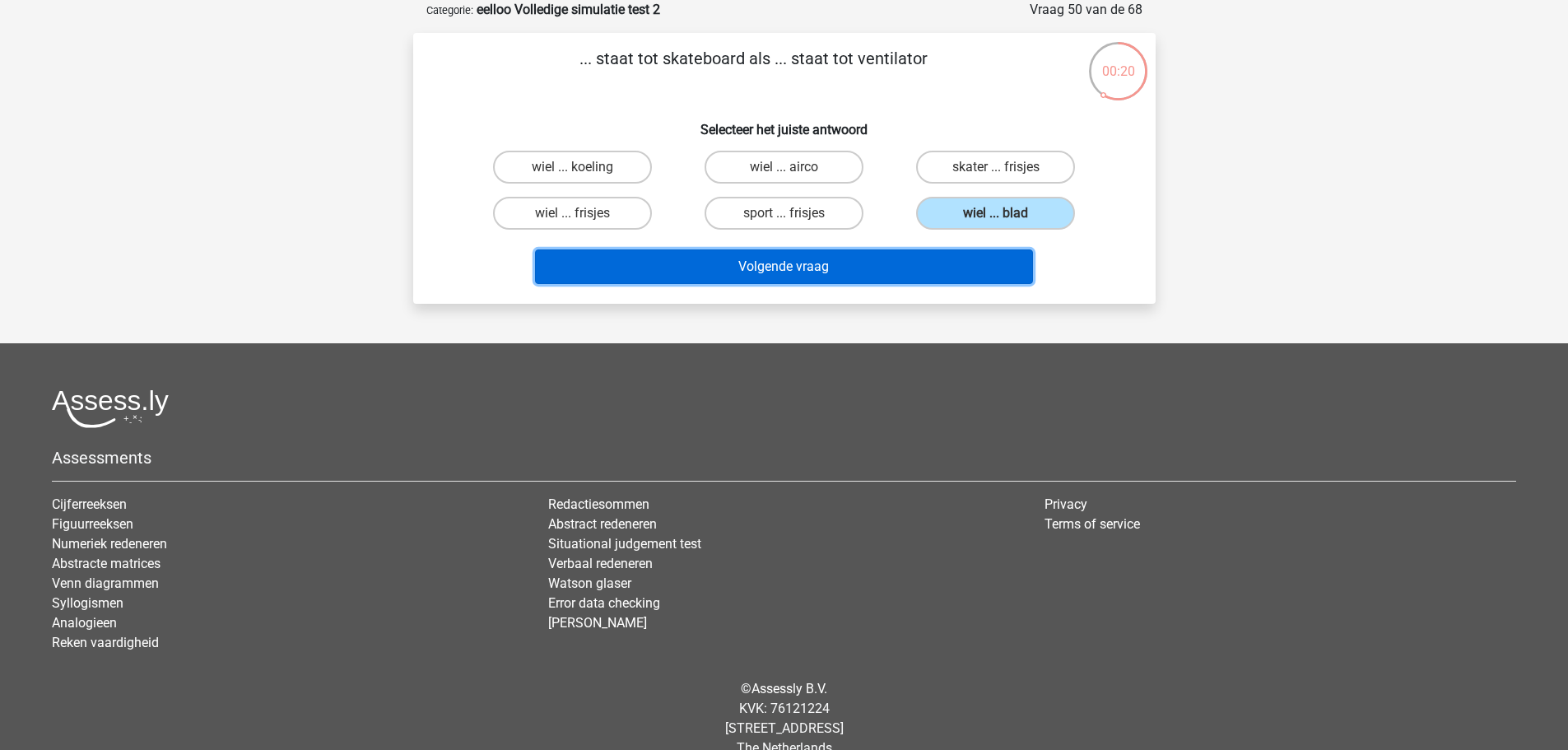
click at [942, 274] on button "Volgende vraag" at bounding box center [784, 267] width 498 height 35
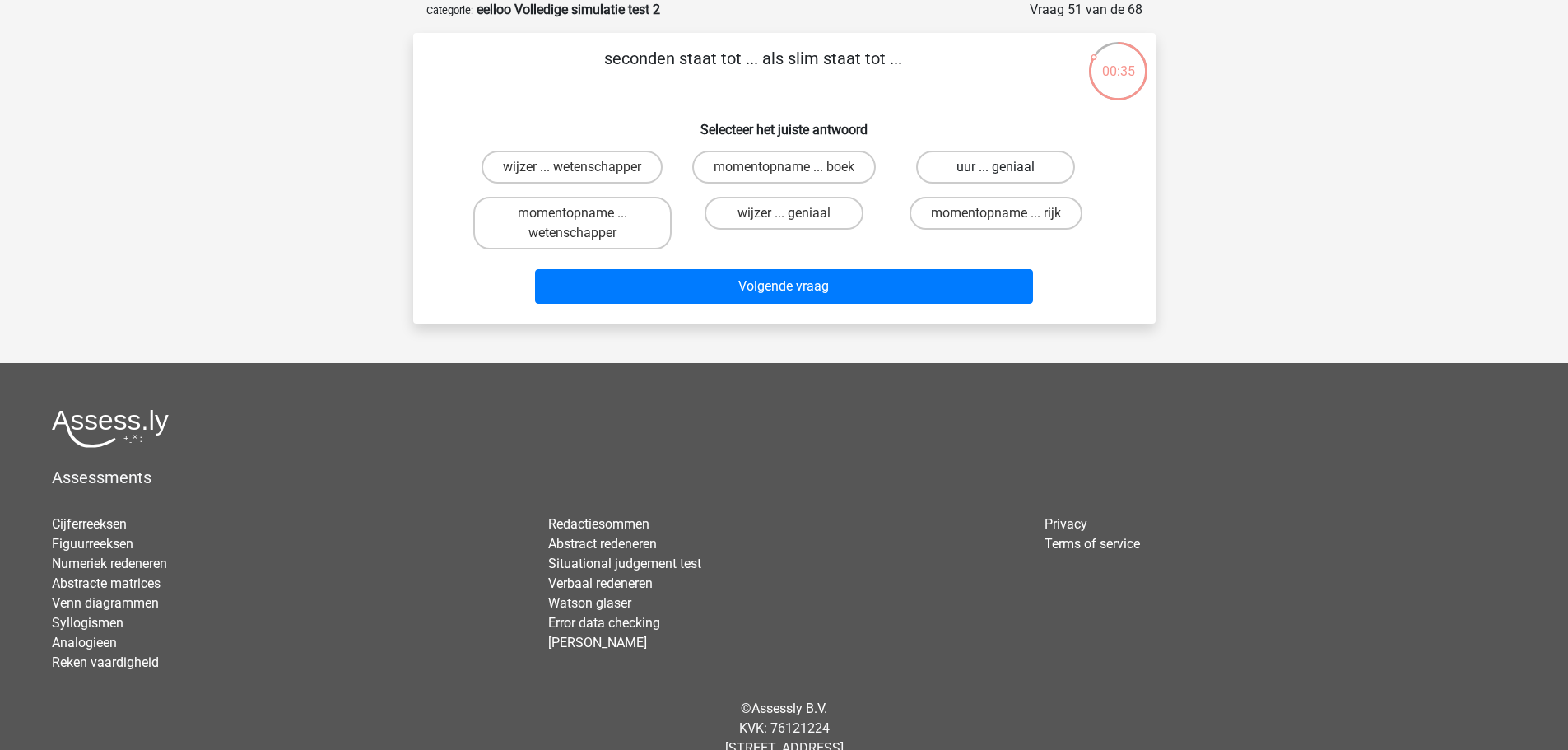
click at [1031, 173] on label "uur ... geniaal" at bounding box center [996, 167] width 159 height 33
click at [1007, 173] on input "uur ... geniaal" at bounding box center [1002, 173] width 11 height 11
radio input "true"
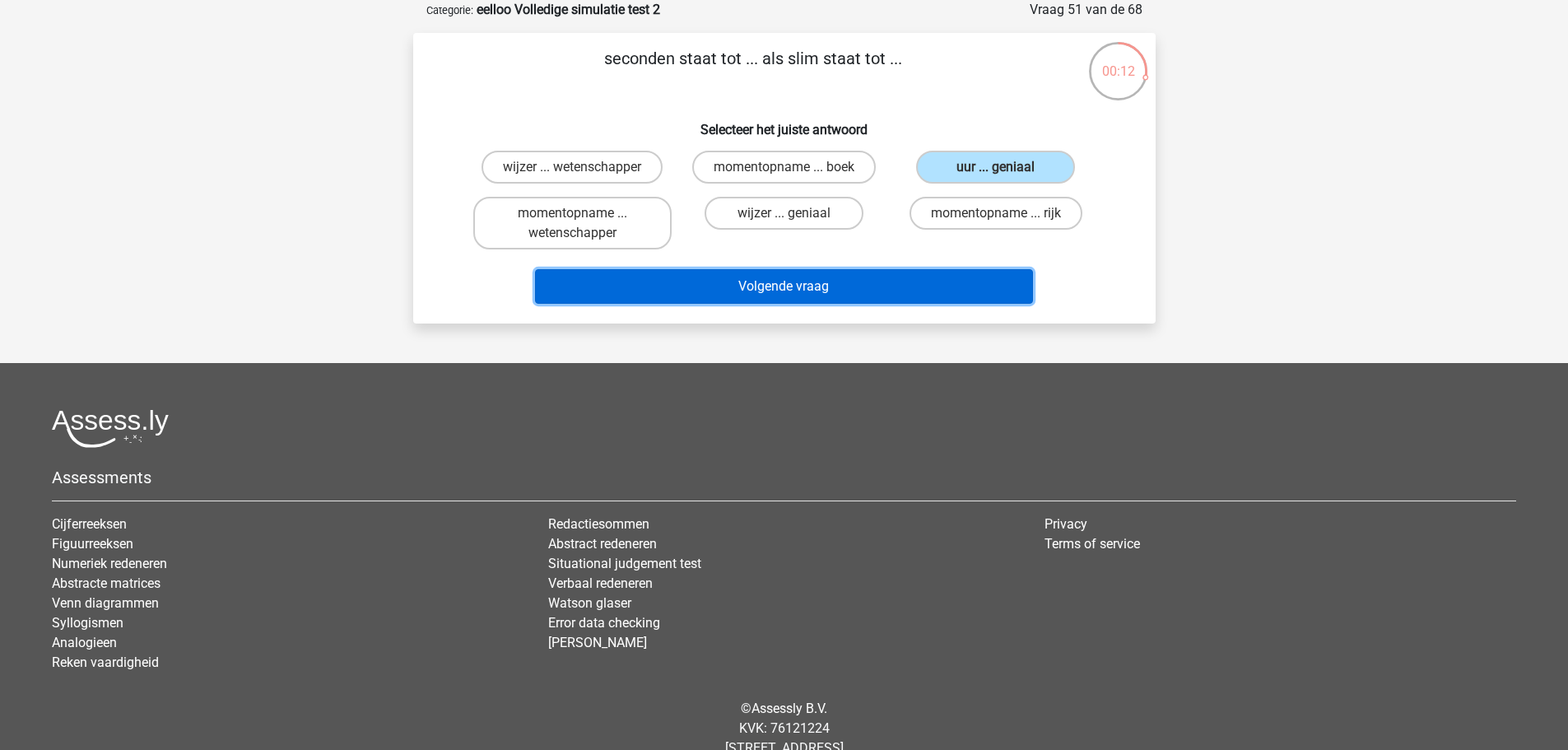
click at [898, 281] on button "Volgende vraag" at bounding box center [784, 286] width 498 height 35
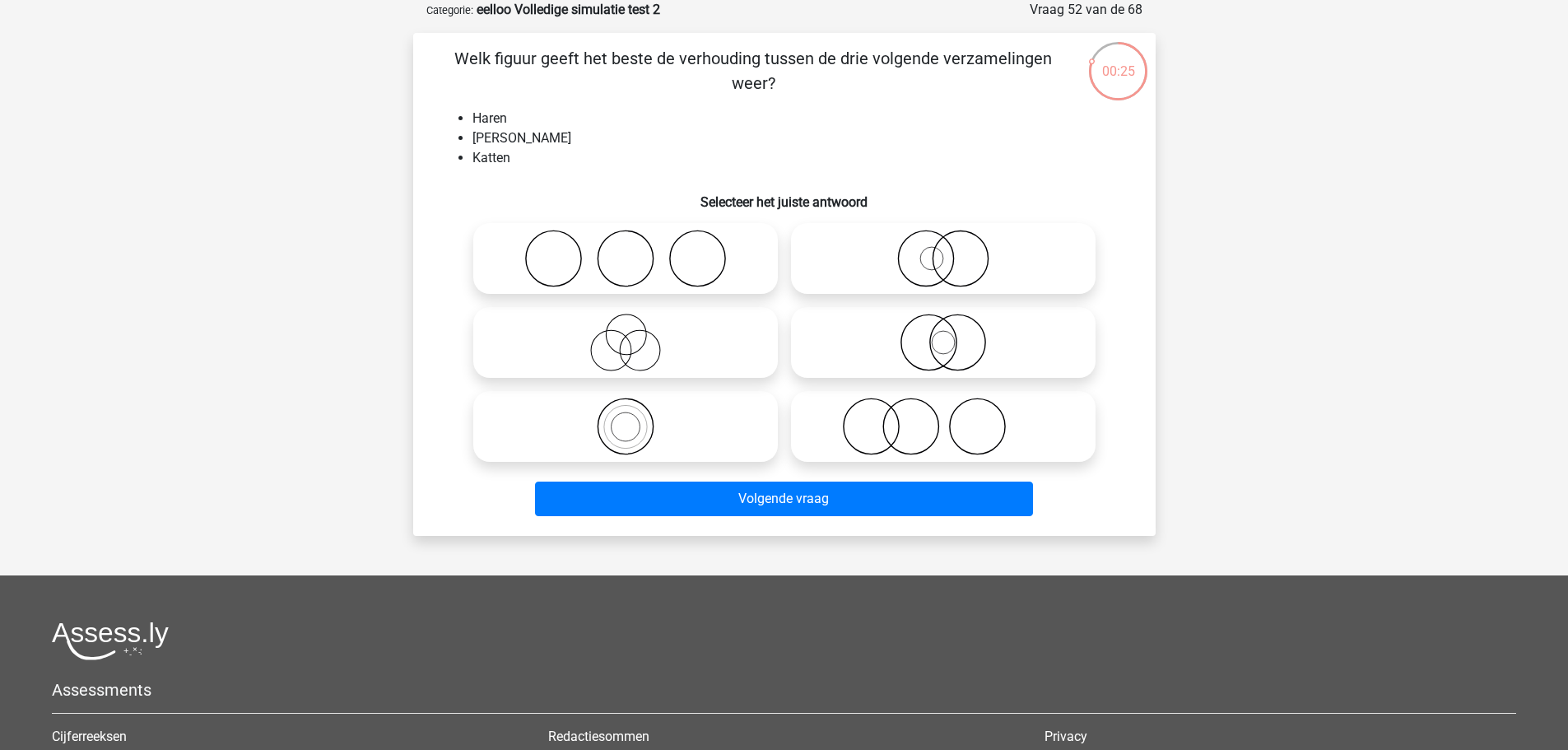
click at [983, 422] on icon at bounding box center [943, 426] width 292 height 58
click at [954, 418] on input "radio" at bounding box center [949, 412] width 11 height 11
radio input "true"
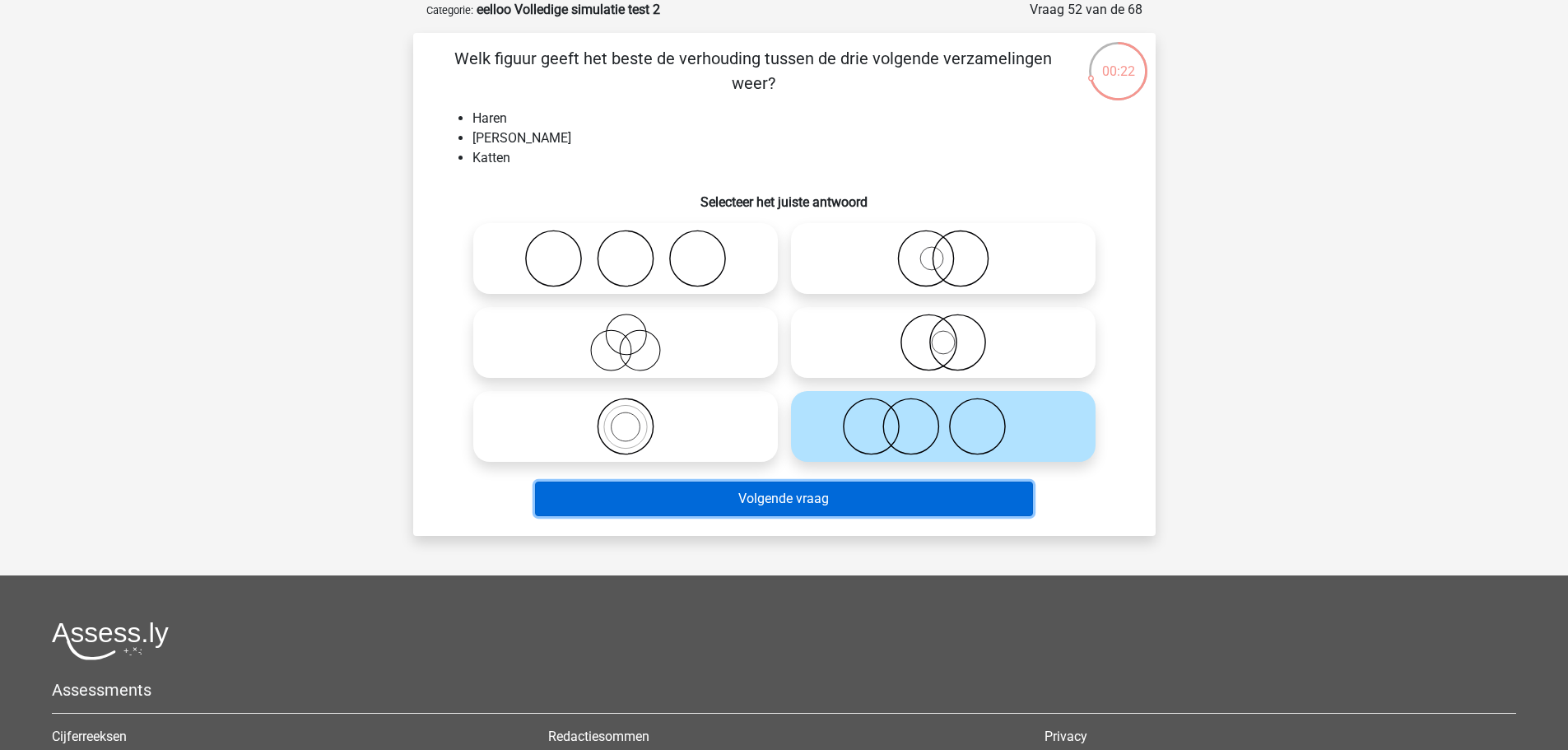
click at [989, 509] on button "Volgende vraag" at bounding box center [784, 498] width 498 height 35
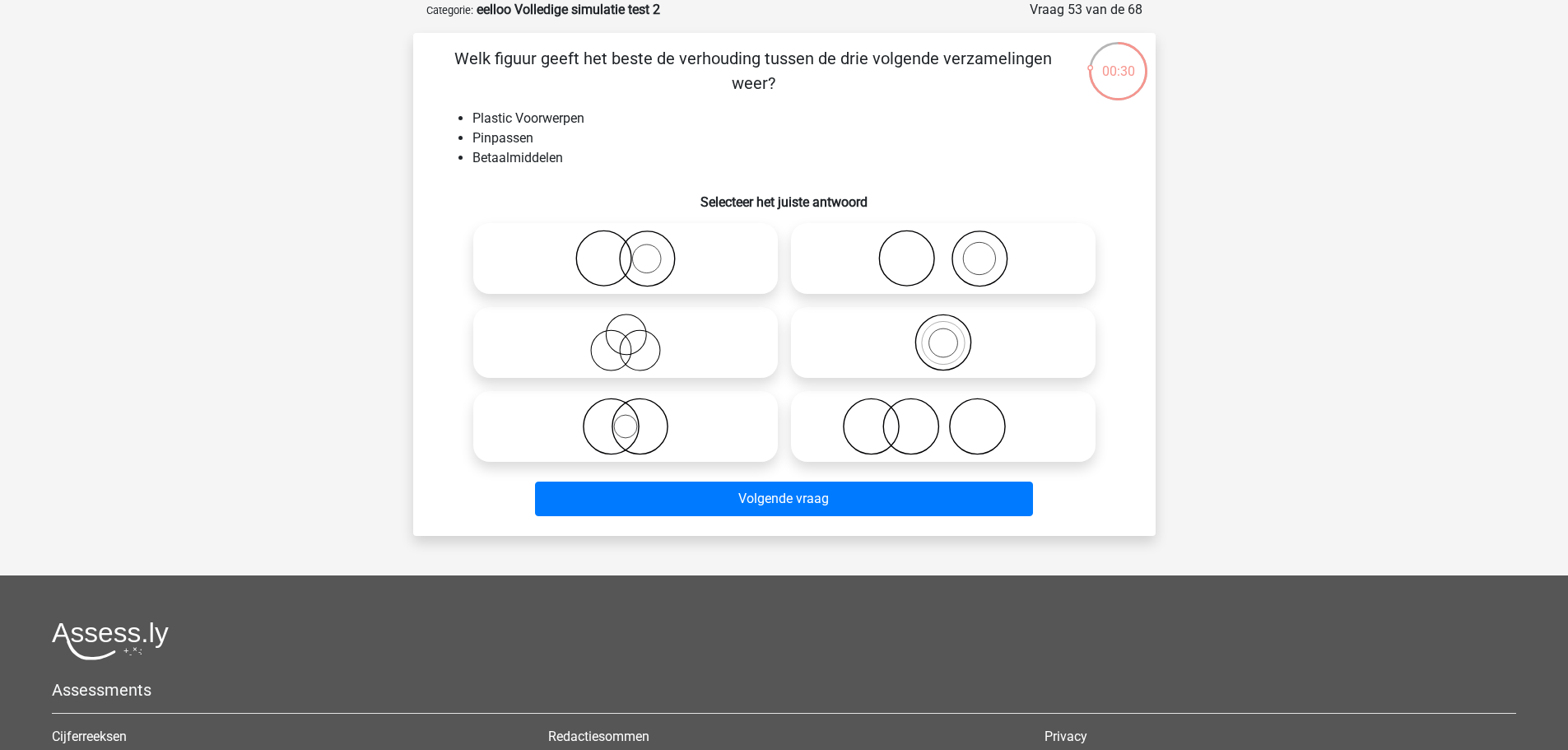
click at [693, 273] on icon at bounding box center [626, 258] width 292 height 58
click at [637, 251] on input "radio" at bounding box center [631, 245] width 11 height 11
radio input "true"
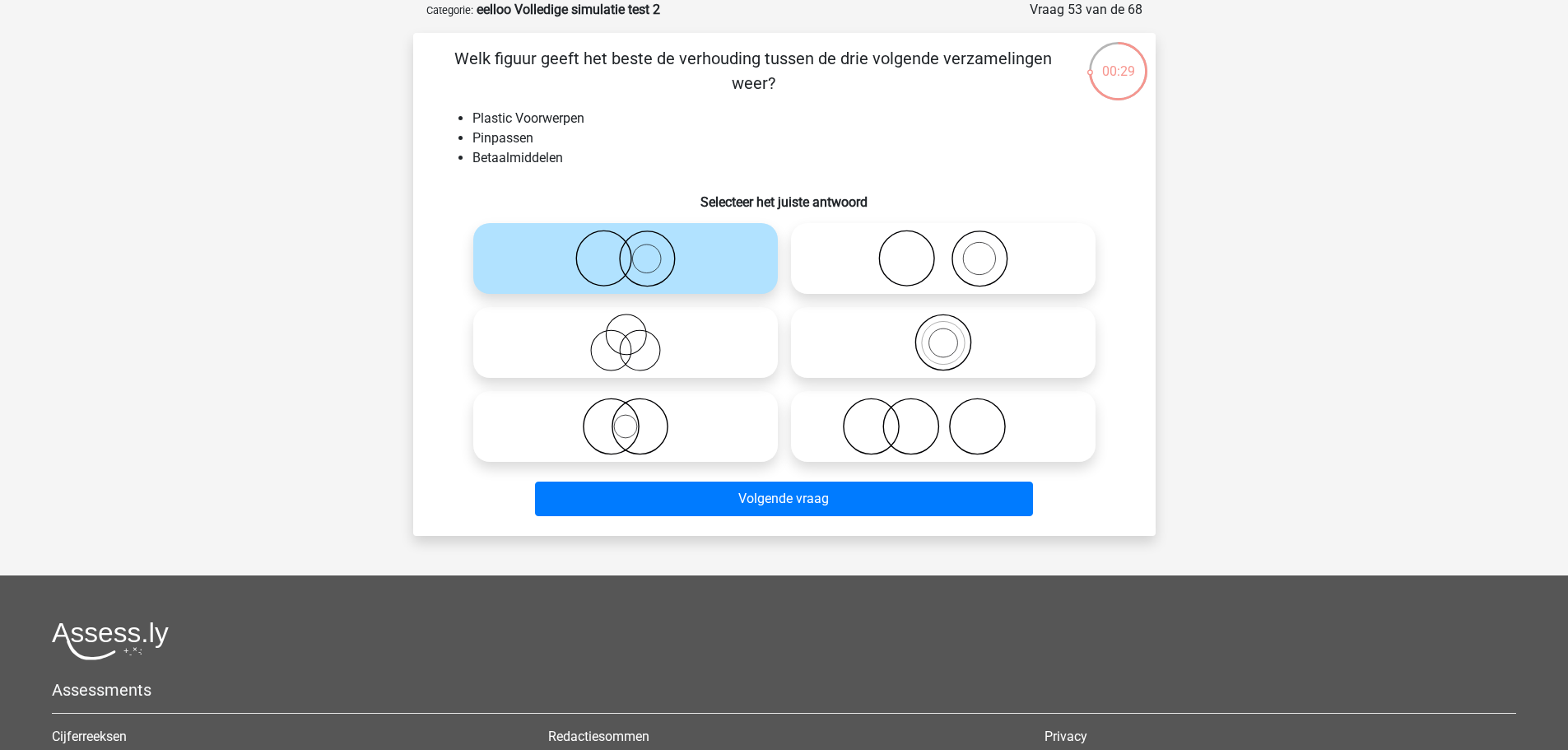
click at [696, 432] on icon at bounding box center [626, 426] width 292 height 58
click at [637, 418] on input "radio" at bounding box center [631, 412] width 11 height 11
radio input "true"
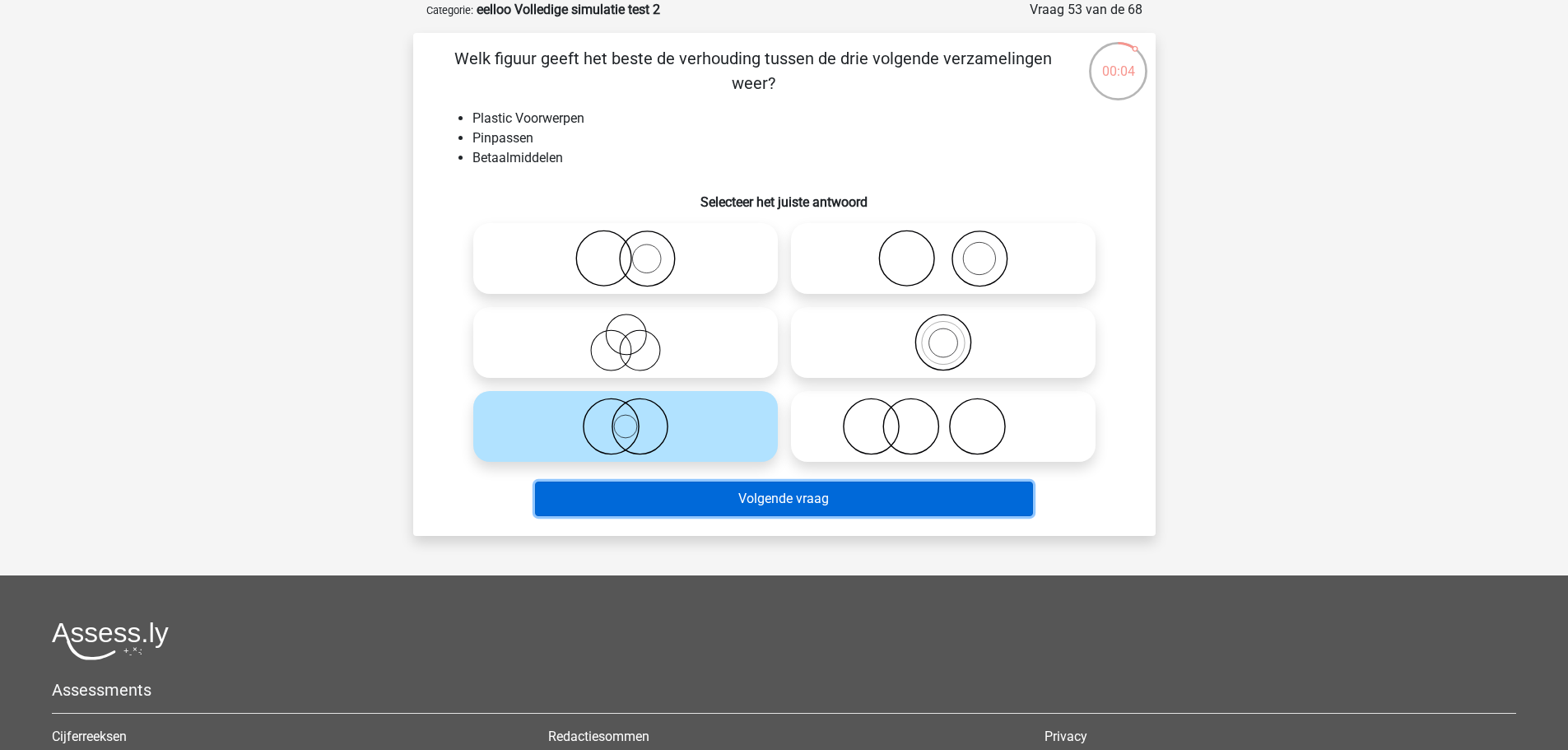
click at [828, 494] on button "Volgende vraag" at bounding box center [784, 498] width 498 height 35
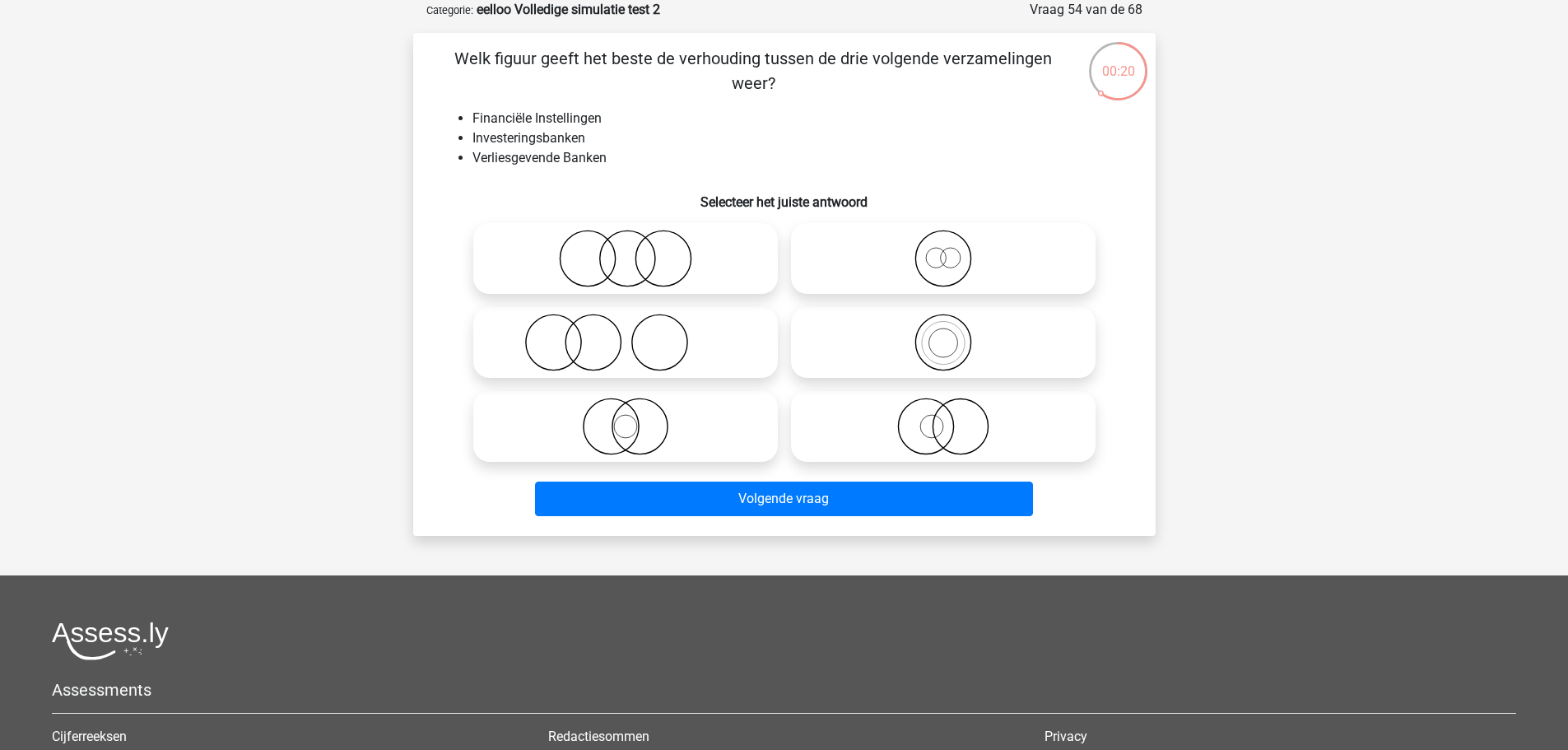
click at [690, 439] on icon at bounding box center [626, 426] width 292 height 58
click at [637, 418] on input "radio" at bounding box center [631, 412] width 11 height 11
radio input "true"
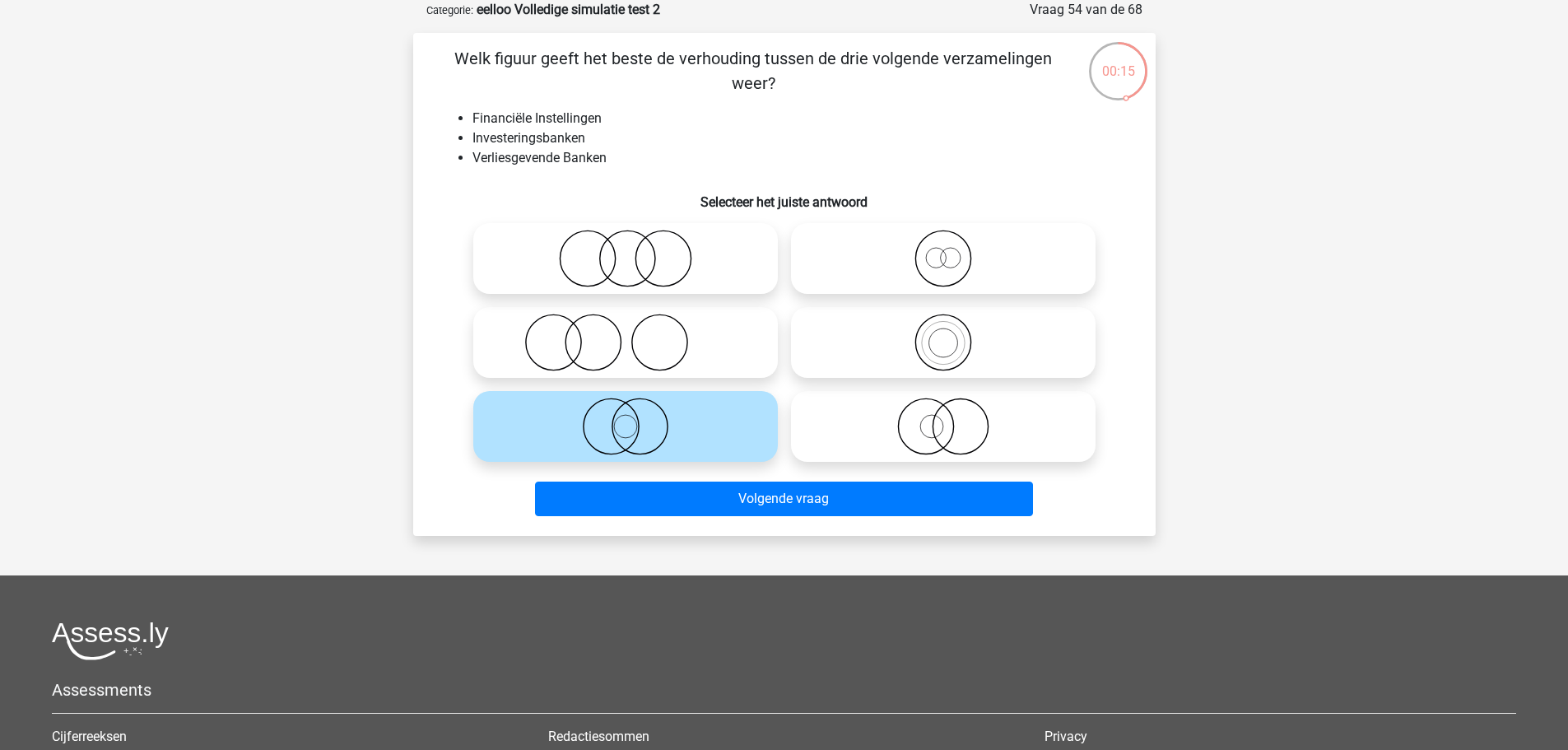
click at [972, 268] on icon at bounding box center [943, 258] width 292 height 58
click at [954, 251] on input "radio" at bounding box center [949, 245] width 11 height 11
radio input "true"
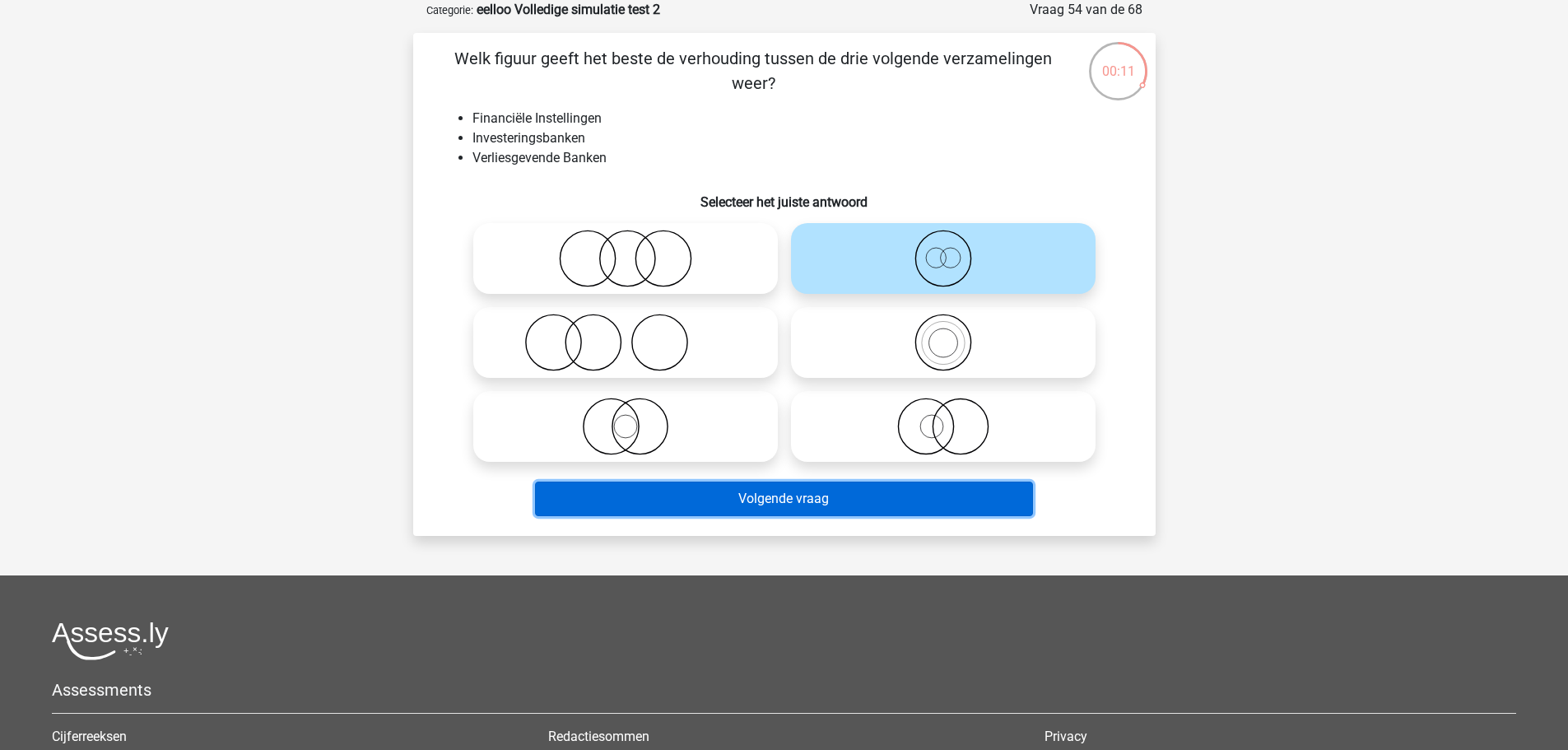
click at [918, 503] on button "Volgende vraag" at bounding box center [784, 498] width 498 height 35
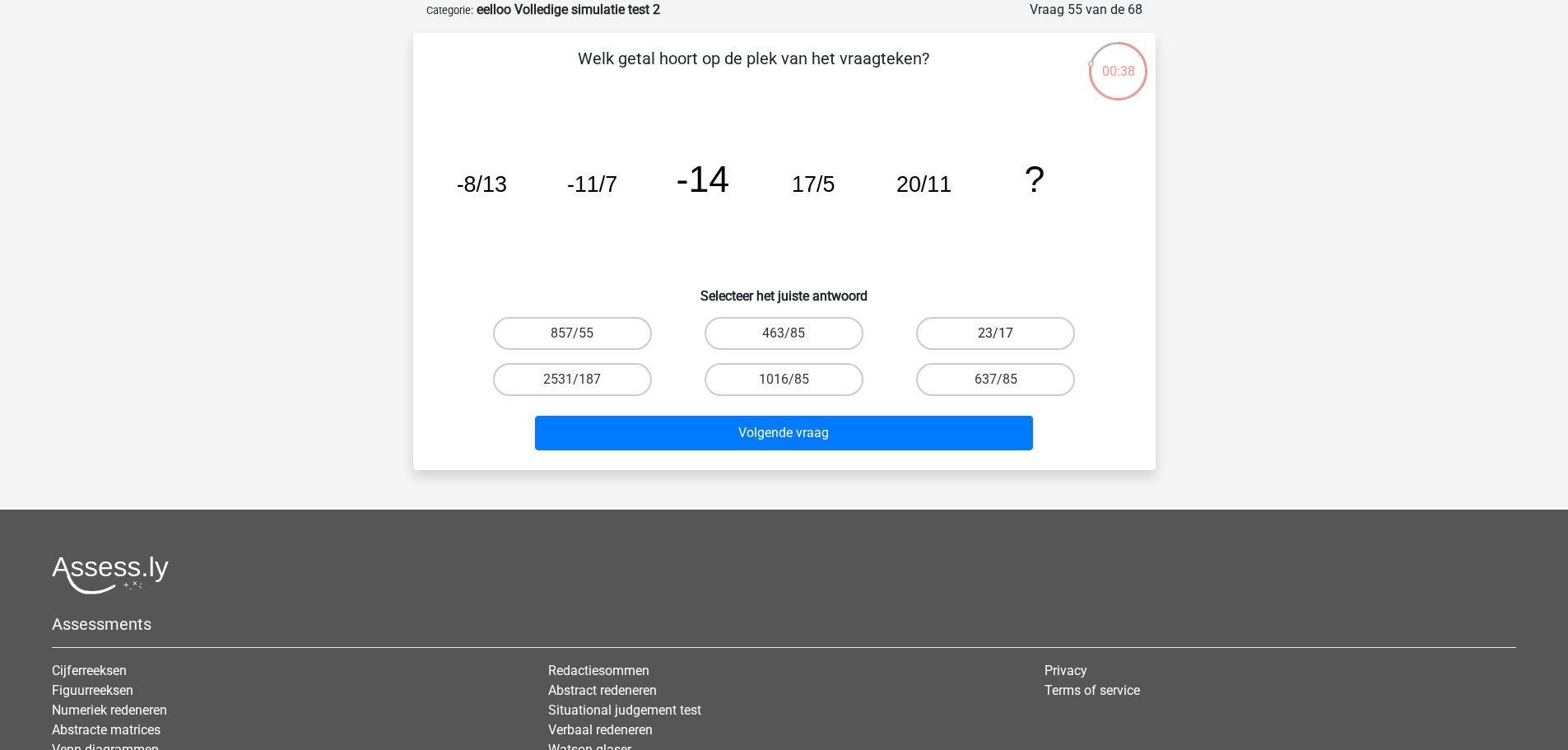
click at [984, 338] on label "23/17" at bounding box center [996, 333] width 159 height 33
click at [996, 338] on input "23/17" at bounding box center [1002, 338] width 11 height 11
radio input "true"
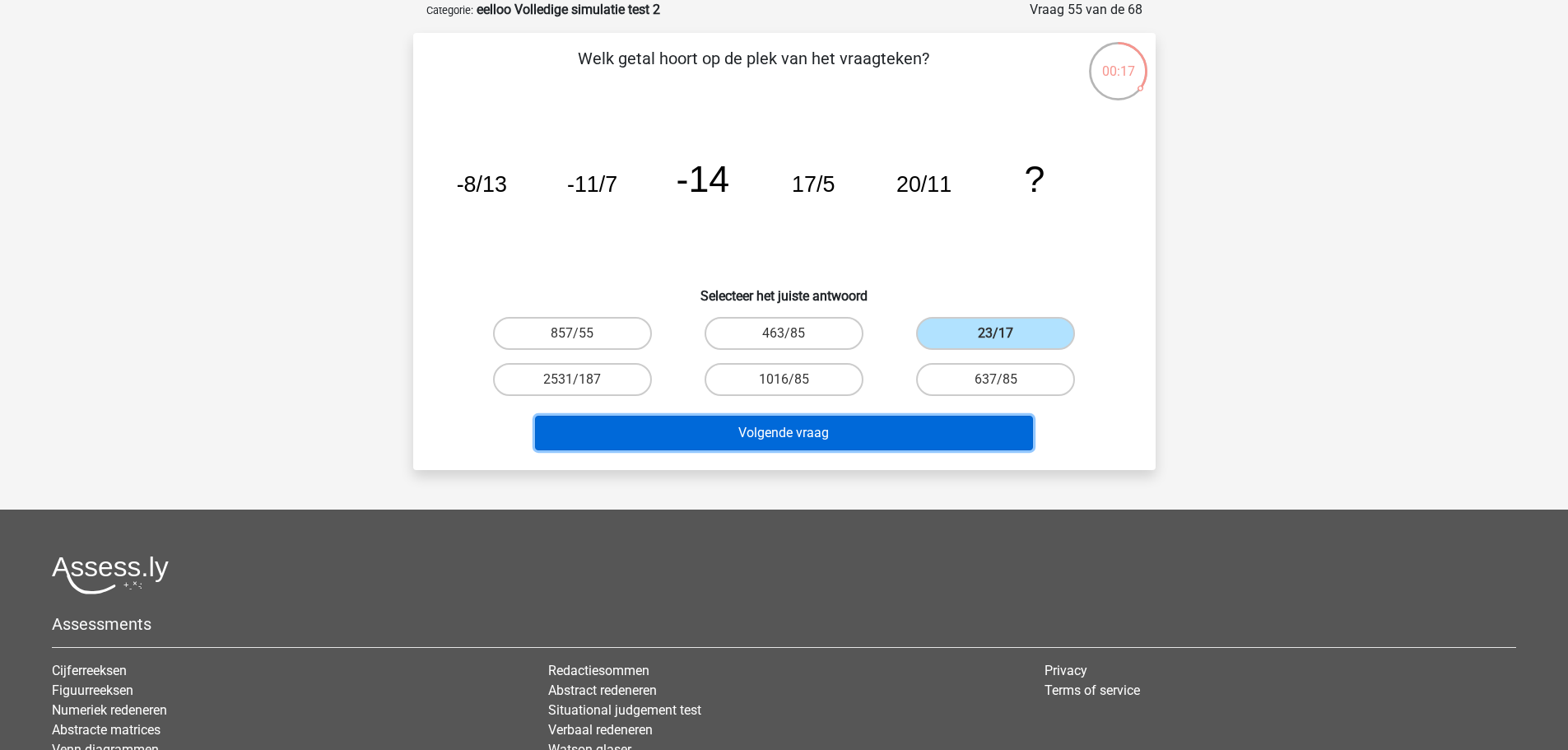
click at [963, 423] on button "Volgende vraag" at bounding box center [784, 433] width 498 height 35
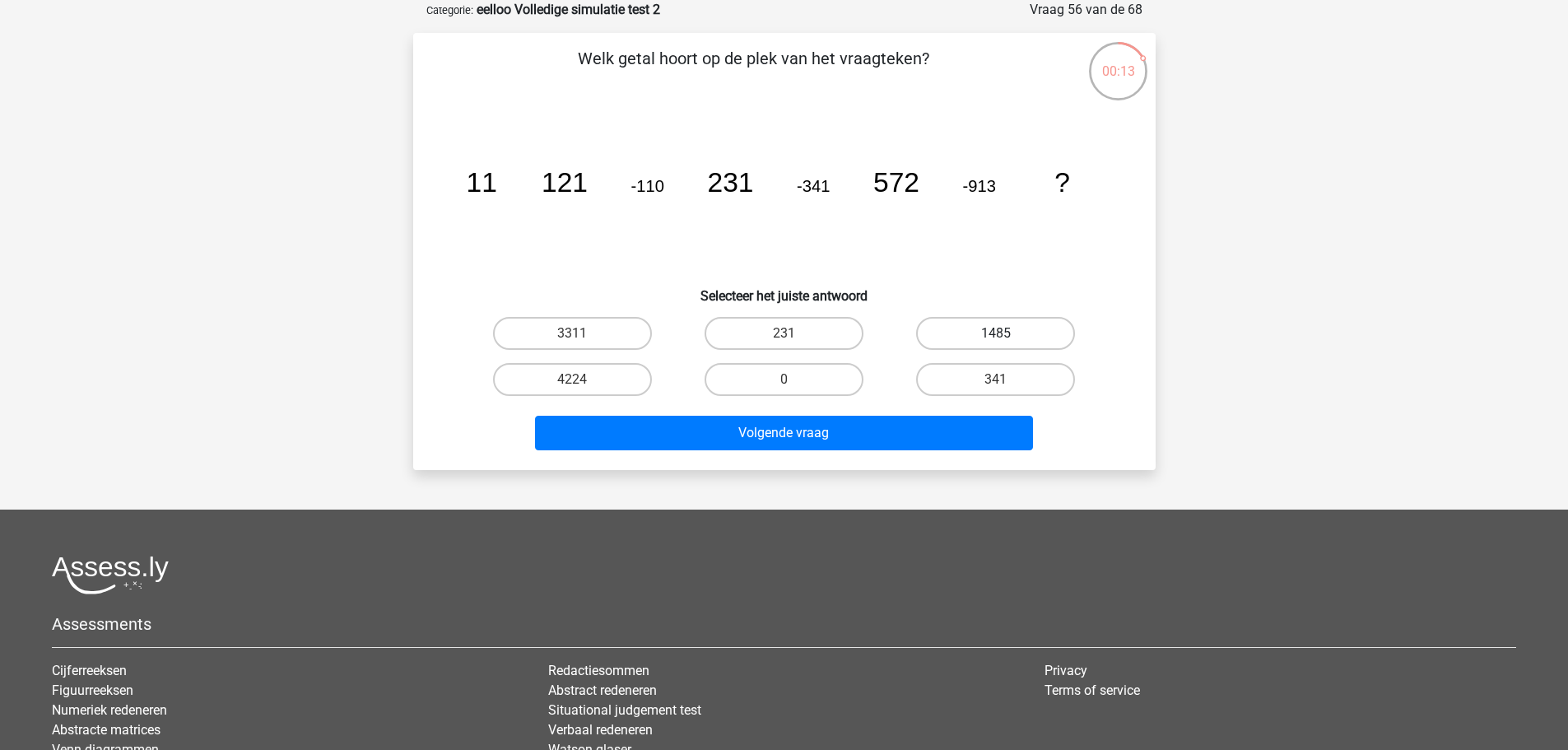
click at [1009, 329] on label "1485" at bounding box center [996, 333] width 159 height 33
click at [1007, 333] on input "1485" at bounding box center [1002, 338] width 11 height 11
radio input "true"
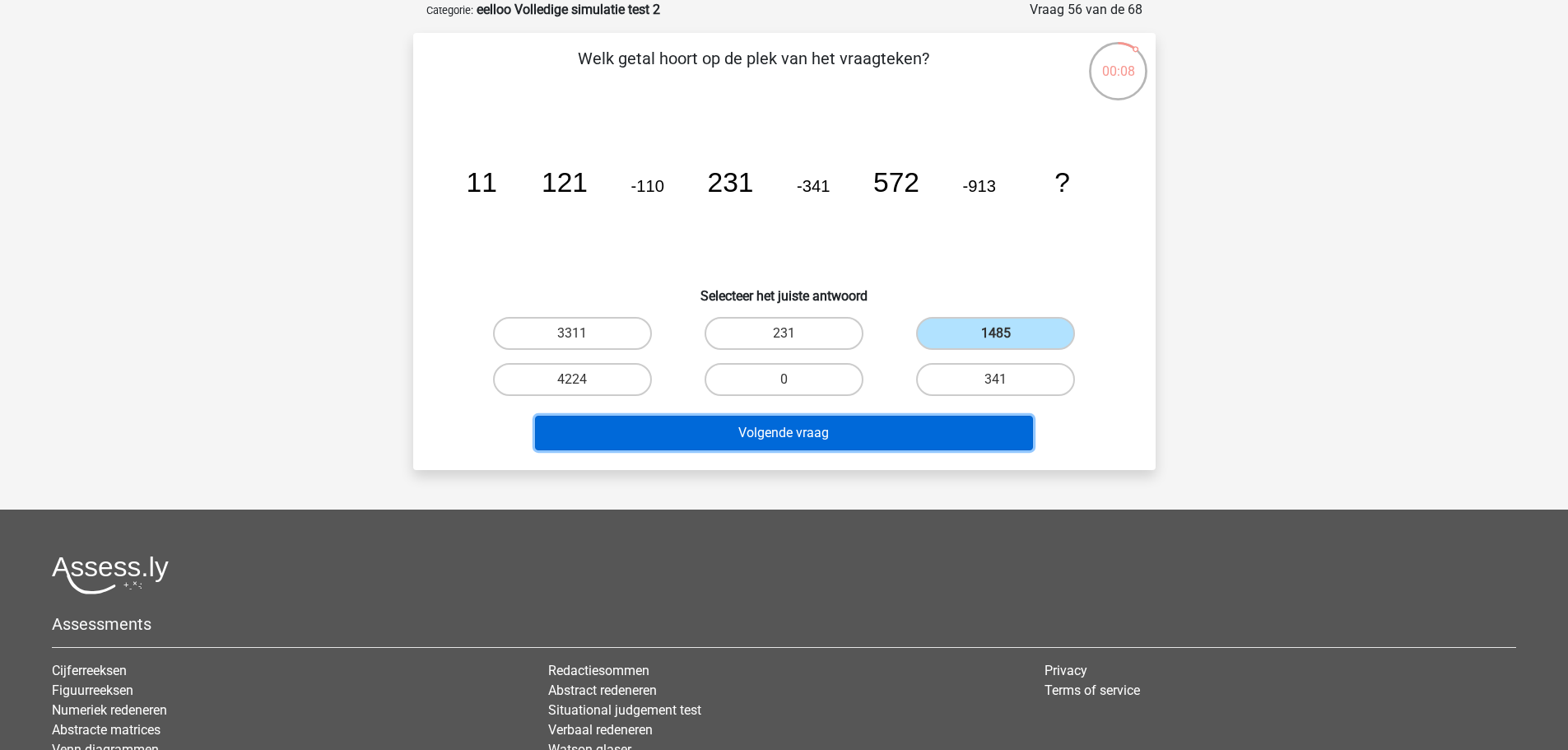
click at [870, 439] on button "Volgende vraag" at bounding box center [784, 433] width 498 height 35
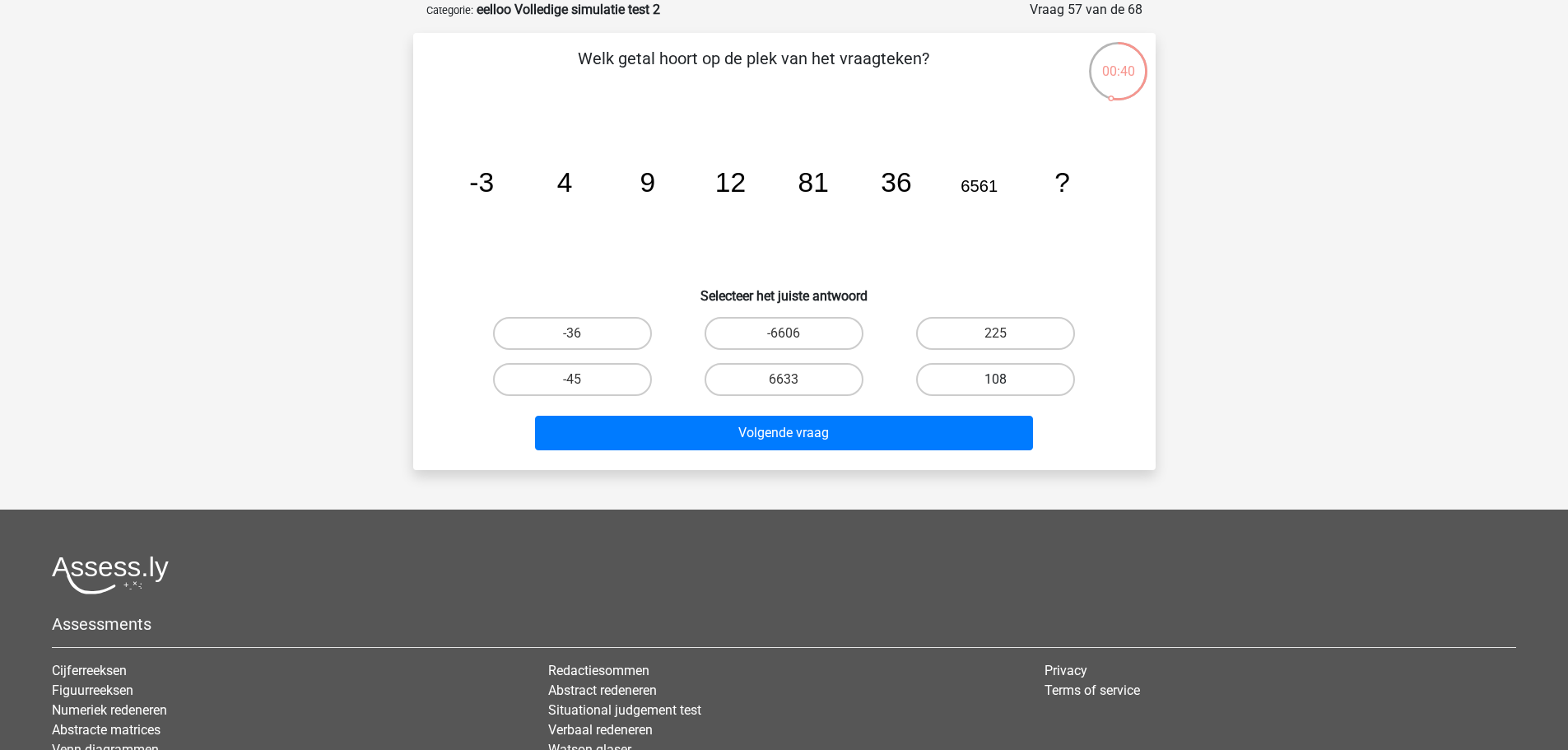
click at [985, 373] on label "108" at bounding box center [996, 380] width 159 height 33
click at [996, 380] on input "108" at bounding box center [1002, 385] width 11 height 11
radio input "true"
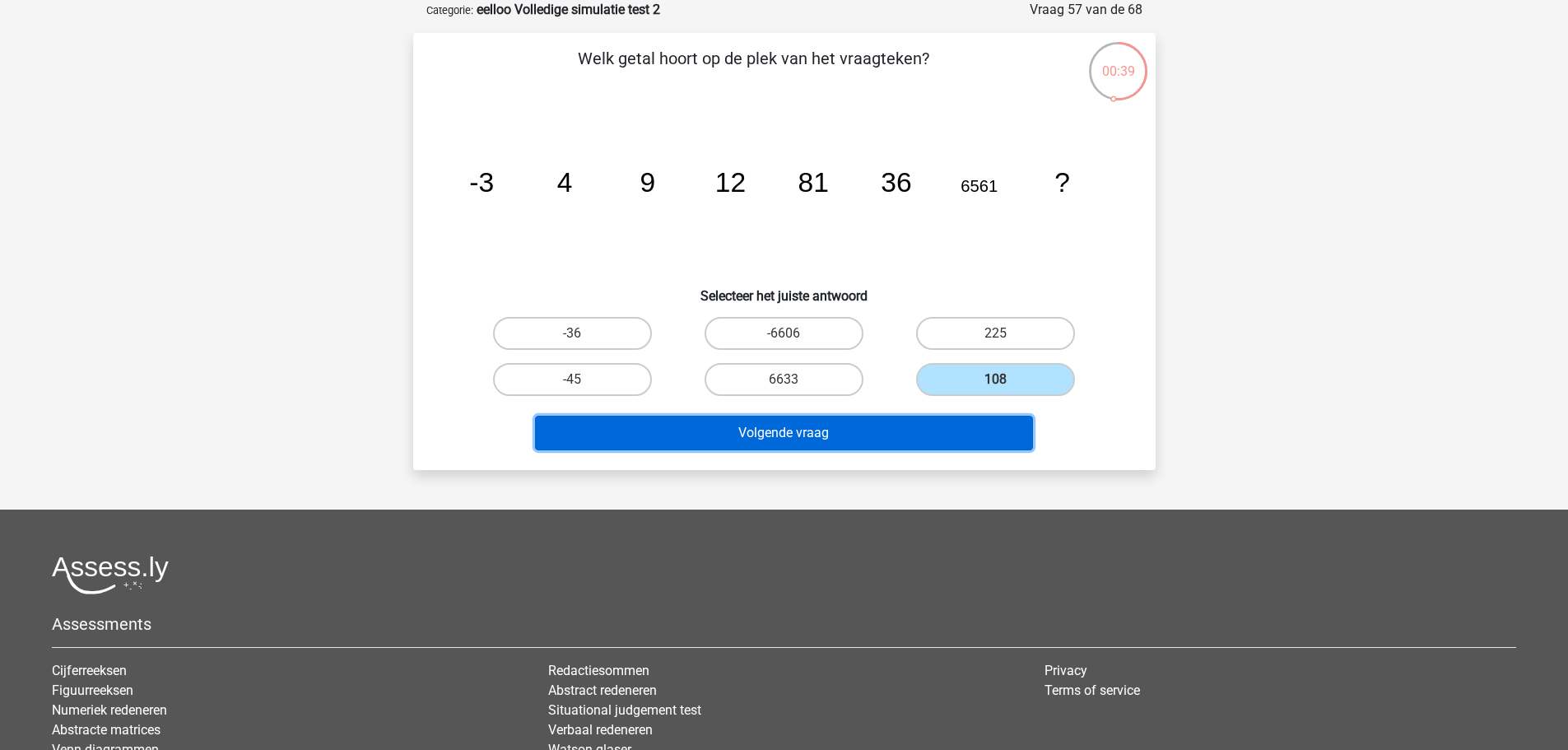
click at [982, 431] on button "Volgende vraag" at bounding box center [784, 433] width 498 height 35
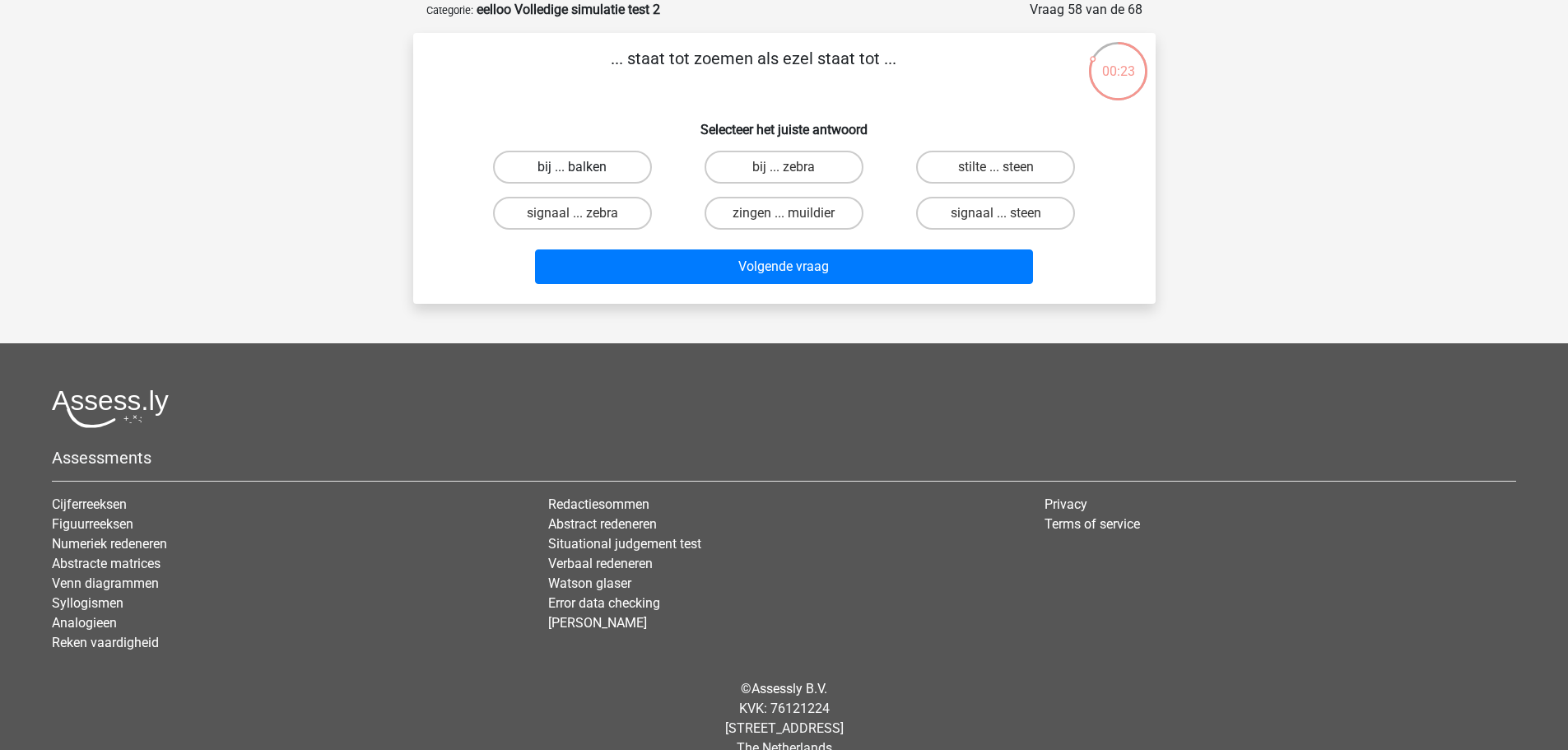
click at [616, 158] on label "bij ... balken" at bounding box center [573, 167] width 159 height 33
click at [583, 167] on input "bij ... balken" at bounding box center [577, 173] width 11 height 11
radio input "true"
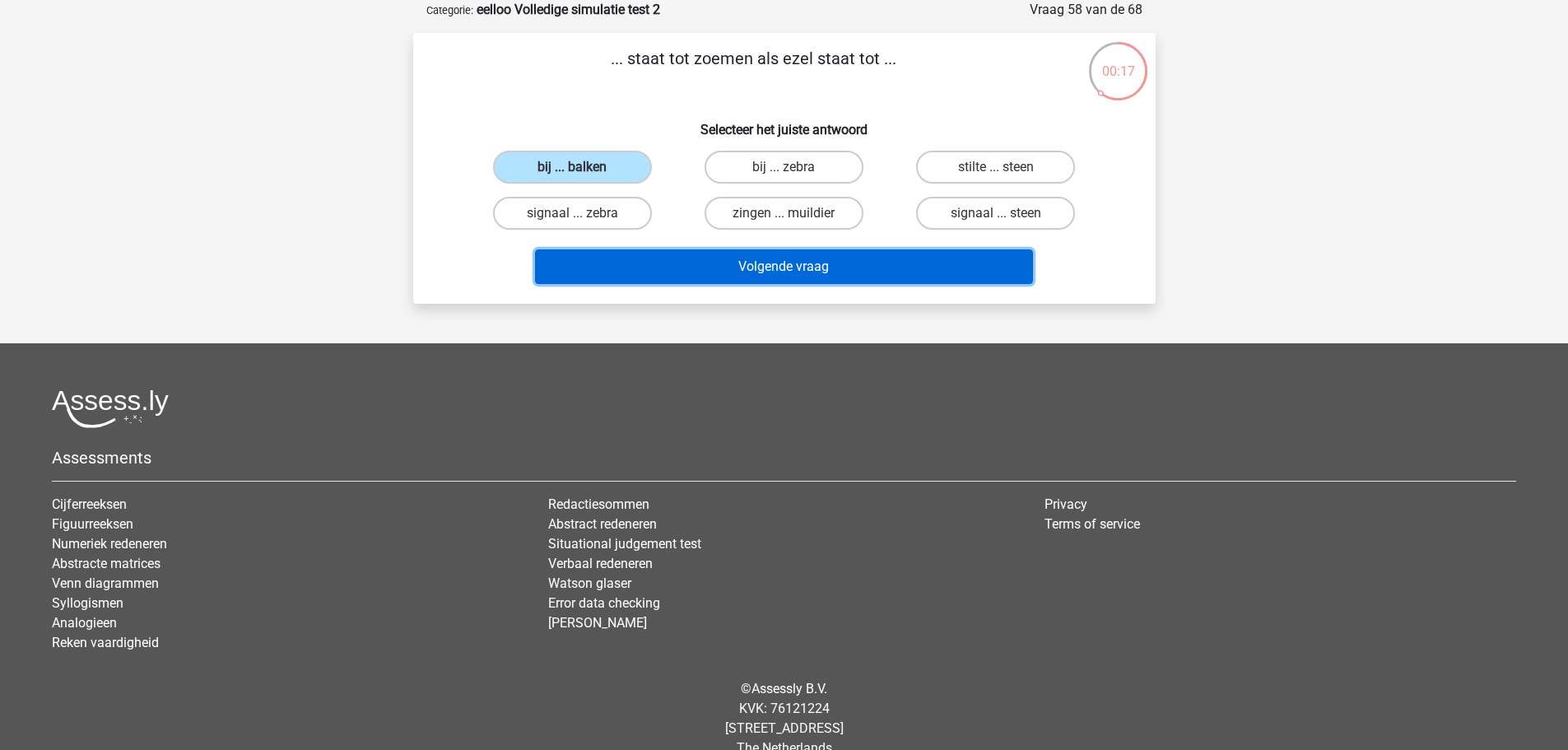
click at [742, 264] on button "Volgende vraag" at bounding box center [784, 267] width 498 height 35
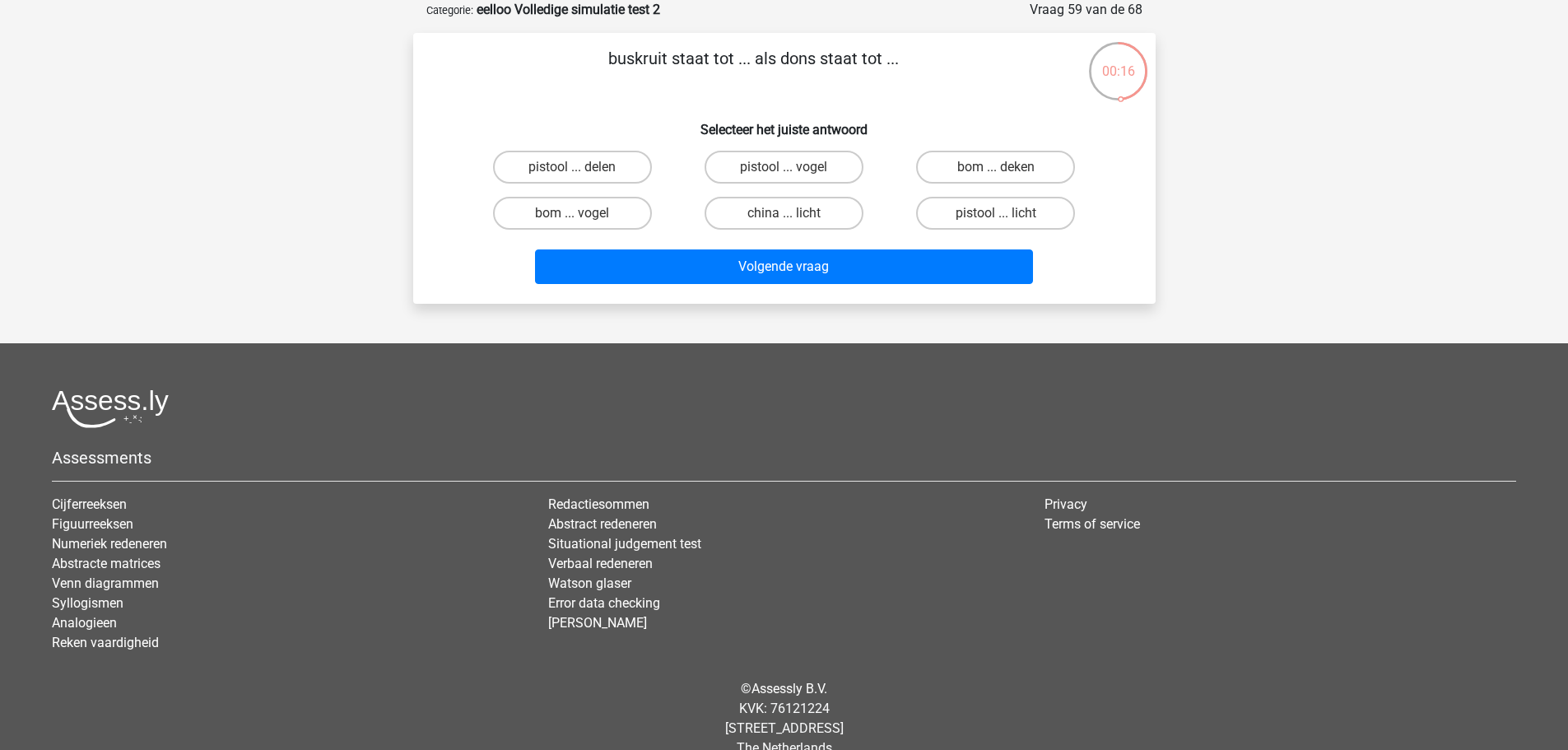
click at [578, 220] on input "bom ... vogel" at bounding box center [577, 219] width 11 height 11
radio input "true"
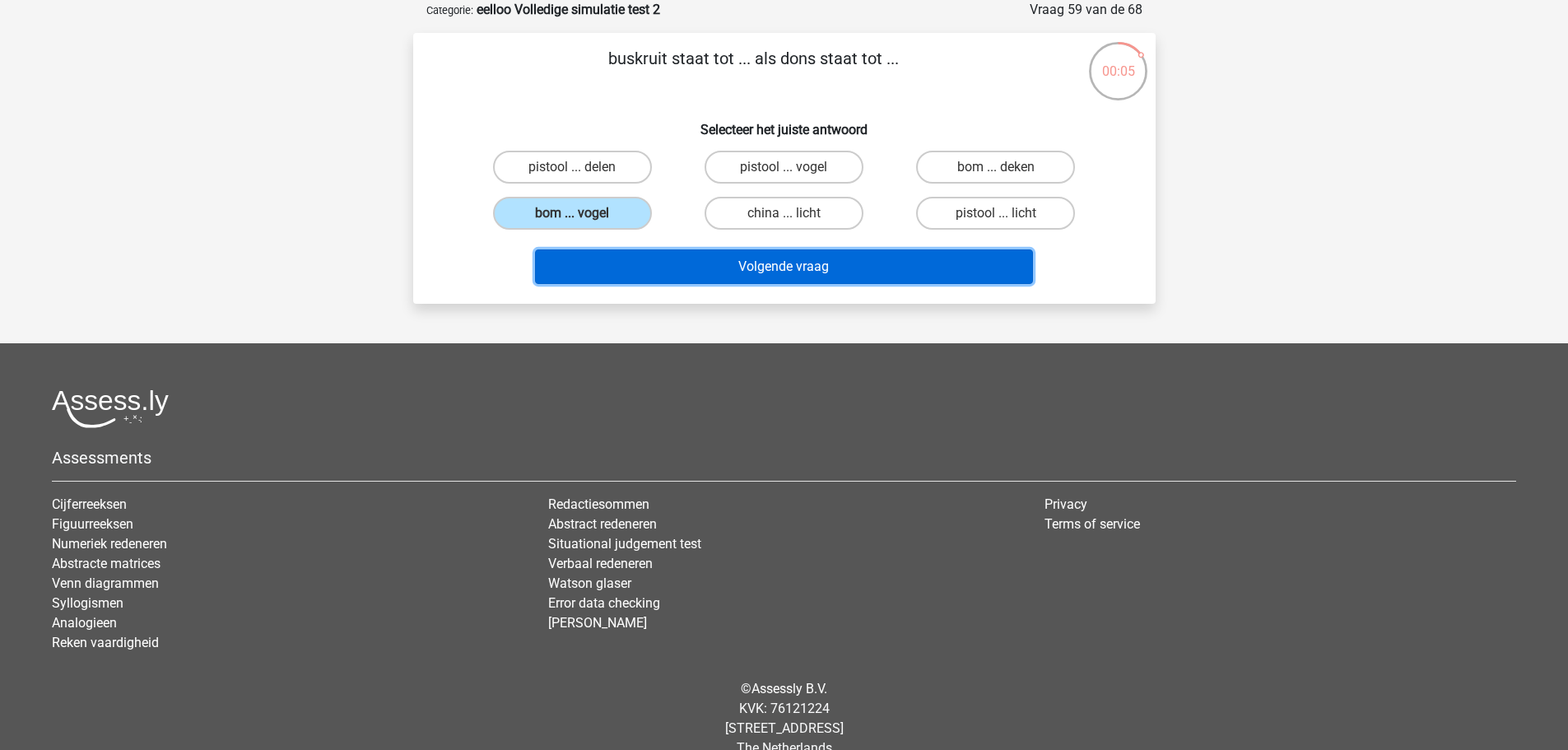
click at [780, 270] on button "Volgende vraag" at bounding box center [784, 267] width 498 height 35
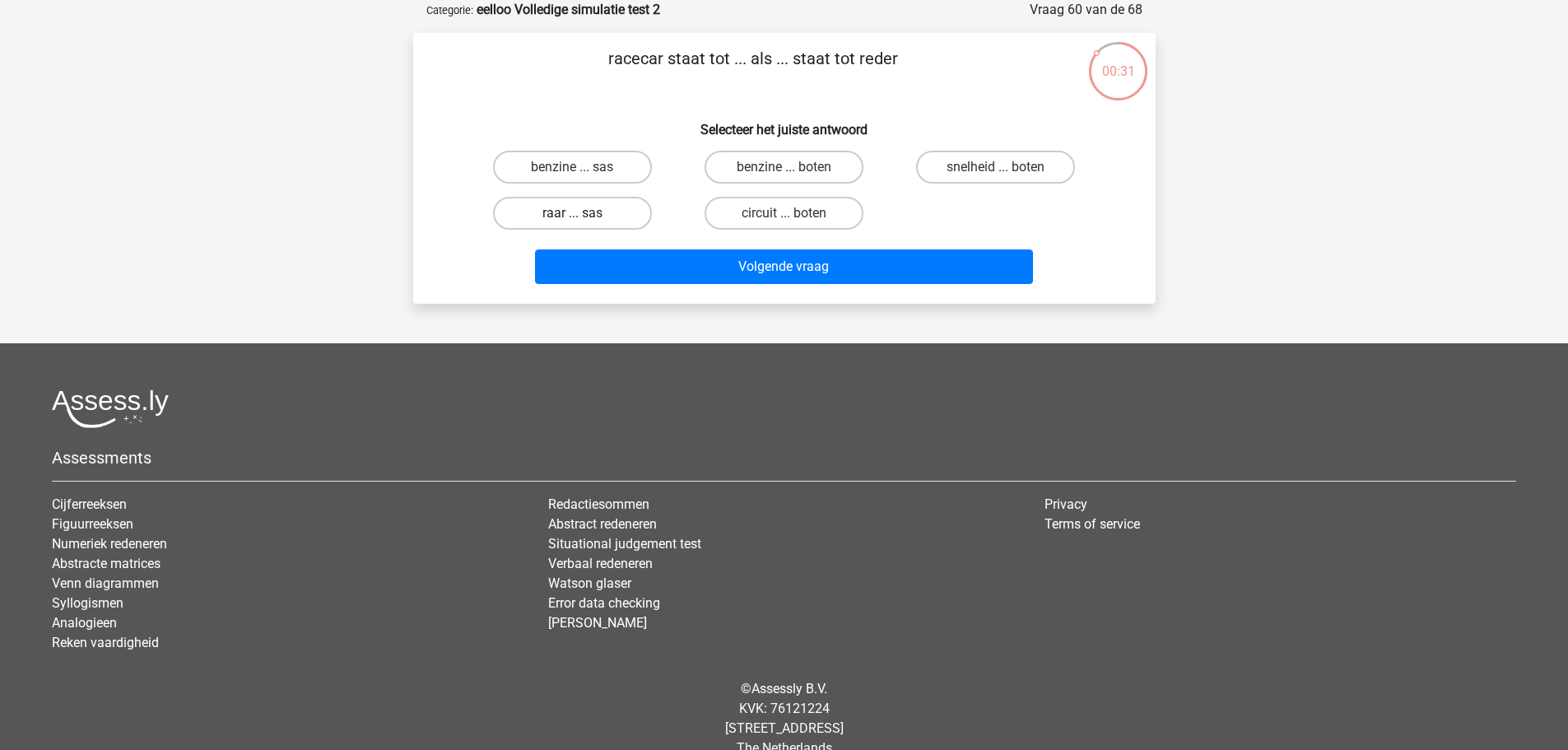
click at [596, 214] on label "raar ... sas" at bounding box center [573, 213] width 159 height 33
click at [583, 214] on input "raar ... sas" at bounding box center [577, 219] width 11 height 11
radio input "true"
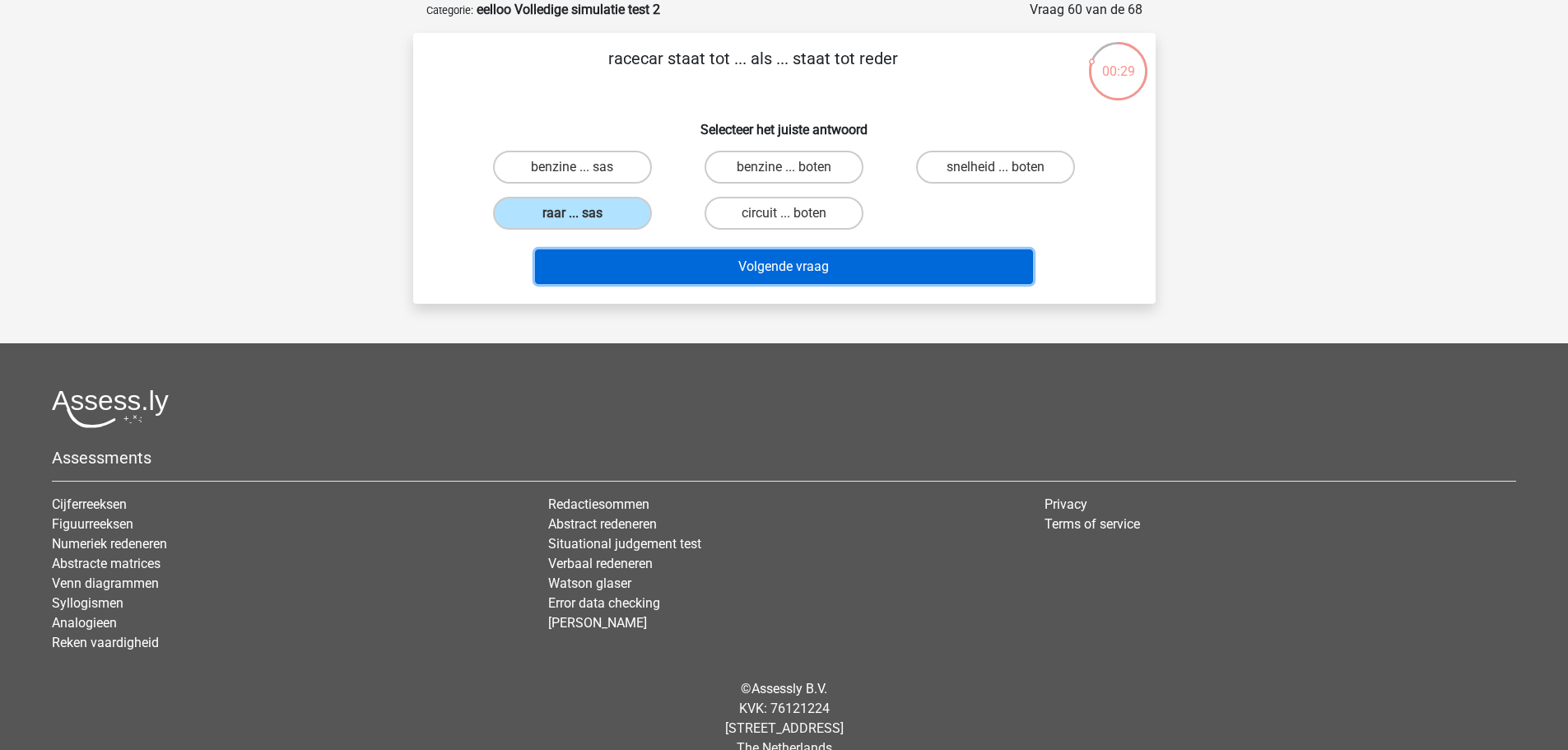
click at [867, 266] on button "Volgende vraag" at bounding box center [784, 267] width 498 height 35
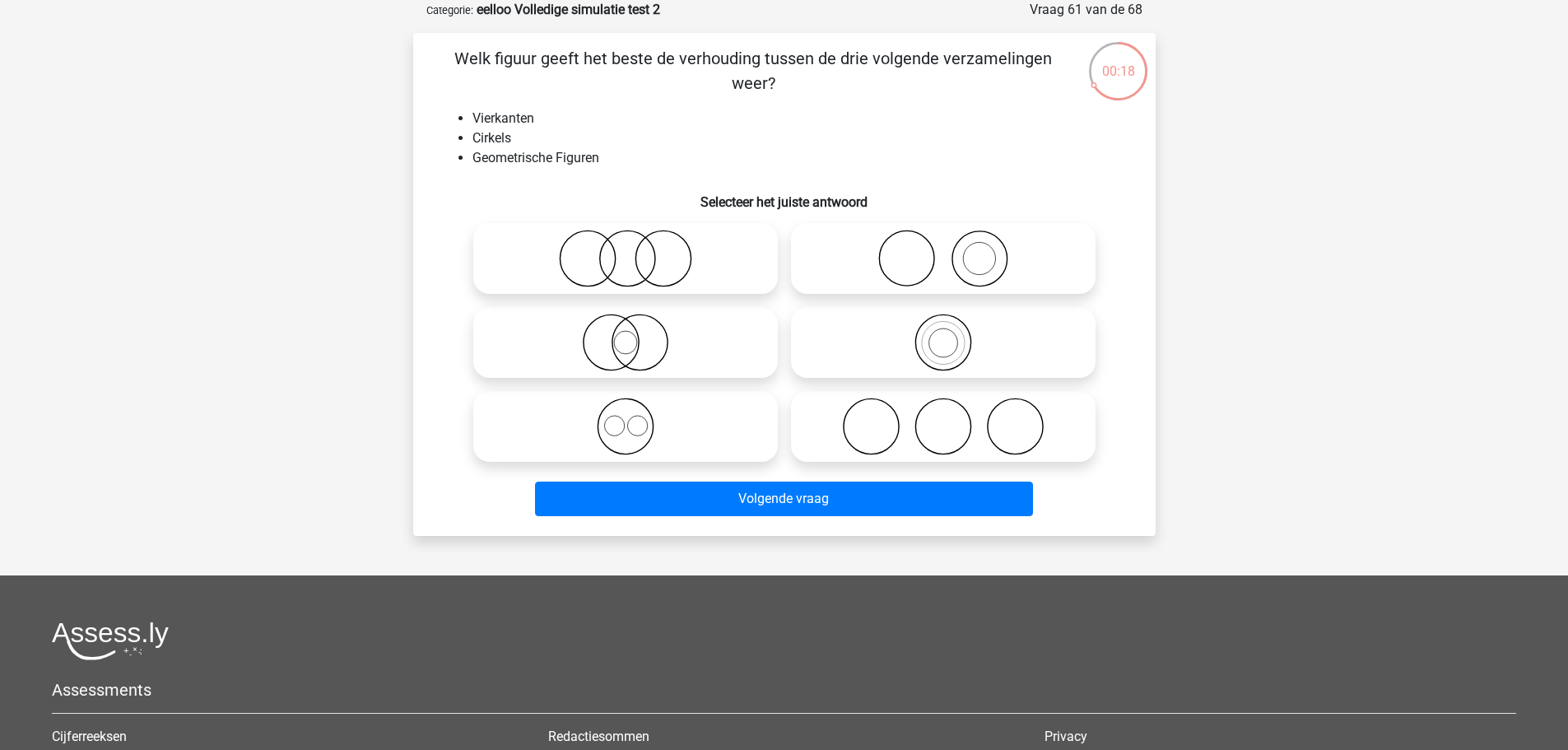
click at [599, 258] on circle at bounding box center [627, 259] width 55 height 55
click at [626, 251] on input "radio" at bounding box center [631, 245] width 11 height 11
radio input "true"
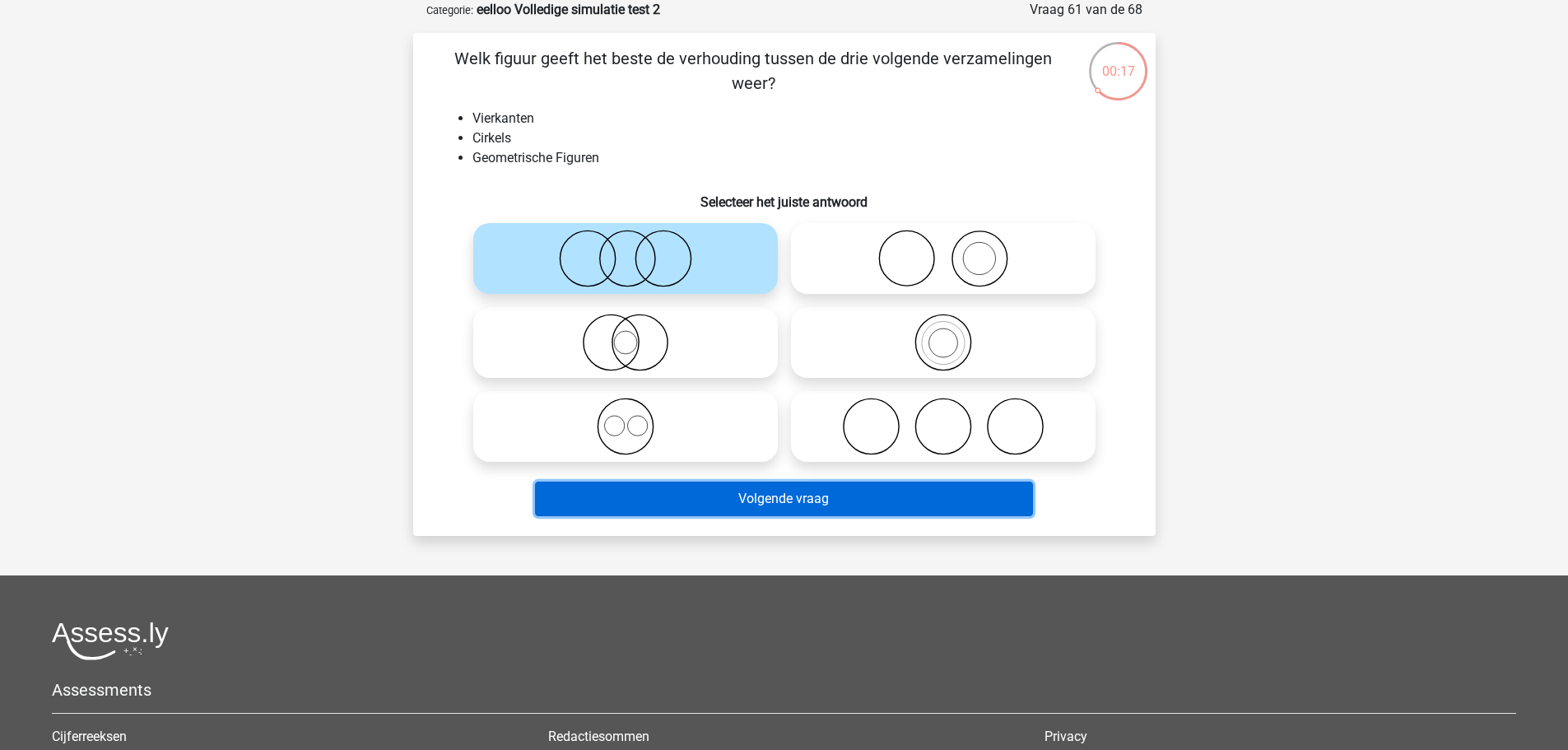
click at [852, 503] on button "Volgende vraag" at bounding box center [784, 498] width 498 height 35
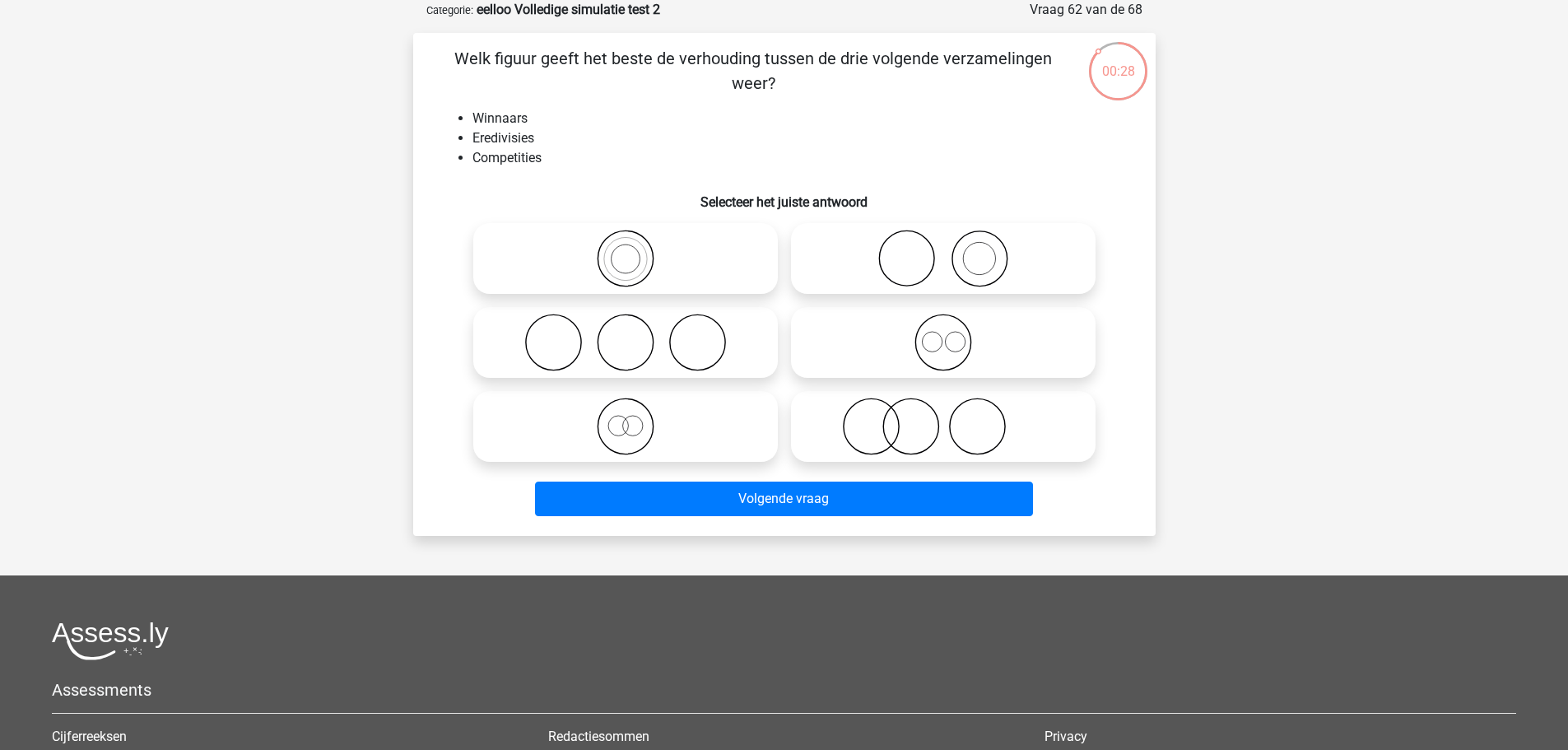
click at [950, 252] on icon at bounding box center [943, 258] width 292 height 58
click at [950, 251] on input "radio" at bounding box center [949, 245] width 11 height 11
radio input "true"
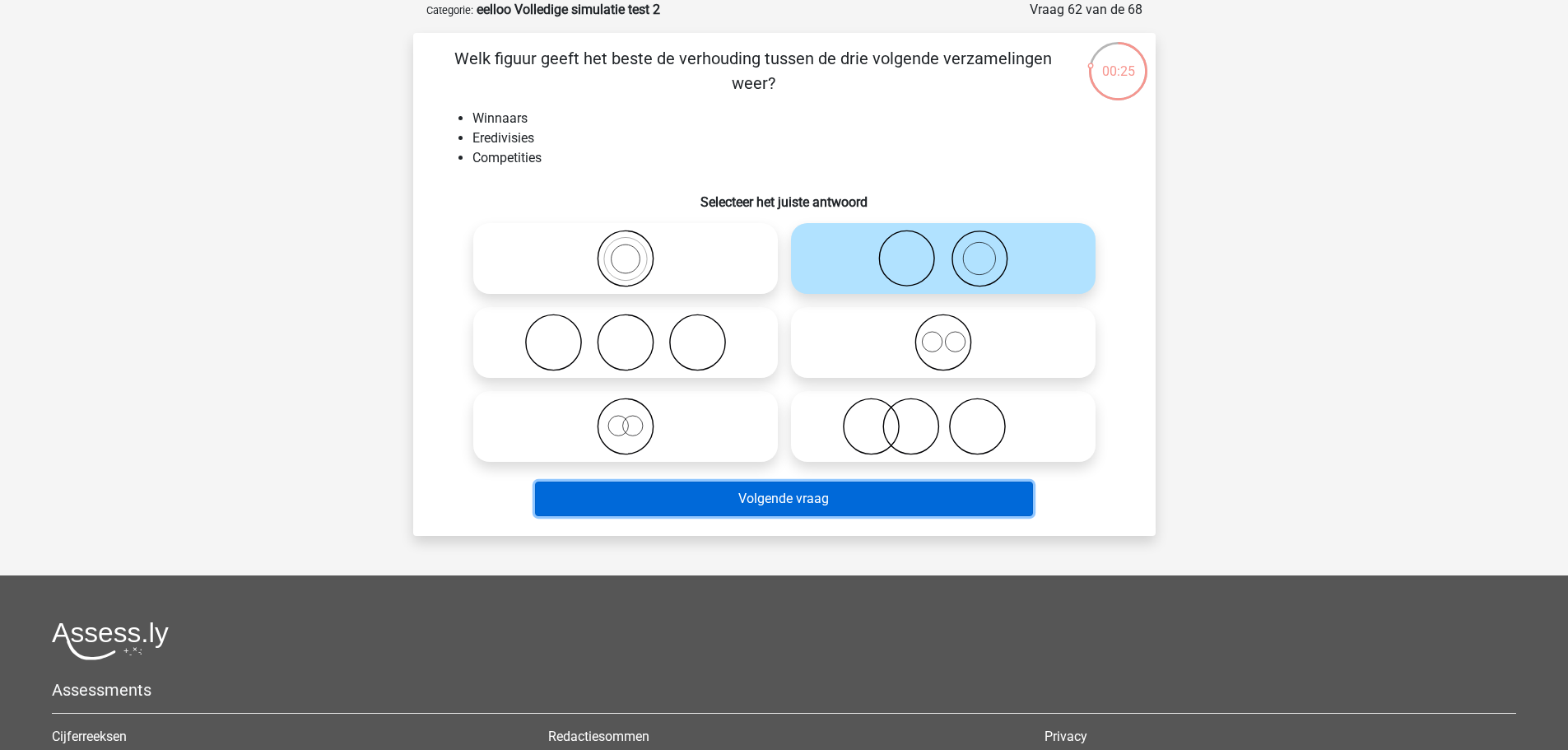
click at [952, 506] on button "Volgende vraag" at bounding box center [784, 498] width 498 height 35
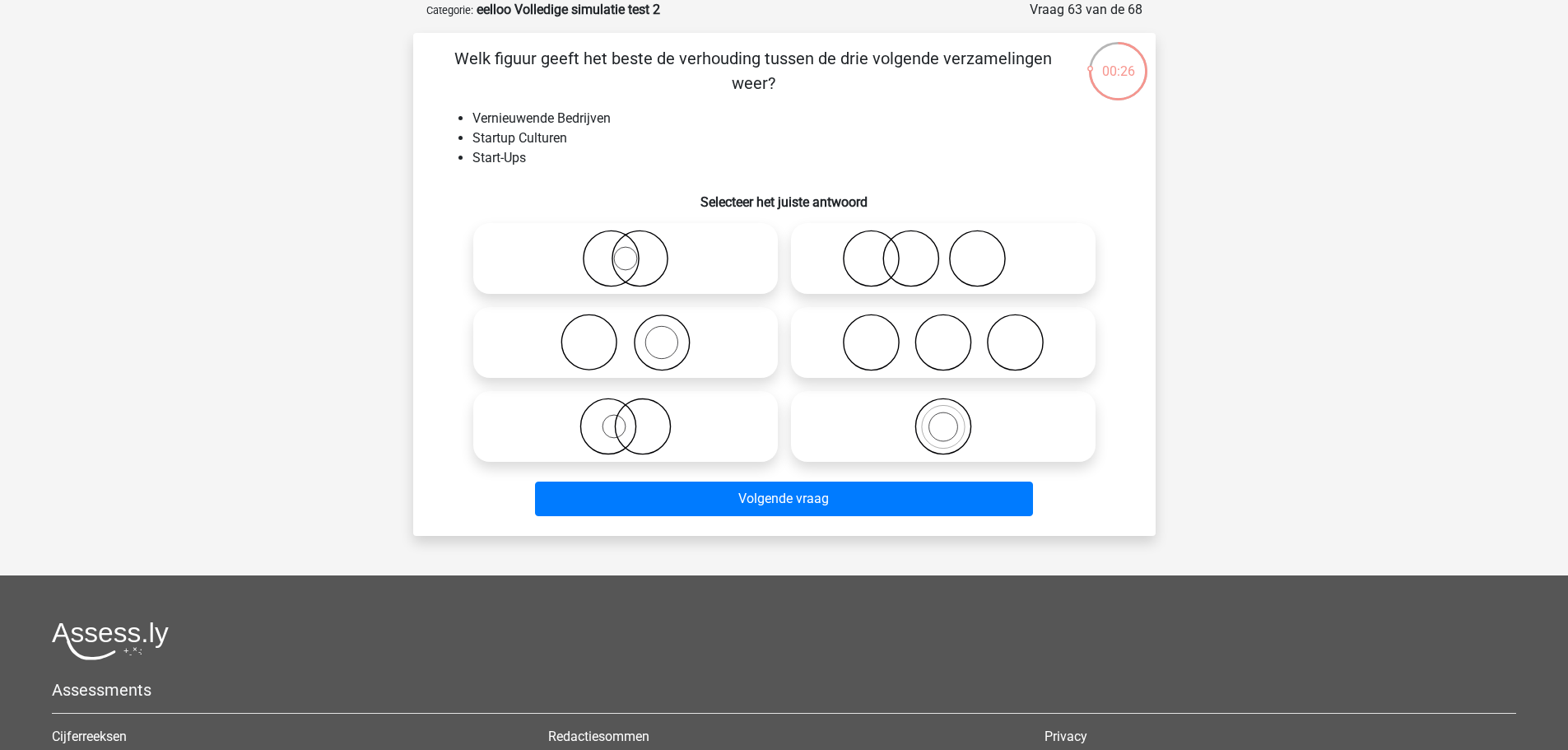
drag, startPoint x: 979, startPoint y: 262, endPoint x: 975, endPoint y: 271, distance: 9.8
click at [978, 262] on icon at bounding box center [943, 258] width 292 height 58
click at [954, 251] on input "radio" at bounding box center [949, 245] width 11 height 11
radio input "true"
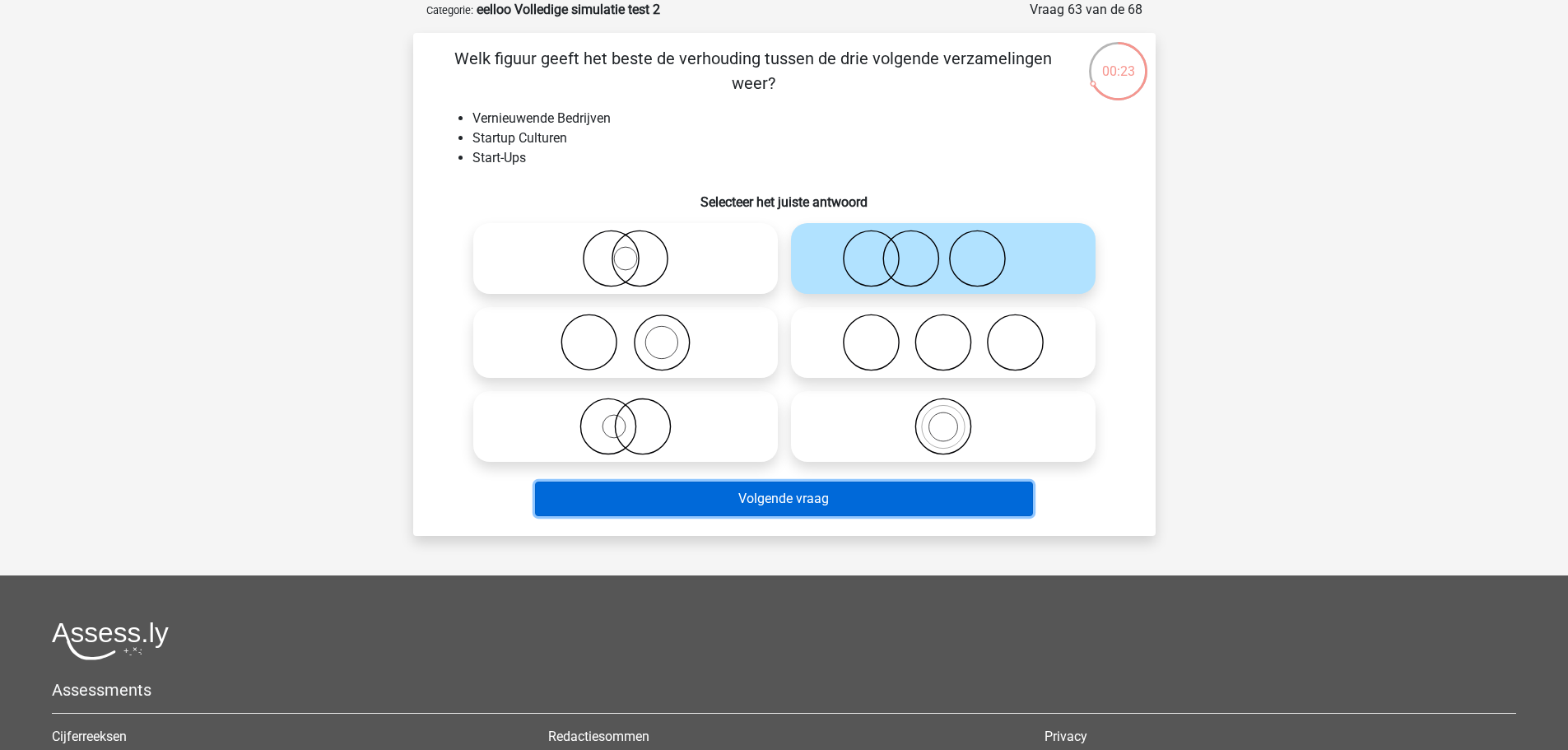
click at [837, 510] on button "Volgende vraag" at bounding box center [784, 498] width 498 height 35
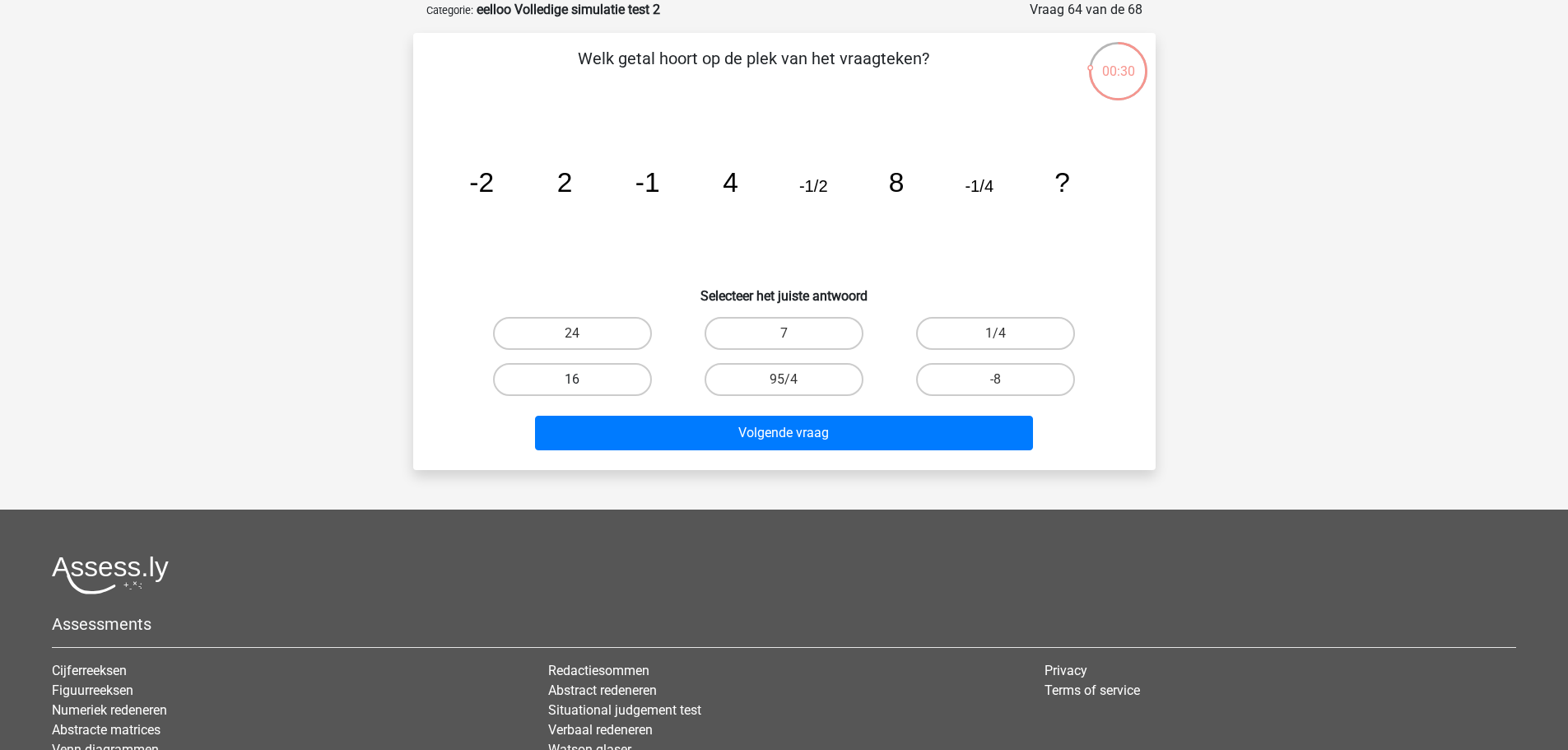
click at [617, 371] on label "16" at bounding box center [573, 380] width 159 height 33
click at [583, 380] on input "16" at bounding box center [577, 385] width 11 height 11
radio input "true"
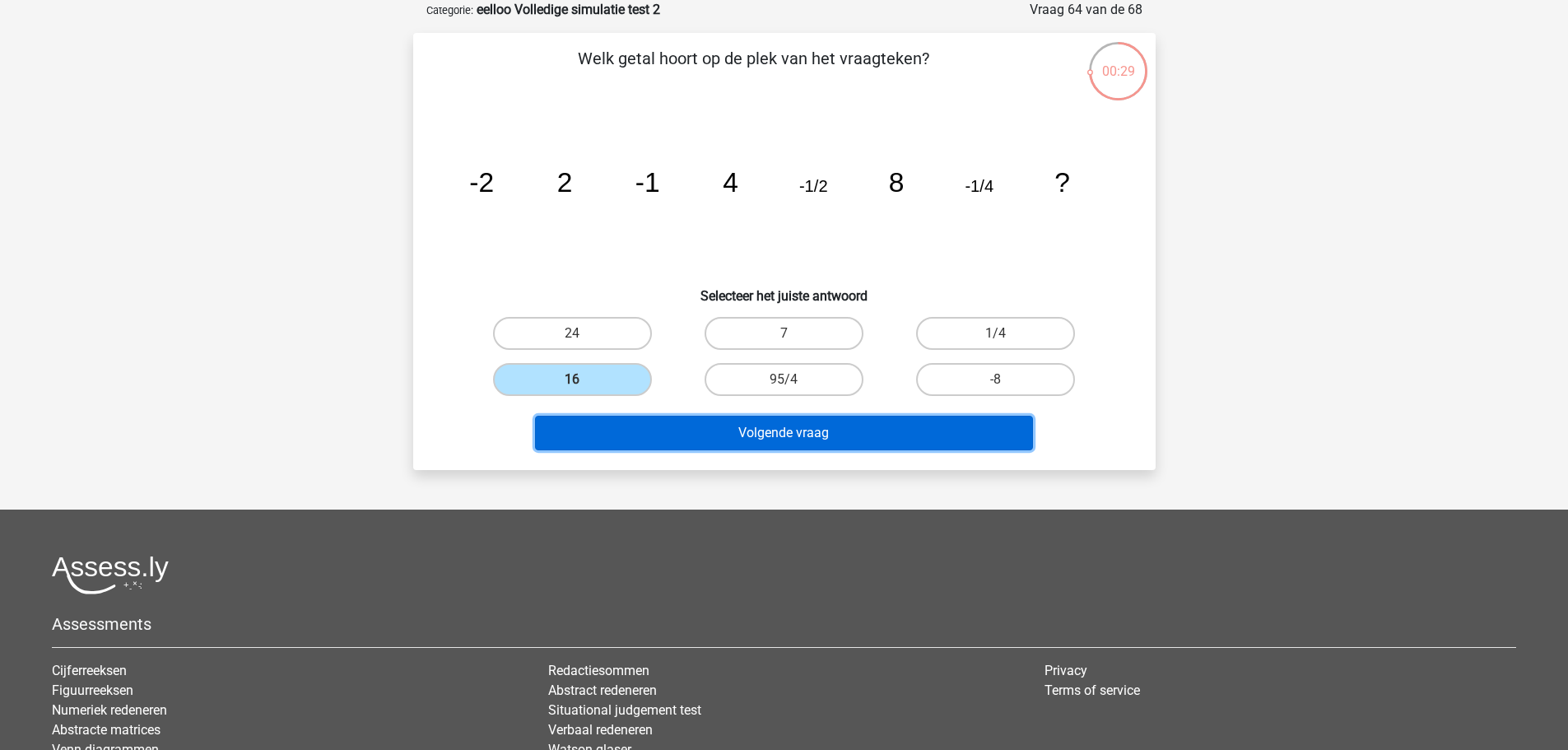
click at [837, 442] on button "Volgende vraag" at bounding box center [784, 433] width 498 height 35
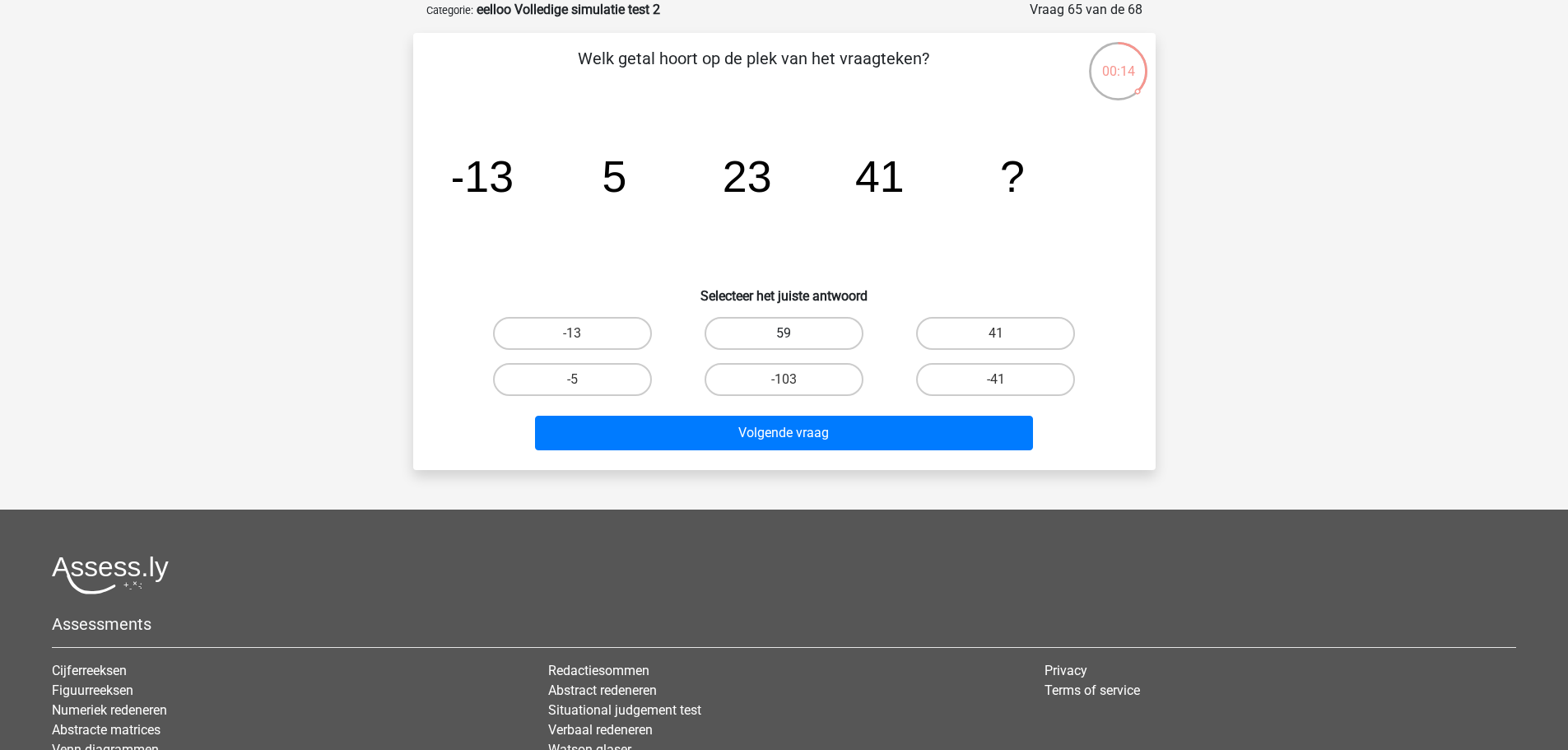
click at [818, 338] on label "59" at bounding box center [784, 333] width 159 height 33
click at [794, 338] on input "59" at bounding box center [789, 338] width 11 height 11
radio input "true"
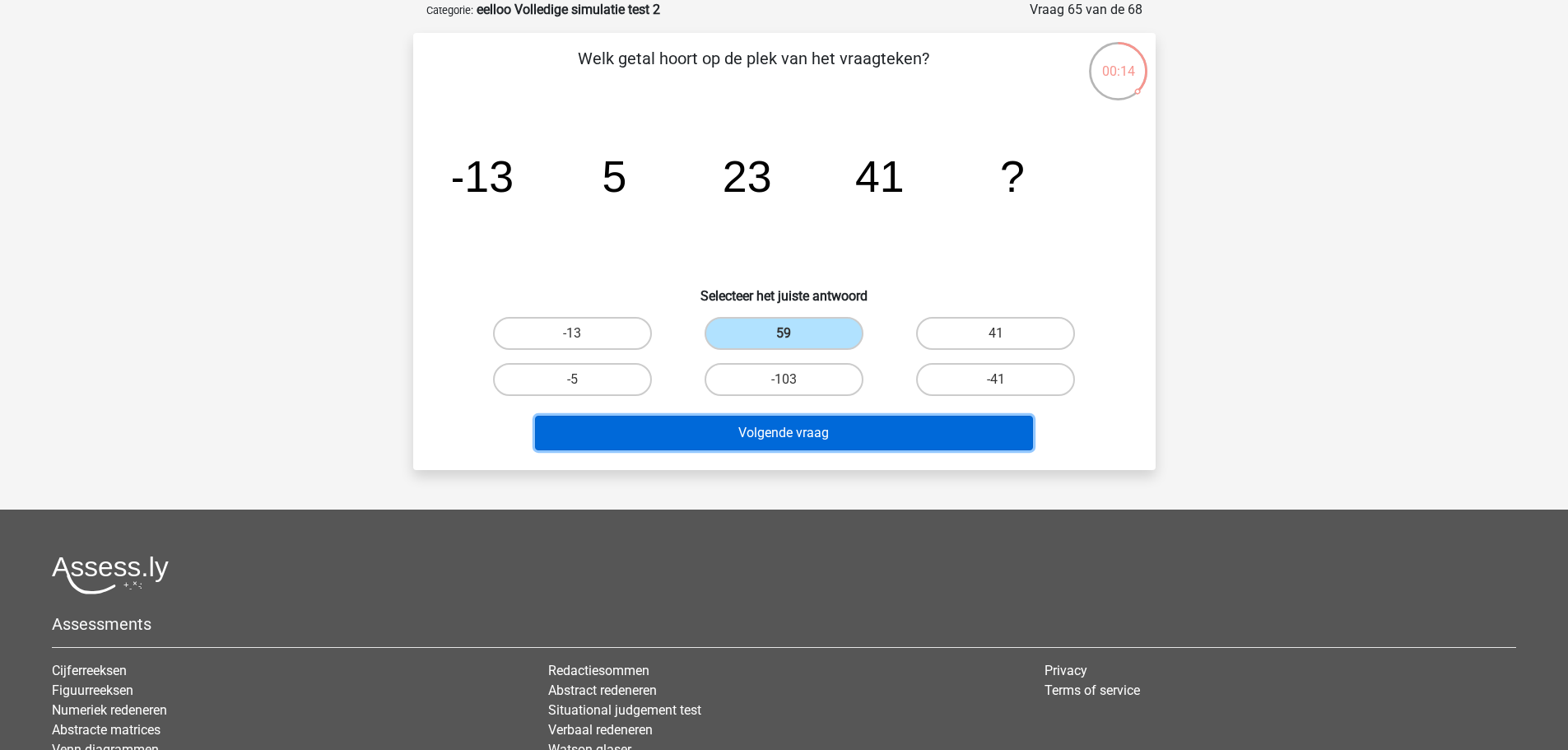
click at [900, 426] on button "Volgende vraag" at bounding box center [784, 433] width 498 height 35
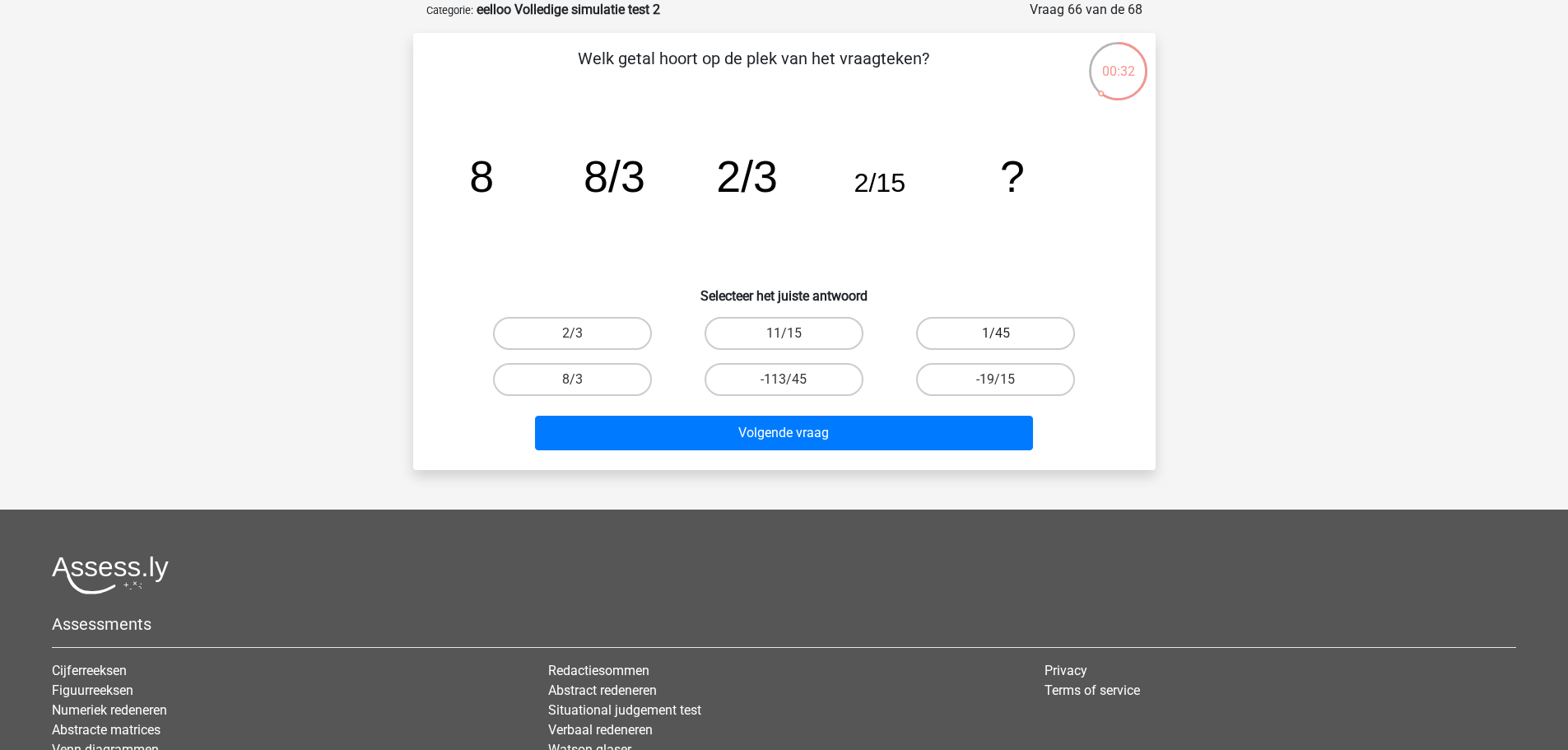
click at [993, 331] on label "1/45" at bounding box center [996, 333] width 159 height 33
click at [996, 333] on input "1/45" at bounding box center [1002, 338] width 11 height 11
radio input "true"
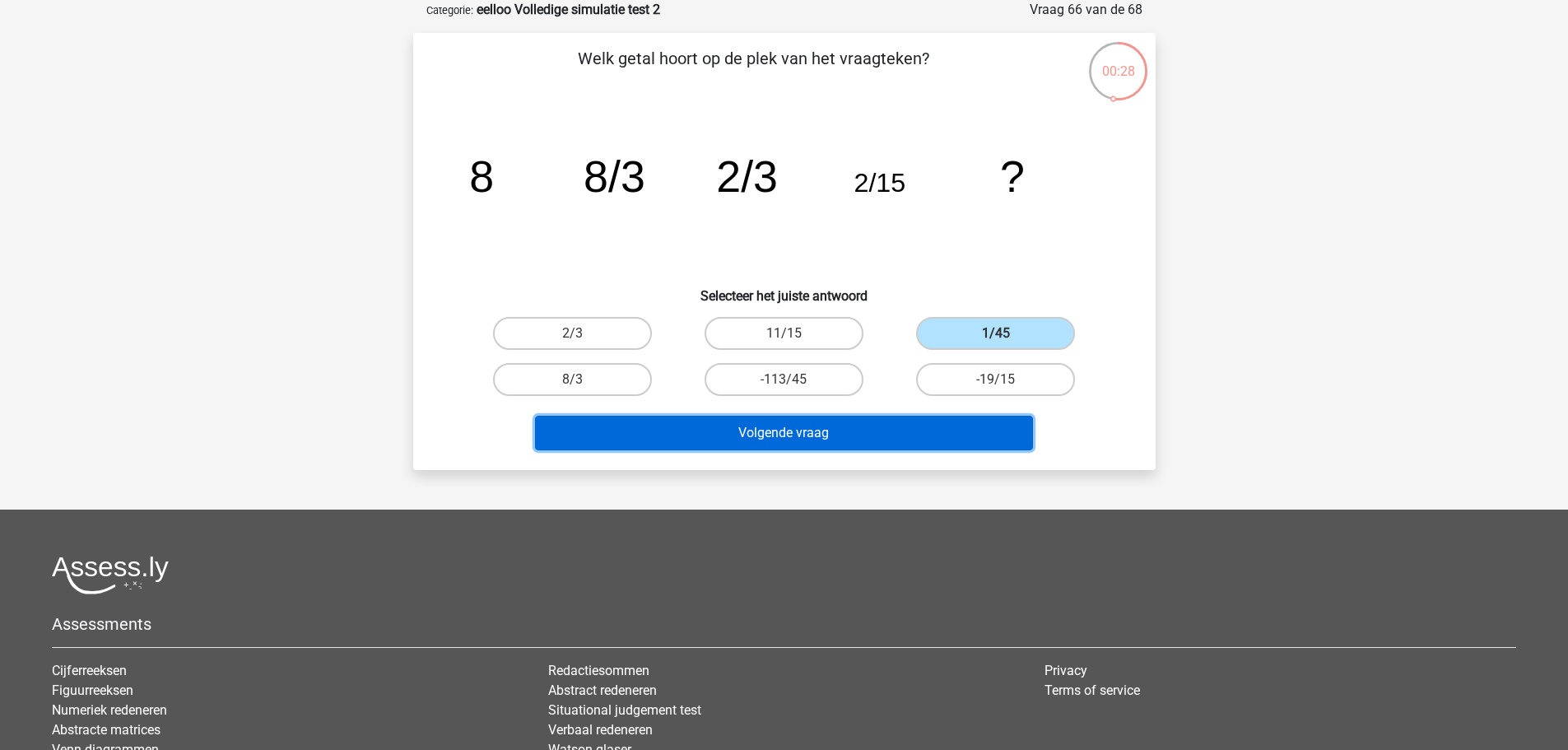
click at [963, 440] on button "Volgende vraag" at bounding box center [784, 433] width 498 height 35
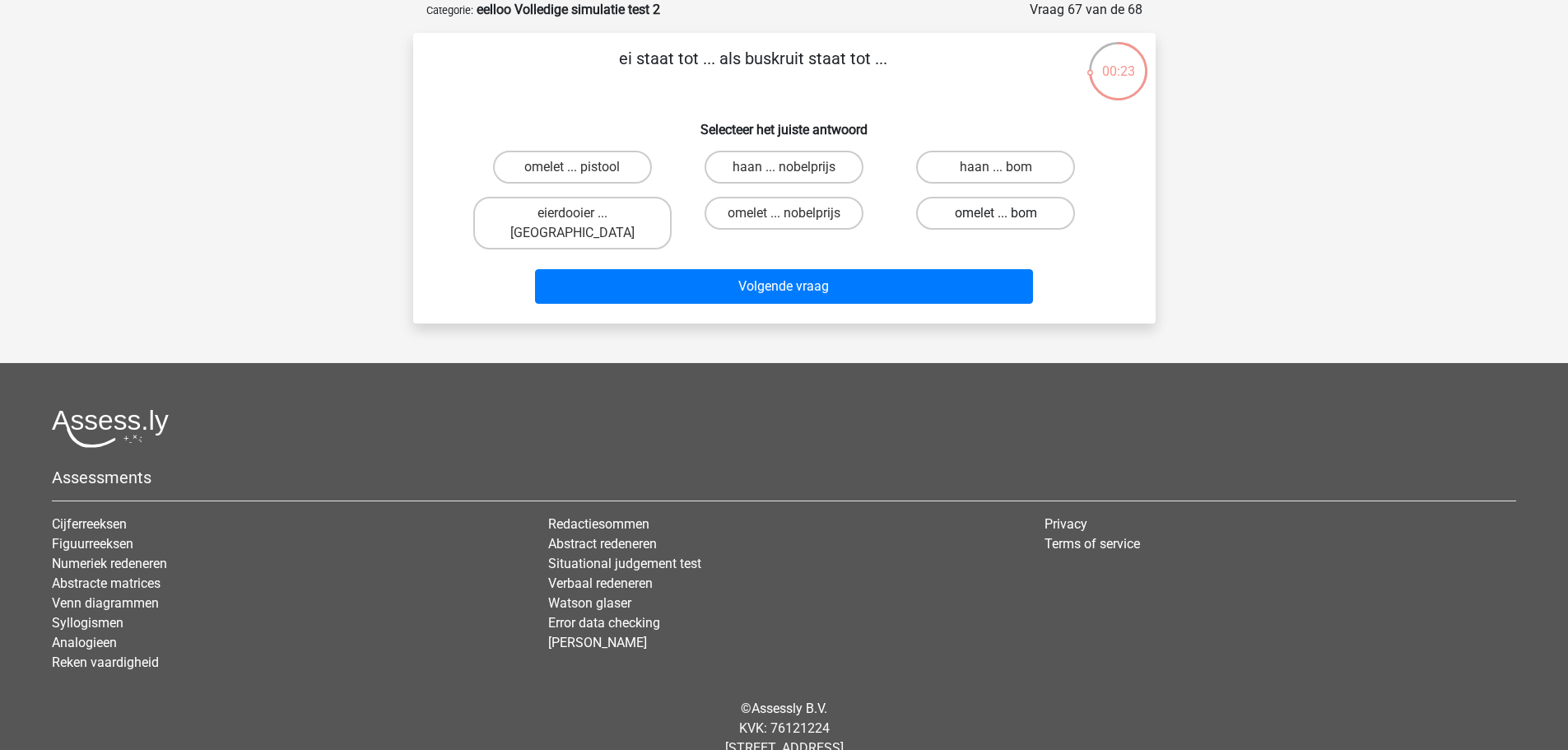
click at [1034, 209] on label "omelet ... bom" at bounding box center [996, 213] width 159 height 33
click at [1007, 213] on input "omelet ... bom" at bounding box center [1002, 219] width 11 height 11
radio input "true"
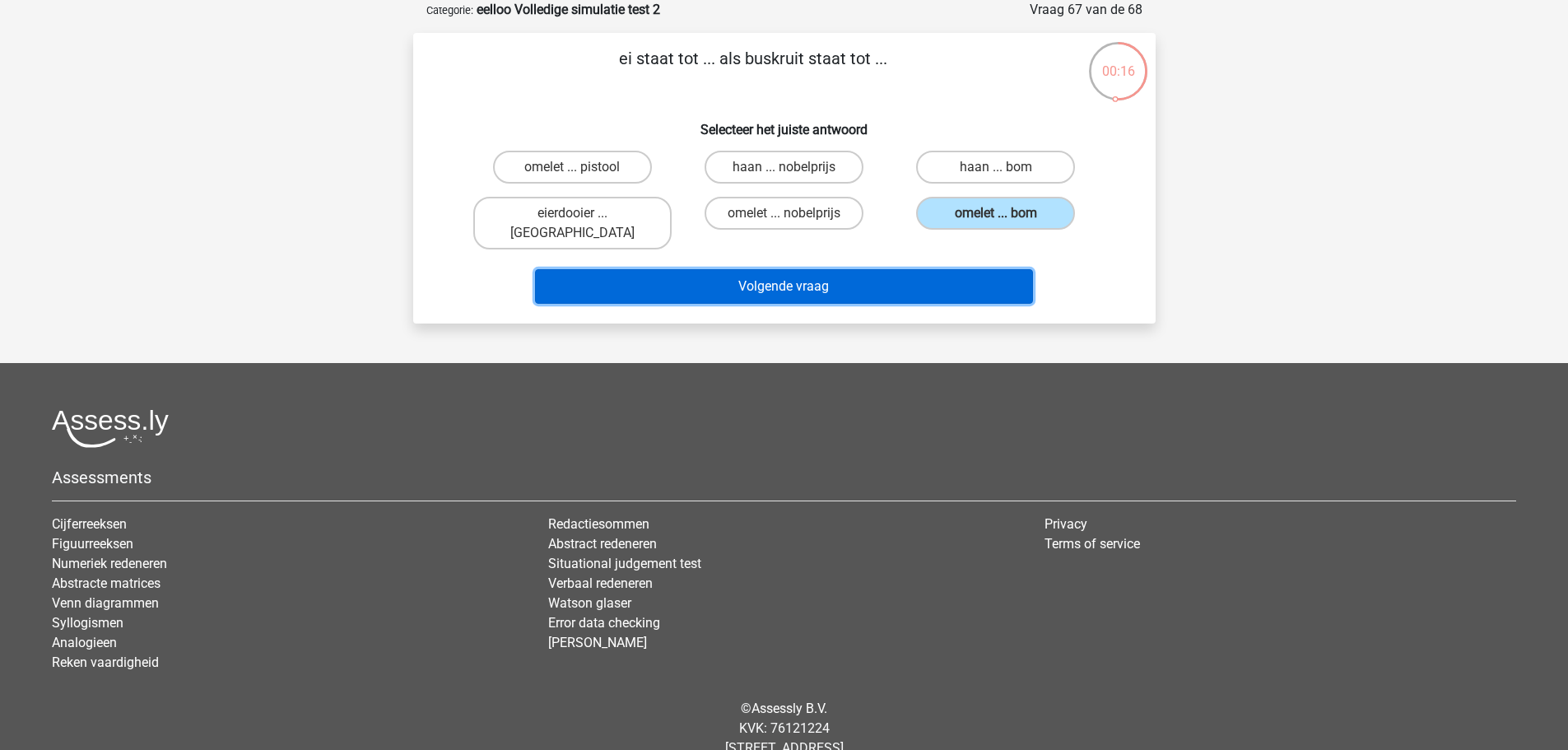
click at [819, 274] on button "Volgende vraag" at bounding box center [784, 286] width 498 height 35
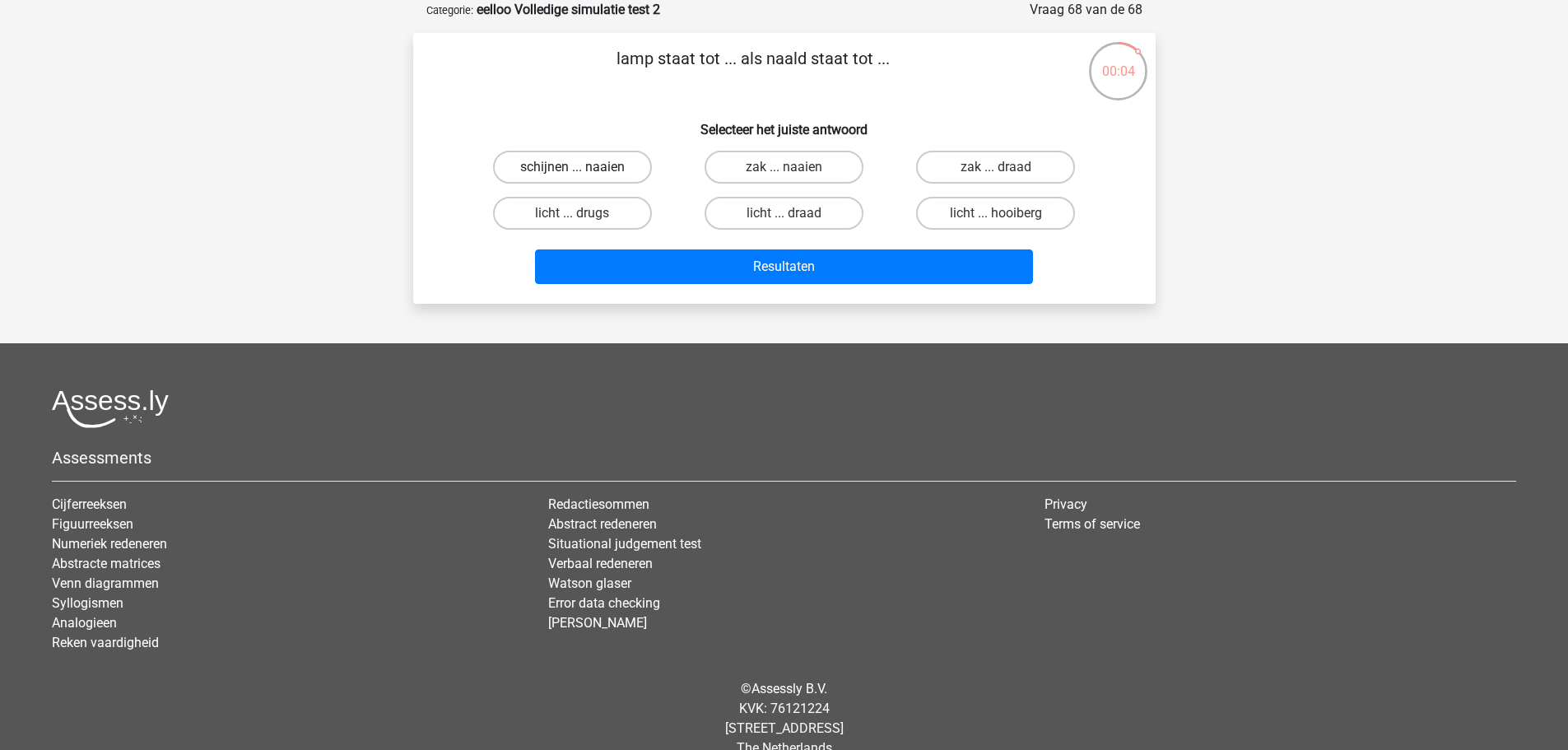
click at [597, 168] on label "schijnen ... naaien" at bounding box center [573, 167] width 159 height 33
click at [583, 168] on input "schijnen ... naaien" at bounding box center [577, 173] width 11 height 11
radio input "true"
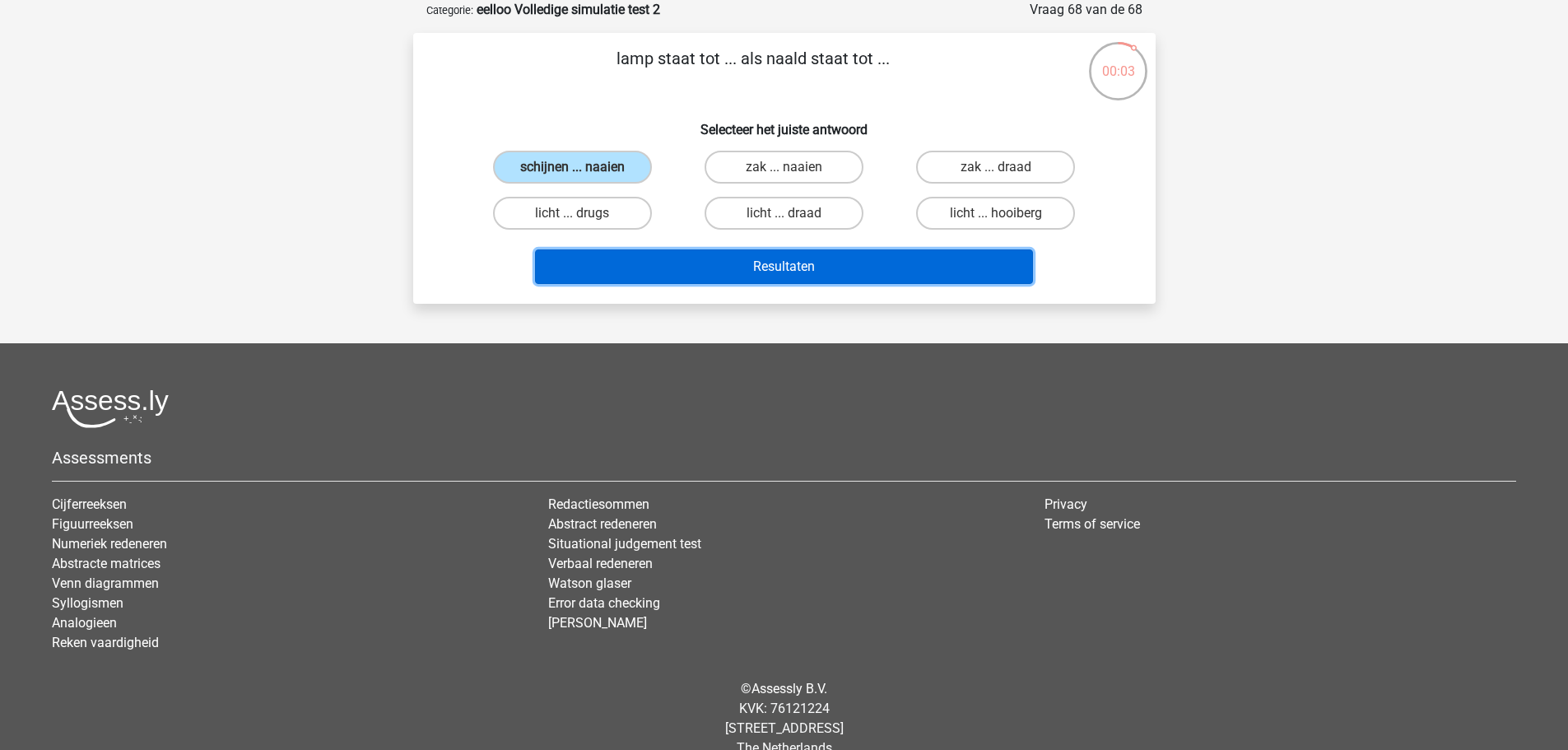
click at [816, 271] on button "Resultaten" at bounding box center [784, 267] width 498 height 35
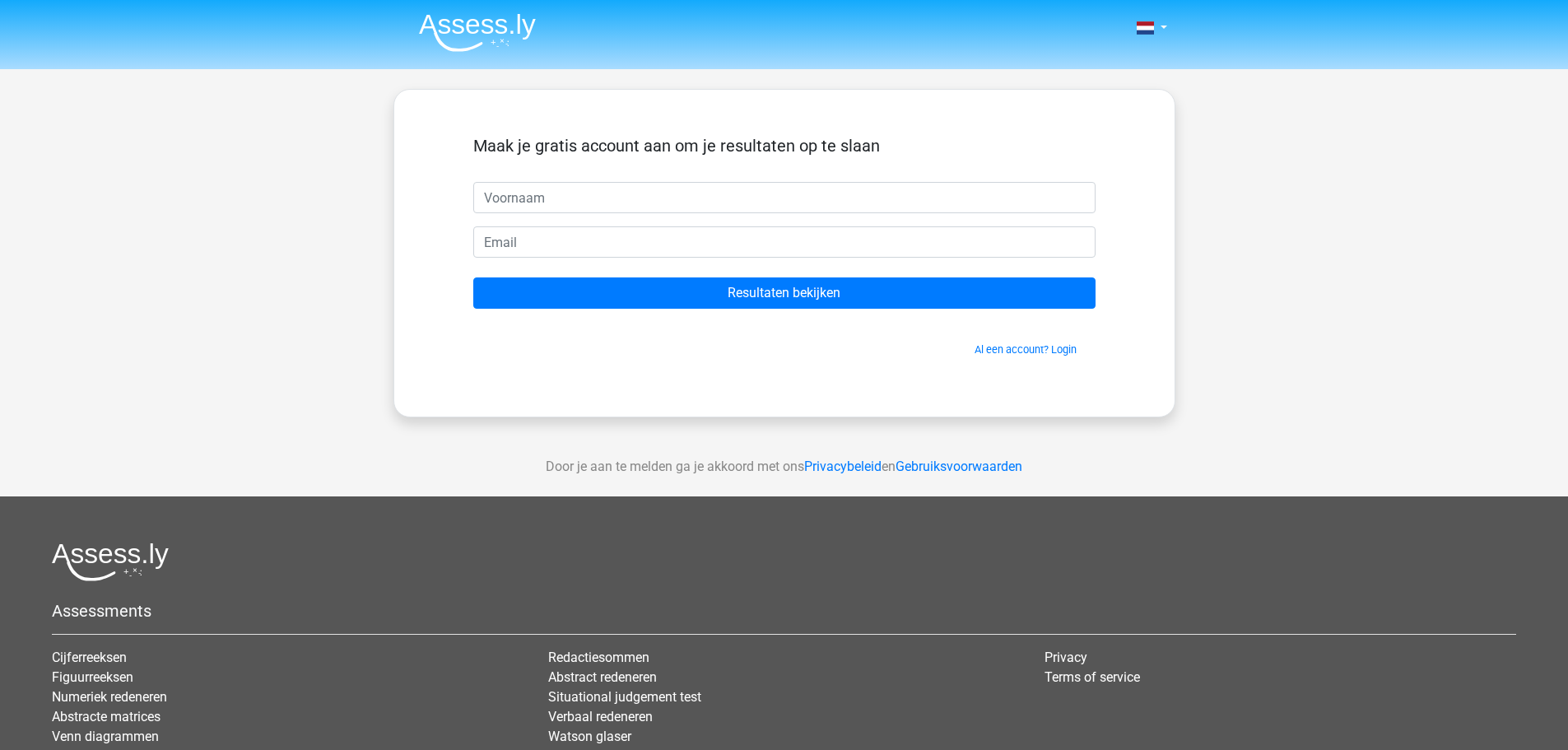
click at [667, 206] on input "text" at bounding box center [784, 198] width 622 height 31
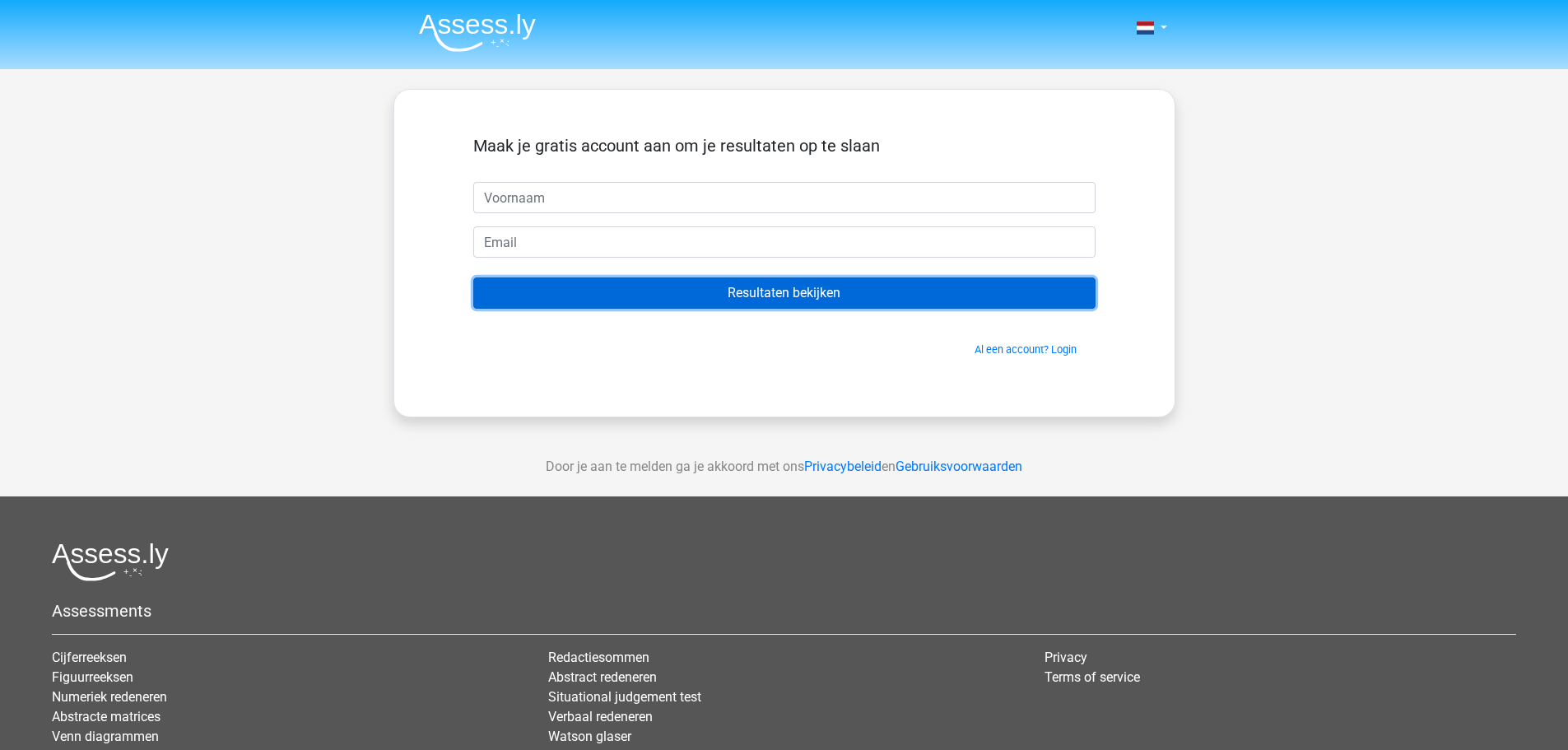
click at [805, 303] on input "Resultaten bekijken" at bounding box center [784, 293] width 622 height 31
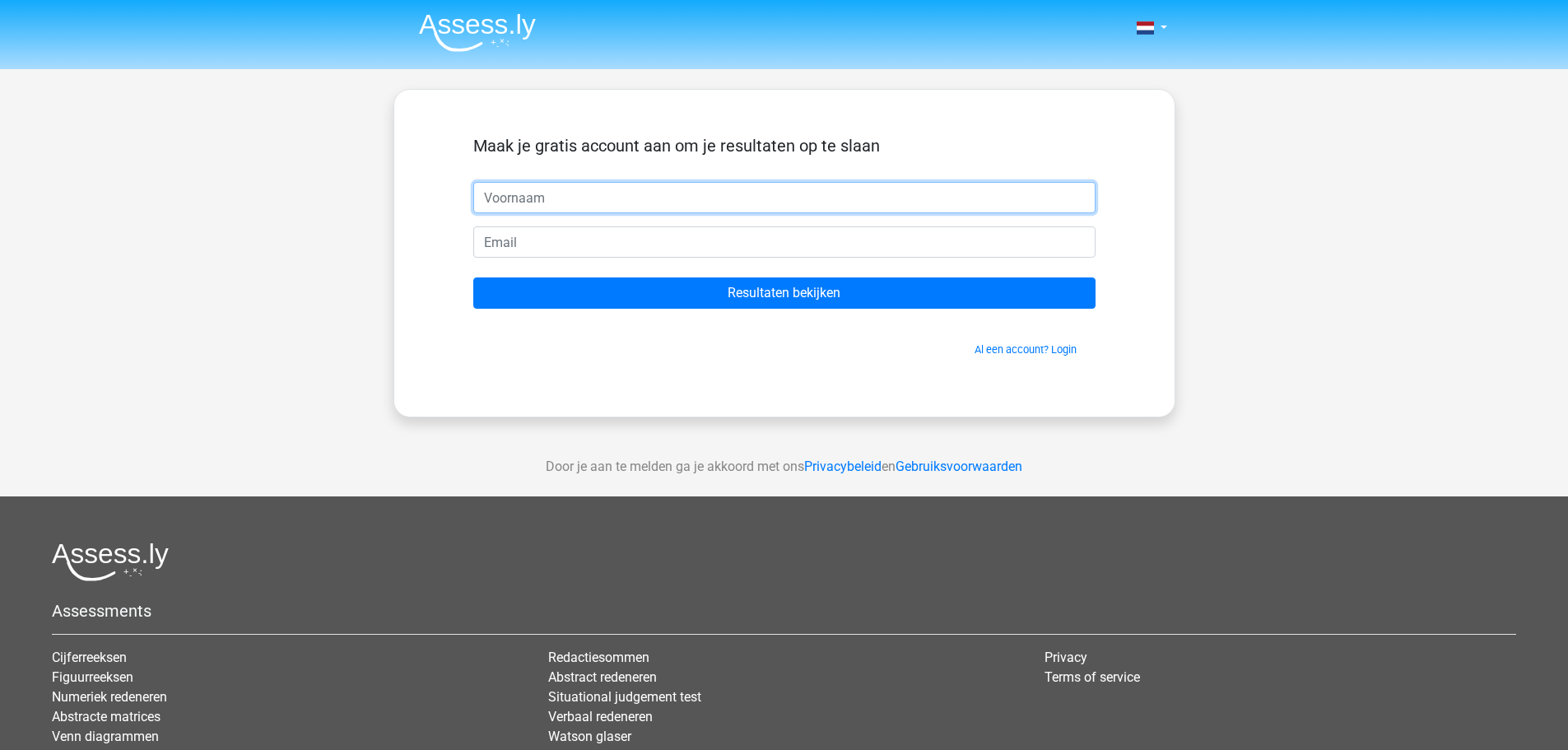
click at [678, 199] on input "text" at bounding box center [784, 198] width 622 height 31
type input "Levi"
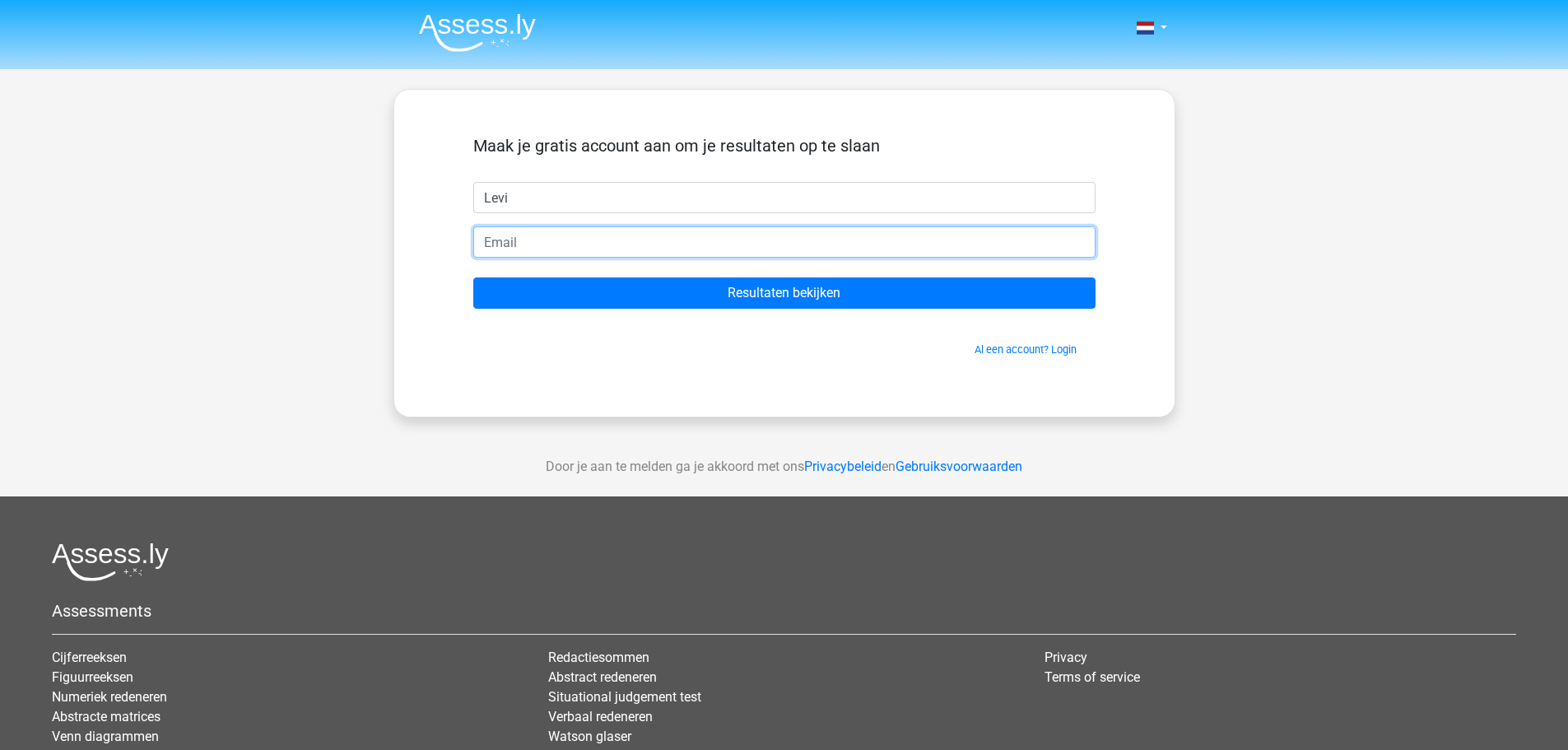
click at [580, 244] on input "email" at bounding box center [784, 241] width 622 height 31
type input "lpbdewinter@gmail.com"
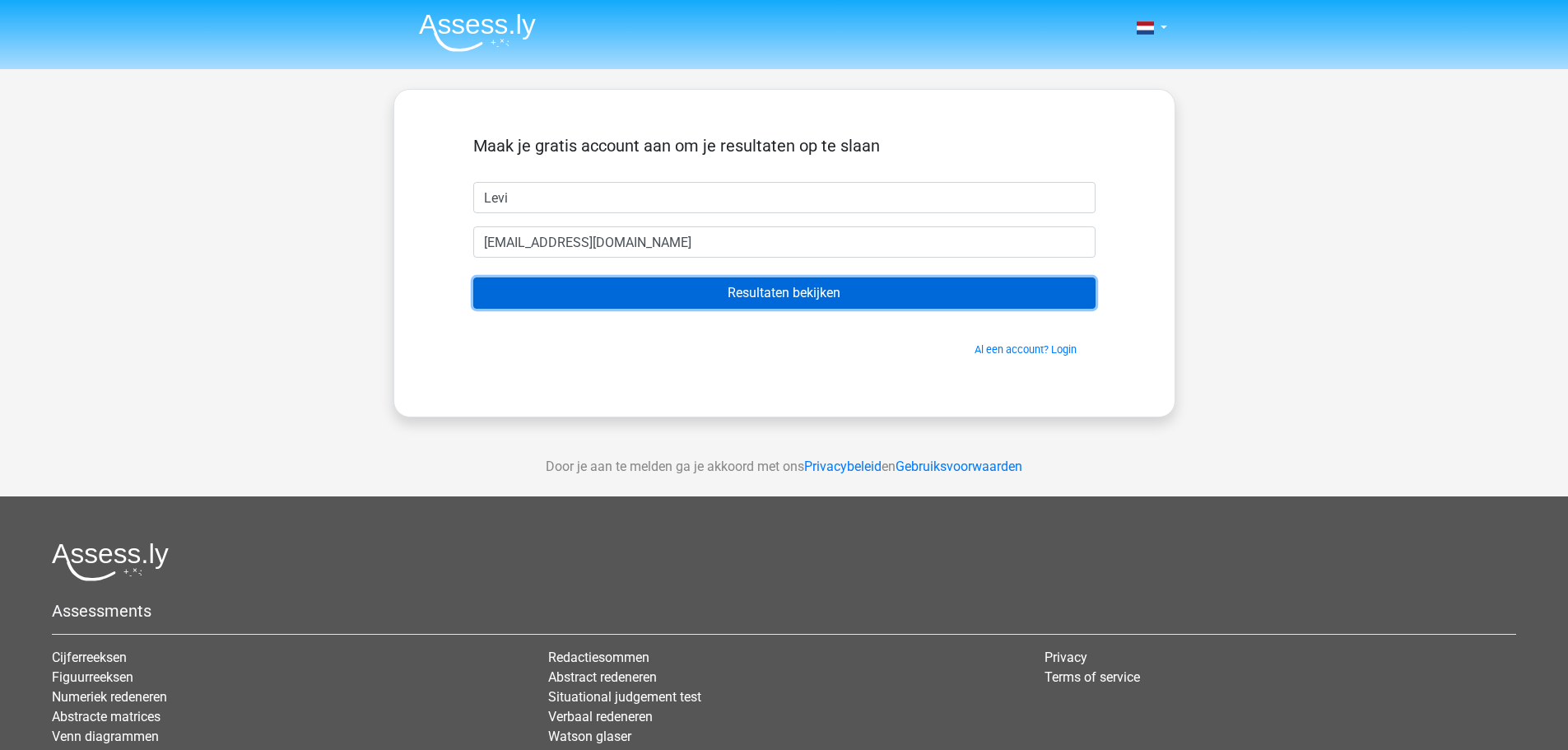
click at [785, 300] on input "Resultaten bekijken" at bounding box center [784, 293] width 622 height 31
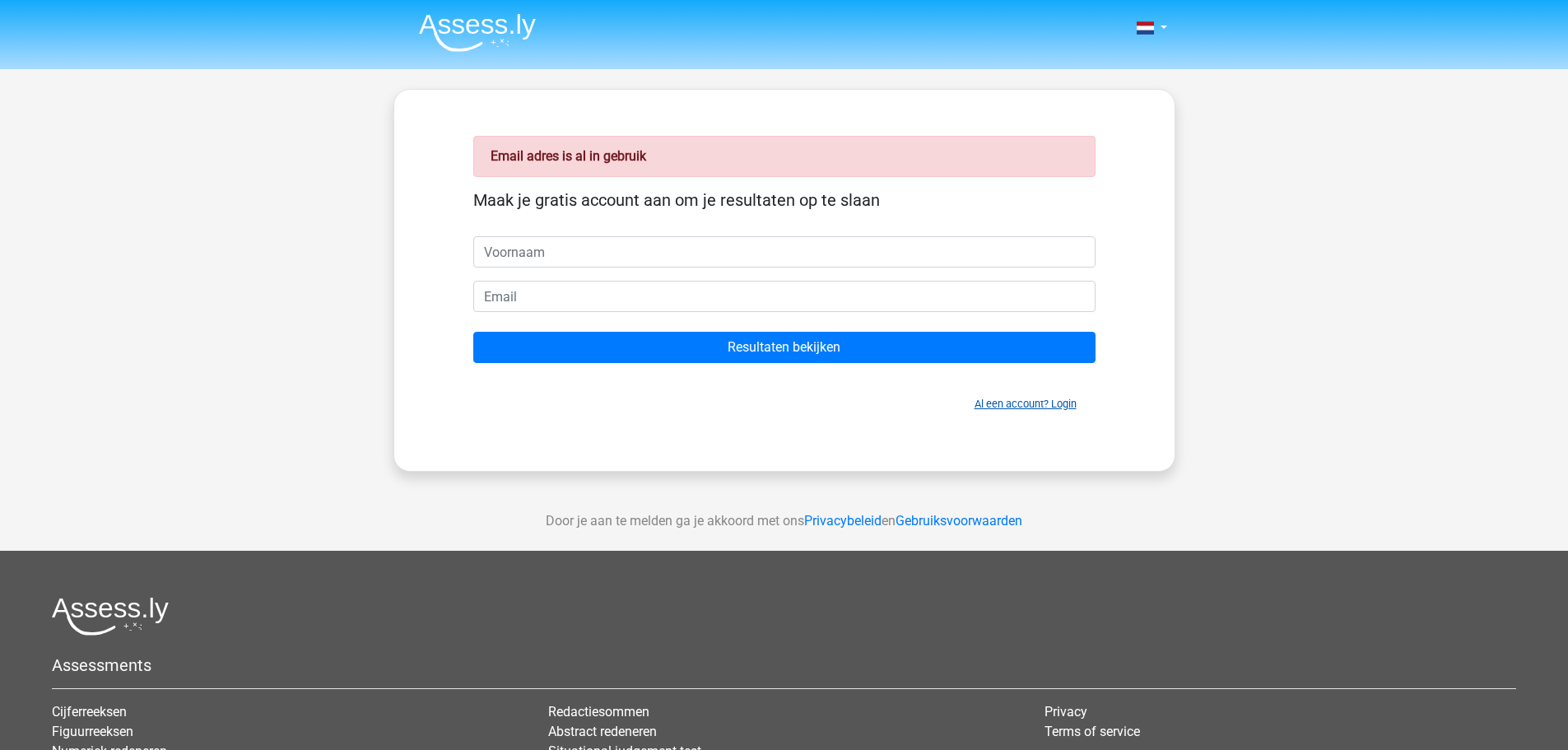
click at [1003, 403] on link "Al een account? Login" at bounding box center [1026, 403] width 102 height 12
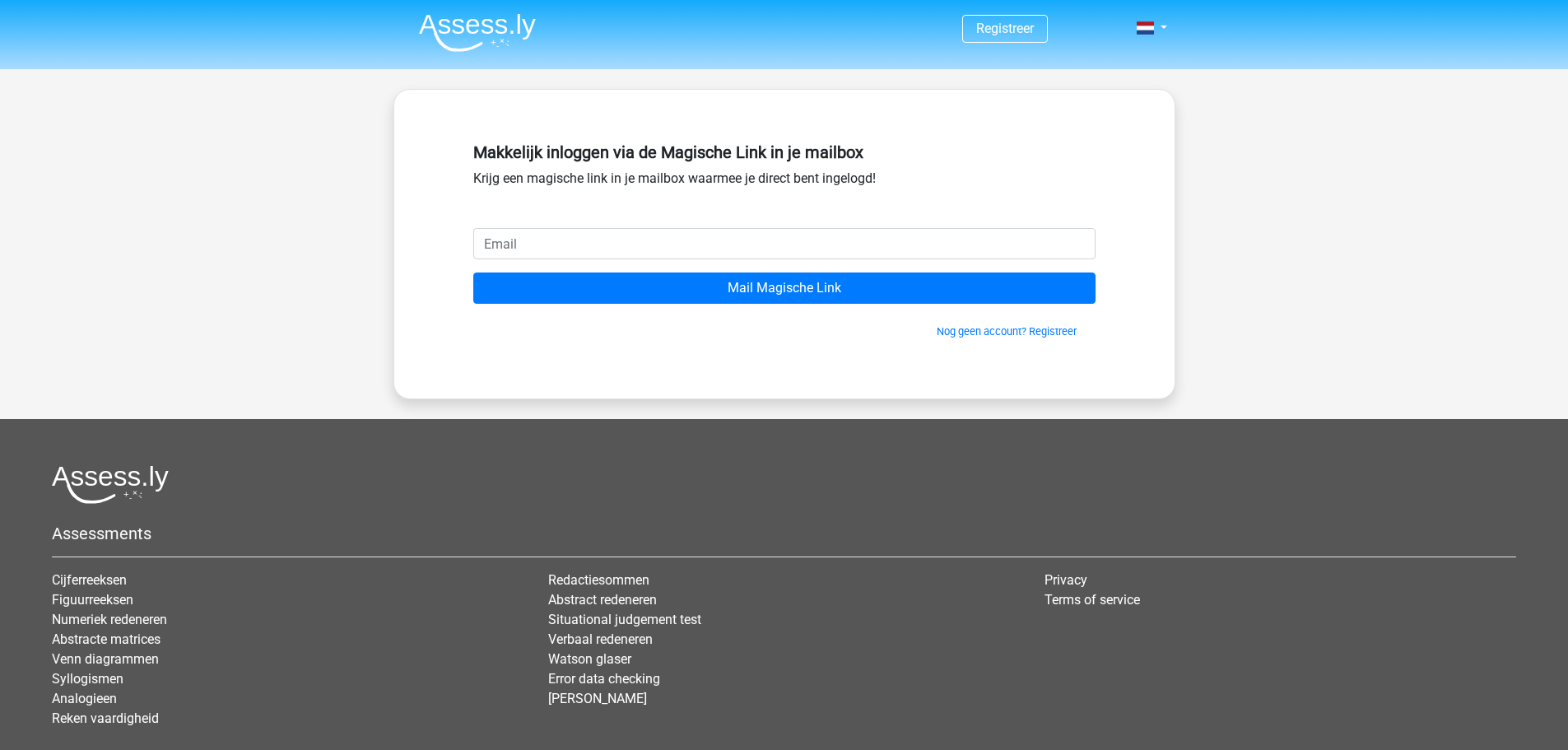
click at [613, 249] on input "email" at bounding box center [784, 243] width 622 height 31
type input "lpbdewinter@gmail.com"
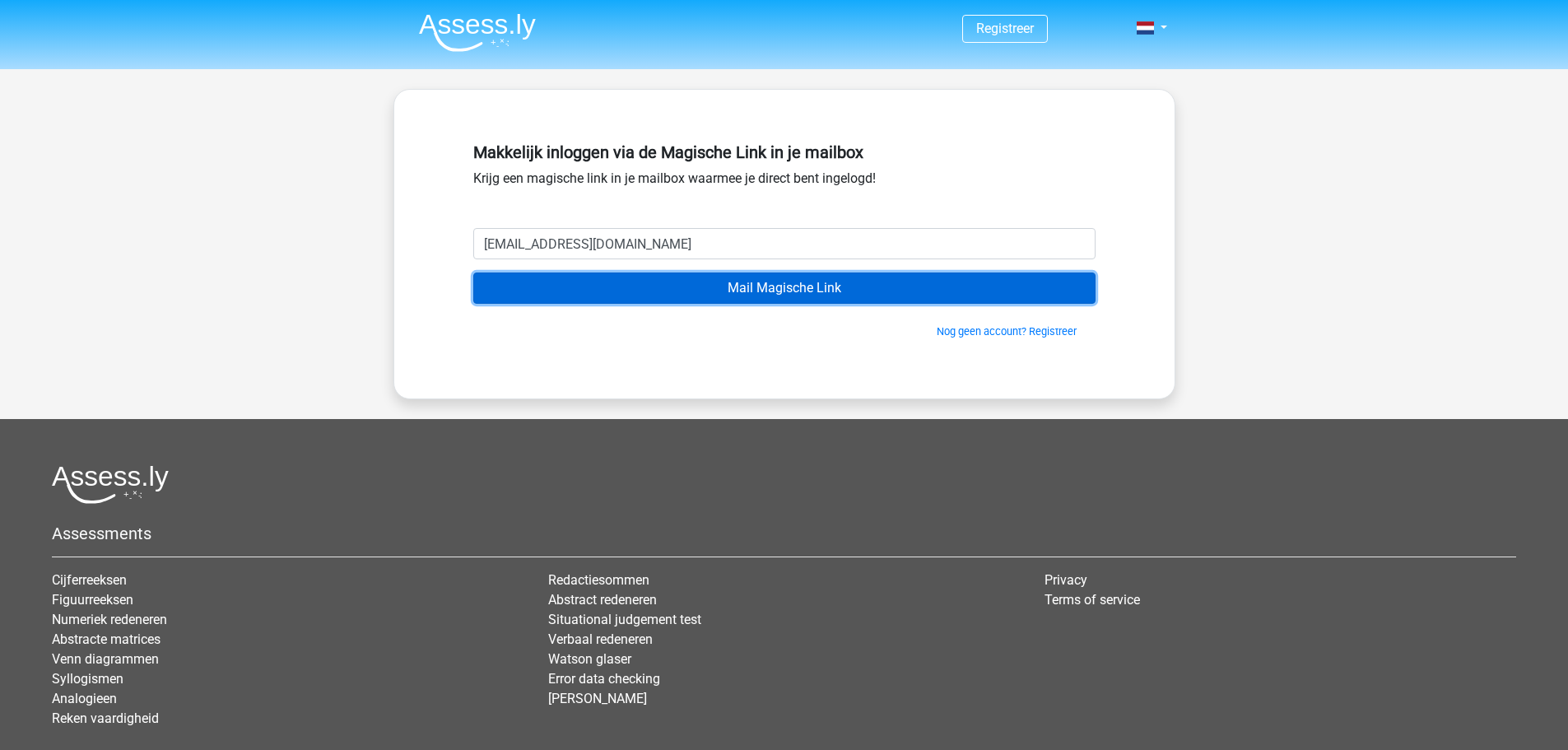
click at [729, 296] on input "Mail Magische Link" at bounding box center [784, 288] width 622 height 31
